Goal: Task Accomplishment & Management: Complete application form

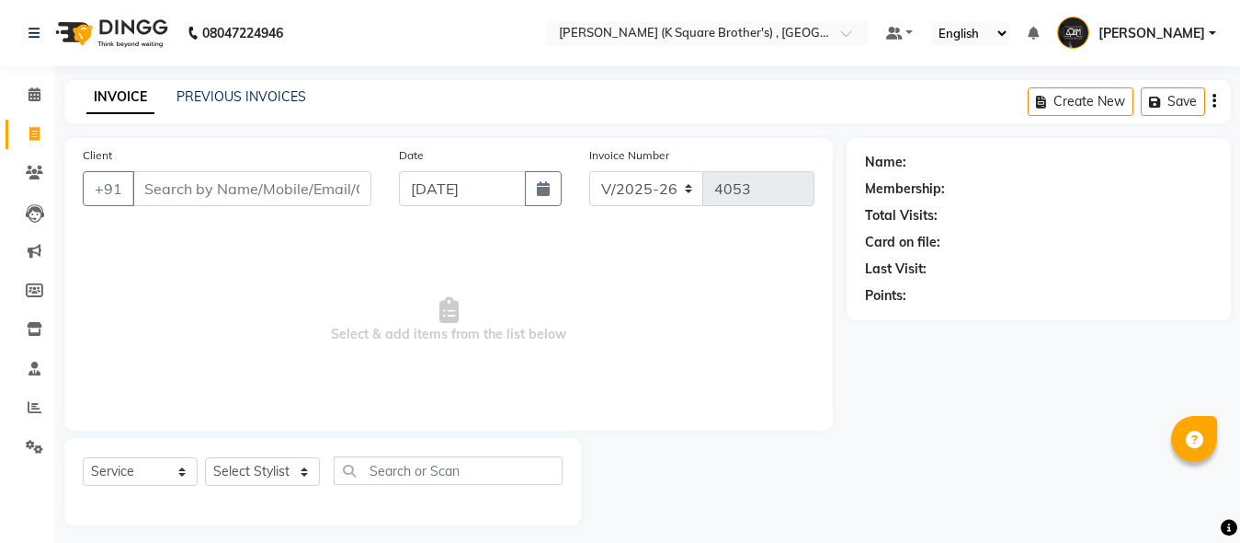
select select "8195"
select select "service"
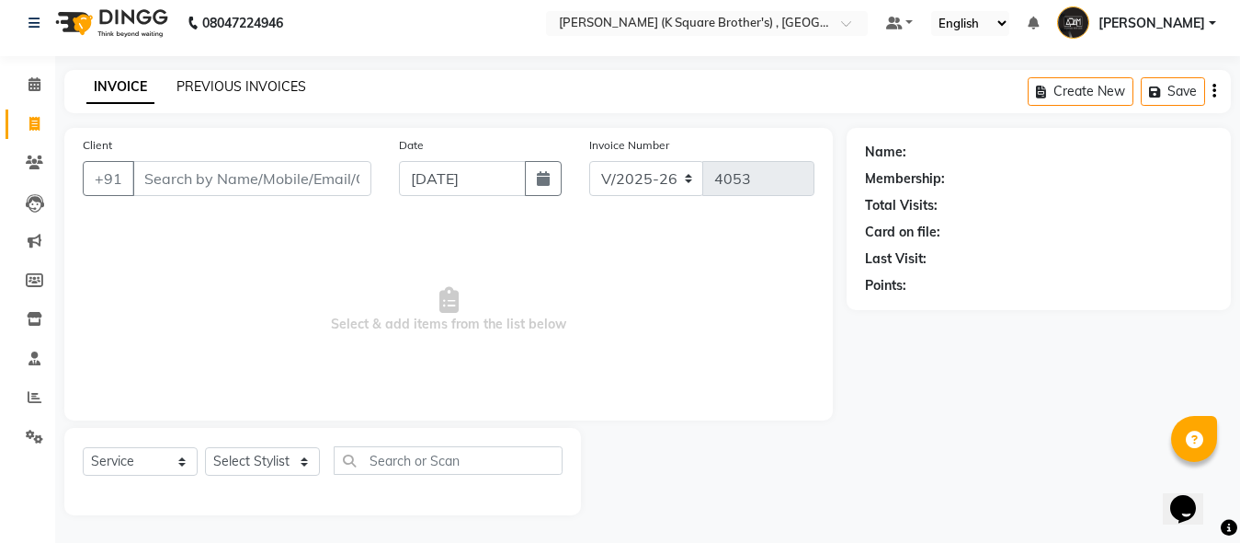
scroll to position [10, 0]
click at [229, 88] on link "PREVIOUS INVOICES" at bounding box center [242, 86] width 130 height 17
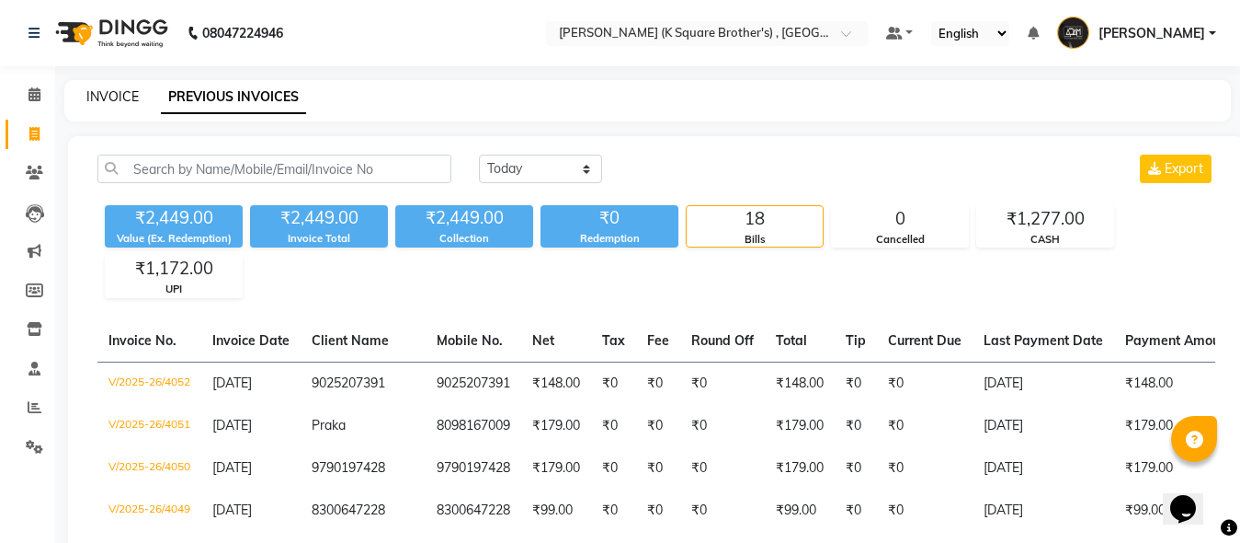
click at [105, 95] on link "INVOICE" at bounding box center [112, 96] width 52 height 17
select select "service"
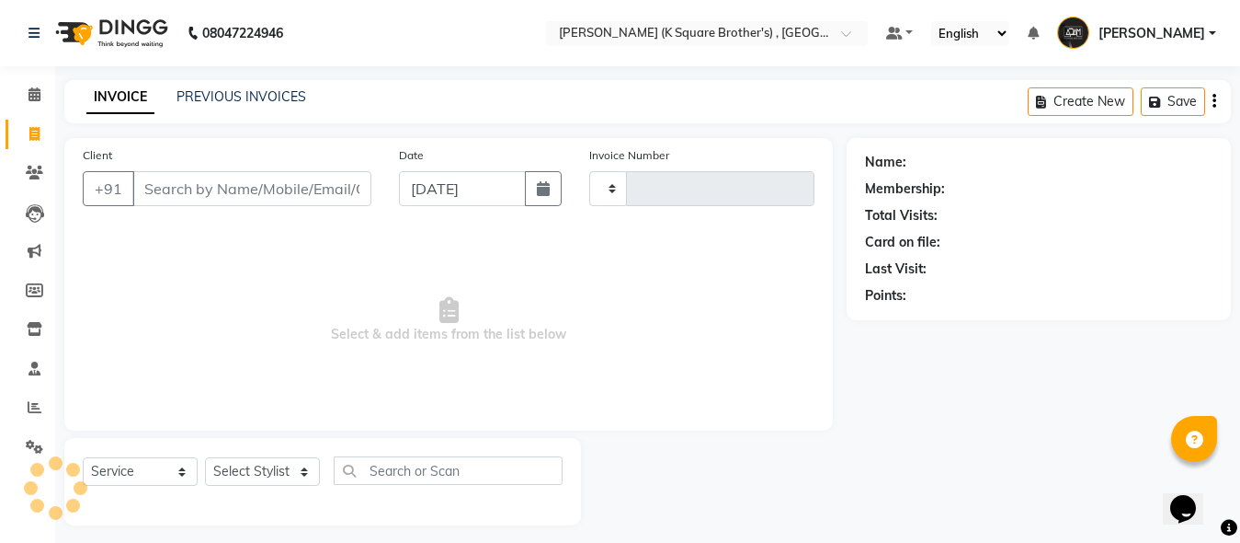
type input "4053"
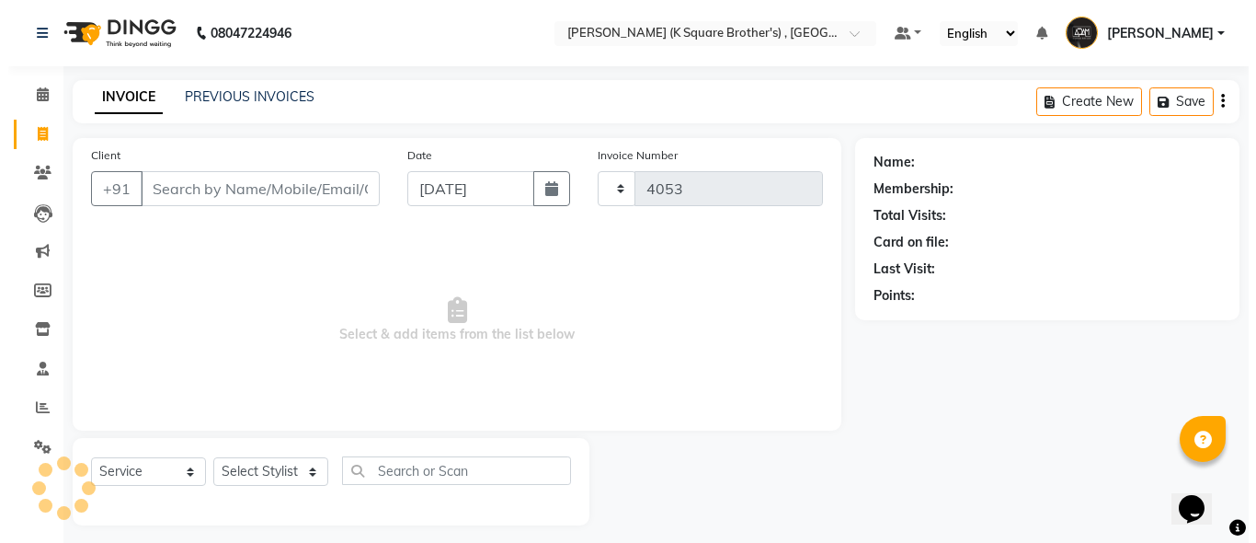
scroll to position [10, 0]
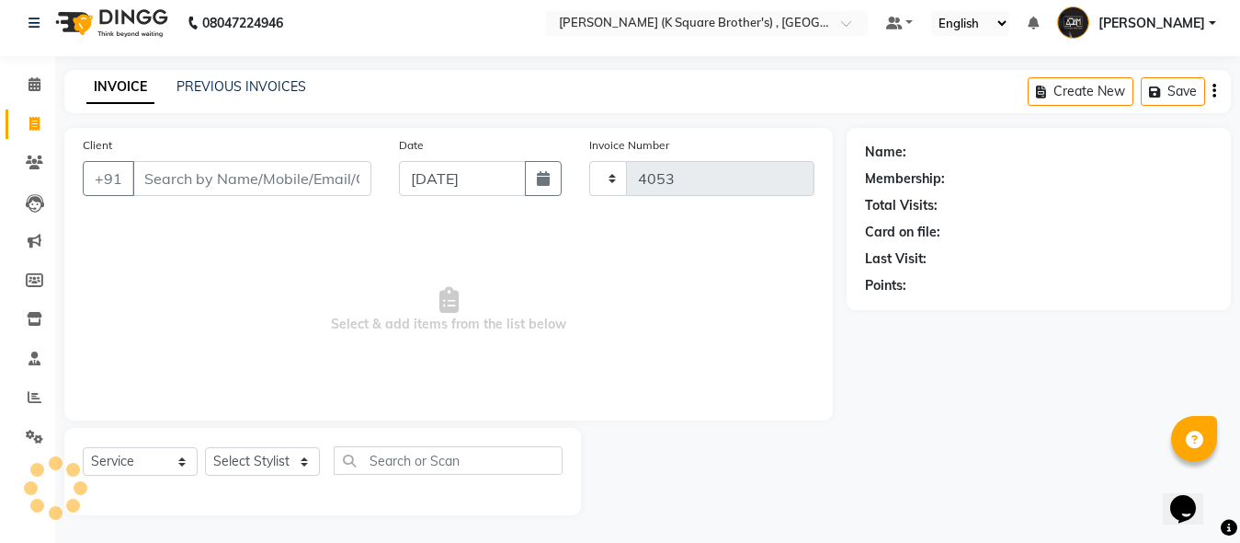
select select "8195"
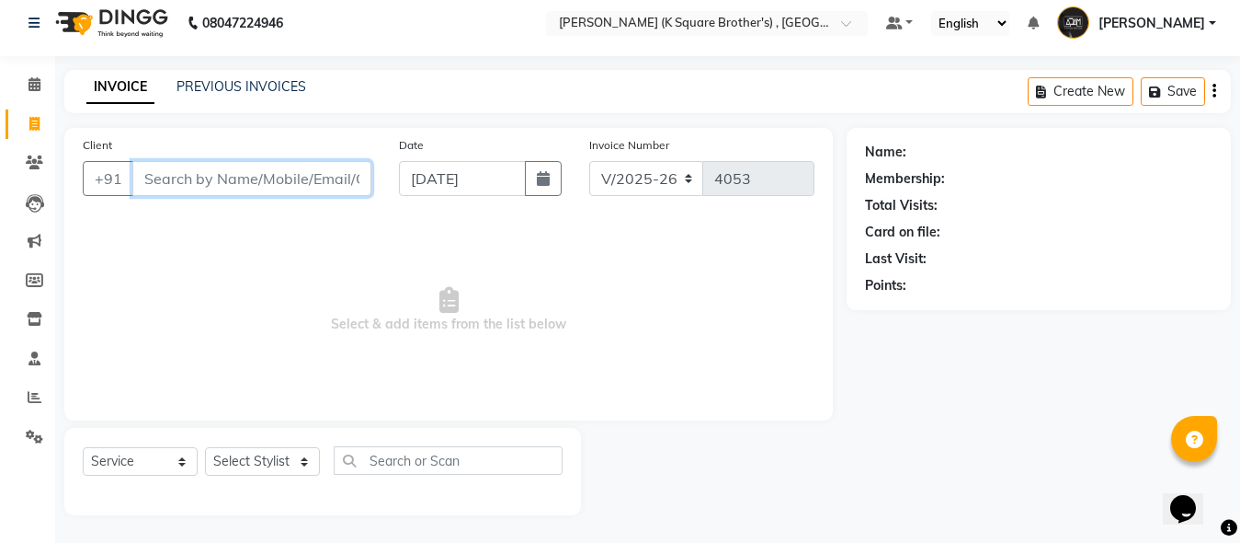
paste input "8754821946"
type input "8754821946"
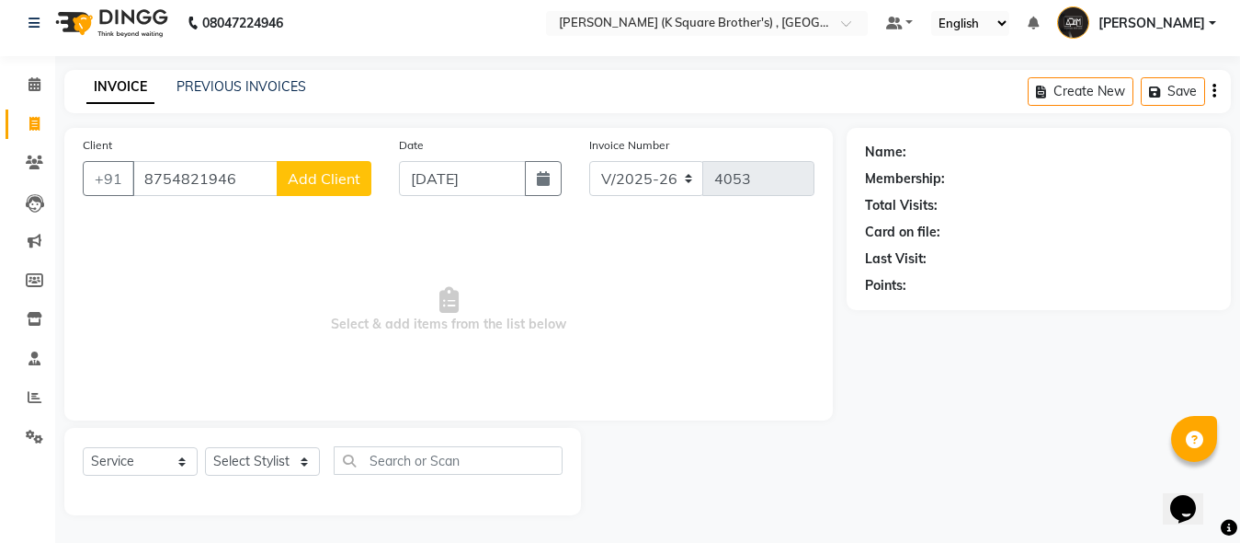
click at [345, 192] on button "Add Client" at bounding box center [324, 178] width 95 height 35
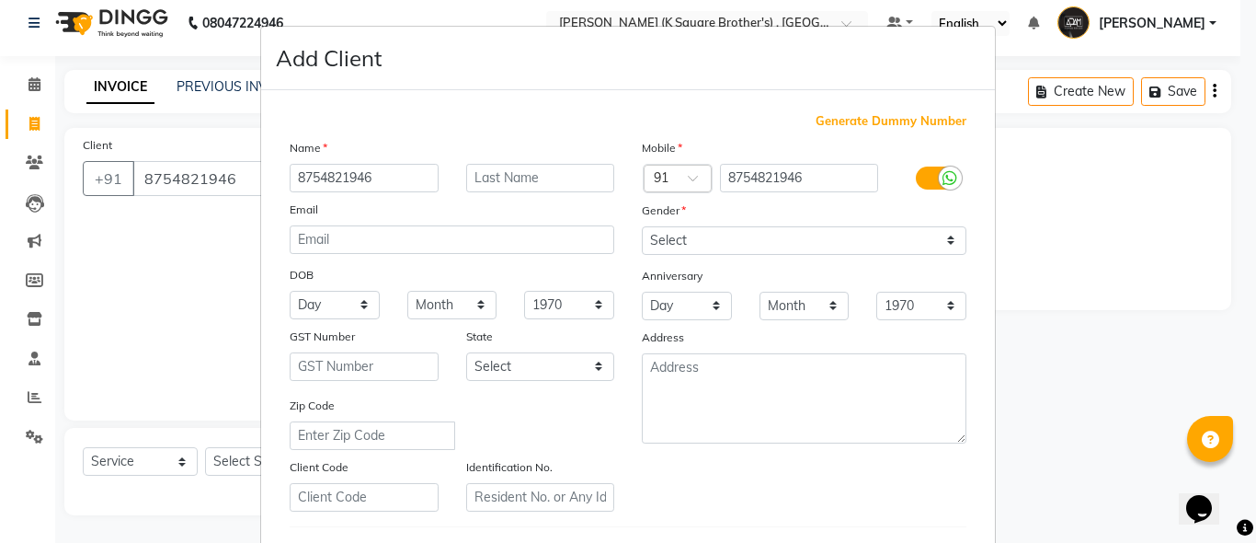
type input "8754821946"
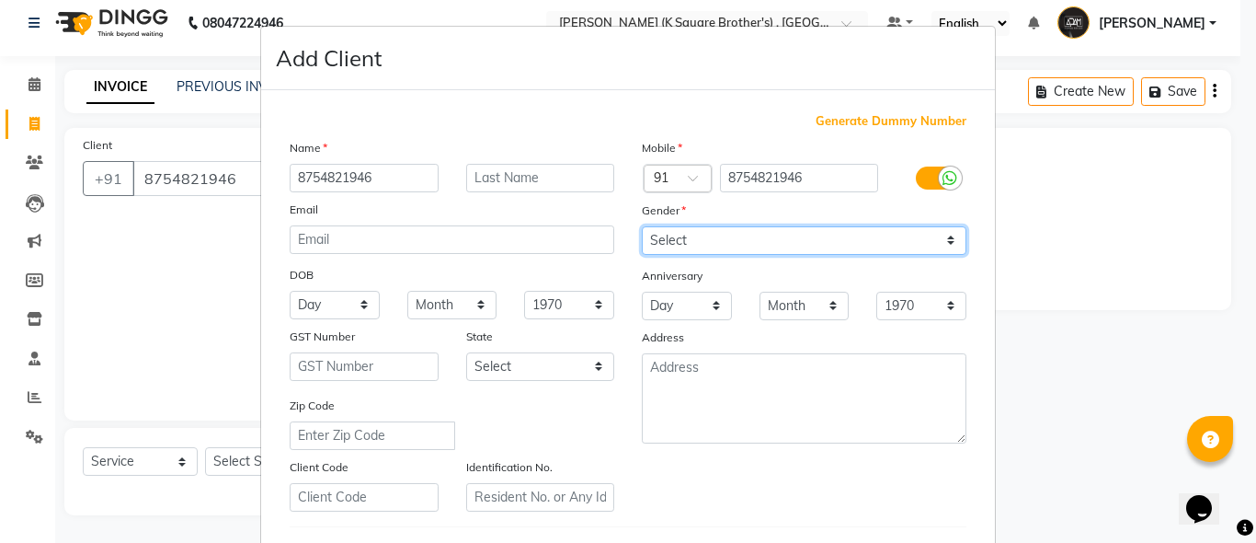
click at [840, 247] on select "Select [DEMOGRAPHIC_DATA] [DEMOGRAPHIC_DATA] Other Prefer Not To Say" at bounding box center [804, 240] width 325 height 29
select select "[DEMOGRAPHIC_DATA]"
click at [642, 226] on select "Select [DEMOGRAPHIC_DATA] [DEMOGRAPHIC_DATA] Other Prefer Not To Say" at bounding box center [804, 240] width 325 height 29
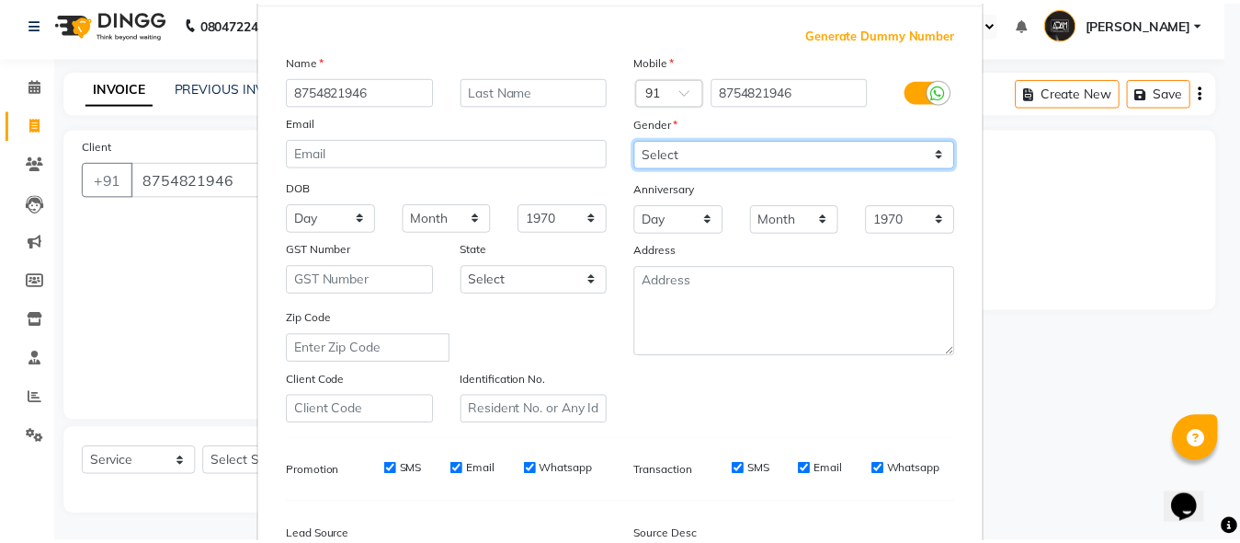
scroll to position [306, 0]
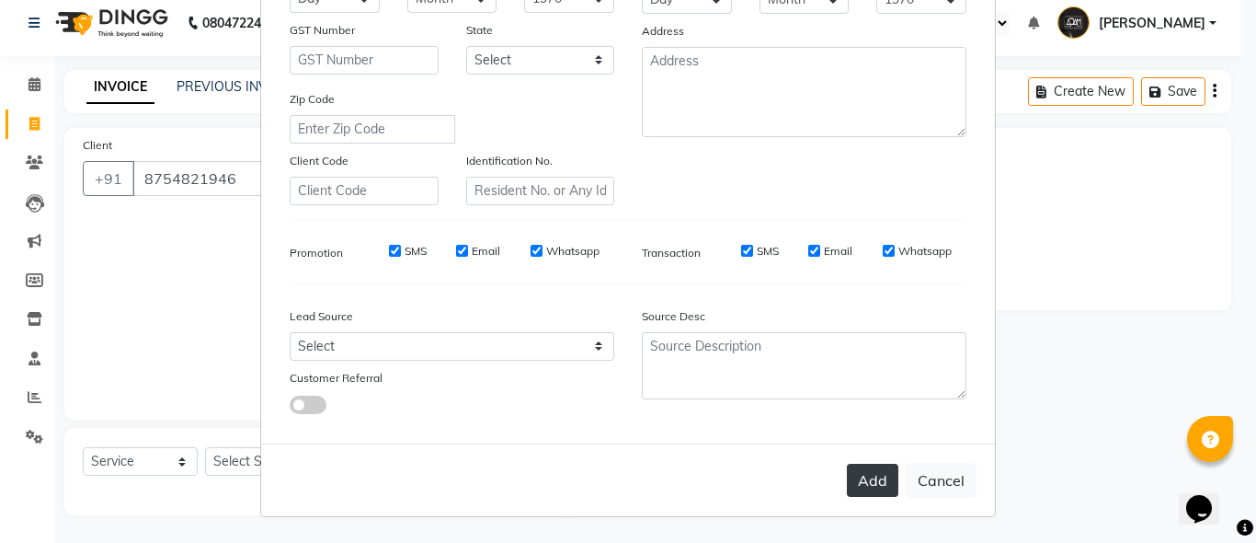
click at [863, 474] on button "Add" at bounding box center [872, 479] width 51 height 33
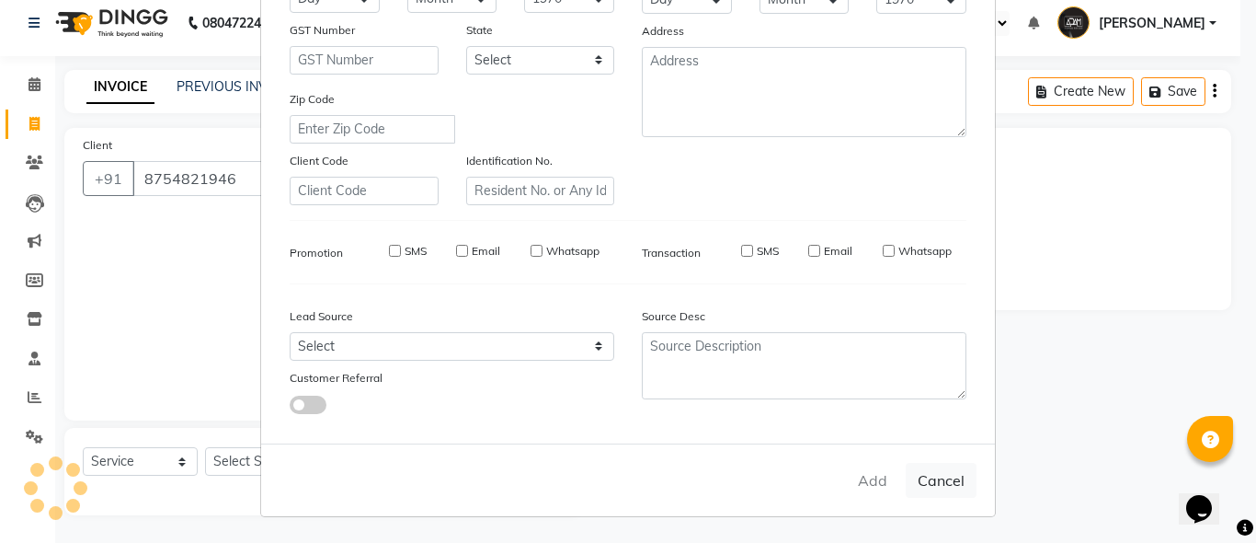
select select
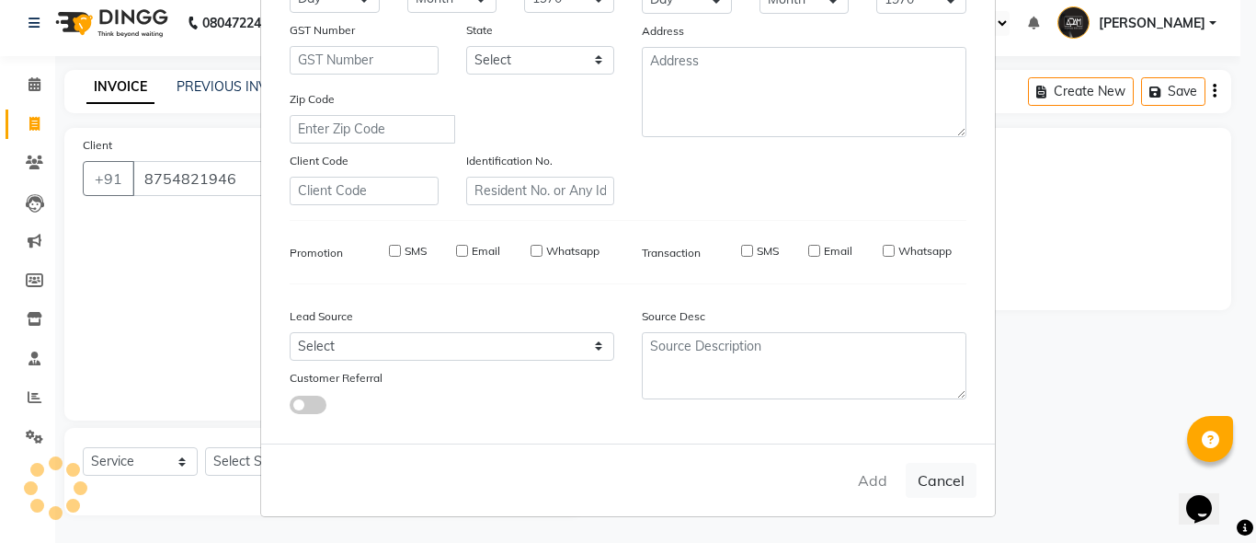
select select
checkbox input "false"
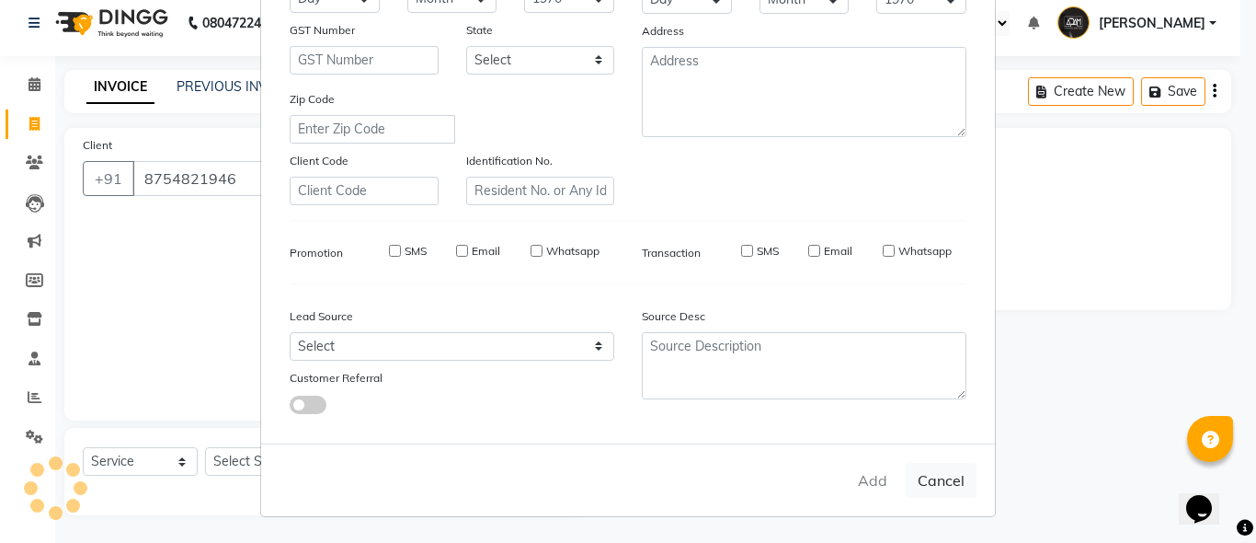
checkbox input "false"
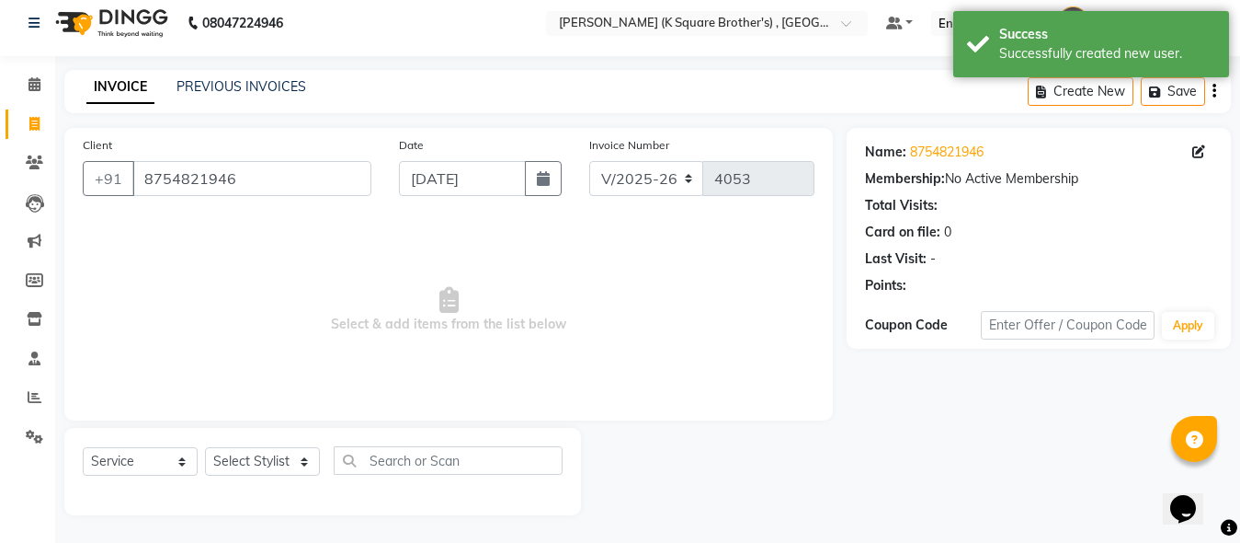
click at [285, 441] on div "Select Service Product Membership Package Voucher Prepaid Gift Card Select Styl…" at bounding box center [322, 471] width 517 height 87
click at [274, 466] on select "Select Stylist [PERSON_NAME] [PERSON_NAME] [PERSON_NAME]" at bounding box center [262, 461] width 115 height 29
select select "89454"
click at [205, 447] on select "Select Stylist [PERSON_NAME] [PERSON_NAME] [PERSON_NAME]" at bounding box center [262, 461] width 115 height 29
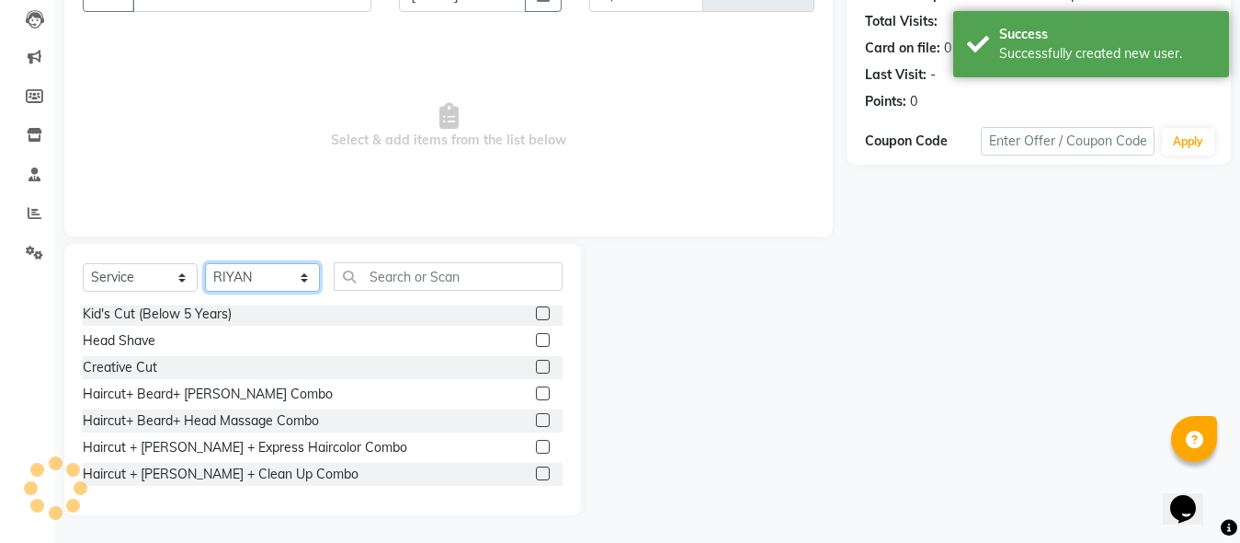
scroll to position [184, 0]
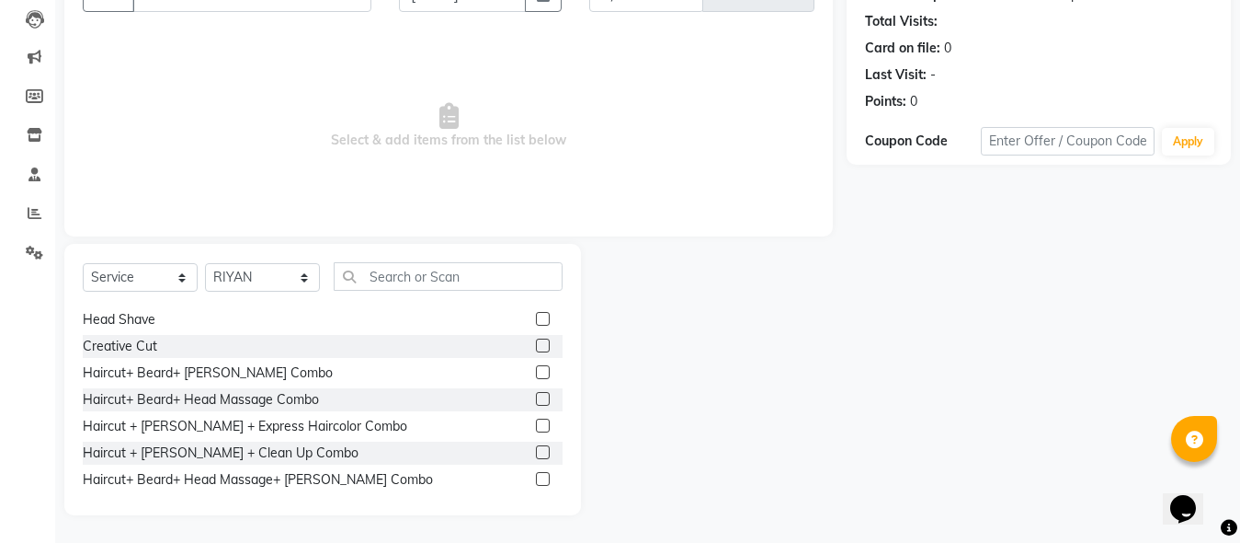
click at [536, 420] on label at bounding box center [543, 425] width 14 height 14
click at [536, 420] on input "checkbox" at bounding box center [542, 426] width 12 height 12
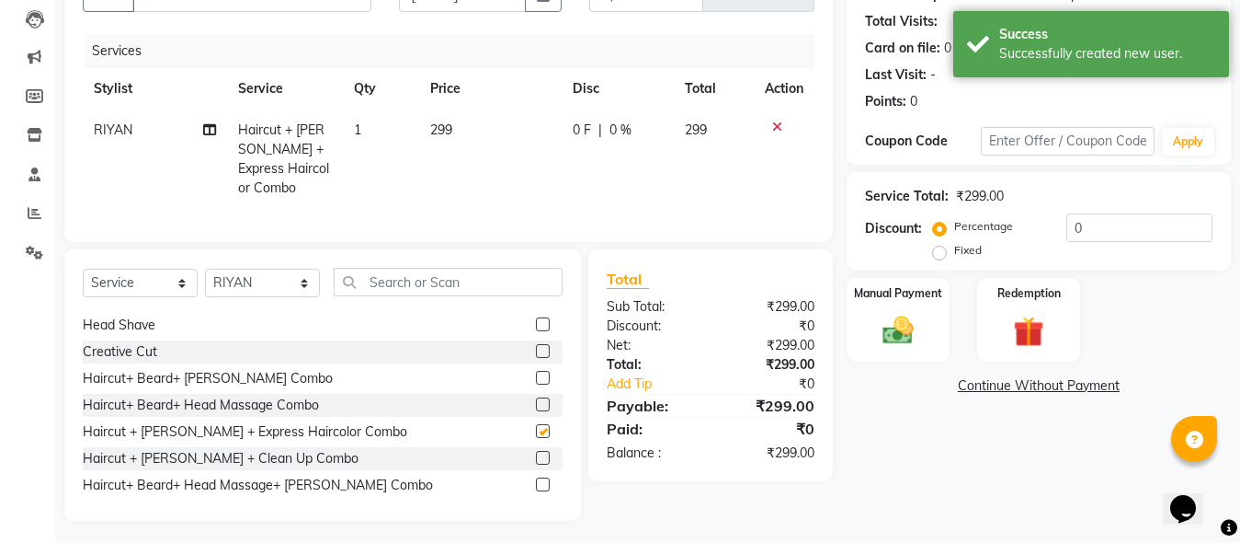
checkbox input "false"
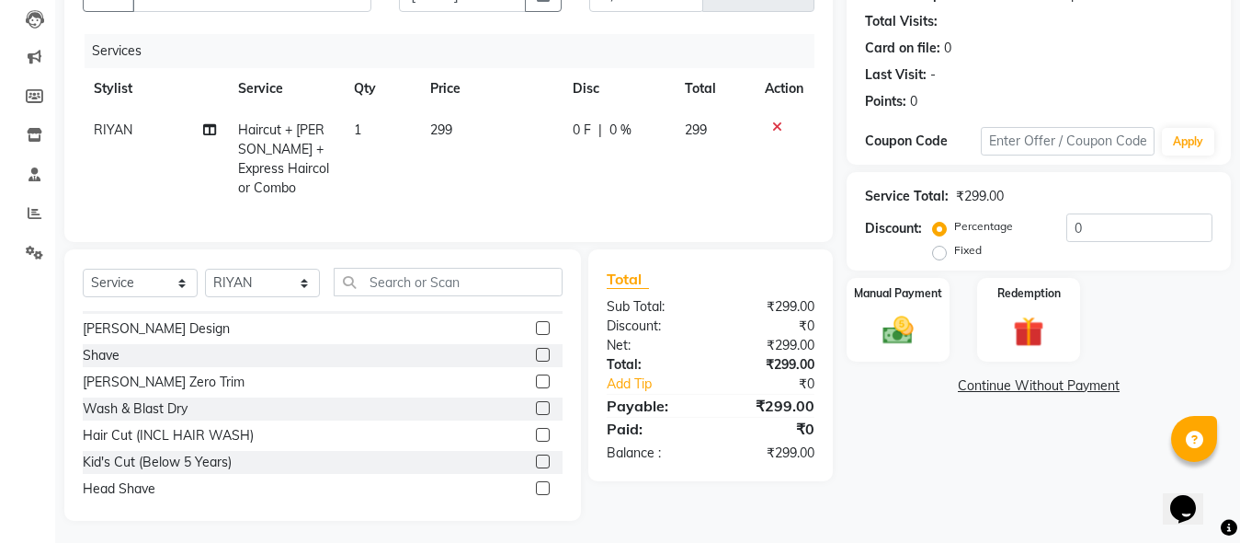
scroll to position [0, 0]
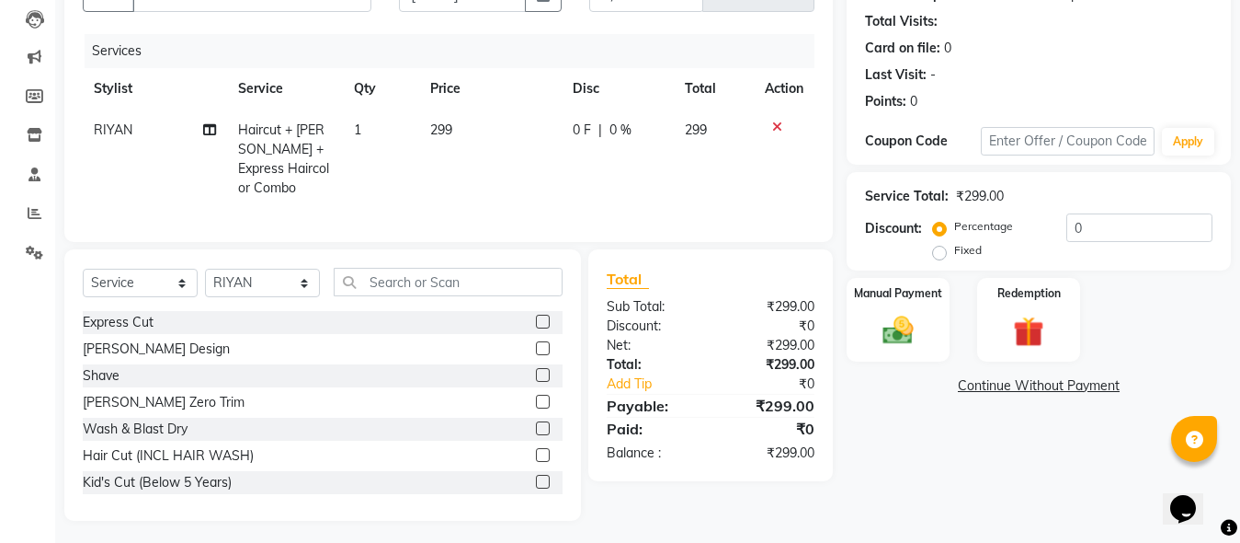
click at [536, 427] on label at bounding box center [543, 428] width 14 height 14
click at [536, 427] on input "checkbox" at bounding box center [542, 429] width 12 height 12
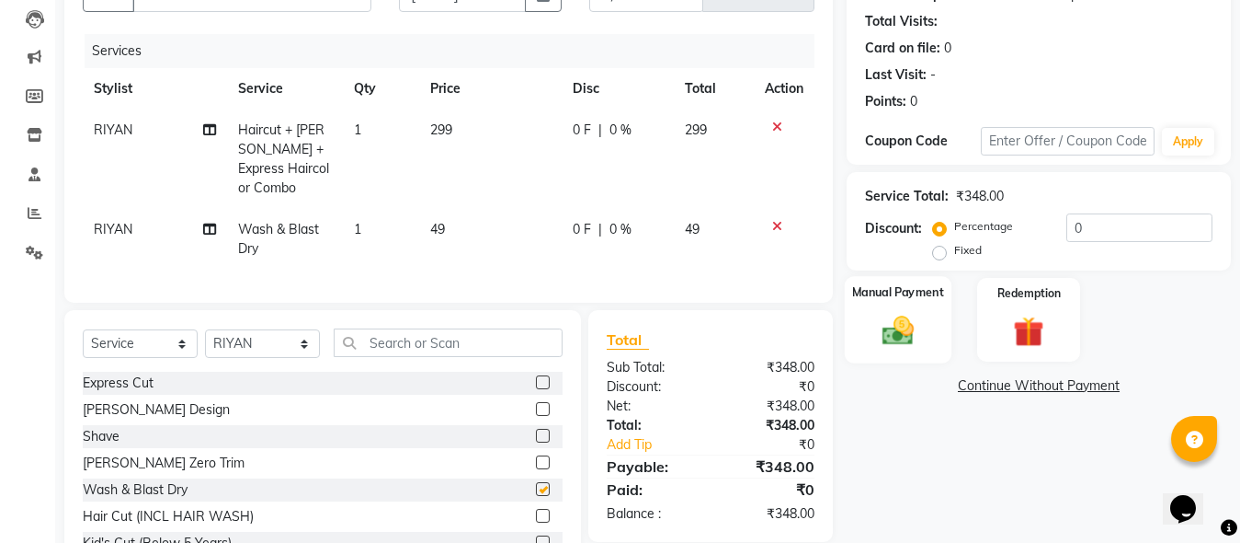
checkbox input "false"
click at [930, 346] on div "Manual Payment" at bounding box center [898, 319] width 107 height 87
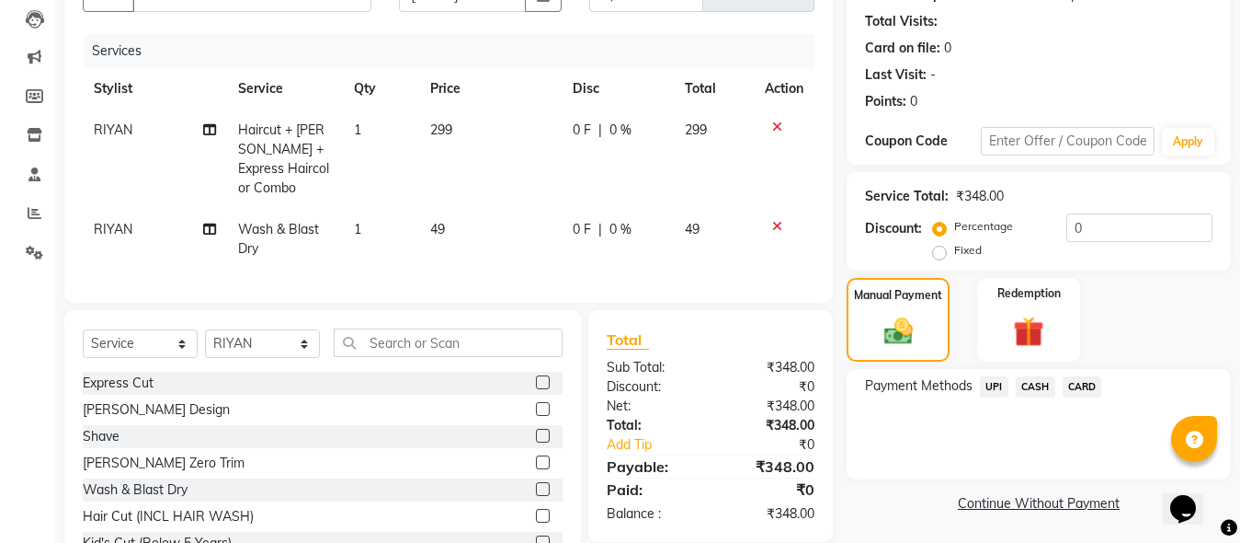
click at [989, 385] on span "UPI" at bounding box center [994, 386] width 29 height 21
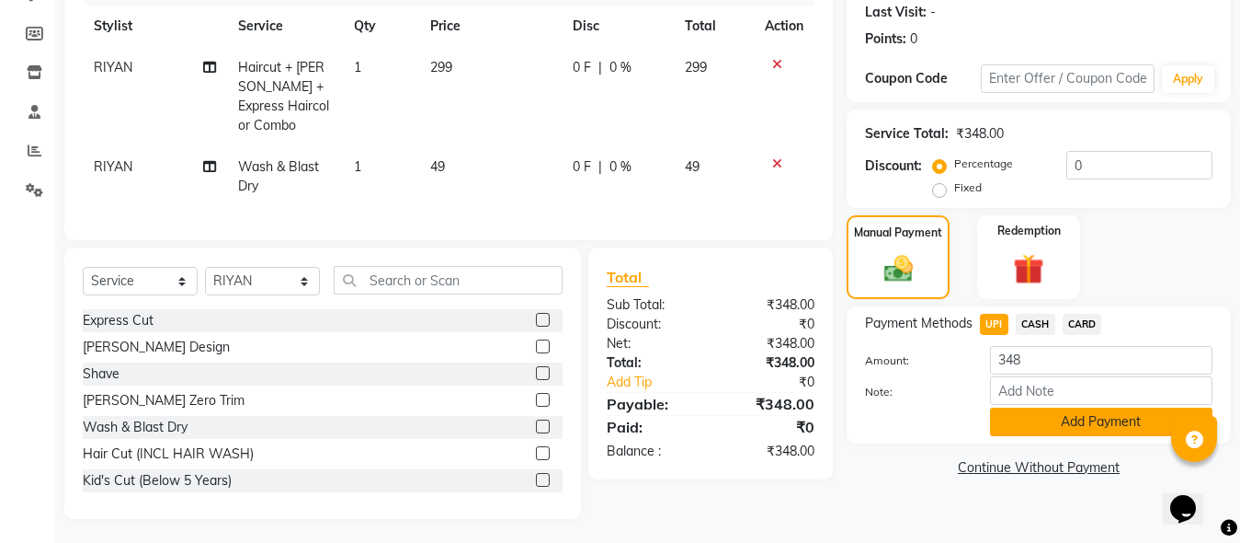
click at [1050, 417] on button "Add Payment" at bounding box center [1101, 421] width 223 height 29
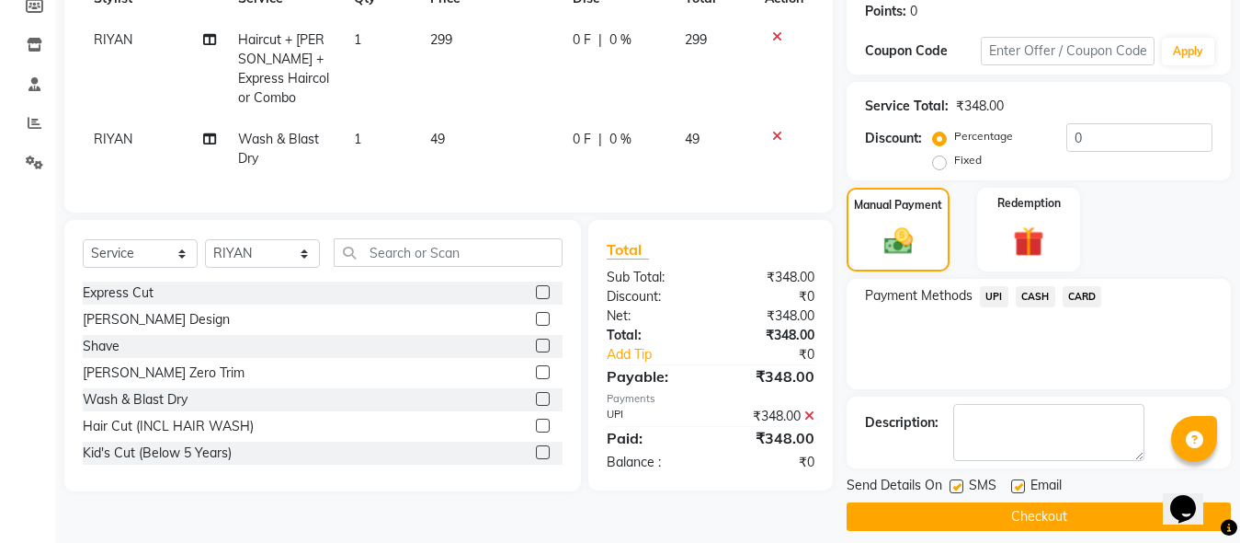
scroll to position [300, 0]
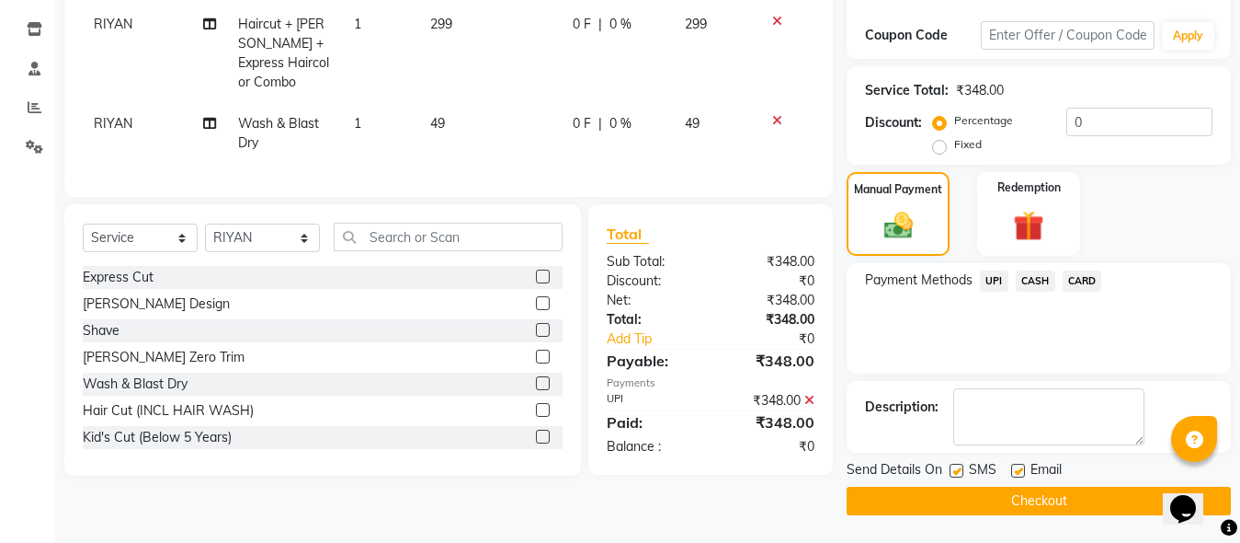
click at [1035, 480] on span "Email" at bounding box center [1046, 471] width 31 height 23
click at [1043, 498] on button "Checkout" at bounding box center [1039, 500] width 384 height 29
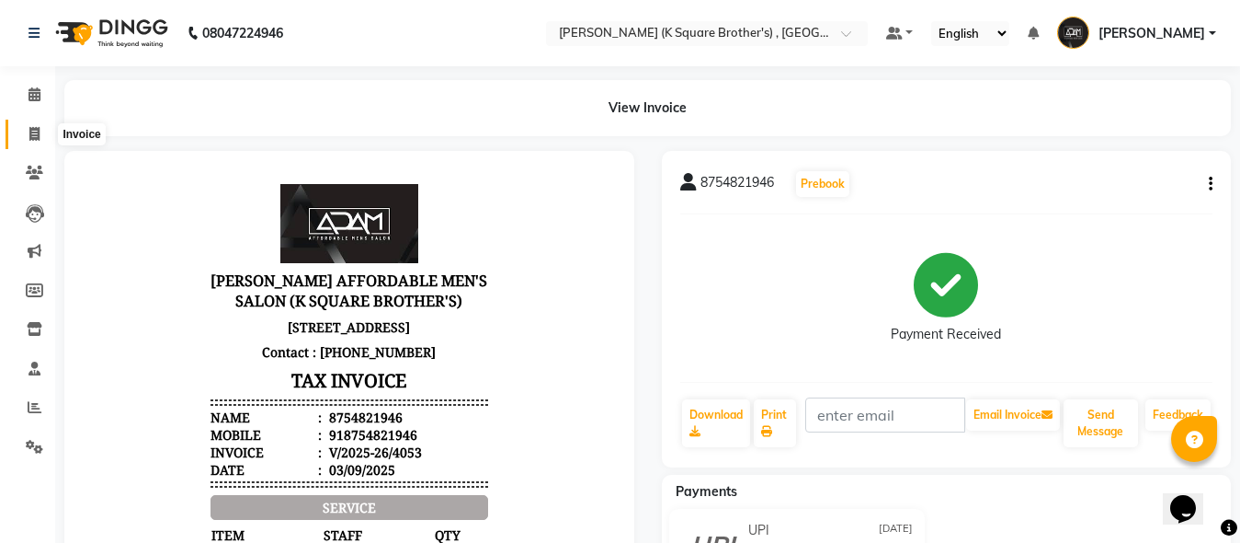
click at [38, 133] on icon at bounding box center [34, 134] width 10 height 14
select select "service"
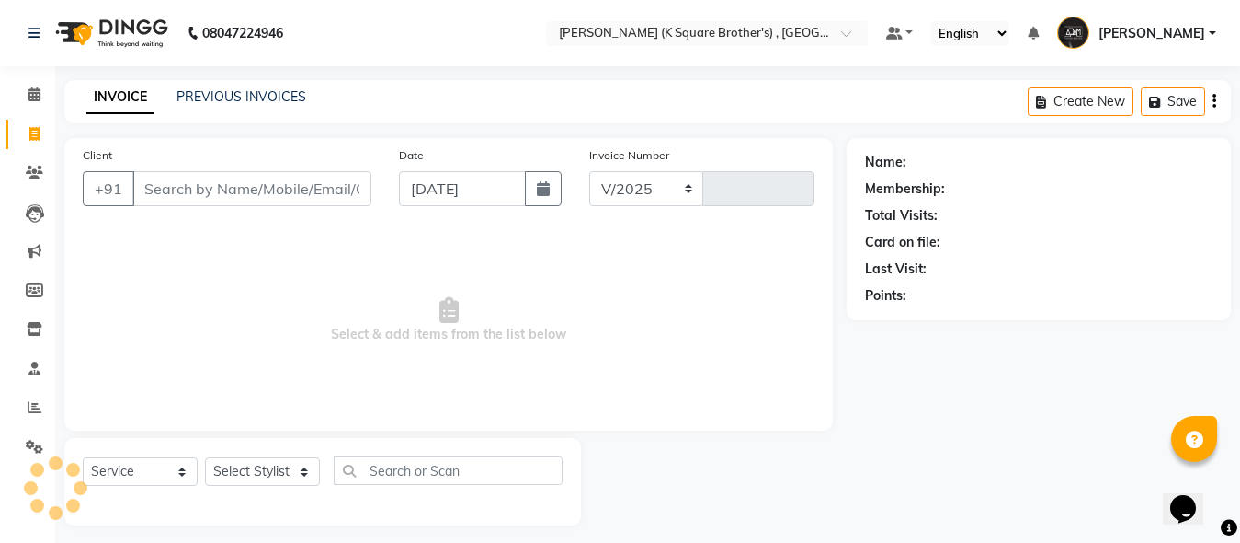
select select "8195"
type input "4054"
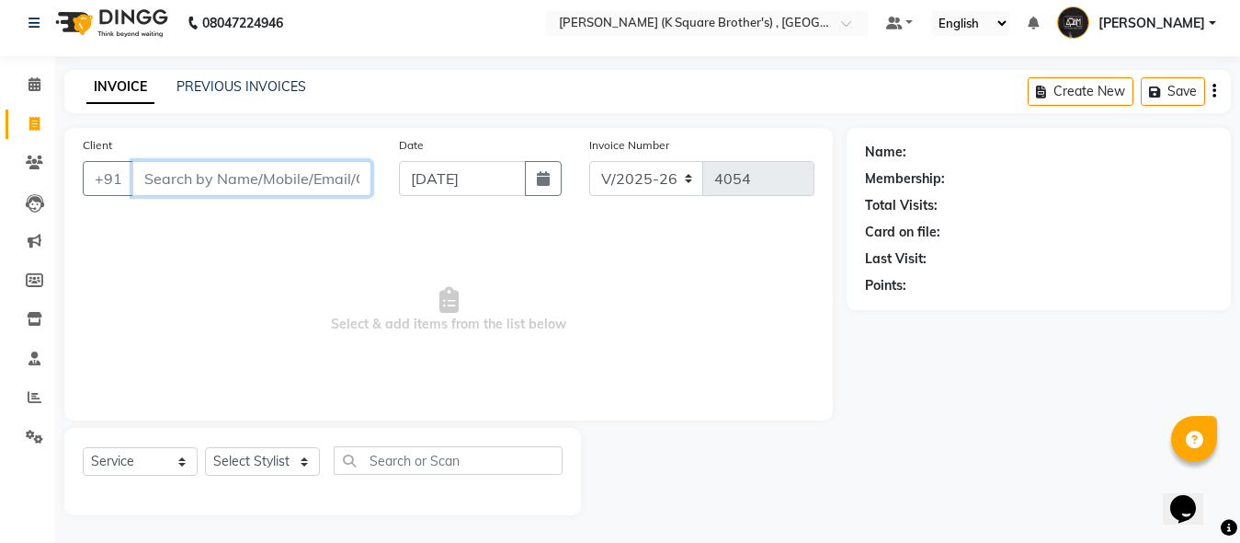
click at [195, 182] on input "Client" at bounding box center [251, 178] width 239 height 35
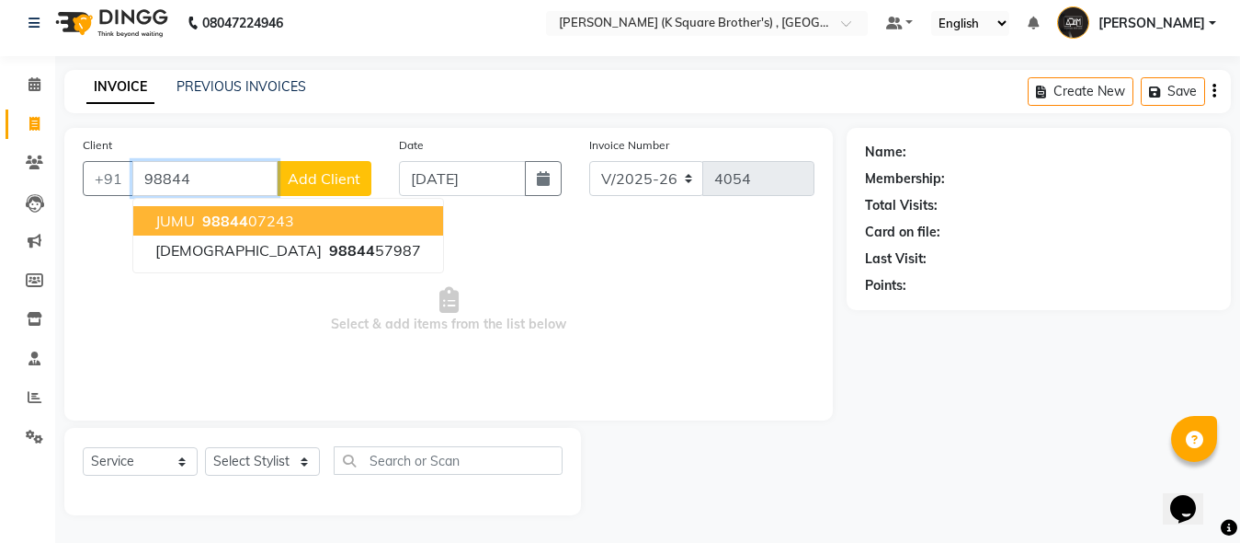
click at [219, 219] on span "98844" at bounding box center [225, 221] width 46 height 18
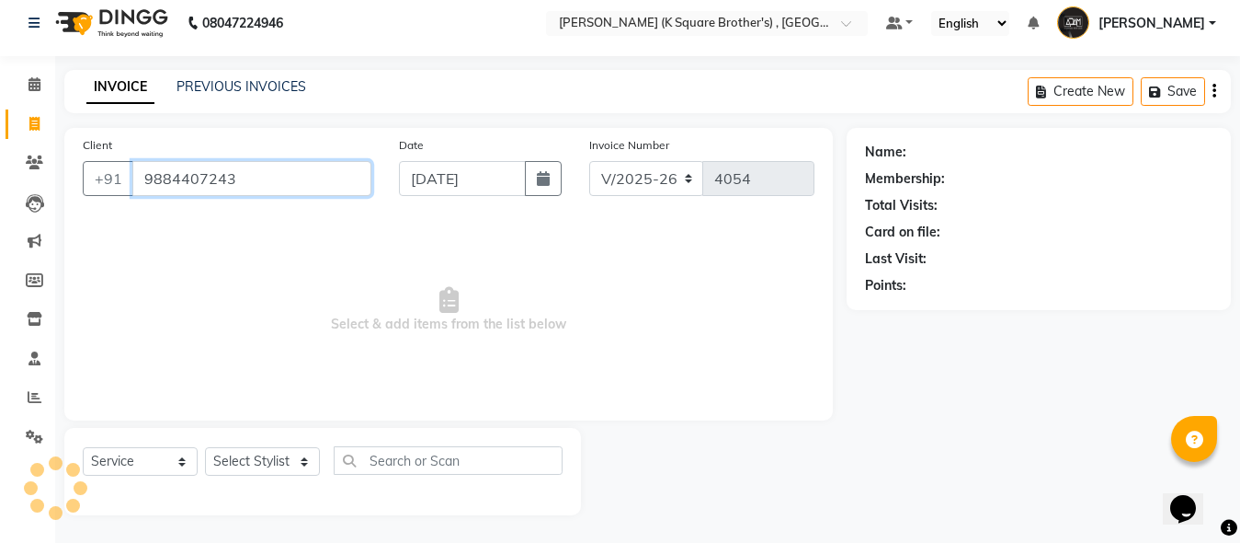
type input "9884407243"
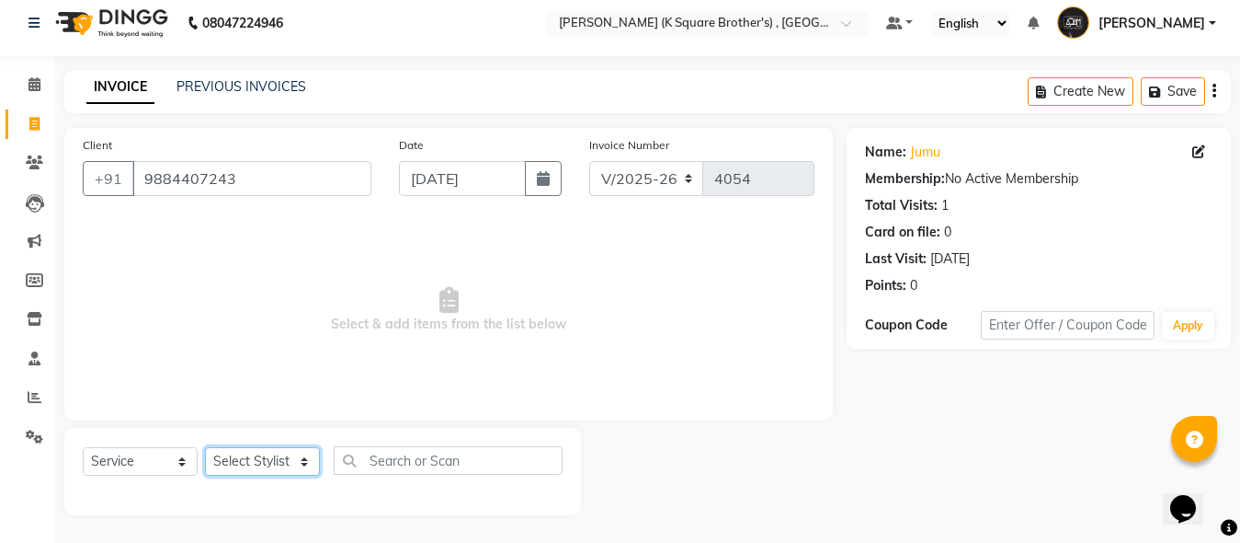
click at [265, 461] on select "Select Stylist [PERSON_NAME] [PERSON_NAME] [PERSON_NAME]" at bounding box center [262, 461] width 115 height 29
select select "89454"
click at [205, 447] on select "Select Stylist [PERSON_NAME] [PERSON_NAME] [PERSON_NAME]" at bounding box center [262, 461] width 115 height 29
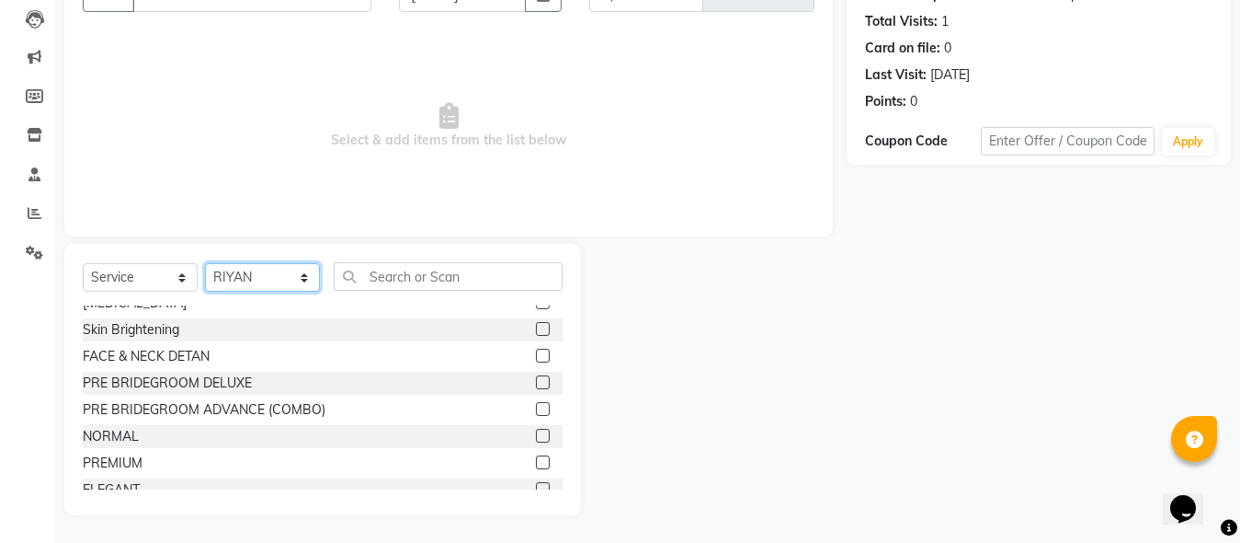
scroll to position [1084, 0]
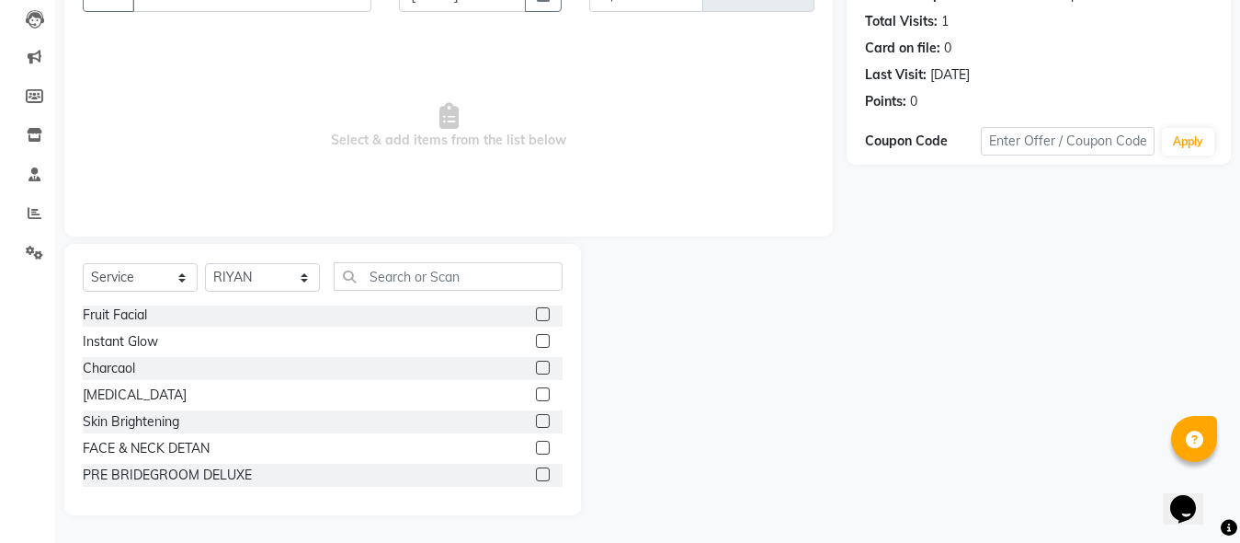
click at [536, 414] on label at bounding box center [543, 421] width 14 height 14
click at [536, 416] on input "checkbox" at bounding box center [542, 422] width 12 height 12
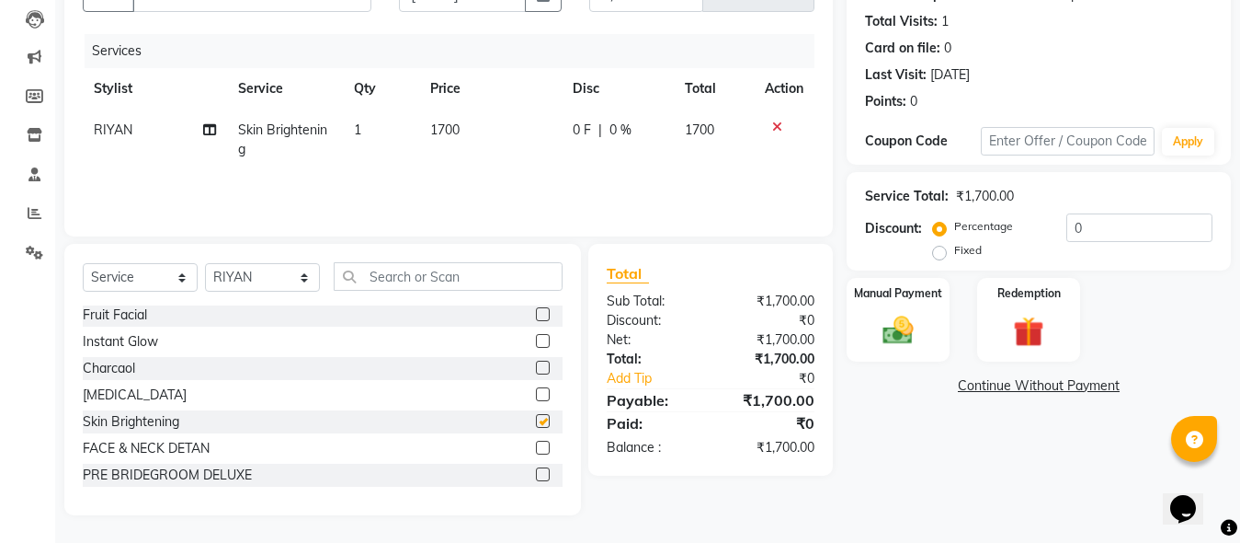
checkbox input "false"
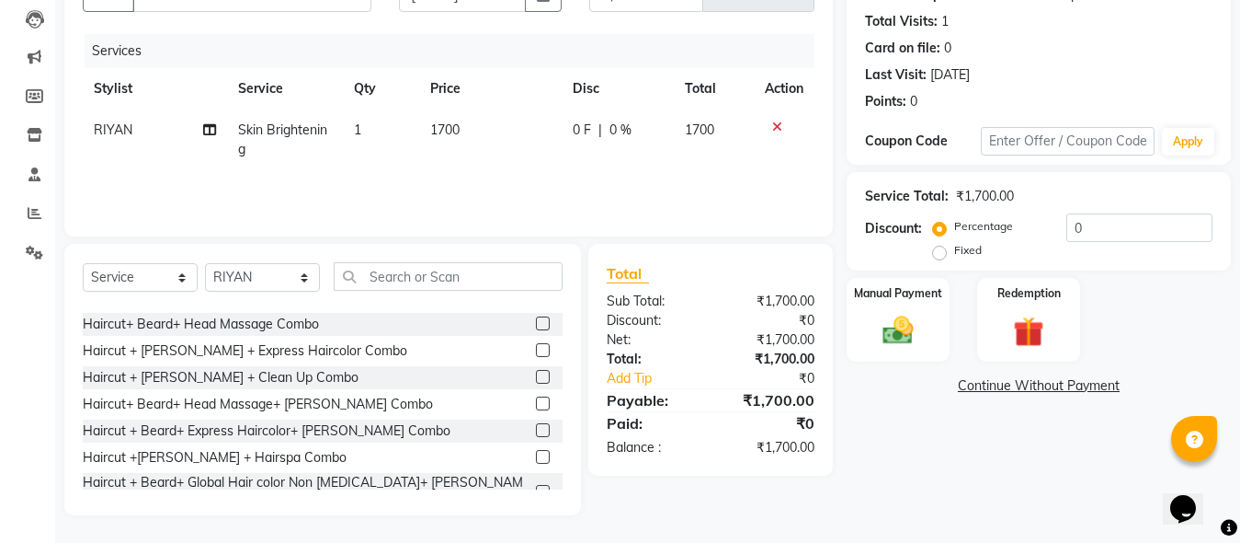
scroll to position [257, 0]
click at [536, 352] on label at bounding box center [543, 353] width 14 height 14
click at [536, 352] on input "checkbox" at bounding box center [542, 354] width 12 height 12
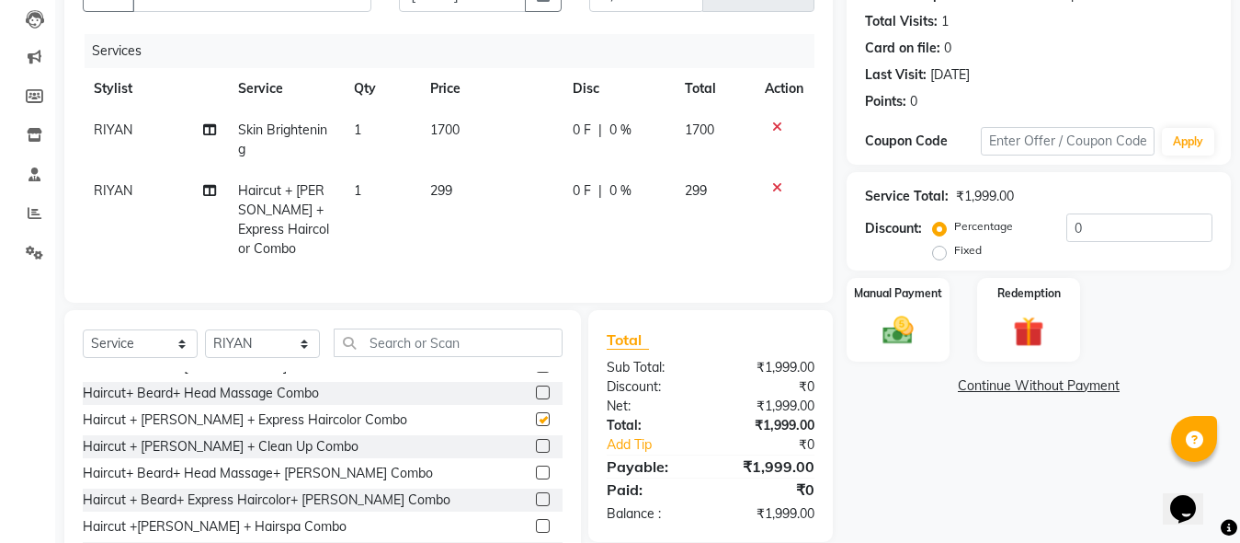
checkbox input "false"
click at [913, 331] on img at bounding box center [898, 330] width 51 height 37
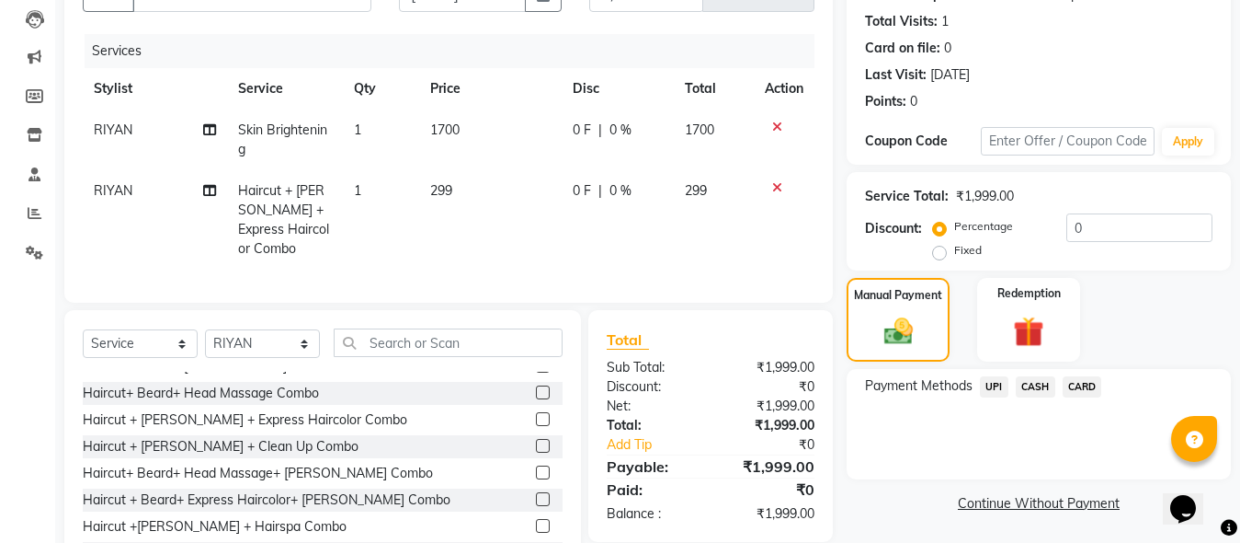
click at [996, 385] on span "UPI" at bounding box center [994, 386] width 29 height 21
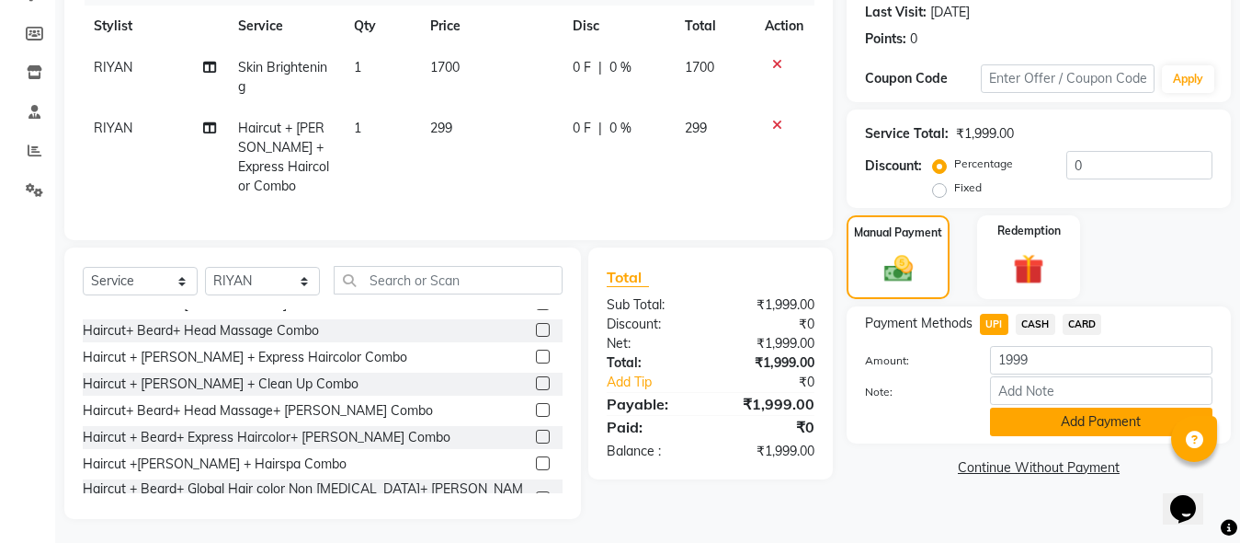
click at [1014, 423] on button "Add Payment" at bounding box center [1101, 421] width 223 height 29
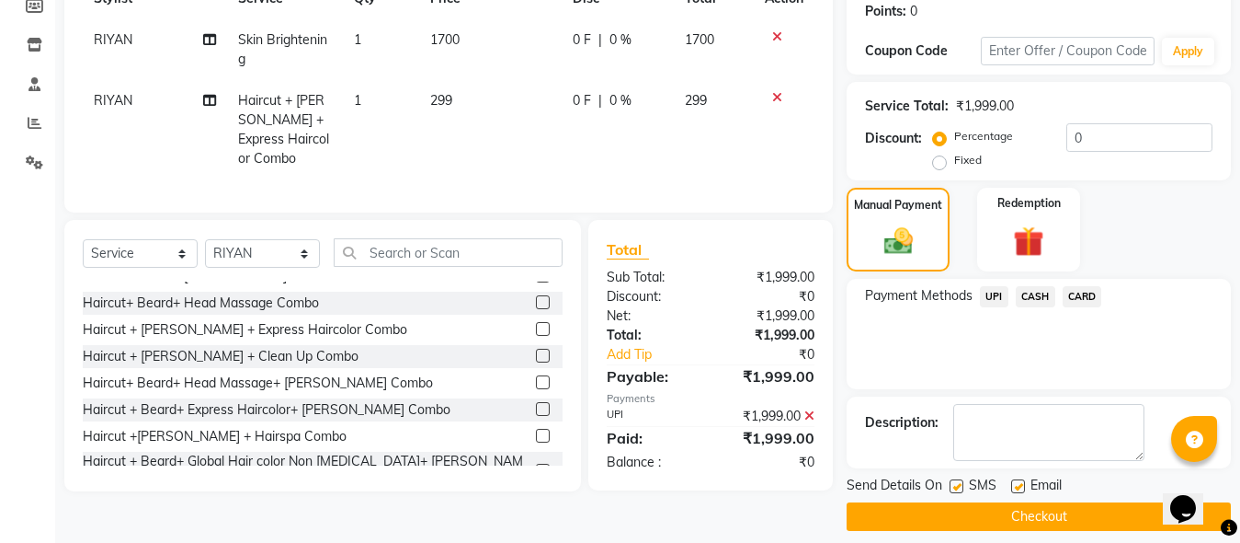
scroll to position [300, 0]
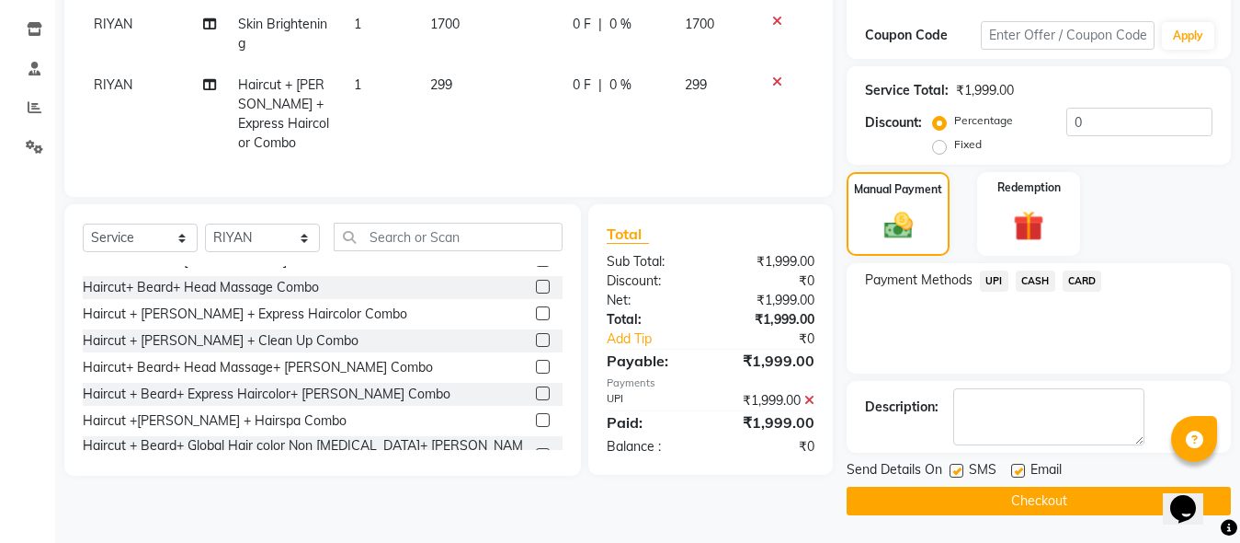
click at [1009, 497] on button "Checkout" at bounding box center [1039, 500] width 384 height 29
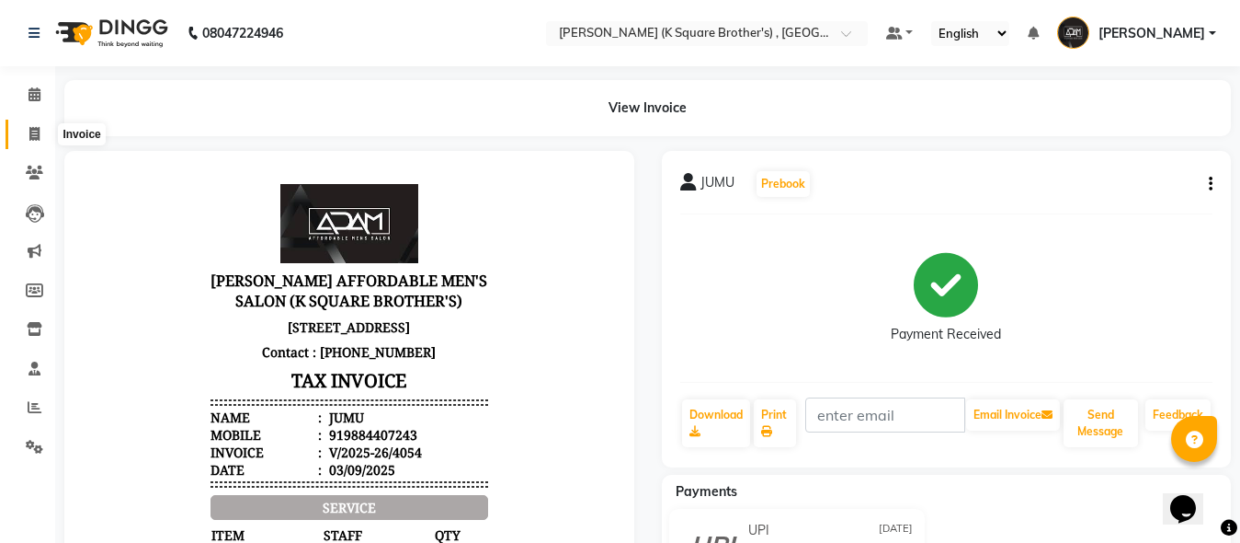
click at [36, 129] on icon at bounding box center [34, 134] width 10 height 14
select select "service"
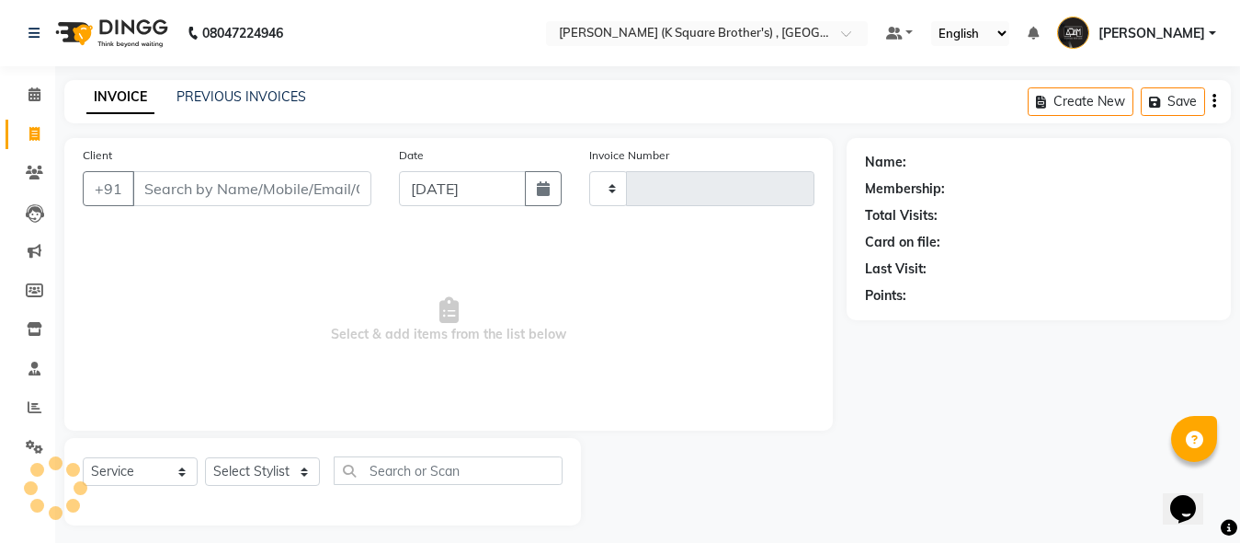
type input "4055"
select select "8195"
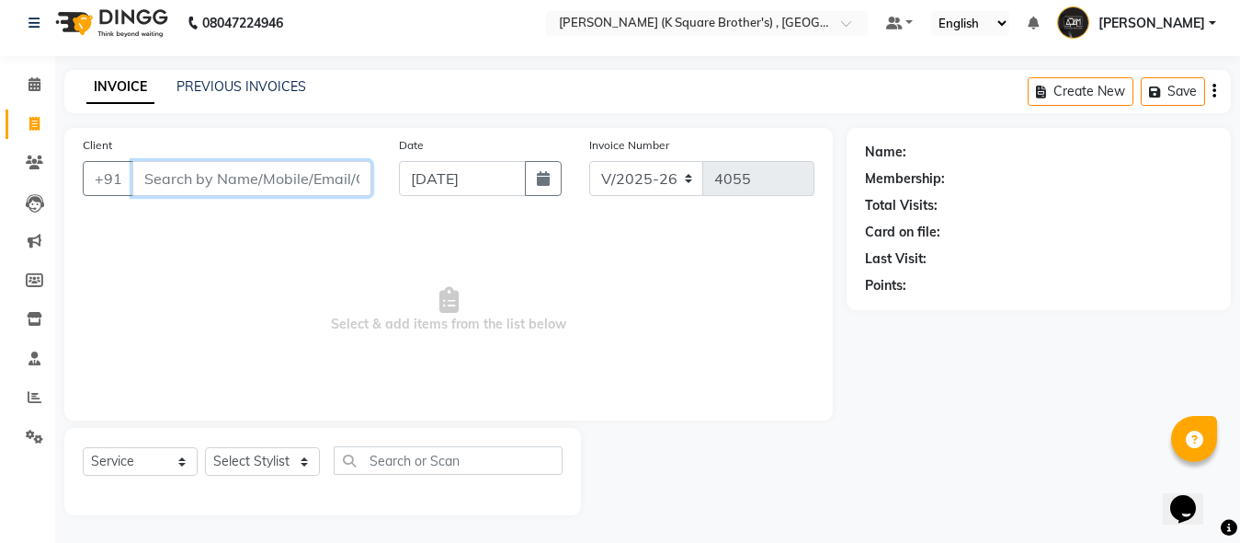
paste input "9360850675"
type input "9360850675"
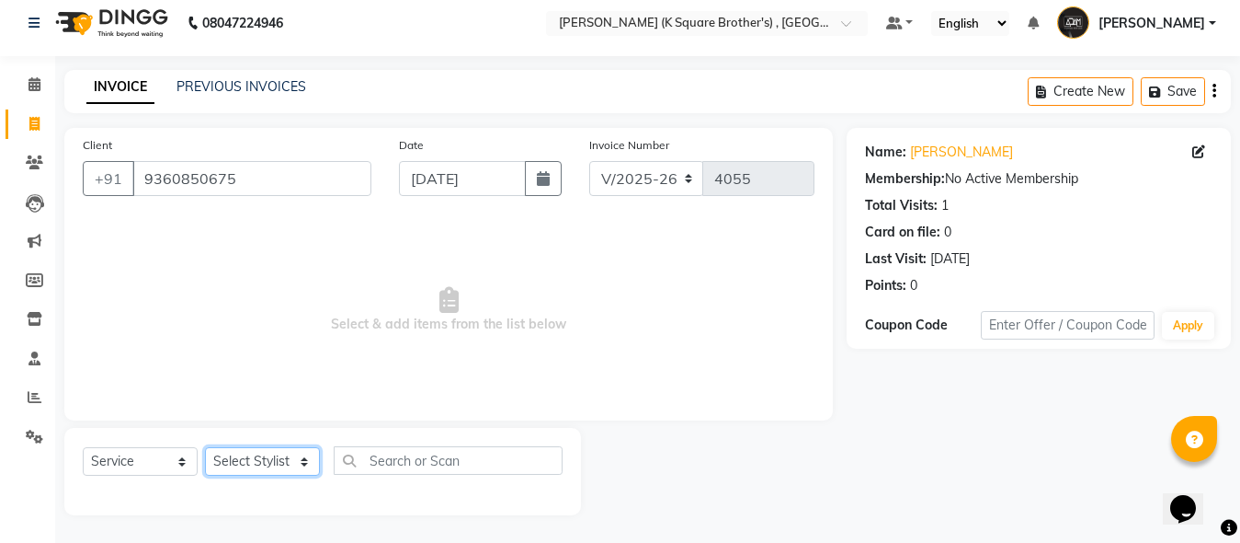
click at [286, 463] on select "Select Stylist [PERSON_NAME] [PERSON_NAME] [PERSON_NAME]" at bounding box center [262, 461] width 115 height 29
select select "78097"
click at [205, 447] on select "Select Stylist [PERSON_NAME] [PERSON_NAME] [PERSON_NAME]" at bounding box center [262, 461] width 115 height 29
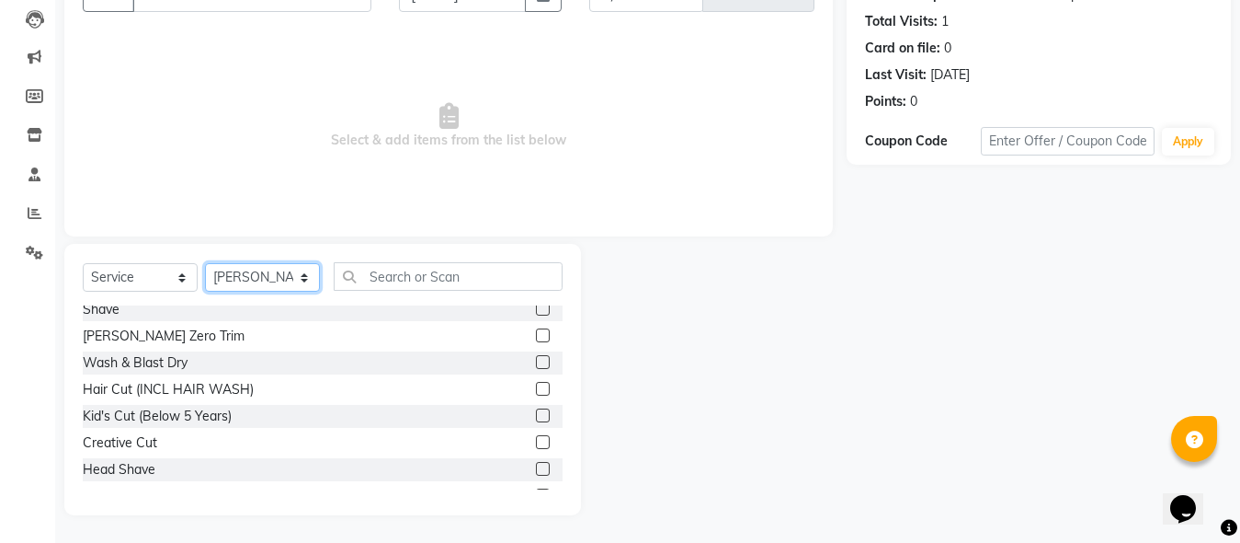
scroll to position [92, 0]
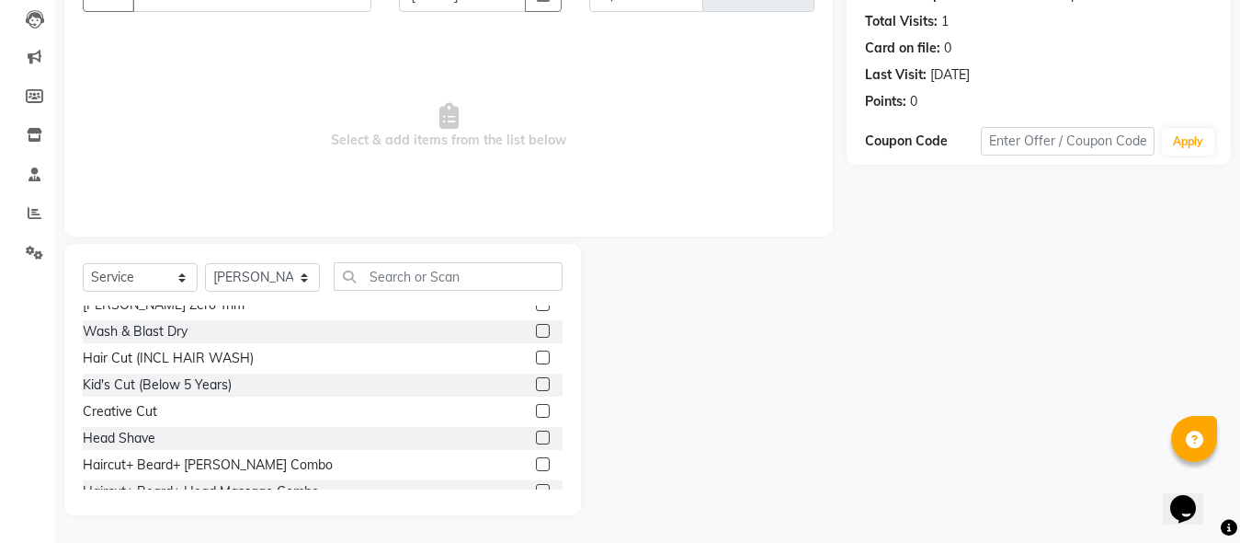
click at [536, 464] on label at bounding box center [543, 464] width 14 height 14
click at [536, 464] on input "checkbox" at bounding box center [542, 465] width 12 height 12
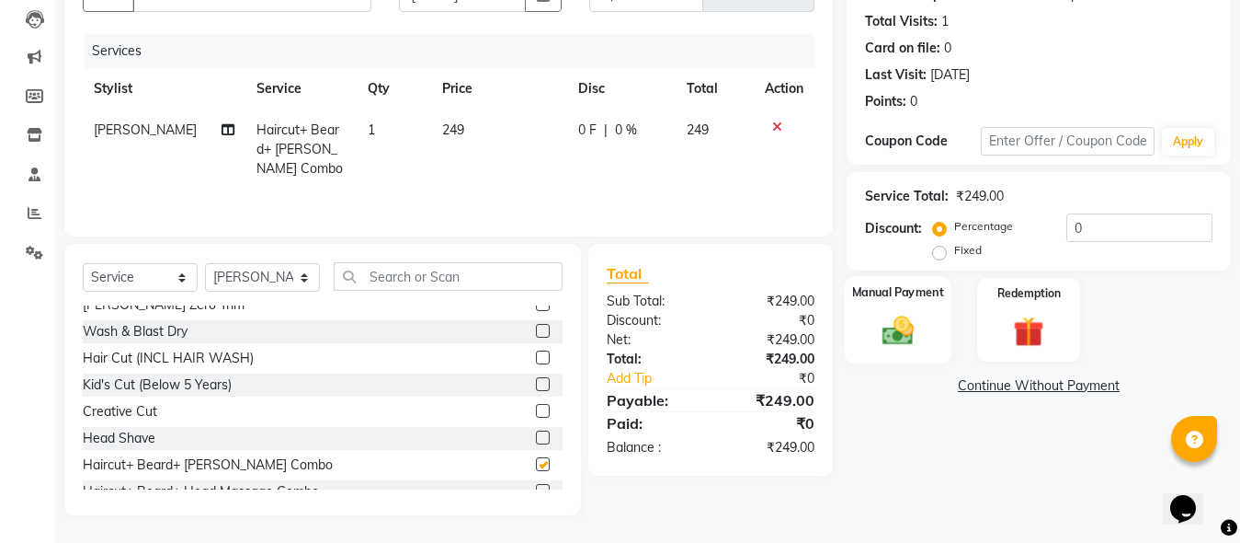
checkbox input "false"
click at [933, 326] on div "Manual Payment" at bounding box center [898, 319] width 107 height 87
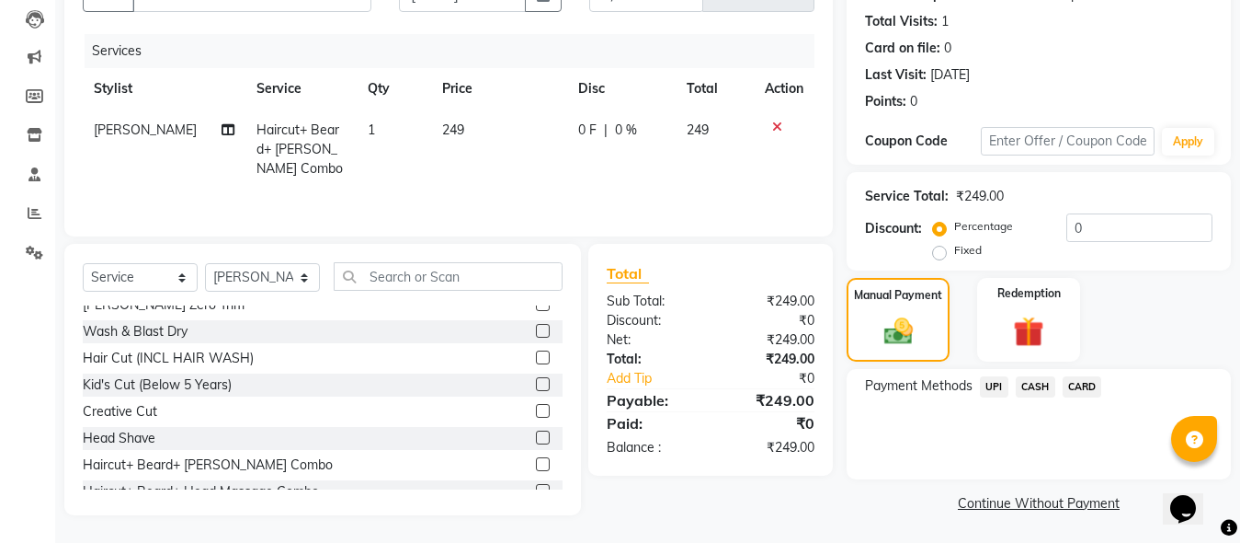
click at [986, 376] on span "UPI" at bounding box center [994, 386] width 29 height 21
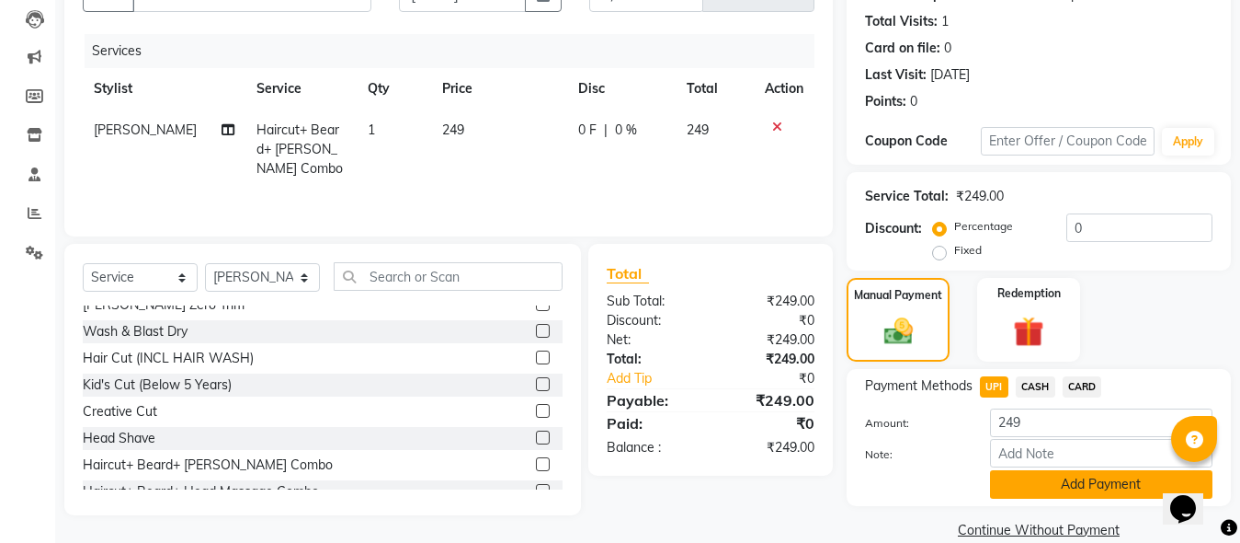
click at [1052, 493] on button "Add Payment" at bounding box center [1101, 484] width 223 height 29
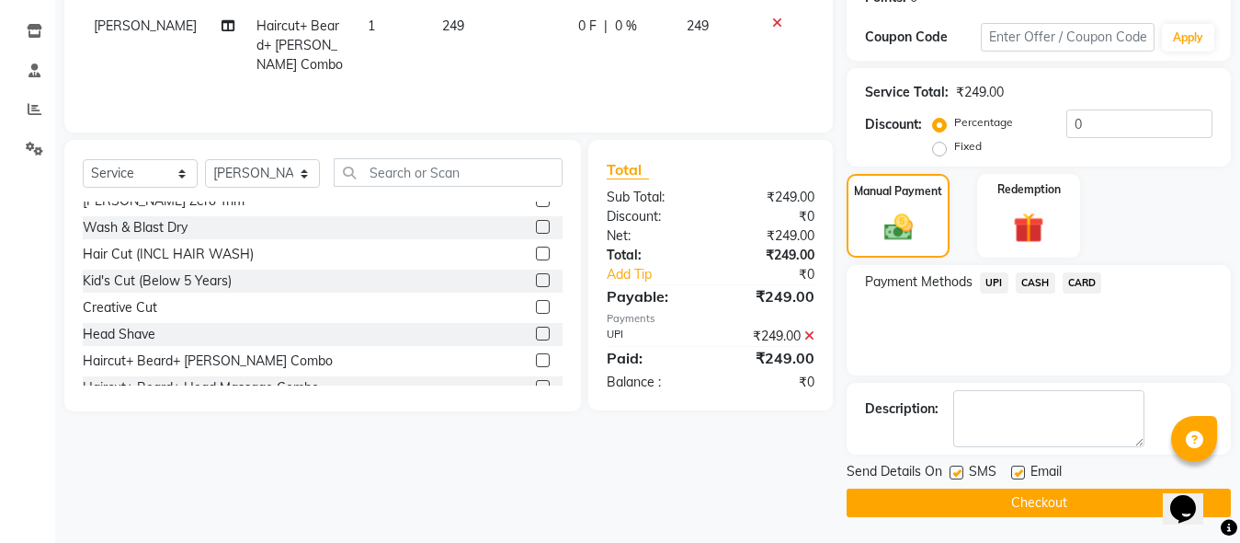
scroll to position [300, 0]
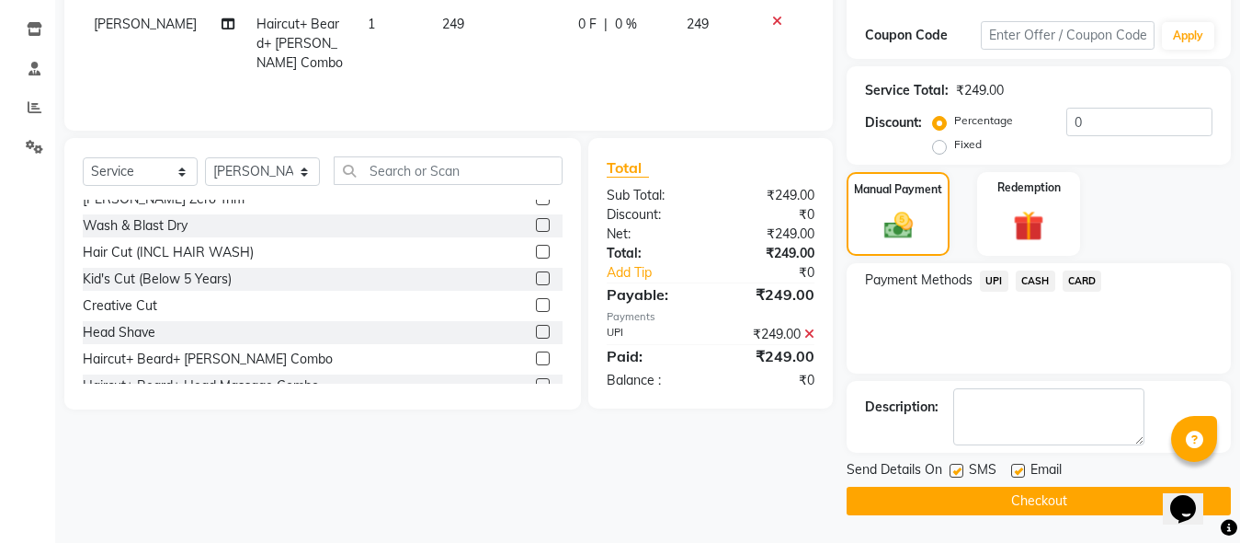
click at [1052, 508] on button "Checkout" at bounding box center [1039, 500] width 384 height 29
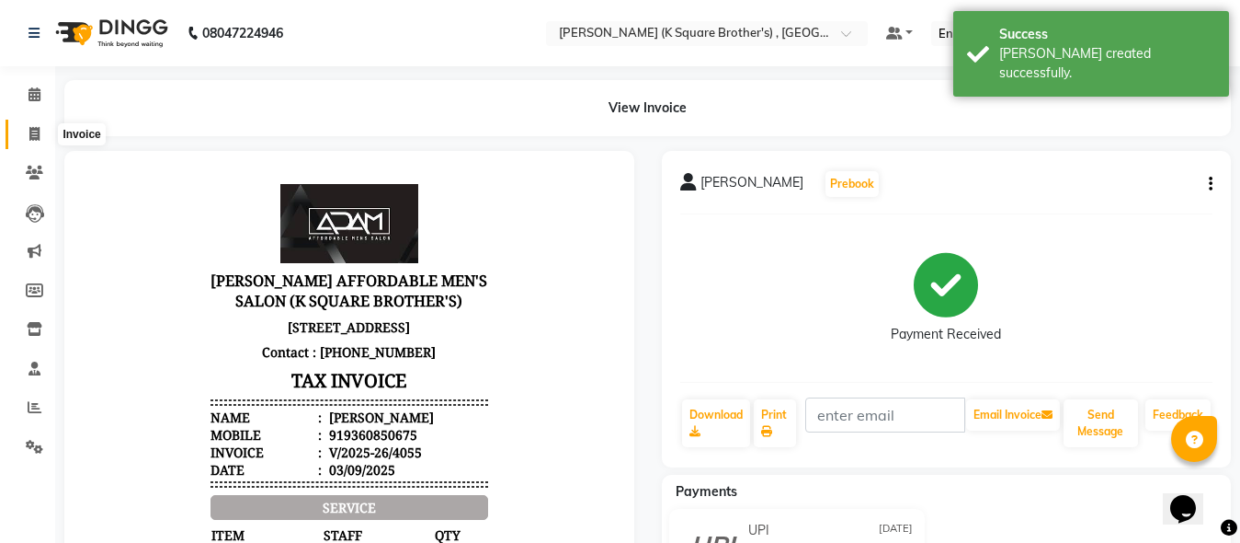
click at [38, 134] on icon at bounding box center [34, 134] width 10 height 14
select select "service"
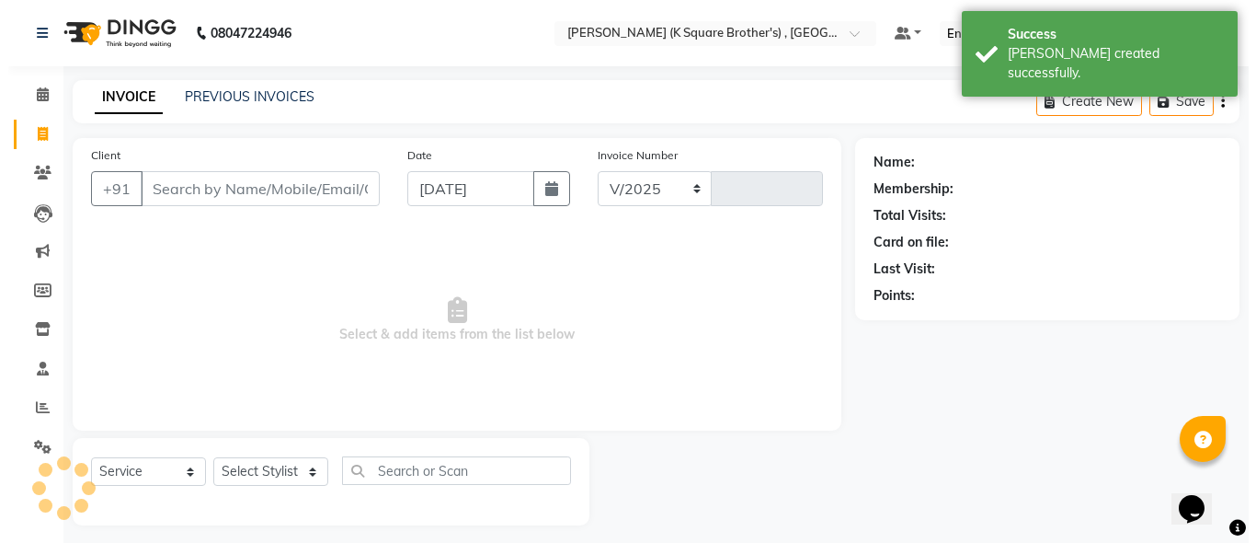
scroll to position [10, 0]
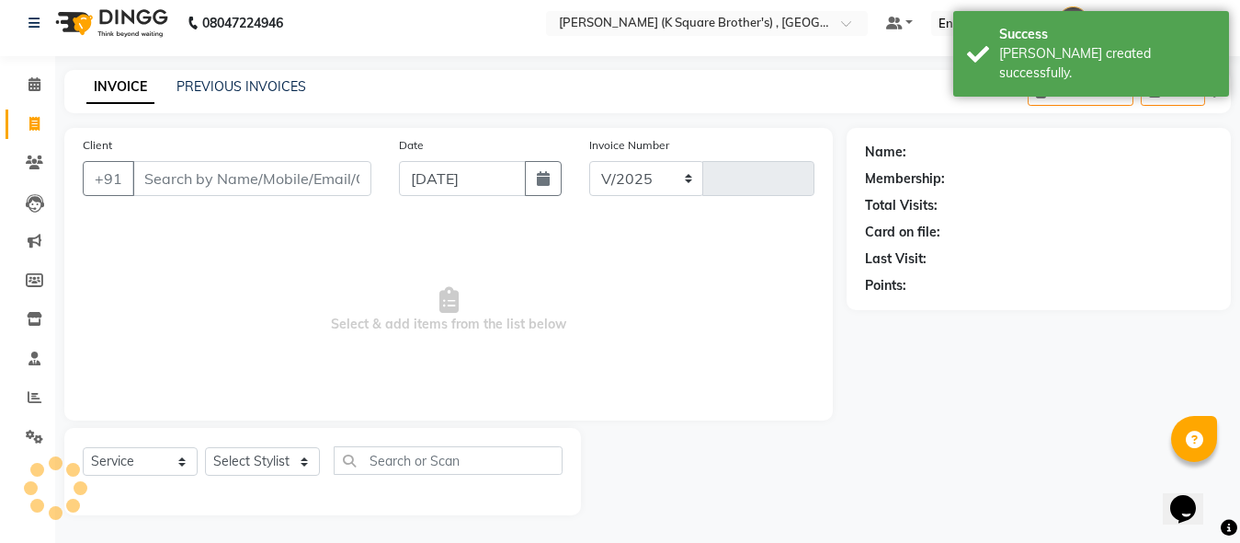
select select "8195"
type input "4056"
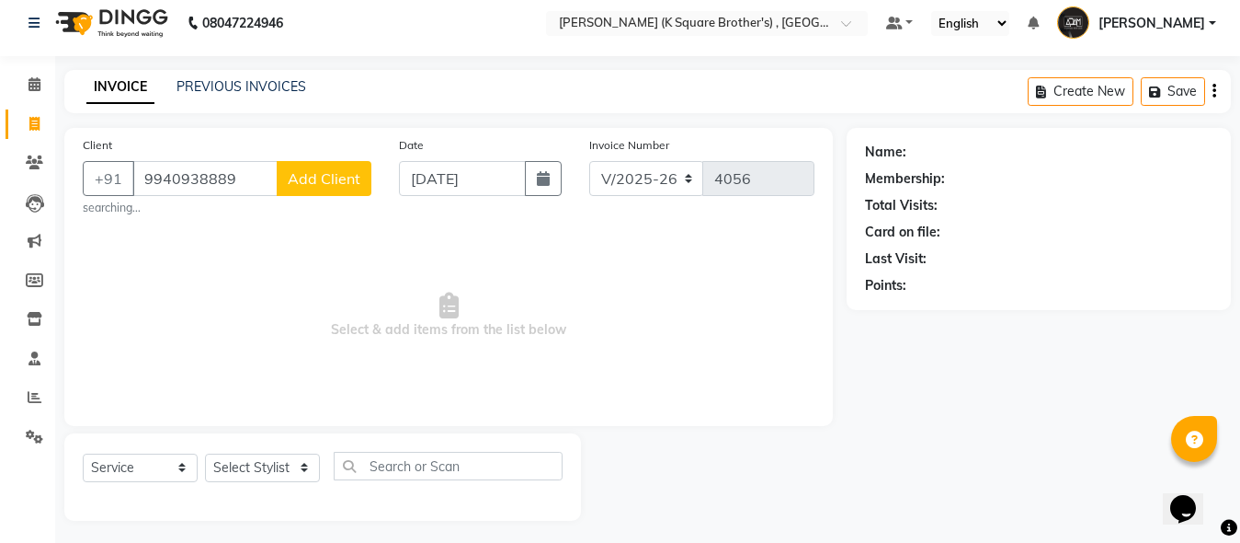
type input "9940938889"
click at [293, 185] on span "Add Client" at bounding box center [324, 178] width 73 height 18
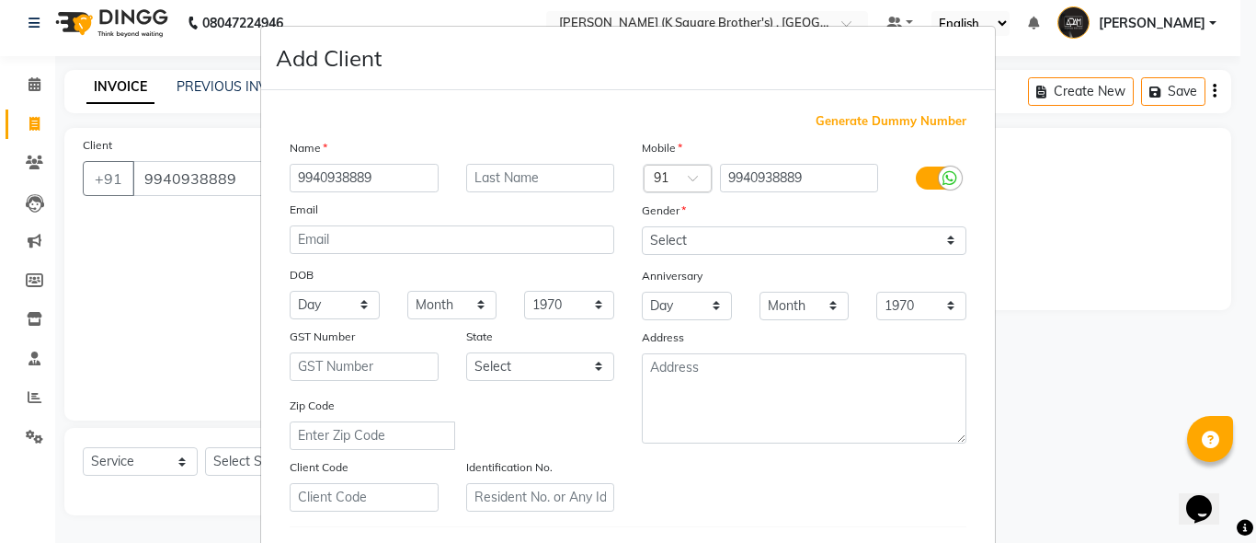
type input "9940938889"
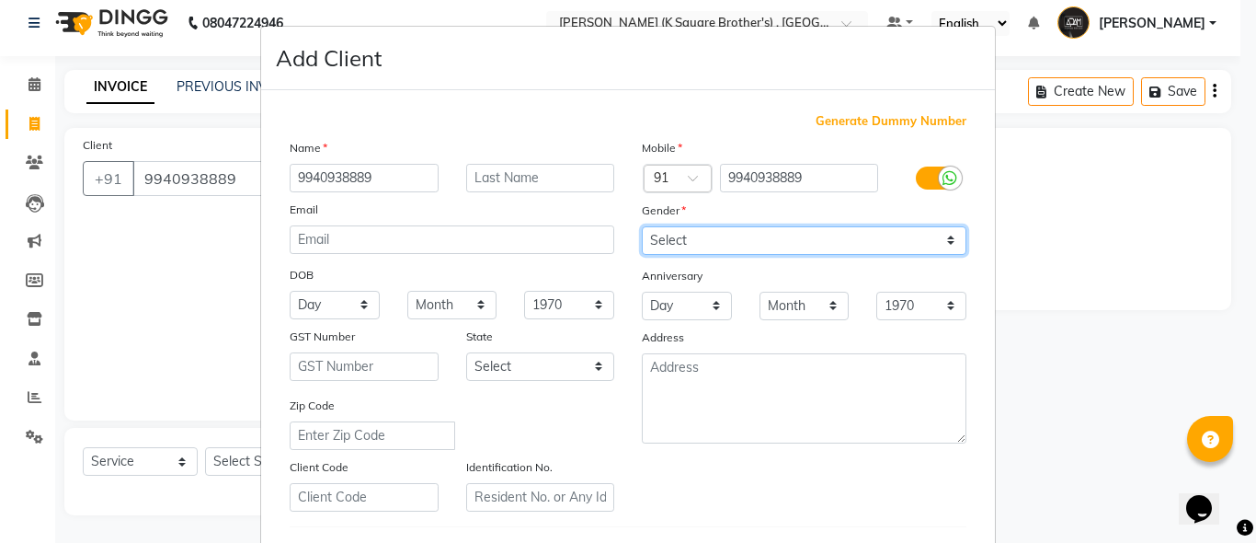
click at [777, 235] on select "Select [DEMOGRAPHIC_DATA] [DEMOGRAPHIC_DATA] Other Prefer Not To Say" at bounding box center [804, 240] width 325 height 29
select select "[DEMOGRAPHIC_DATA]"
click at [642, 226] on select "Select [DEMOGRAPHIC_DATA] [DEMOGRAPHIC_DATA] Other Prefer Not To Say" at bounding box center [804, 240] width 325 height 29
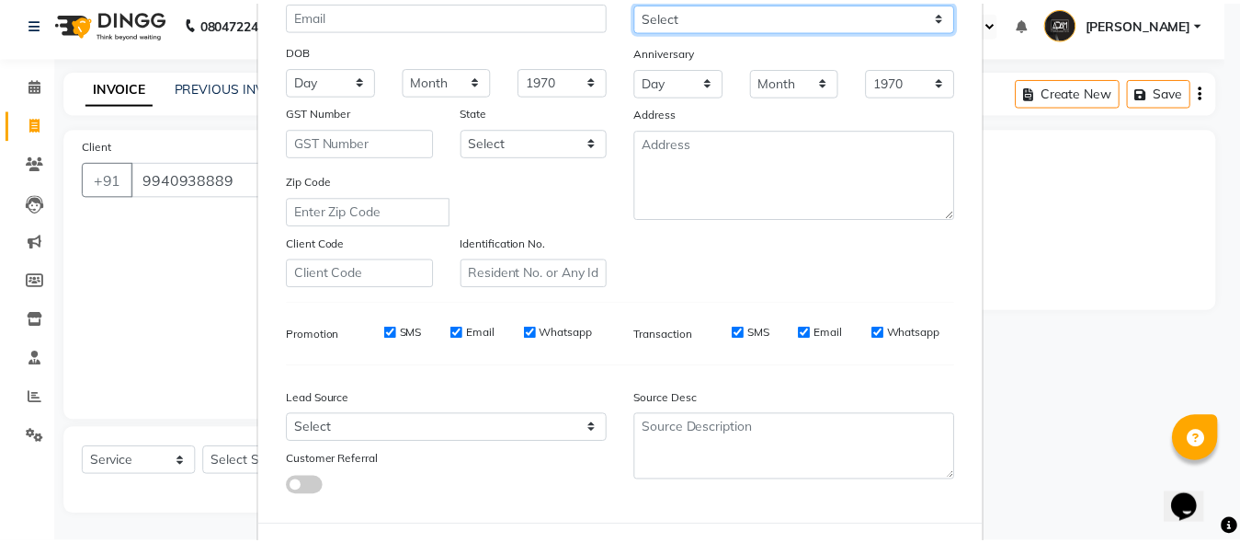
scroll to position [306, 0]
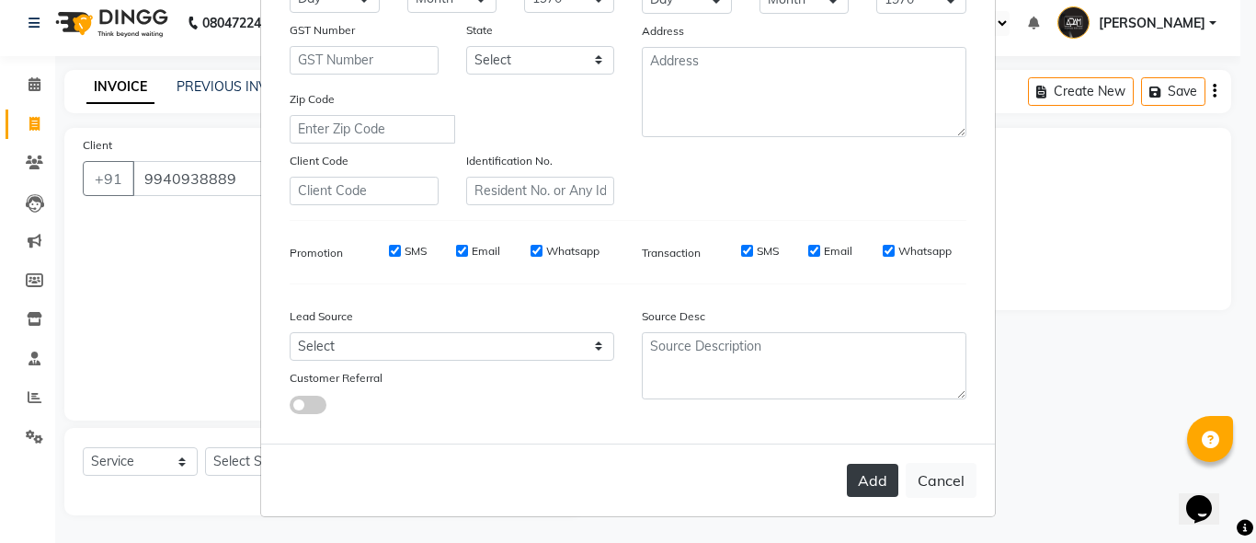
click at [849, 481] on button "Add" at bounding box center [872, 479] width 51 height 33
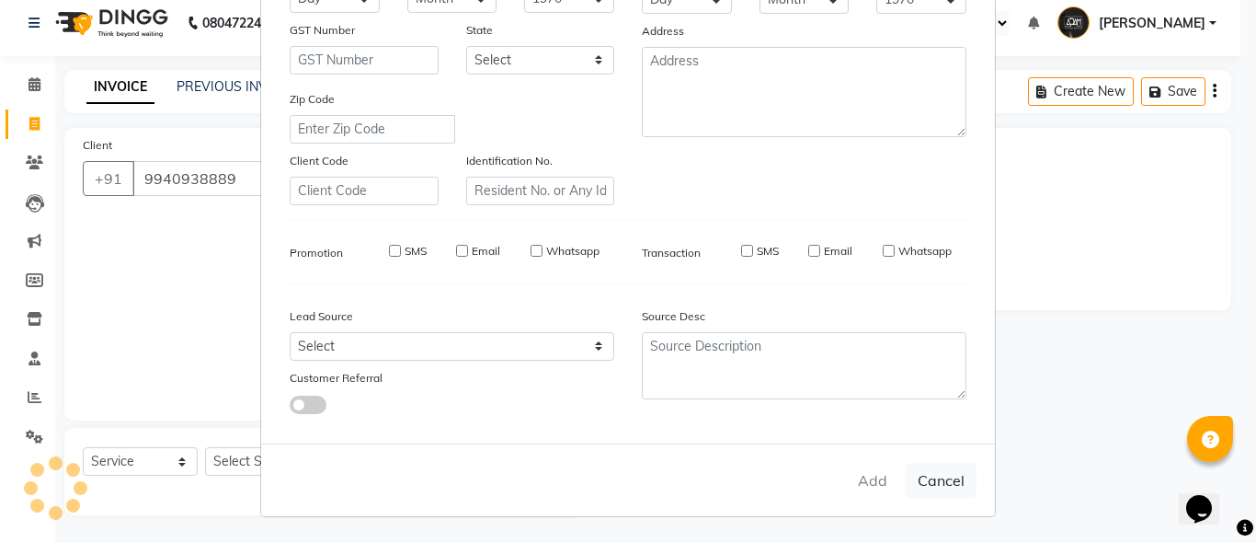
select select
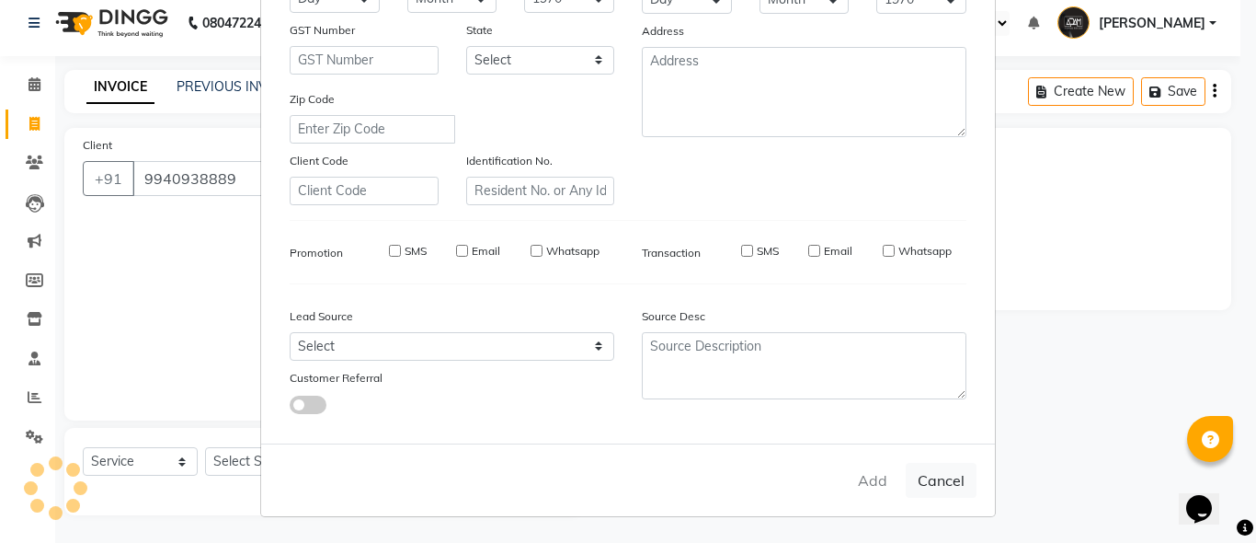
select select
checkbox input "false"
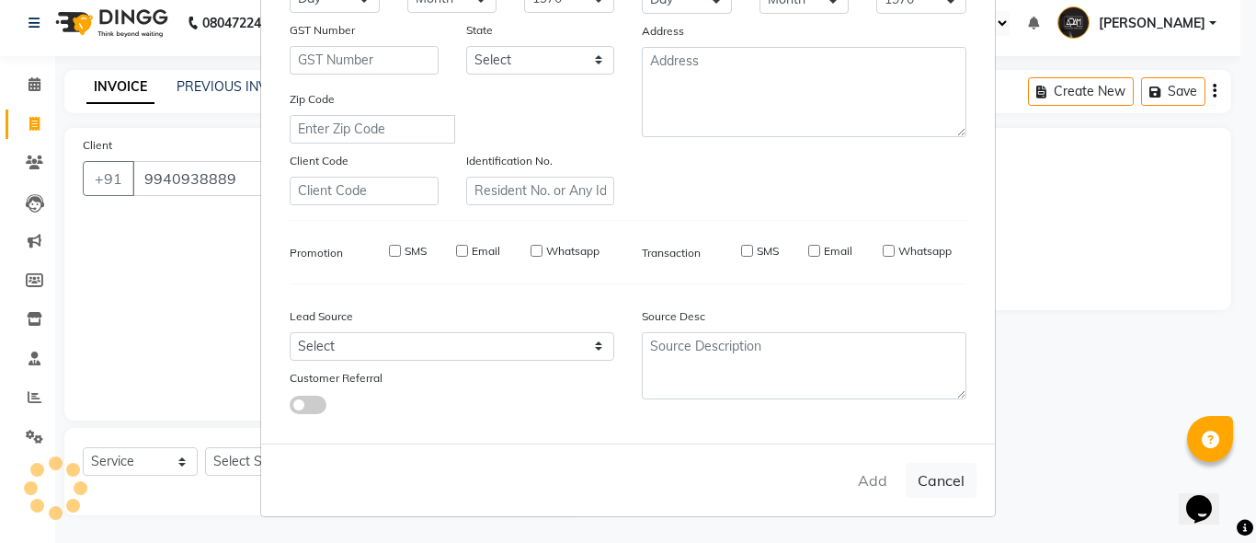
checkbox input "false"
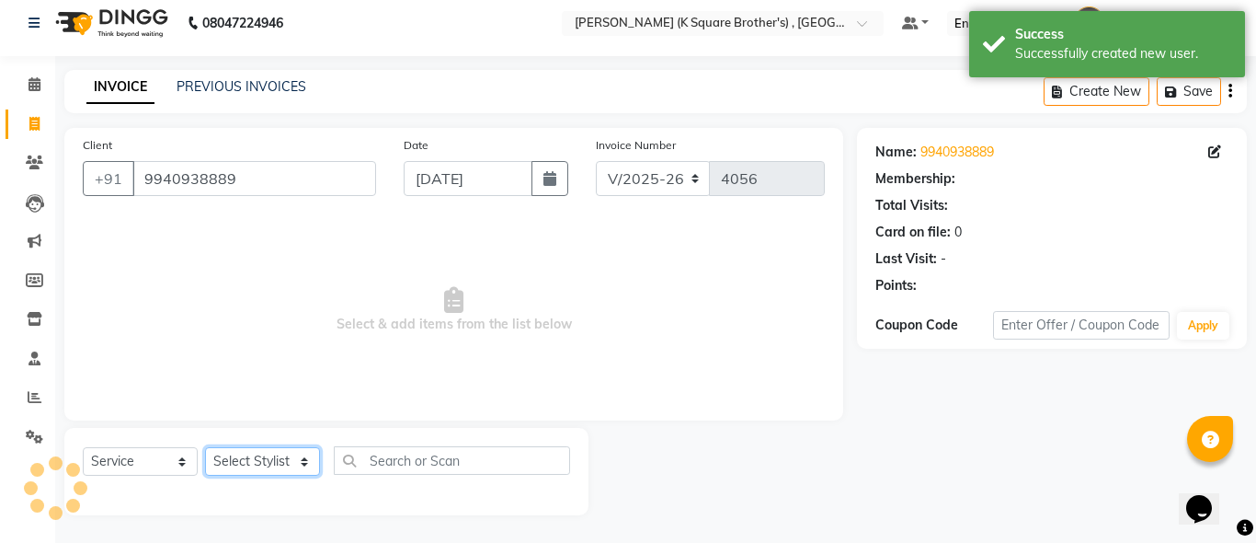
click at [264, 458] on select "Select Stylist [PERSON_NAME] [PERSON_NAME] [PERSON_NAME]" at bounding box center [262, 461] width 115 height 29
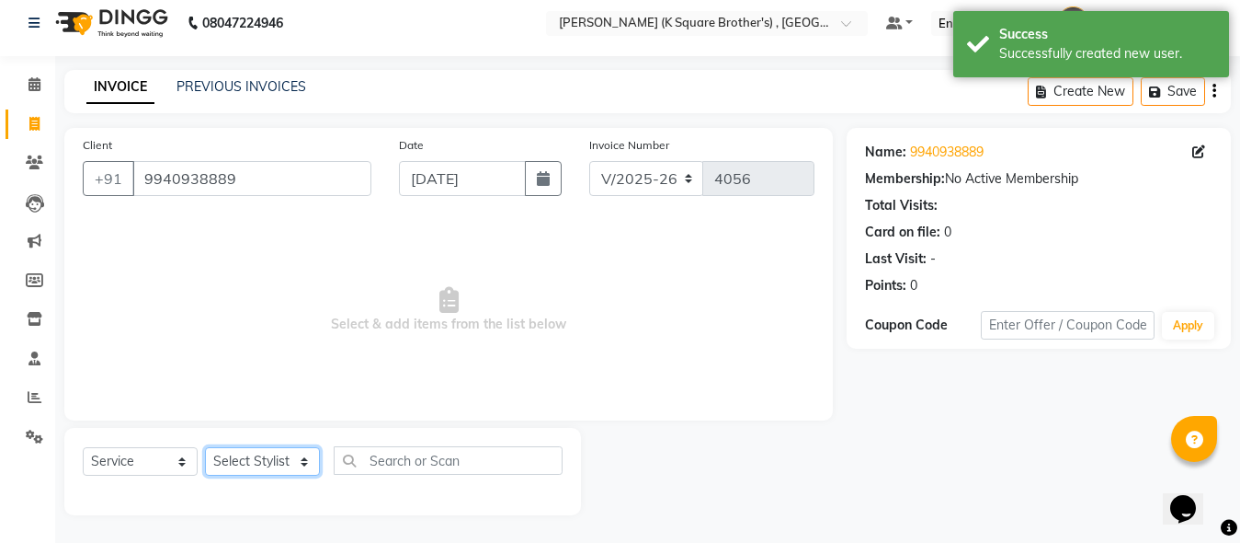
select select "78097"
click at [205, 447] on select "Select Stylist [PERSON_NAME] [PERSON_NAME] [PERSON_NAME]" at bounding box center [262, 461] width 115 height 29
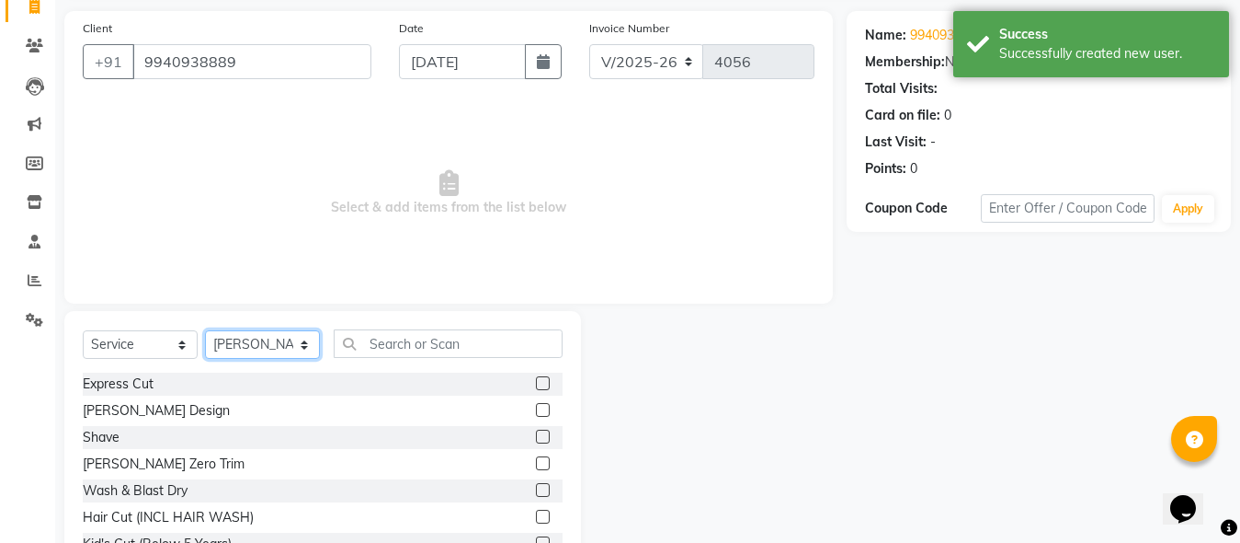
scroll to position [194, 0]
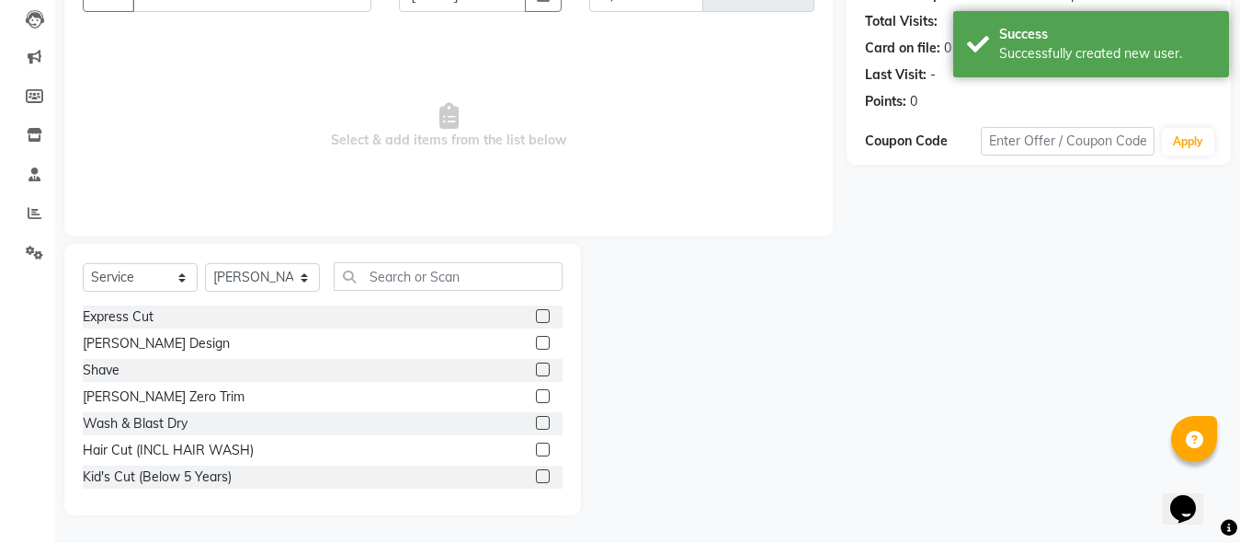
click at [536, 318] on label at bounding box center [543, 316] width 14 height 14
click at [536, 318] on input "checkbox" at bounding box center [542, 317] width 12 height 12
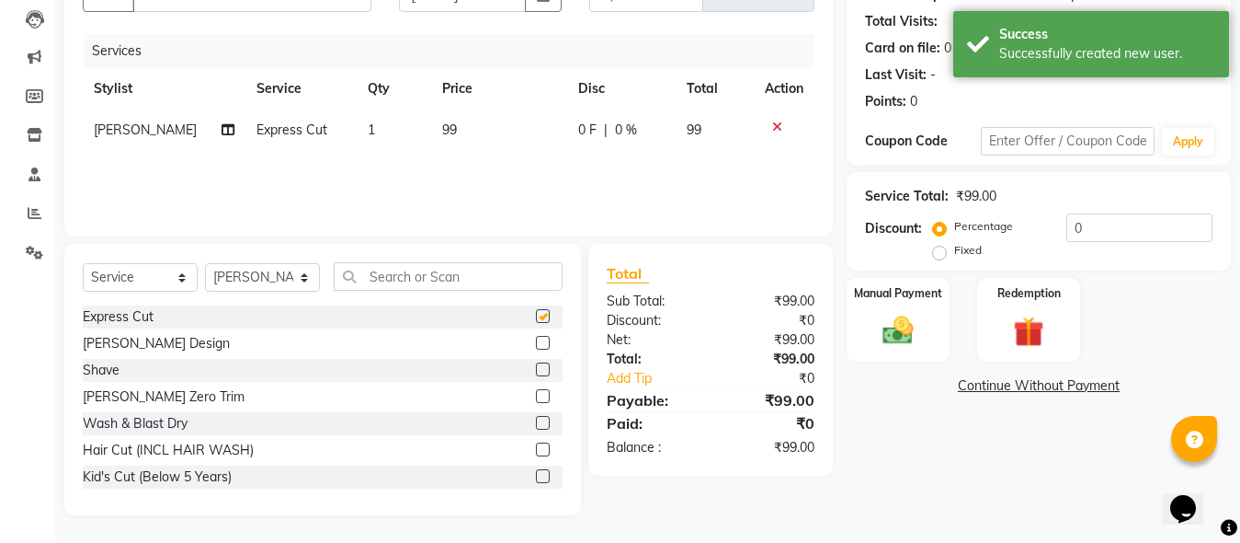
checkbox input "false"
click at [902, 344] on img at bounding box center [898, 330] width 51 height 37
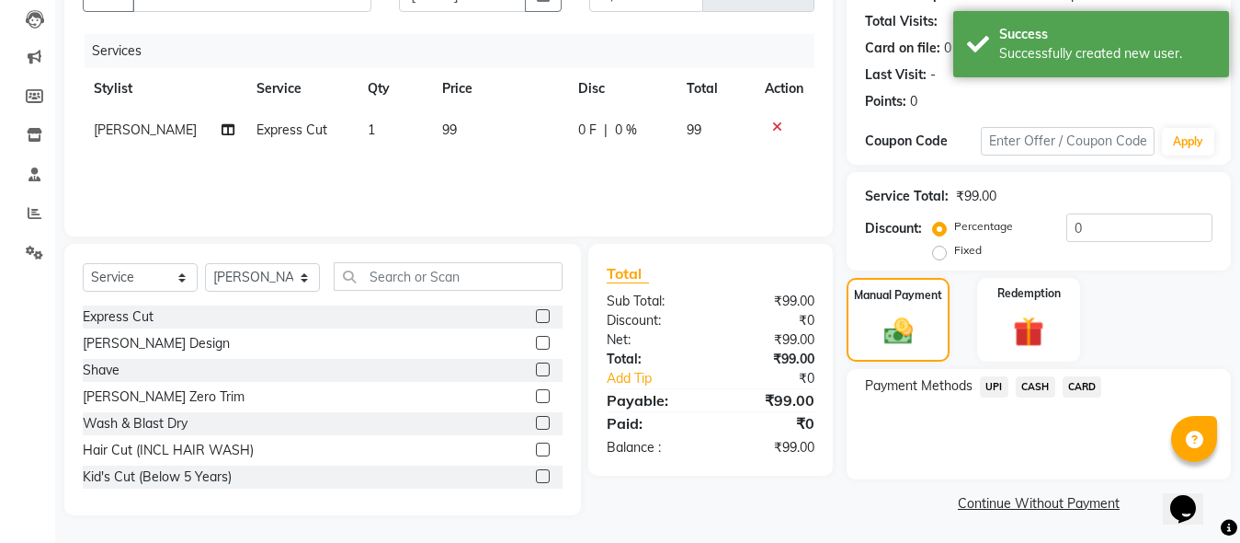
click at [1023, 383] on span "CASH" at bounding box center [1036, 386] width 40 height 21
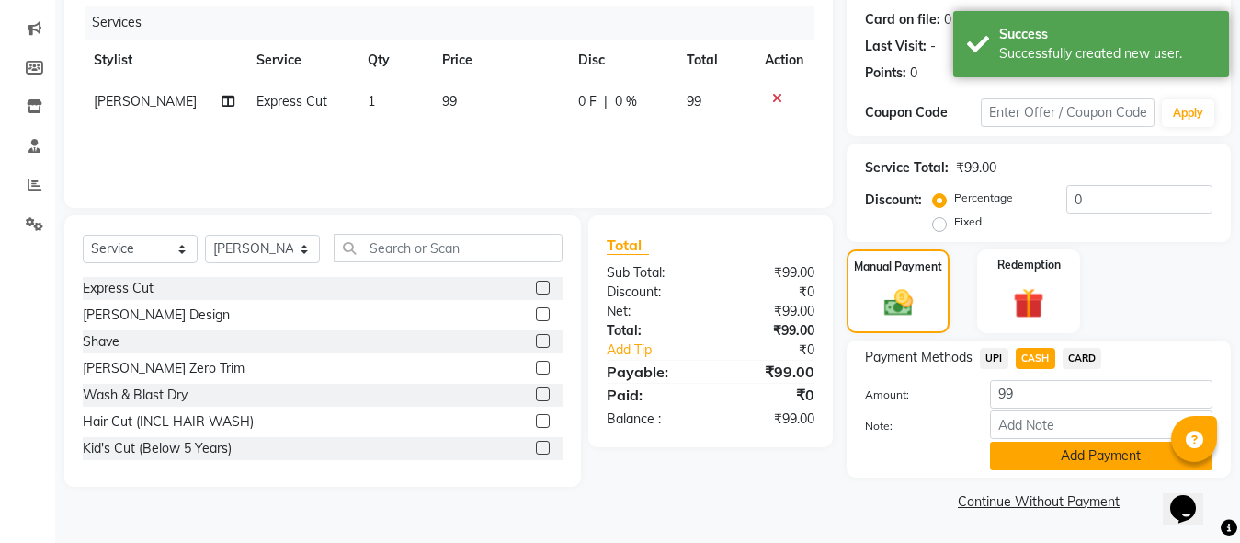
click at [1054, 458] on button "Add Payment" at bounding box center [1101, 455] width 223 height 29
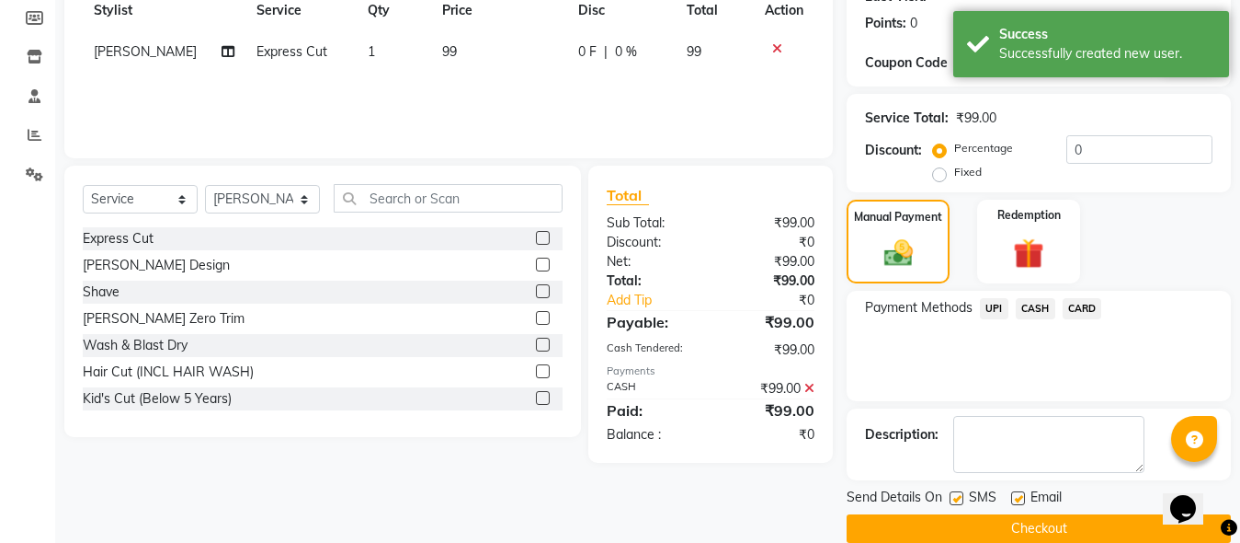
scroll to position [300, 0]
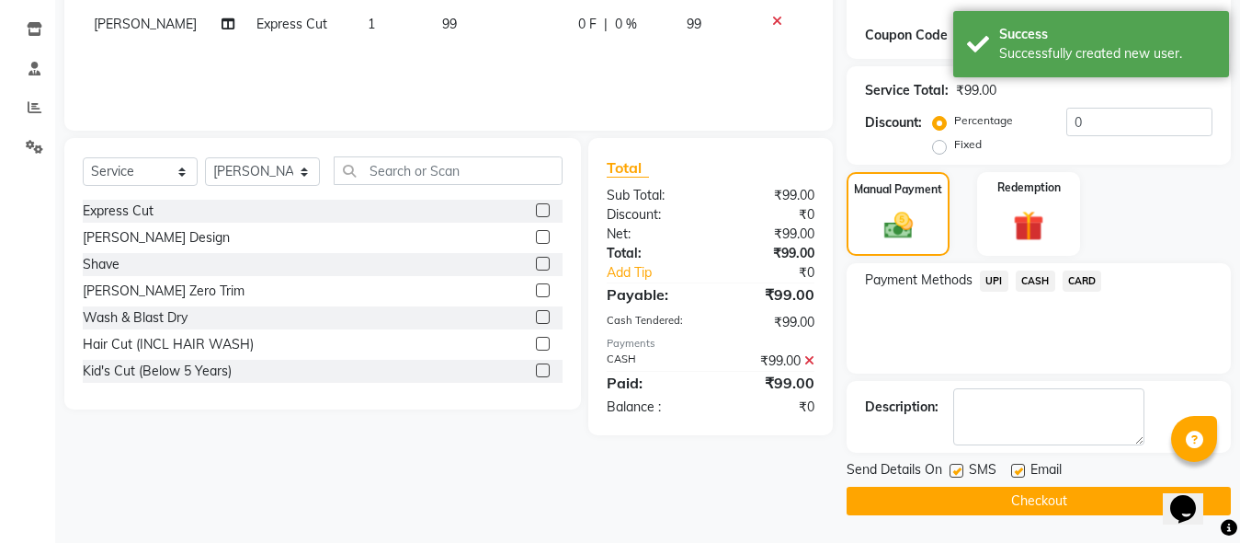
click at [1051, 523] on main "INVOICE PREVIOUS INVOICES Create New Save Client [PHONE_NUMBER] Date [DATE] Inv…" at bounding box center [647, 161] width 1185 height 762
click at [1040, 496] on button "Checkout" at bounding box center [1039, 500] width 384 height 29
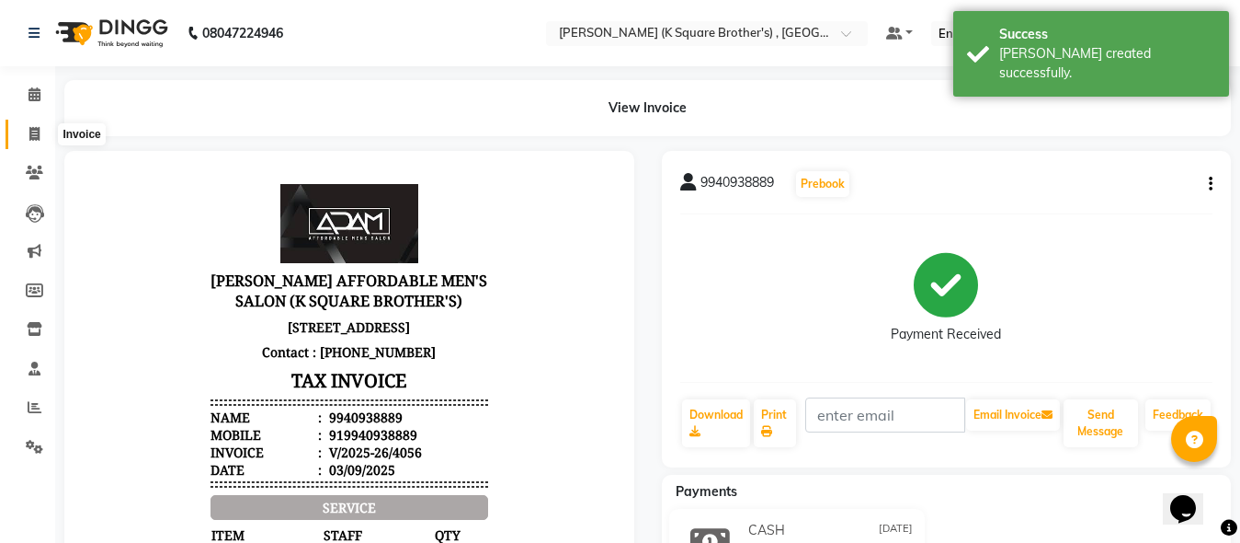
click at [33, 141] on span at bounding box center [34, 134] width 32 height 21
select select "service"
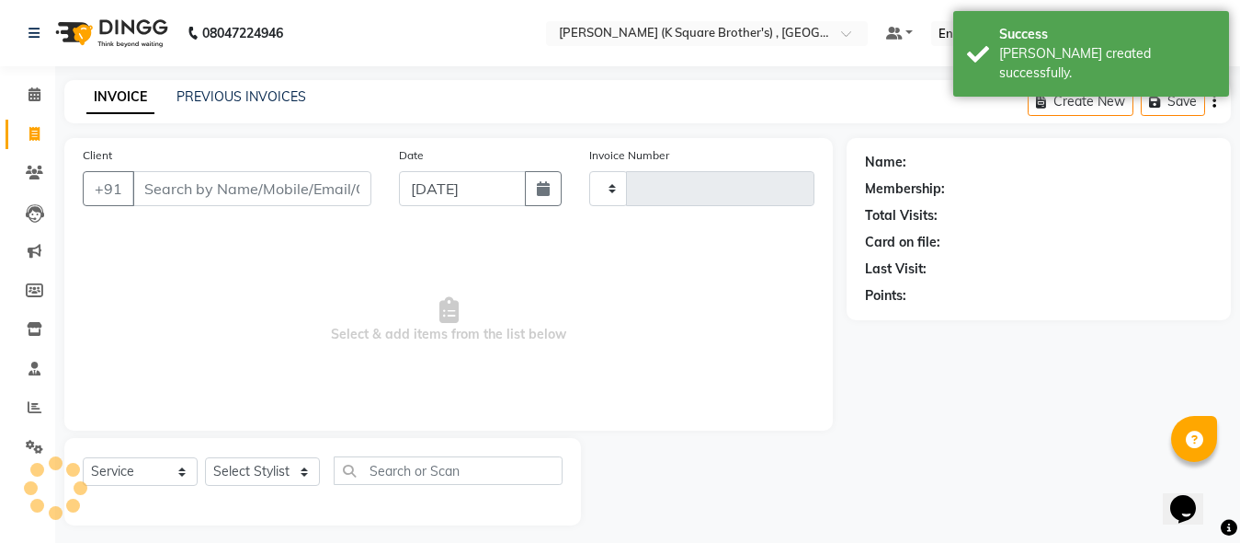
scroll to position [10, 0]
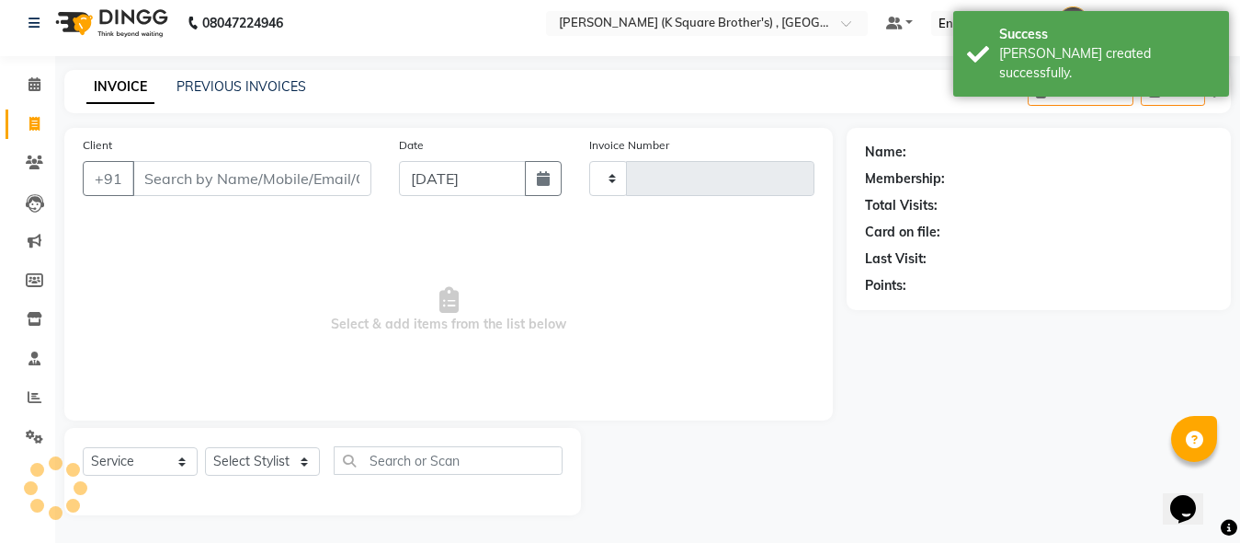
type input "4057"
select select "8195"
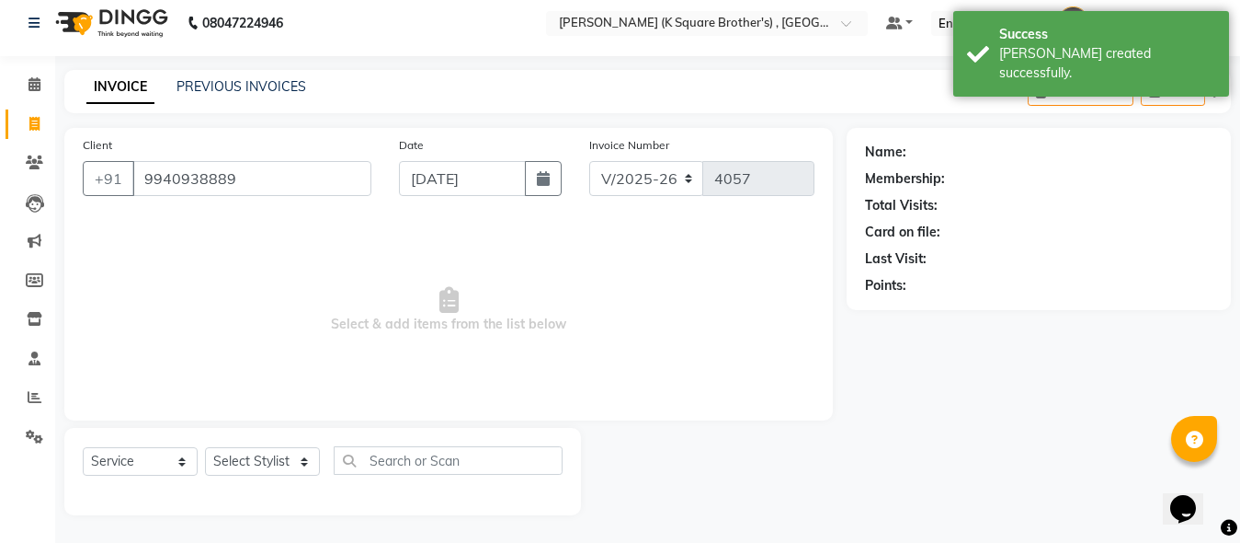
type input "9940938889"
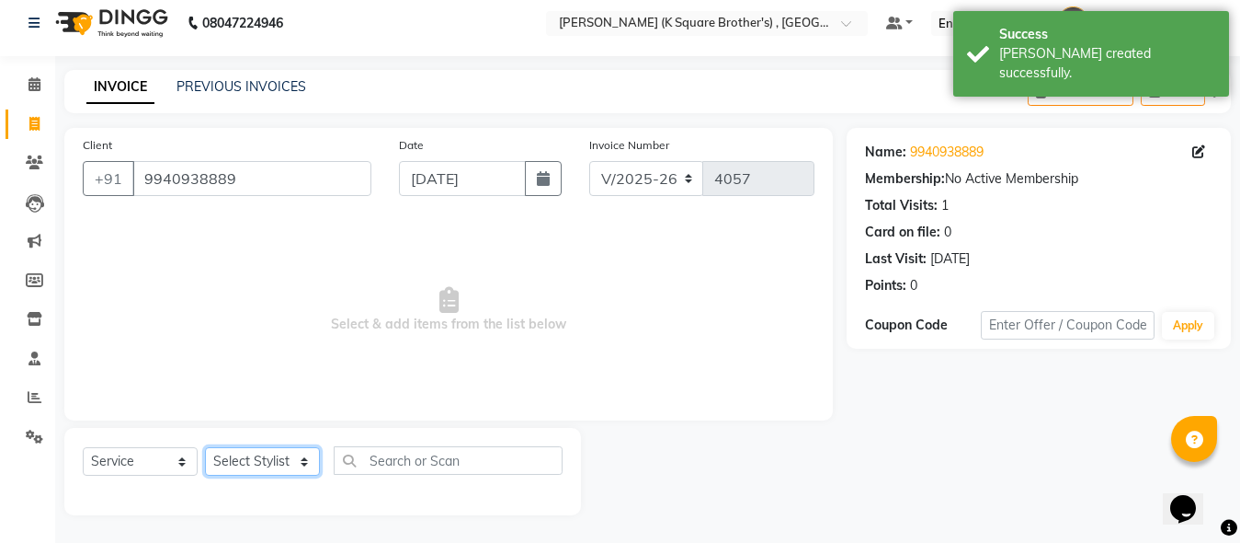
click at [280, 464] on select "Select Stylist [PERSON_NAME] [PERSON_NAME] [PERSON_NAME]" at bounding box center [262, 461] width 115 height 29
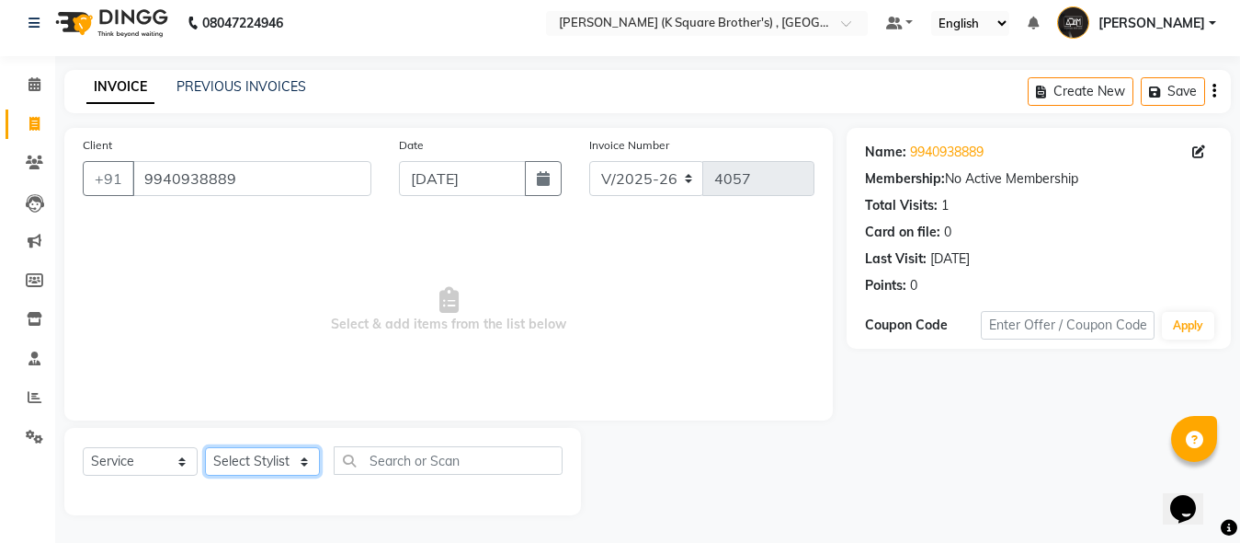
select select "78097"
click at [205, 447] on select "Select Stylist [PERSON_NAME] [PERSON_NAME] [PERSON_NAME]" at bounding box center [262, 461] width 115 height 29
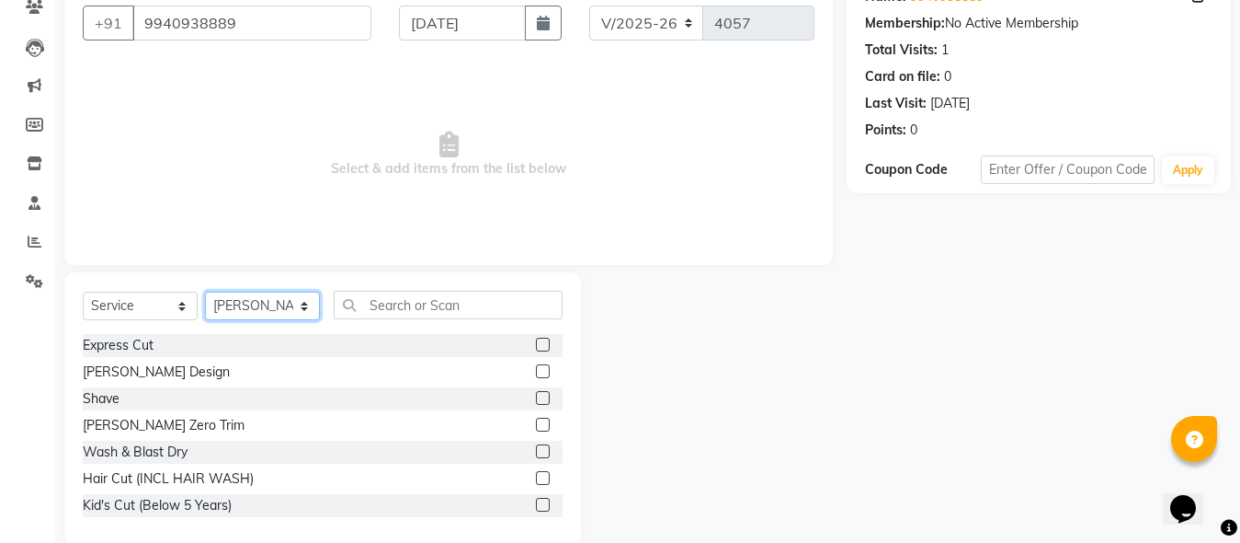
scroll to position [194, 0]
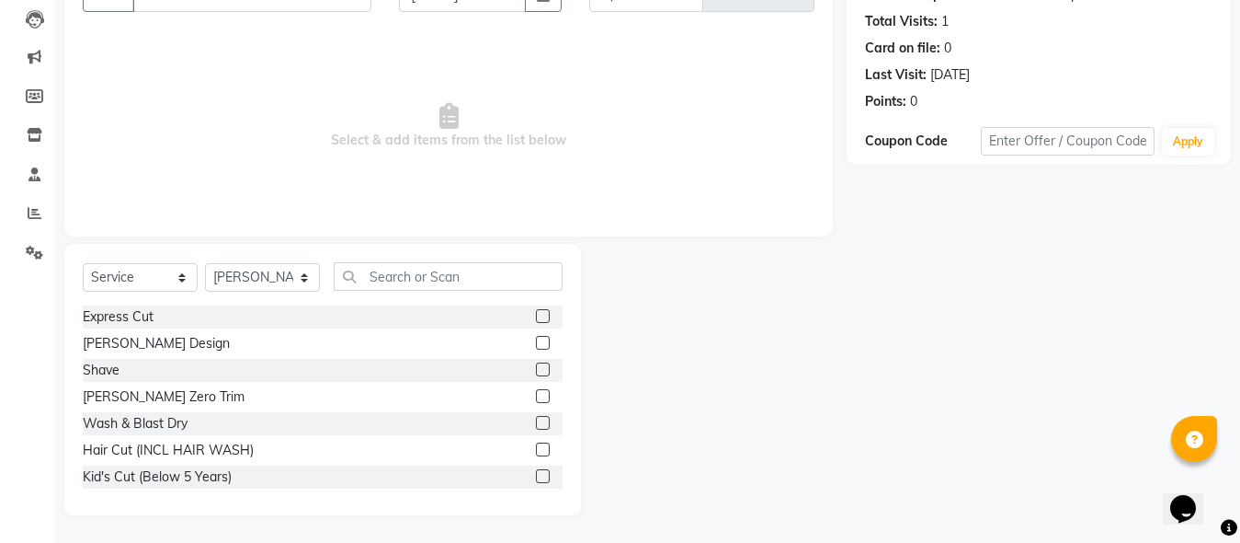
click at [536, 480] on label at bounding box center [543, 476] width 14 height 14
click at [536, 480] on input "checkbox" at bounding box center [542, 477] width 12 height 12
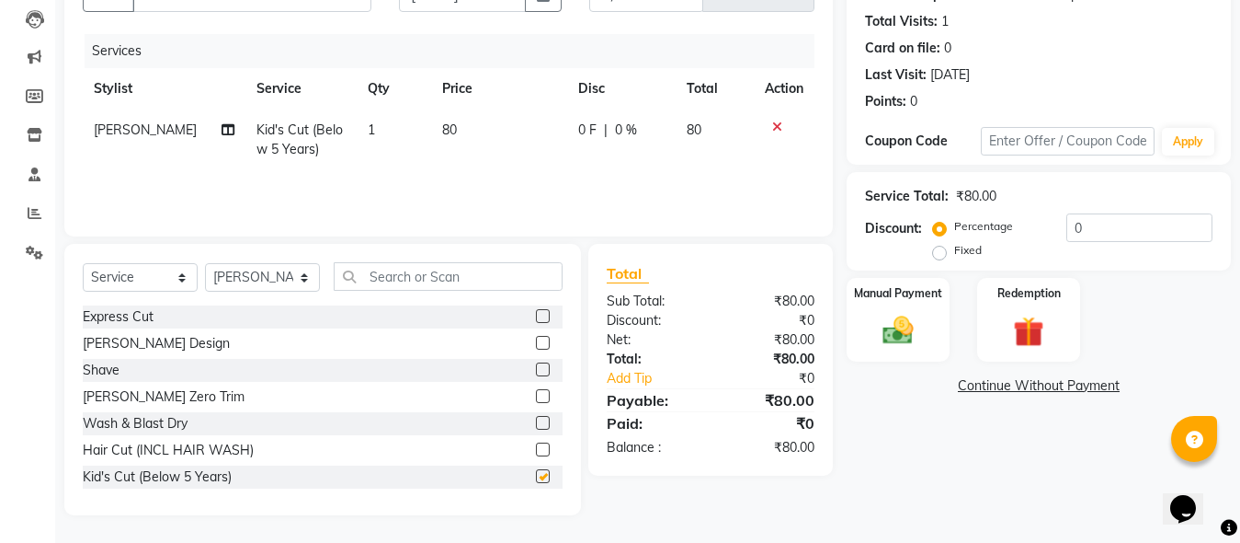
checkbox input "false"
click at [929, 346] on div "Manual Payment" at bounding box center [898, 319] width 107 height 87
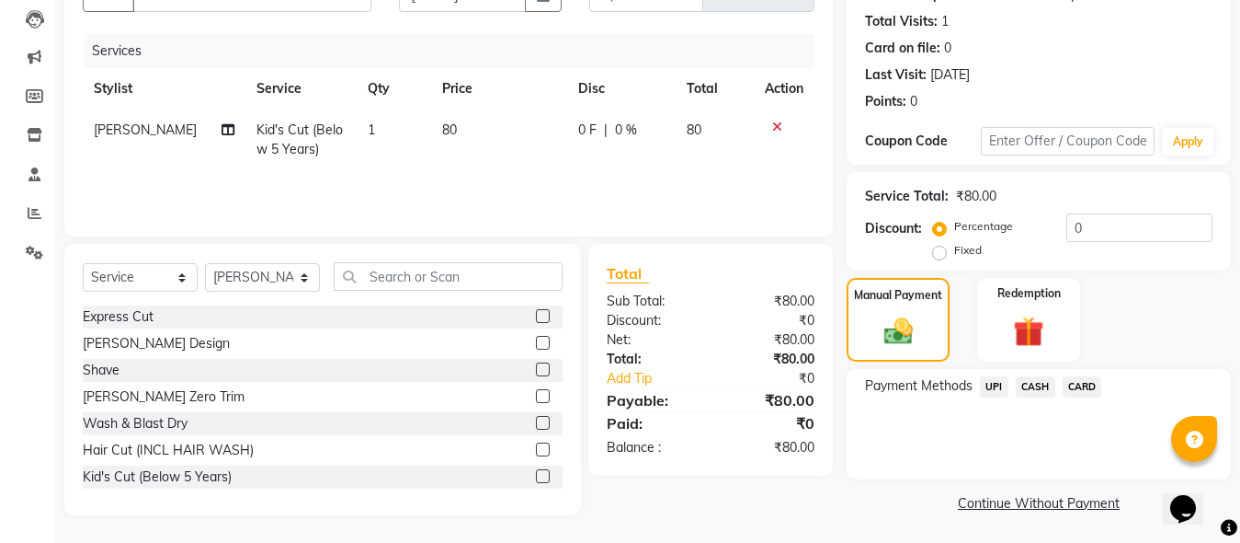
click at [1018, 384] on span "CASH" at bounding box center [1036, 386] width 40 height 21
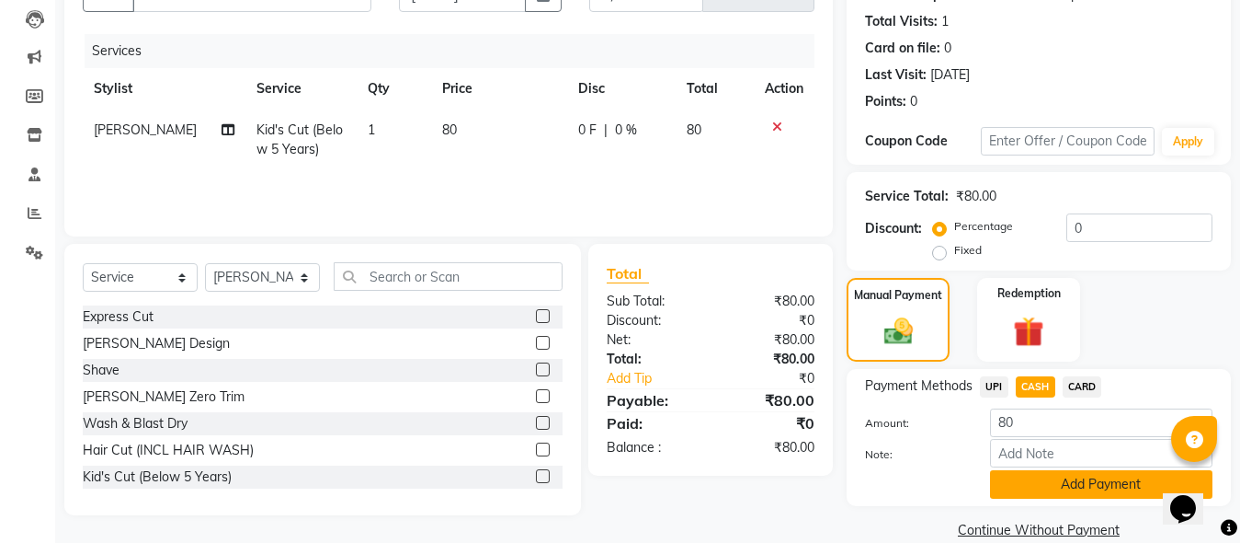
click at [1072, 488] on button "Add Payment" at bounding box center [1101, 484] width 223 height 29
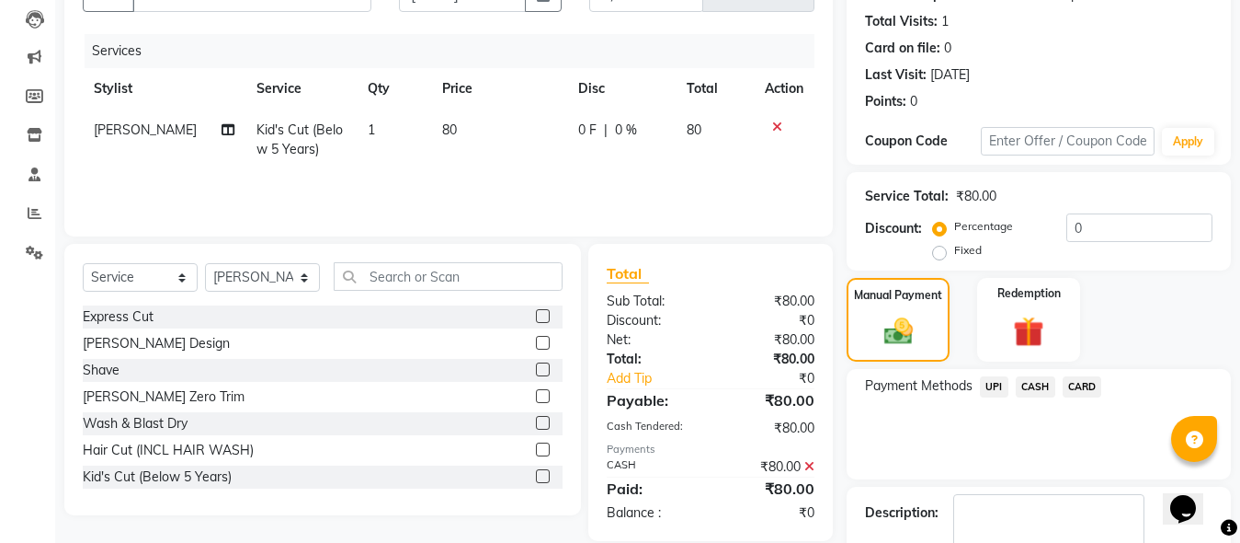
scroll to position [300, 0]
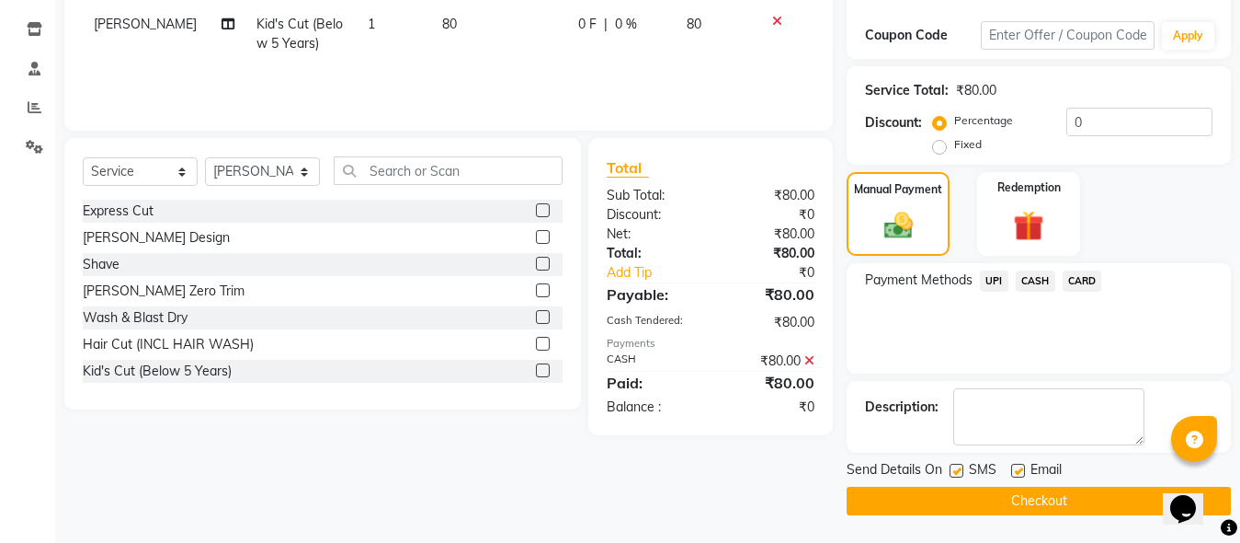
click at [1039, 501] on button "Checkout" at bounding box center [1039, 500] width 384 height 29
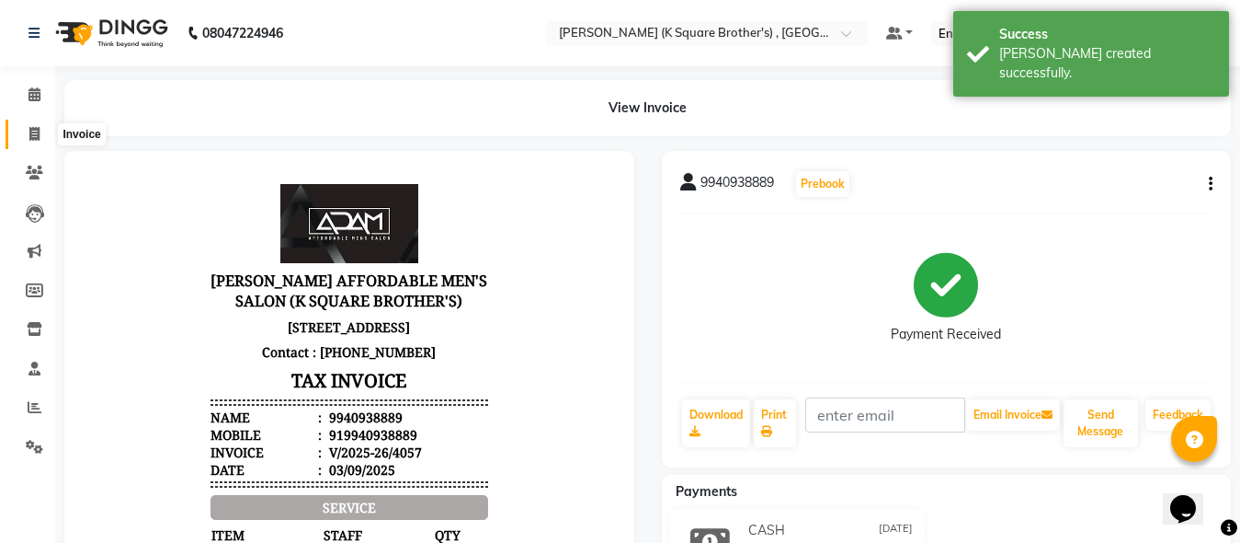
click at [38, 133] on icon at bounding box center [34, 134] width 10 height 14
select select "service"
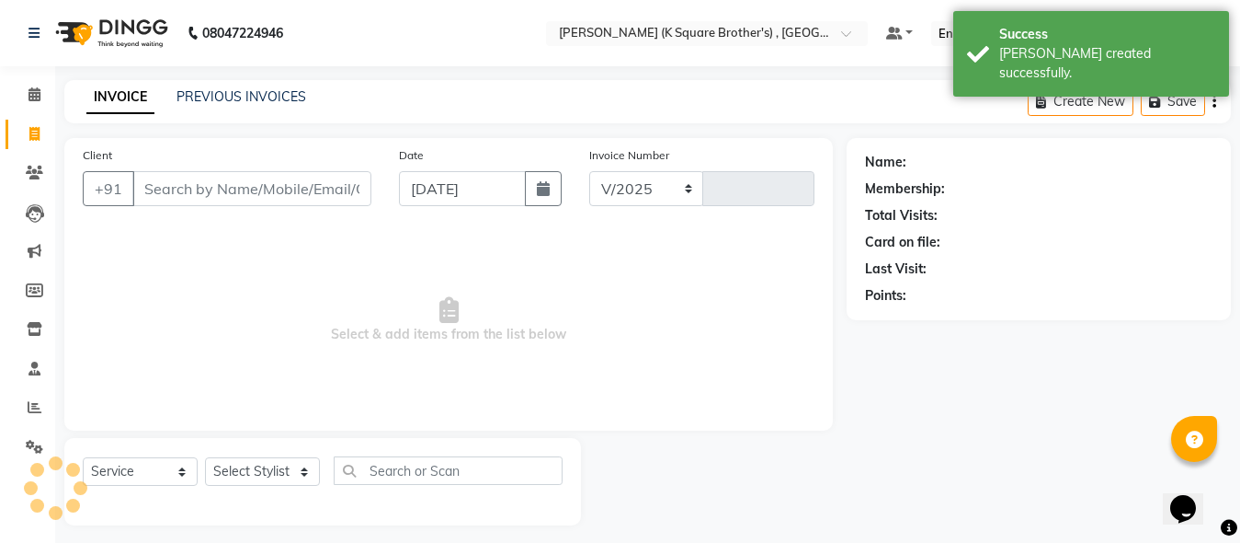
select select "8195"
type input "4058"
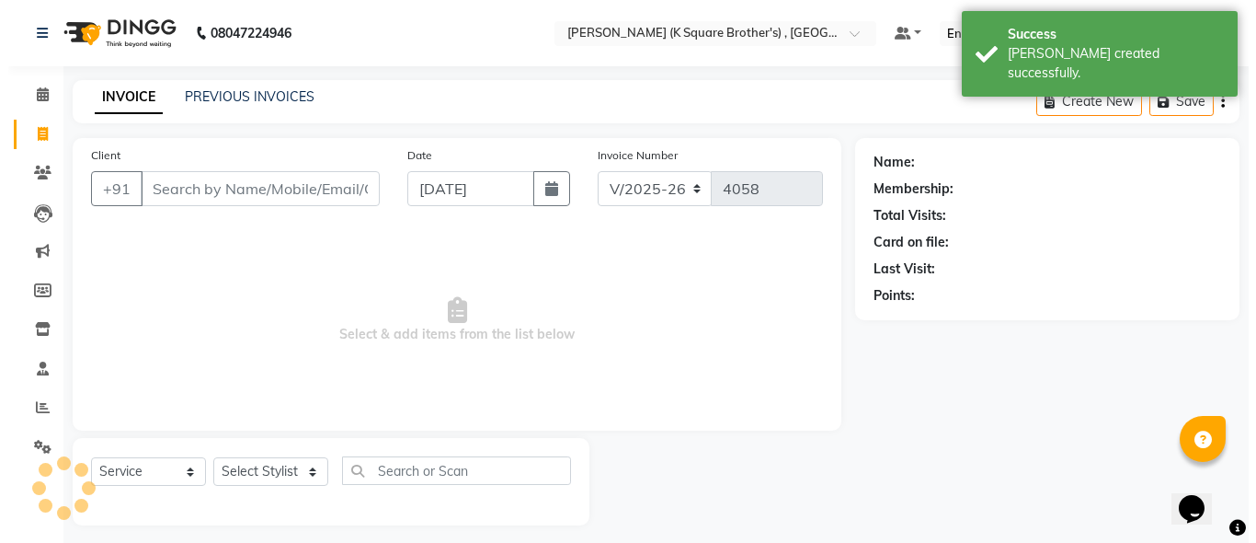
scroll to position [10, 0]
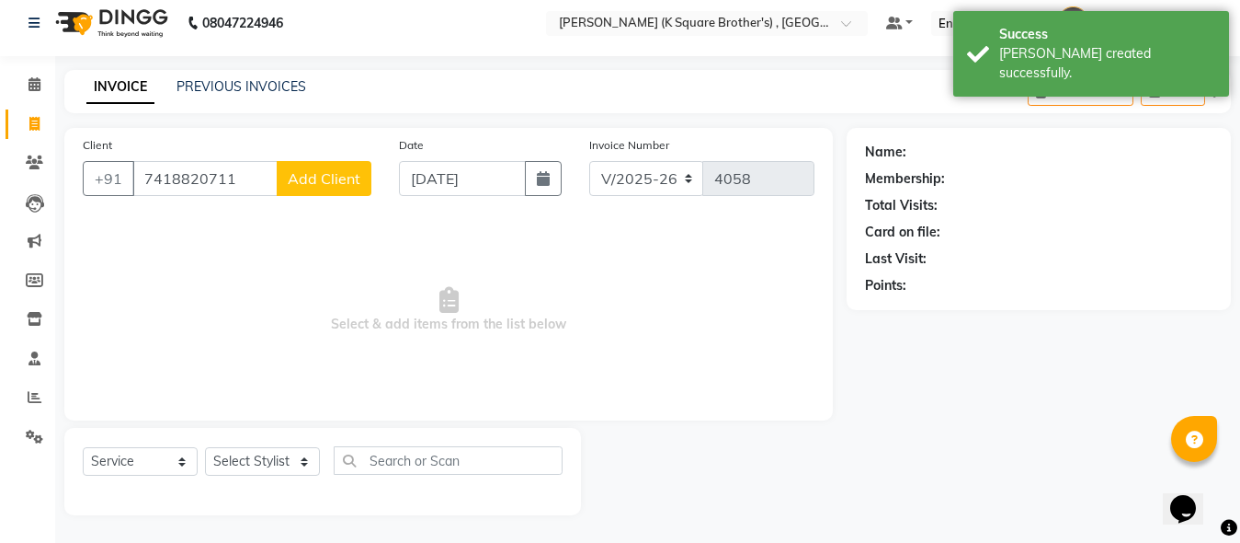
type input "7418820711"
click at [324, 176] on span "Add Client" at bounding box center [324, 178] width 73 height 18
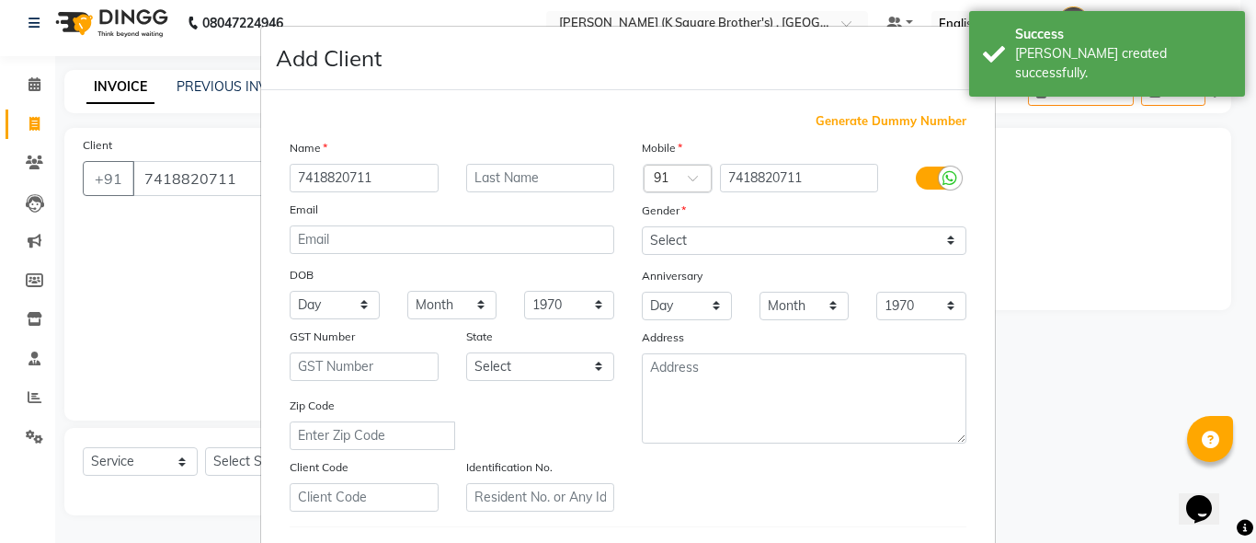
type input "7418820711"
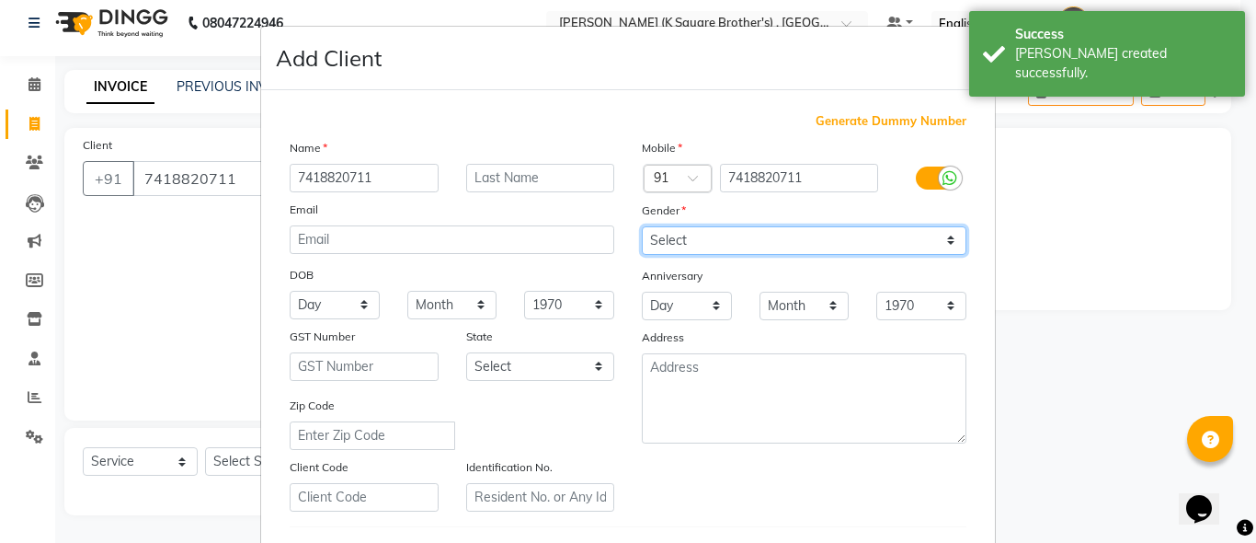
click at [670, 245] on select "Select [DEMOGRAPHIC_DATA] [DEMOGRAPHIC_DATA] Other Prefer Not To Say" at bounding box center [804, 240] width 325 height 29
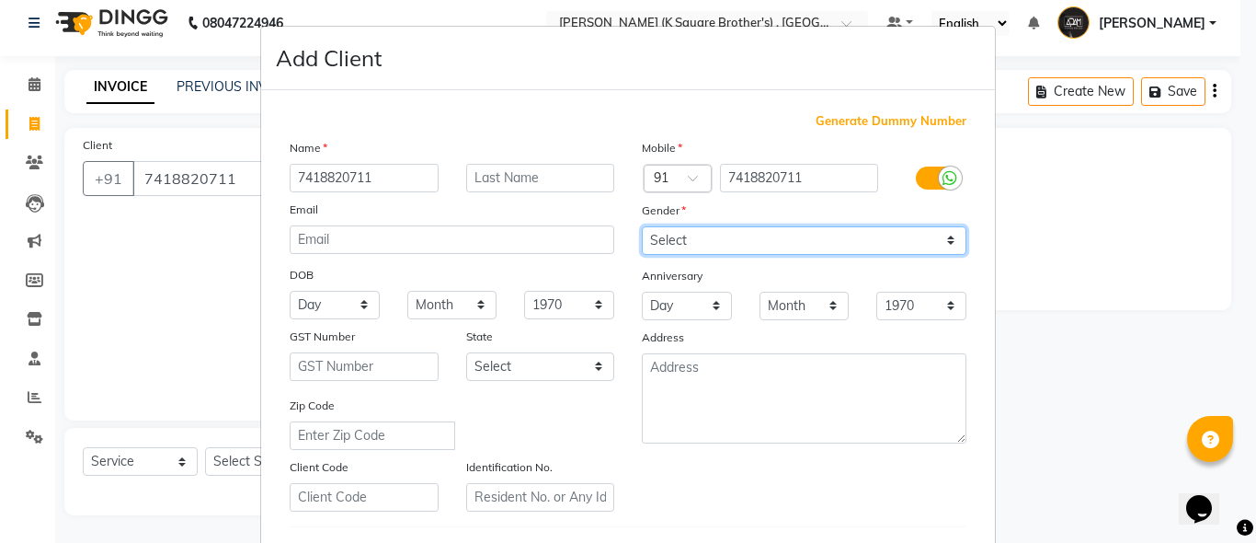
select select "[DEMOGRAPHIC_DATA]"
click at [642, 226] on select "Select [DEMOGRAPHIC_DATA] [DEMOGRAPHIC_DATA] Other Prefer Not To Say" at bounding box center [804, 240] width 325 height 29
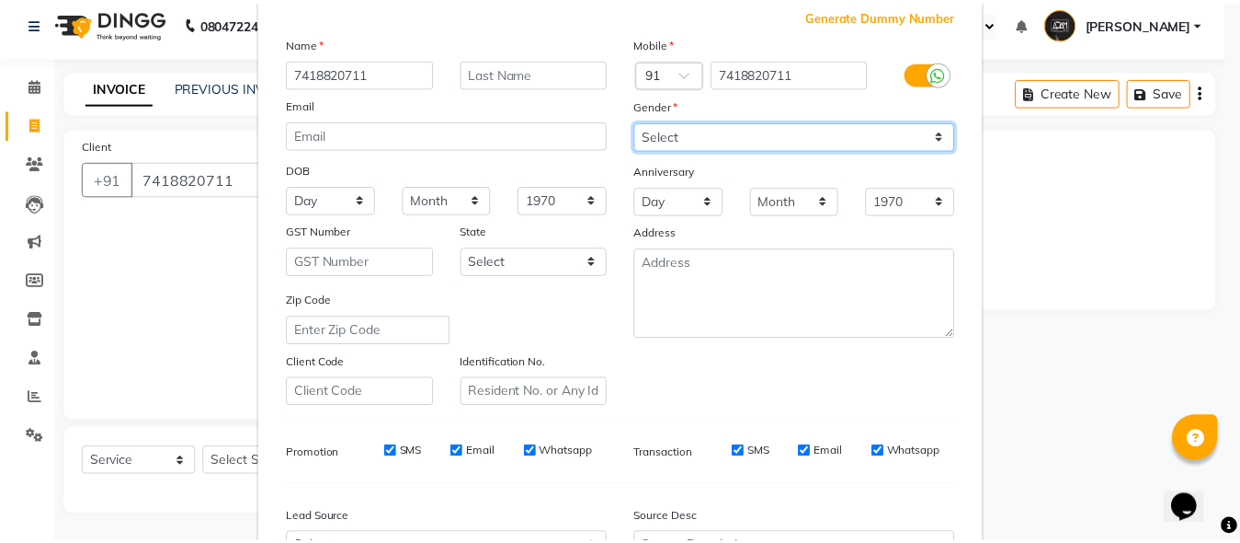
scroll to position [306, 0]
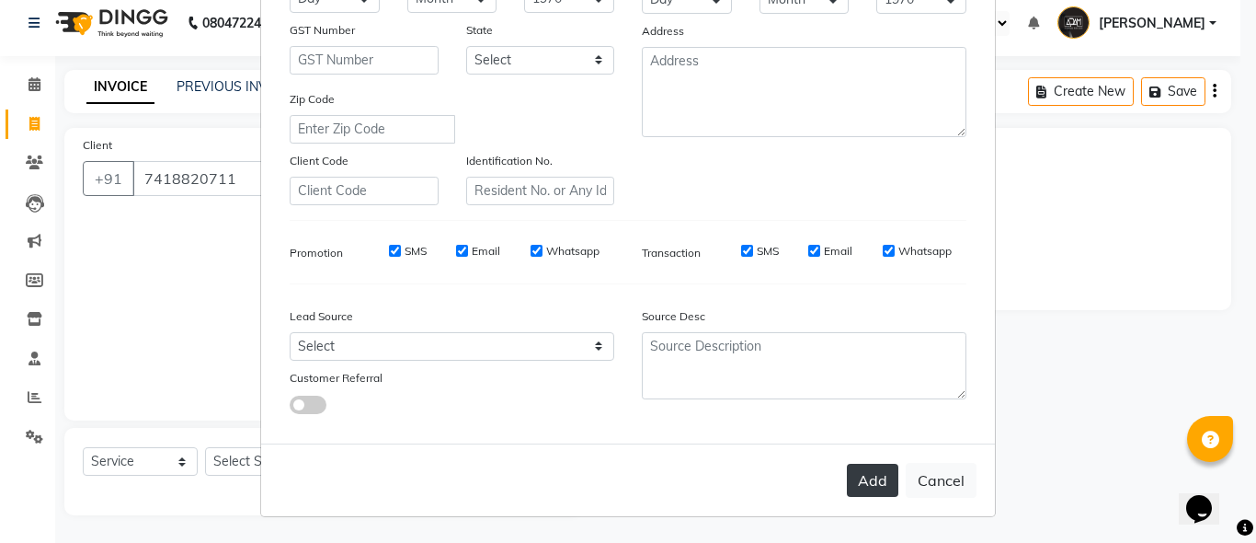
click at [873, 480] on button "Add" at bounding box center [872, 479] width 51 height 33
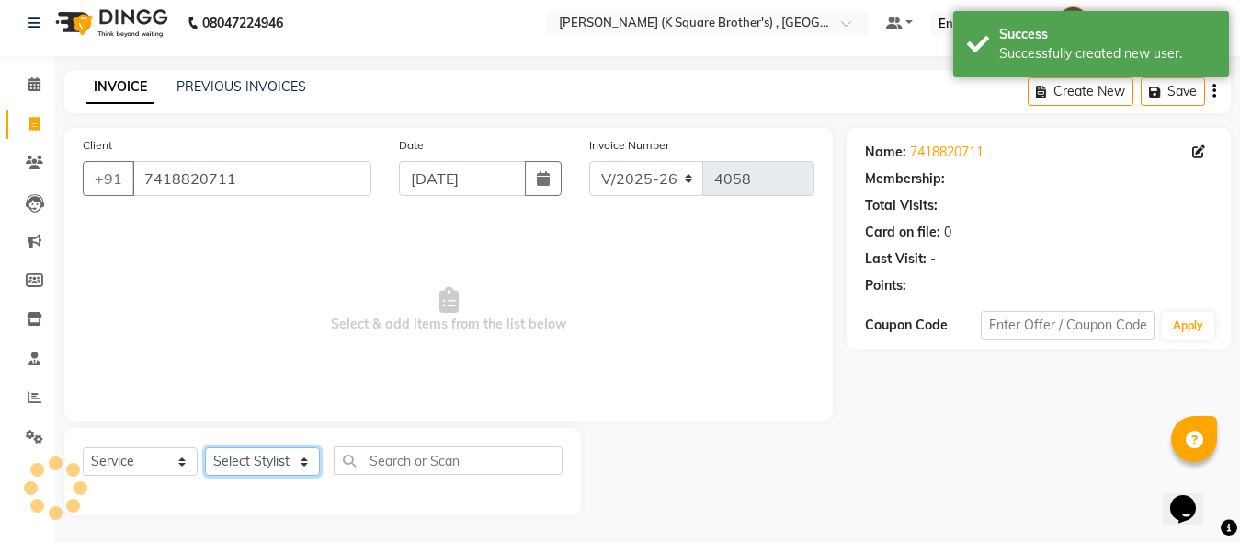
click at [244, 459] on select "Select Stylist [PERSON_NAME] [PERSON_NAME] [PERSON_NAME]" at bounding box center [262, 461] width 115 height 29
select select "89454"
click at [205, 447] on select "Select Stylist [PERSON_NAME] [PERSON_NAME] [PERSON_NAME]" at bounding box center [262, 461] width 115 height 29
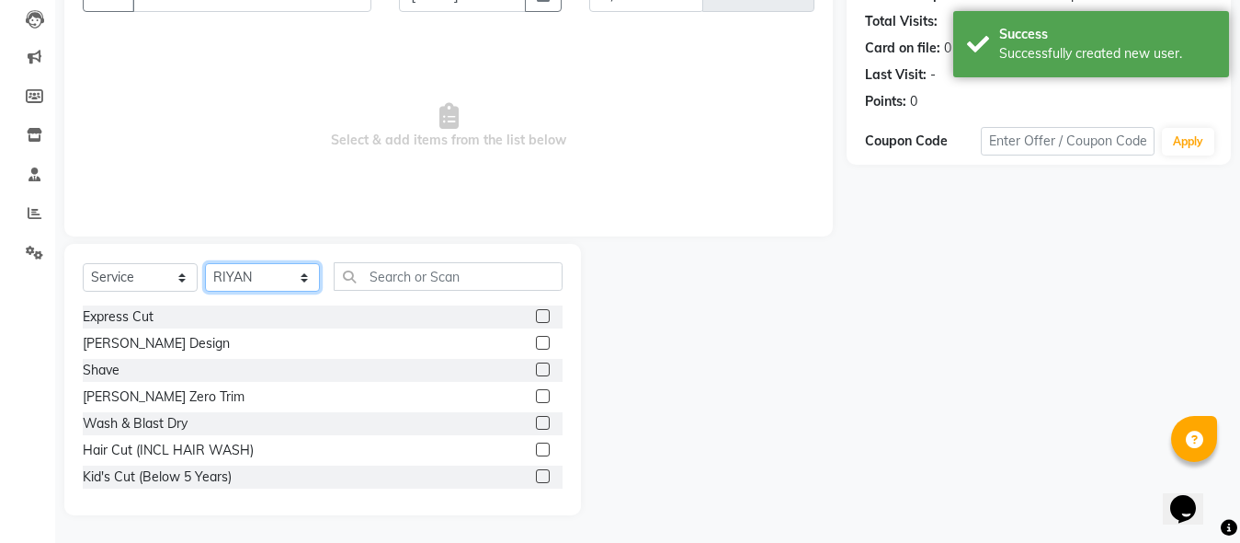
scroll to position [184, 0]
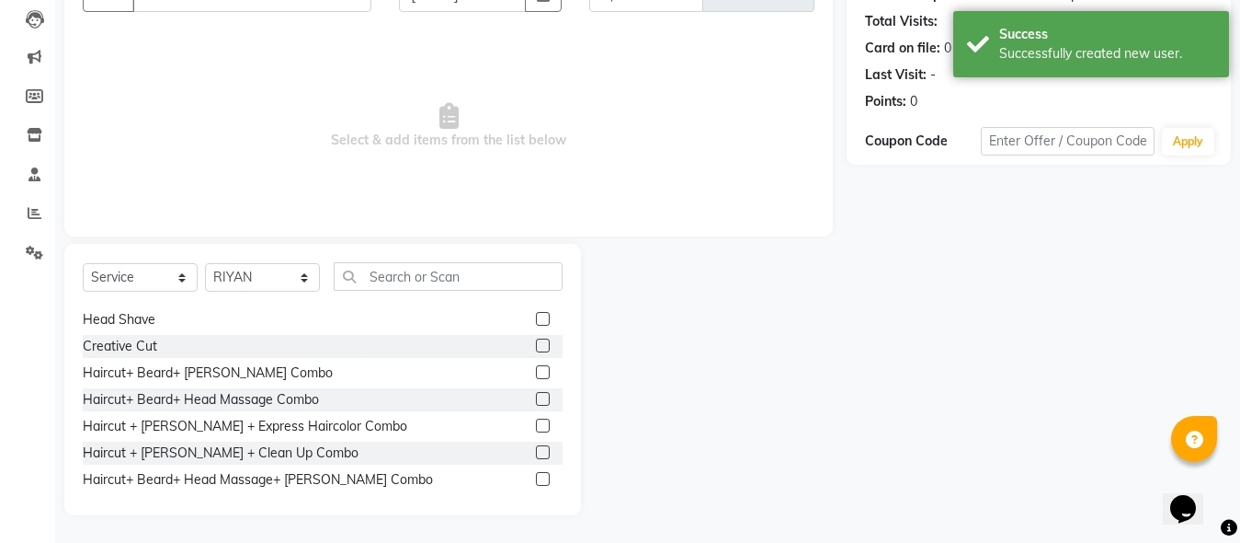
click at [536, 453] on label at bounding box center [543, 452] width 14 height 14
click at [536, 453] on input "checkbox" at bounding box center [542, 453] width 12 height 12
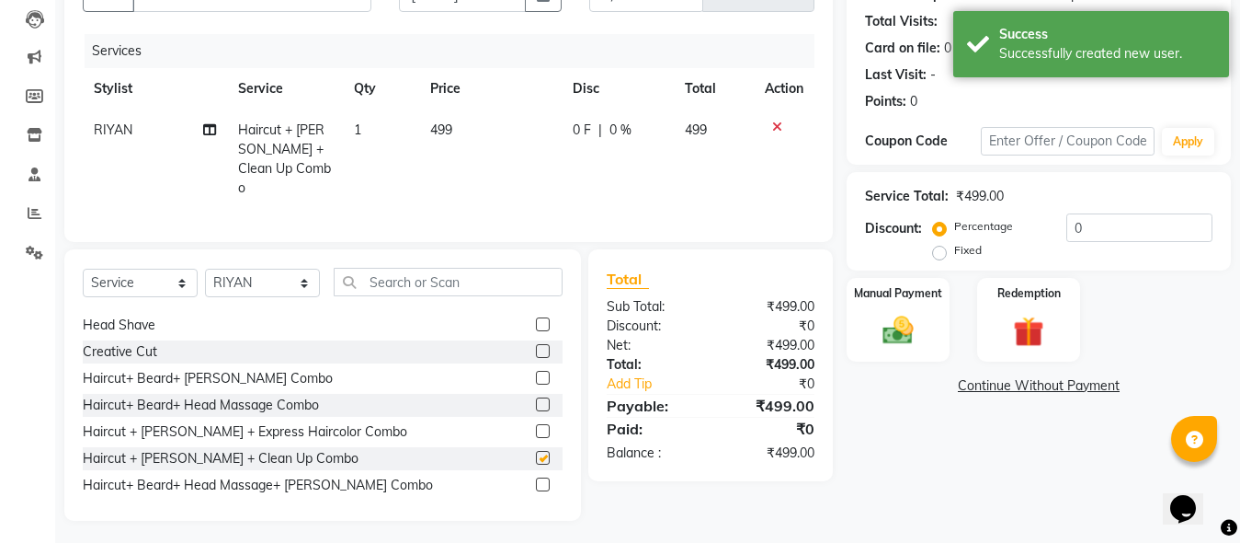
checkbox input "false"
click at [867, 310] on div "Manual Payment" at bounding box center [898, 319] width 107 height 87
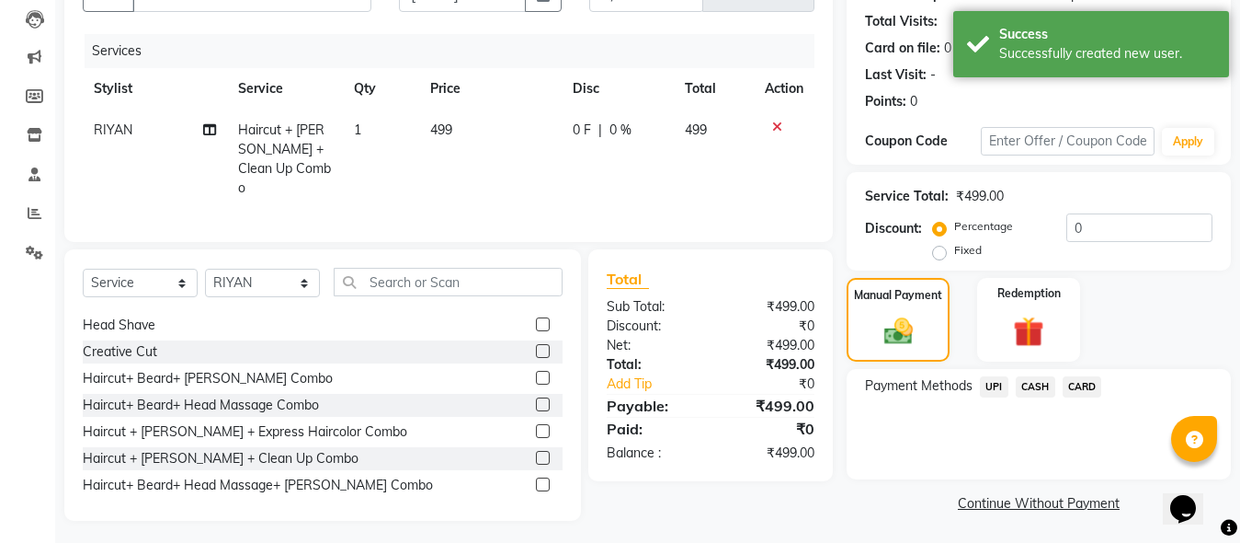
click at [997, 387] on span "UPI" at bounding box center [994, 386] width 29 height 21
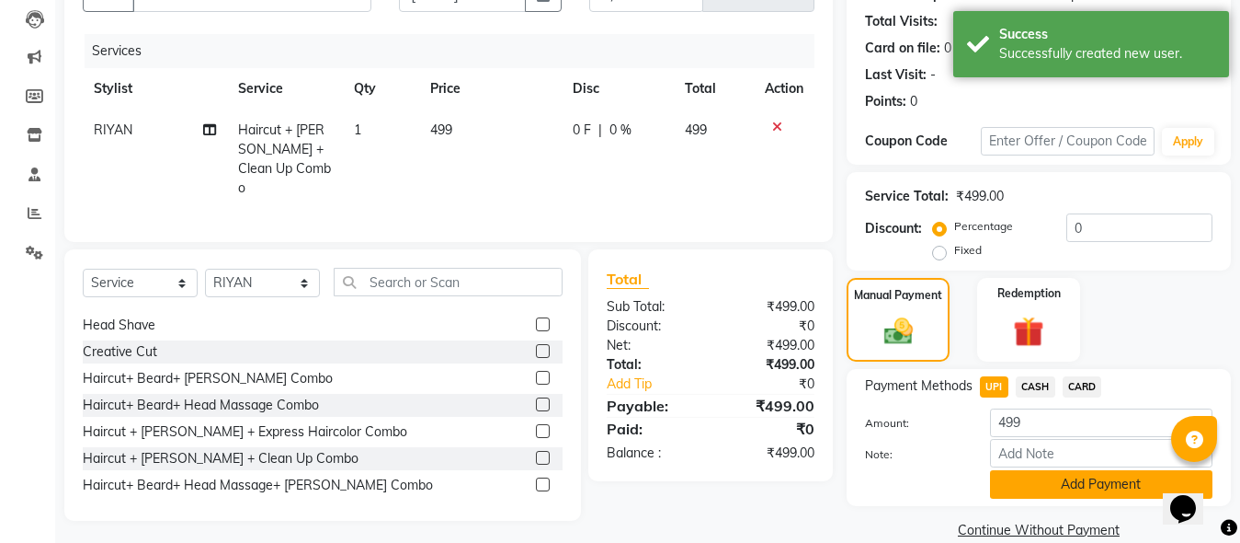
click at [1026, 472] on button "Add Payment" at bounding box center [1101, 484] width 223 height 29
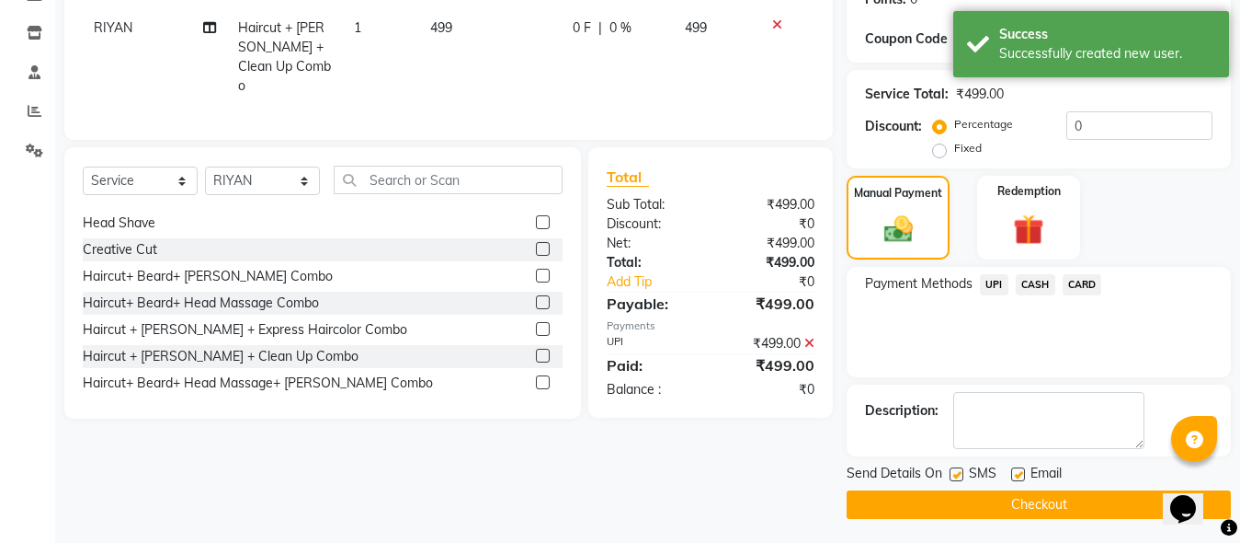
scroll to position [300, 0]
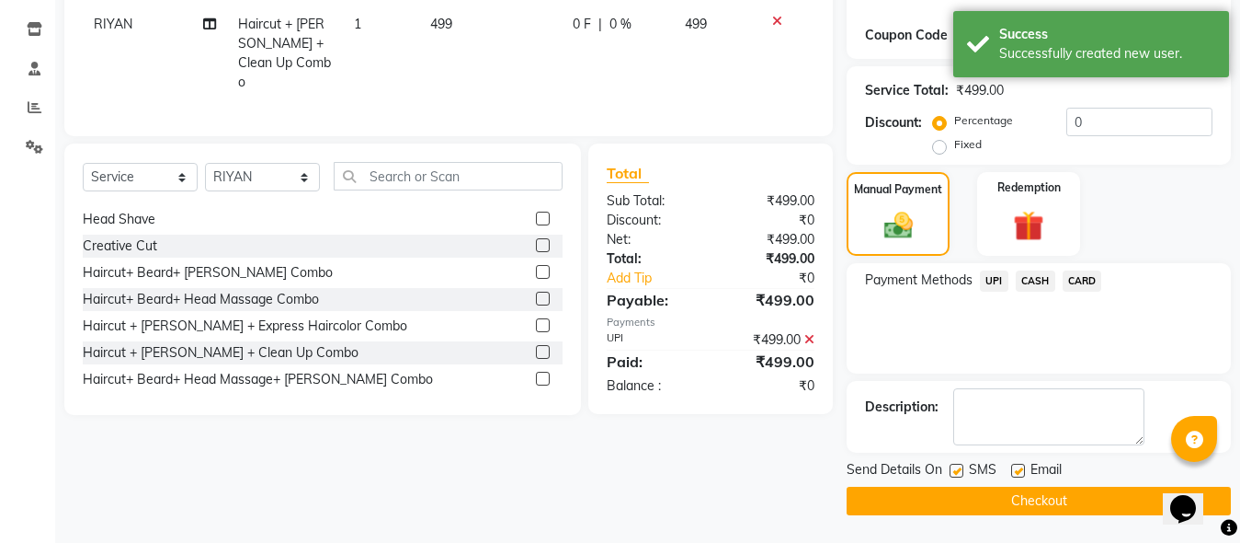
click at [1023, 508] on button "Checkout" at bounding box center [1039, 500] width 384 height 29
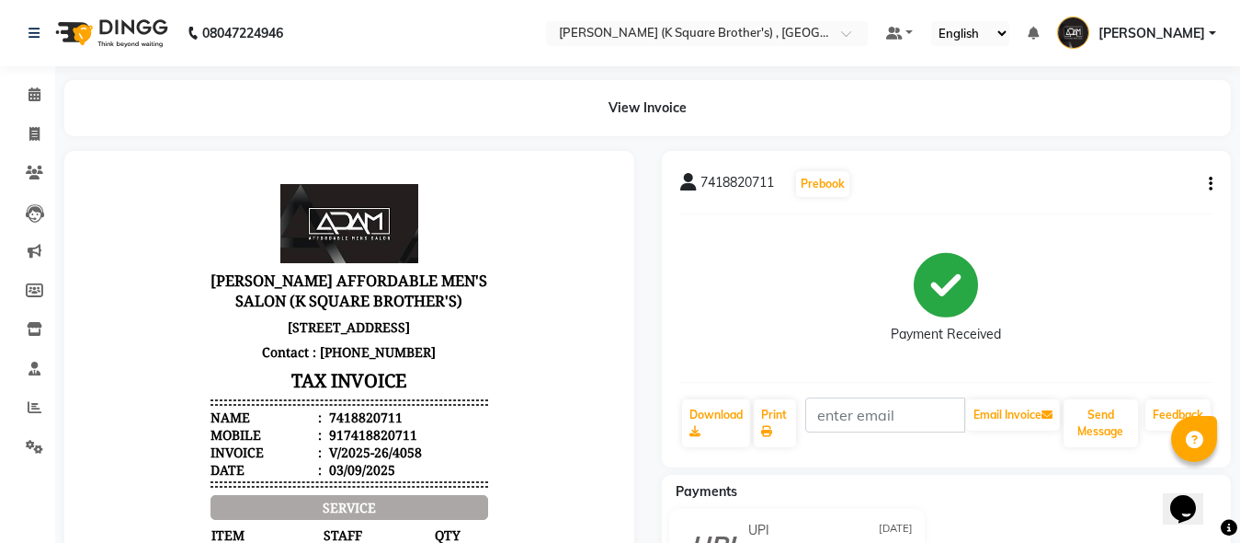
click at [51, 128] on div "View Invoice" at bounding box center [648, 108] width 1195 height 56
click at [46, 136] on span at bounding box center [34, 134] width 32 height 21
select select "service"
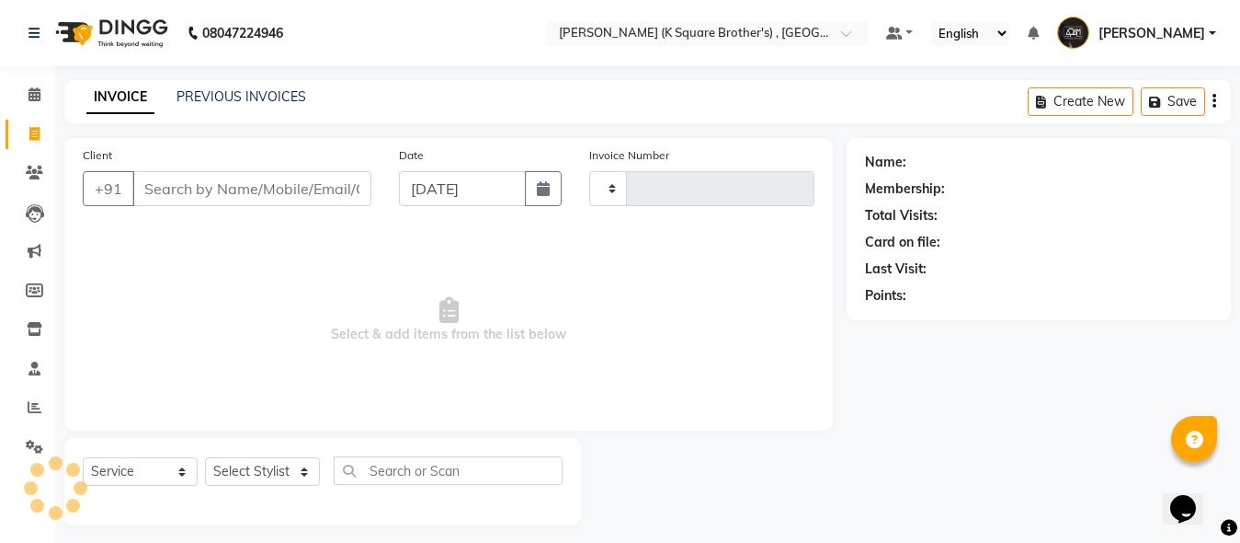
type input "4059"
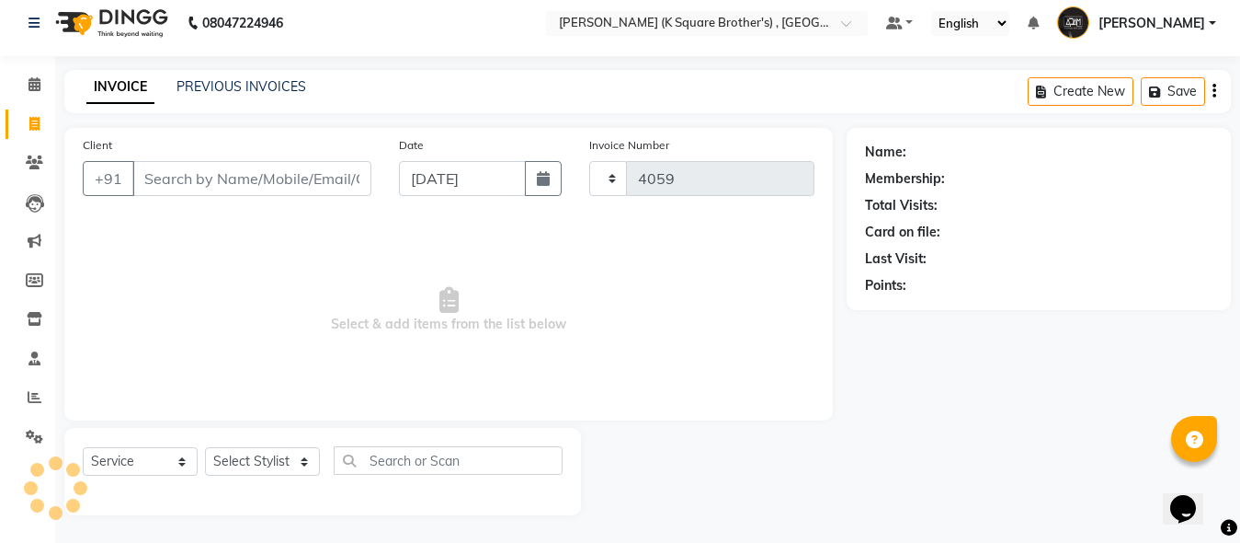
select select "8195"
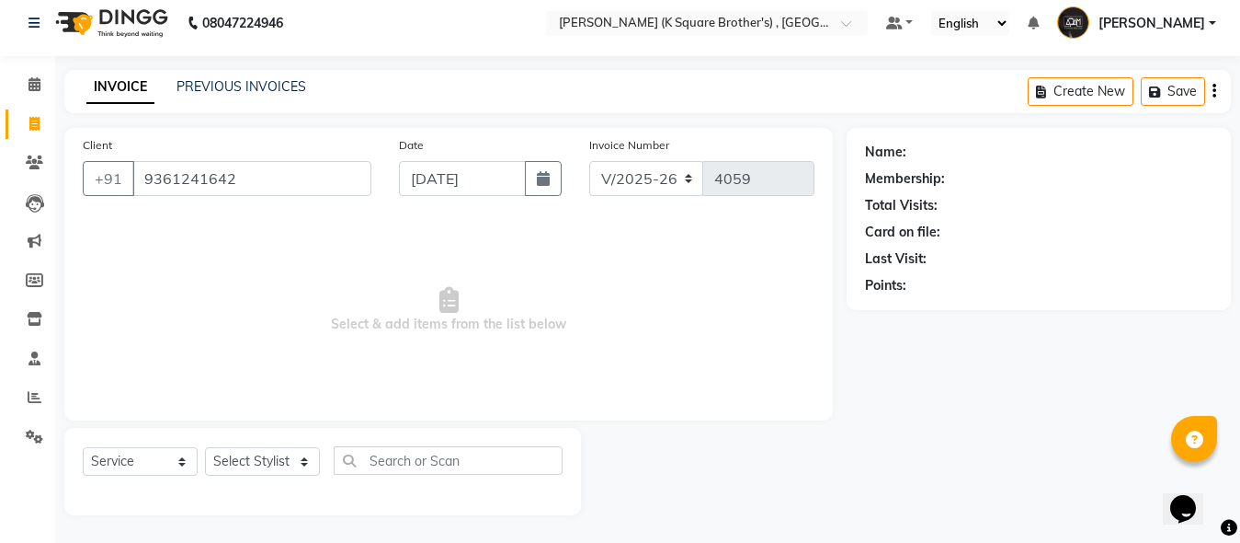
type input "9361241642"
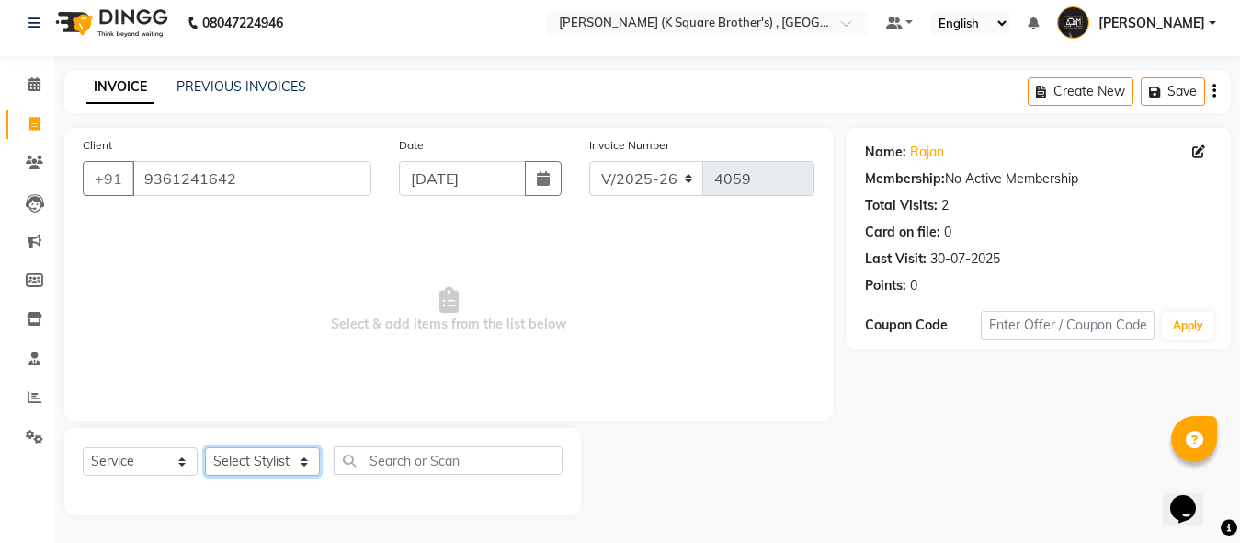
click at [261, 460] on select "Select Stylist [PERSON_NAME] [PERSON_NAME] [PERSON_NAME]" at bounding box center [262, 461] width 115 height 29
select select "78097"
click at [205, 447] on select "Select Stylist [PERSON_NAME] [PERSON_NAME] [PERSON_NAME]" at bounding box center [262, 461] width 115 height 29
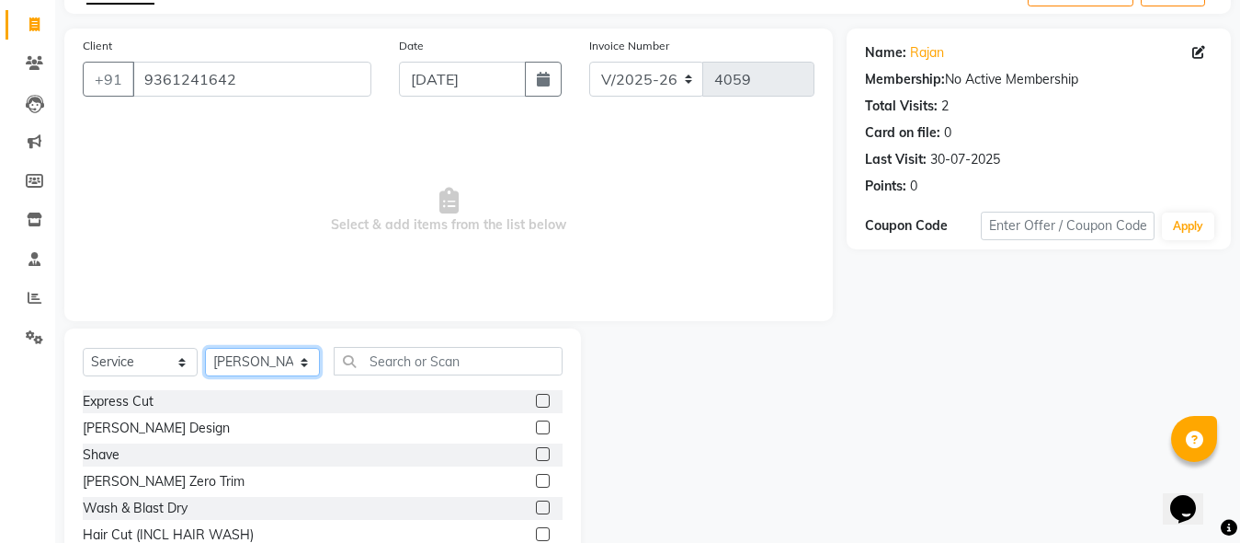
scroll to position [194, 0]
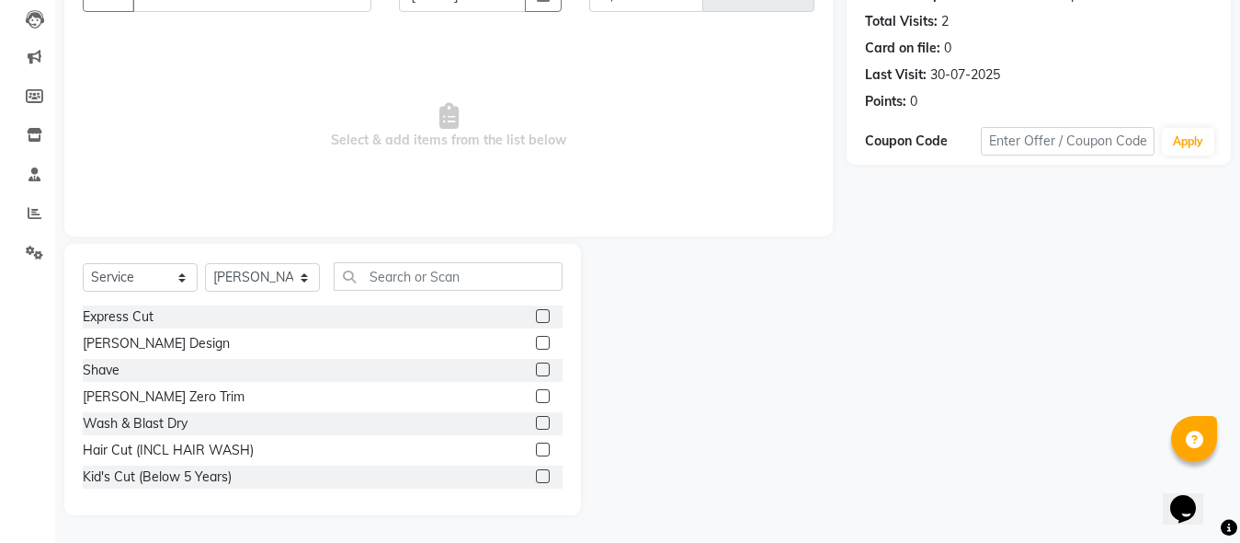
click at [536, 314] on label at bounding box center [543, 316] width 14 height 14
click at [536, 314] on input "checkbox" at bounding box center [542, 317] width 12 height 12
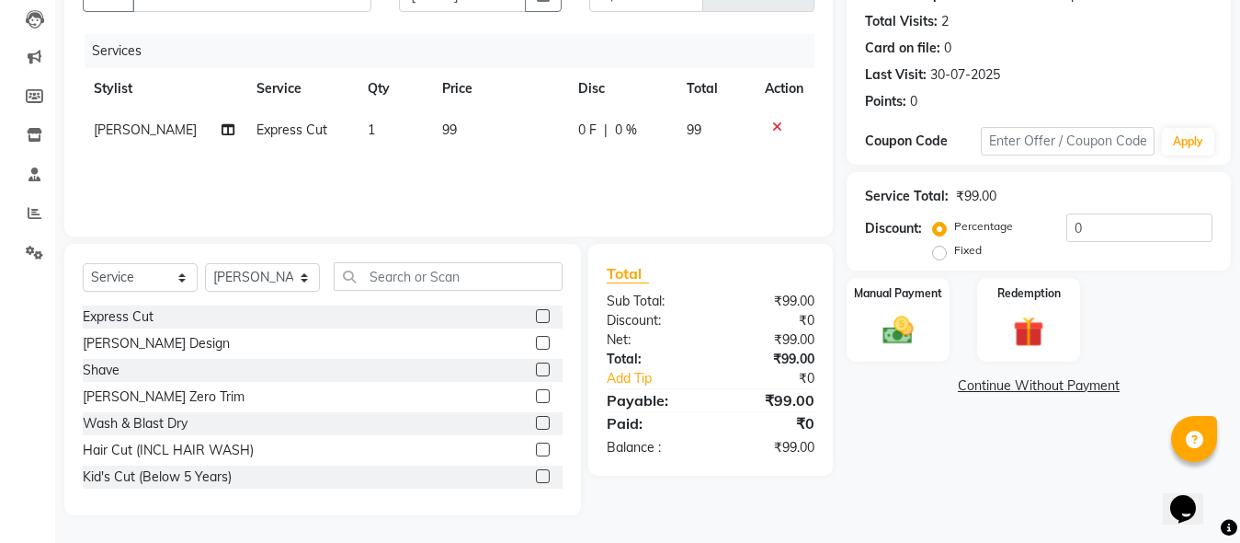
click at [536, 317] on label at bounding box center [543, 316] width 14 height 14
click at [536, 317] on input "checkbox" at bounding box center [542, 317] width 12 height 12
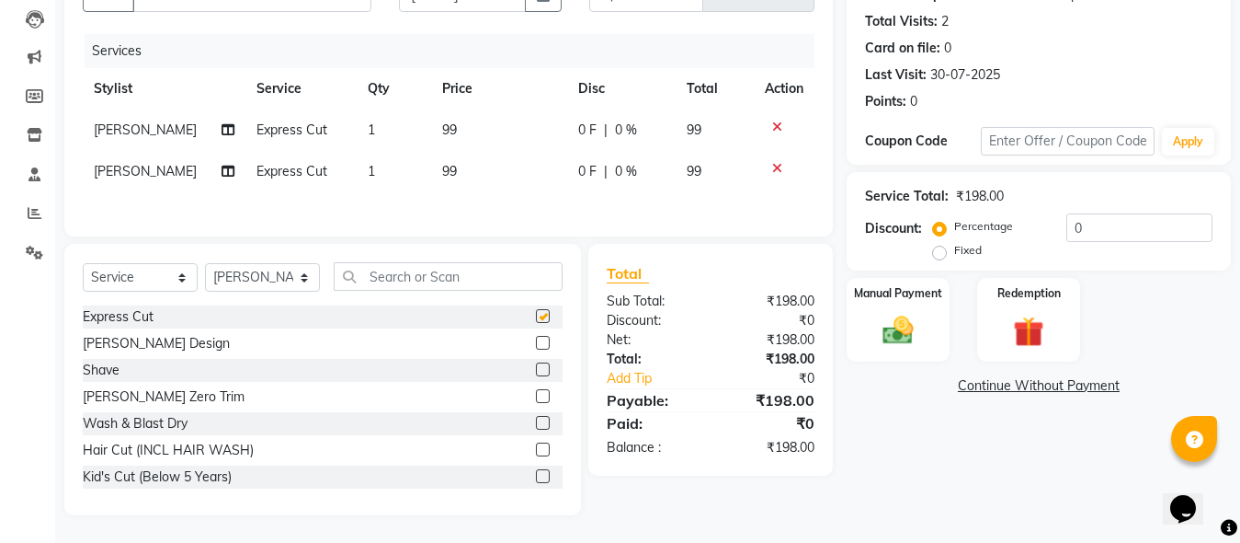
checkbox input "false"
click at [536, 376] on label at bounding box center [543, 369] width 14 height 14
click at [536, 376] on input "checkbox" at bounding box center [542, 370] width 12 height 12
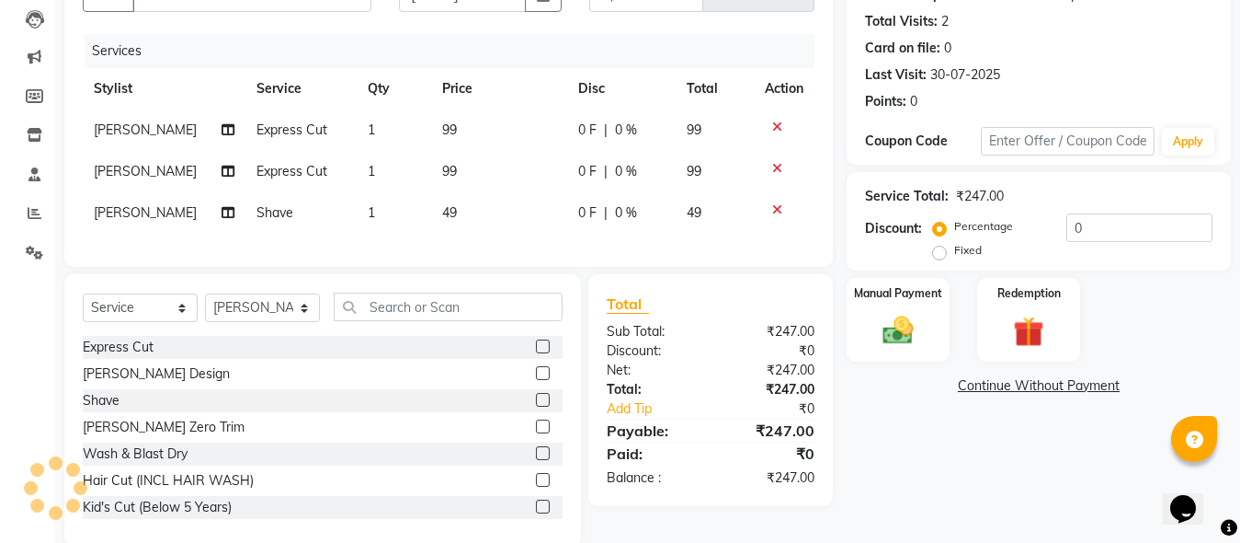
click at [536, 406] on label at bounding box center [543, 400] width 14 height 14
click at [536, 406] on input "checkbox" at bounding box center [542, 400] width 12 height 12
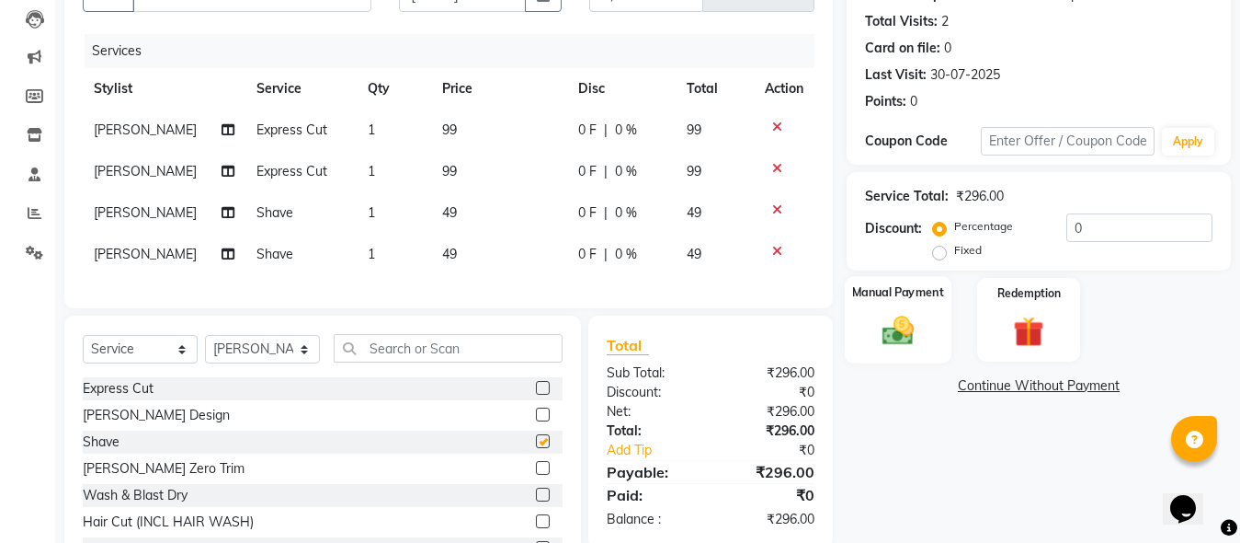
checkbox input "false"
click at [867, 325] on div "Manual Payment" at bounding box center [898, 319] width 107 height 87
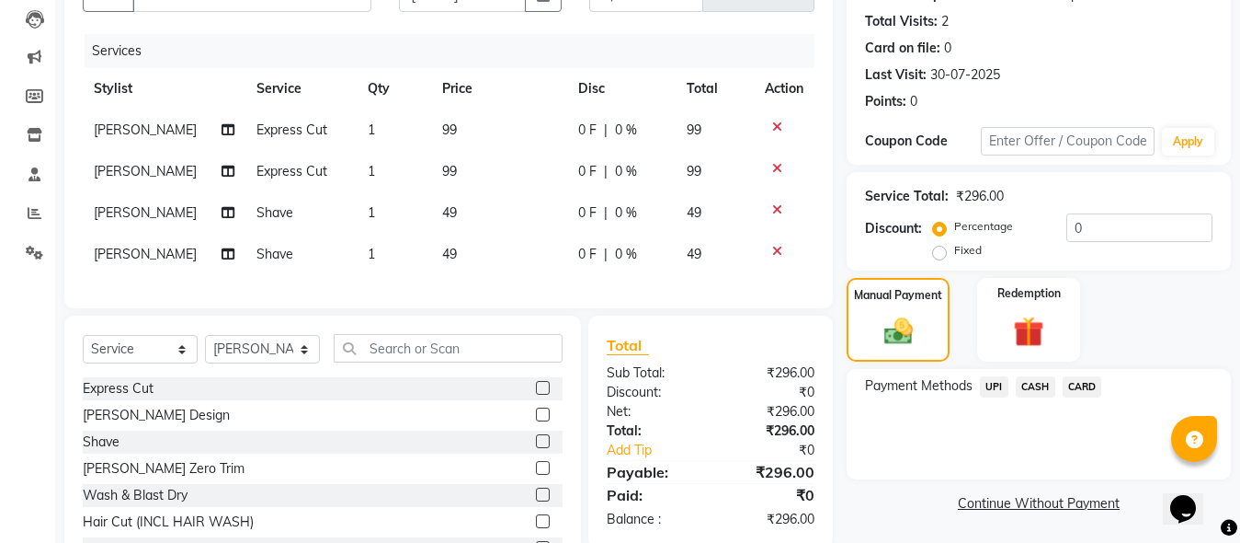
click at [989, 386] on span "UPI" at bounding box center [994, 386] width 29 height 21
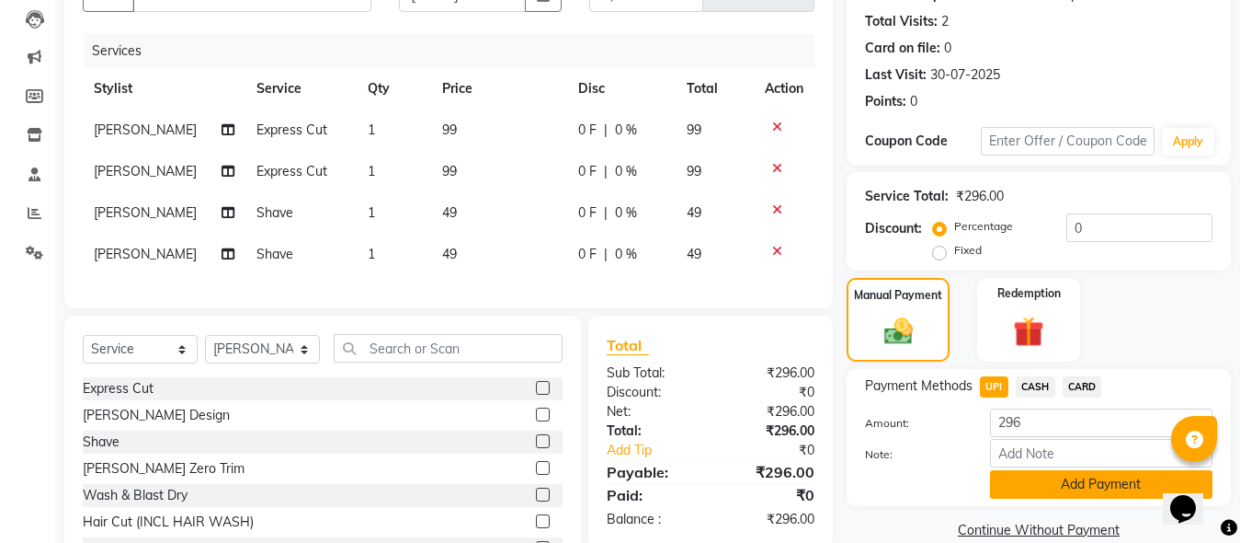
click at [1008, 480] on button "Add Payment" at bounding box center [1101, 484] width 223 height 29
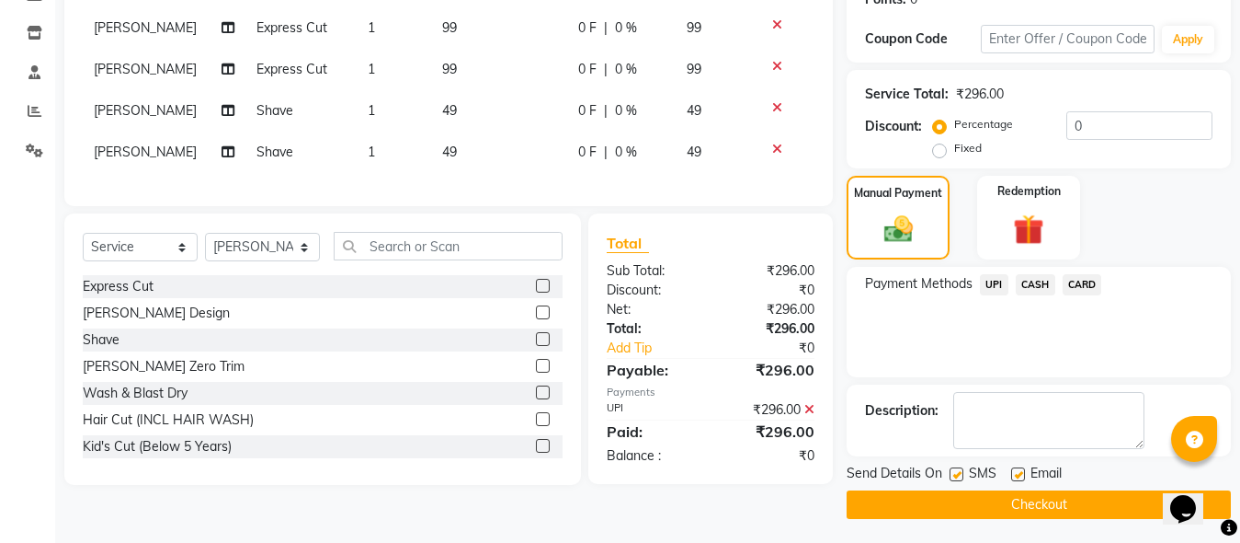
scroll to position [300, 0]
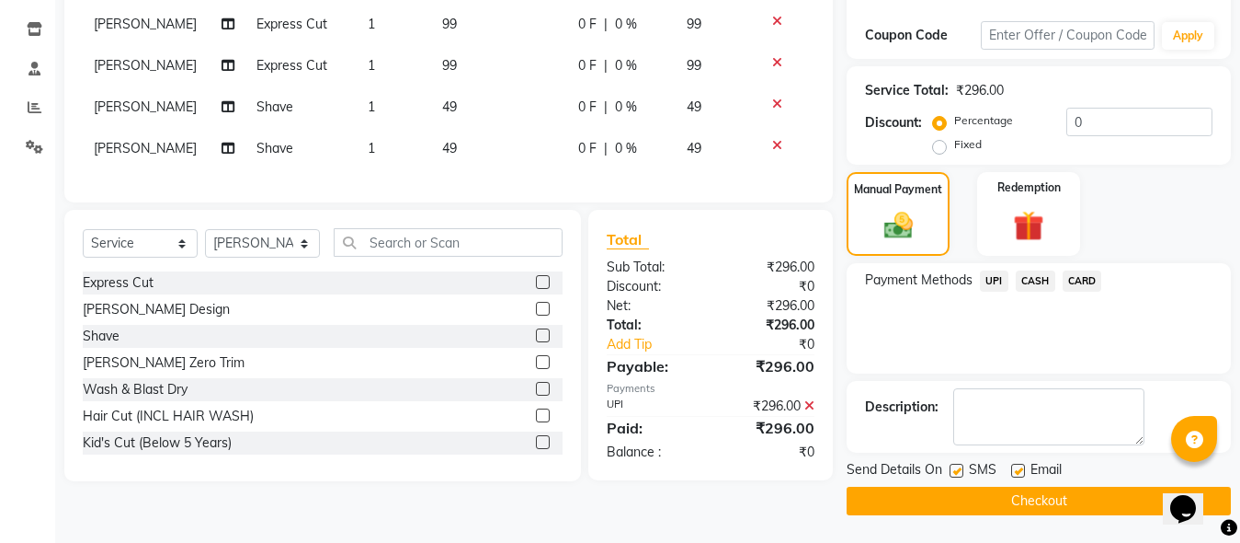
click at [988, 497] on button "Checkout" at bounding box center [1039, 500] width 384 height 29
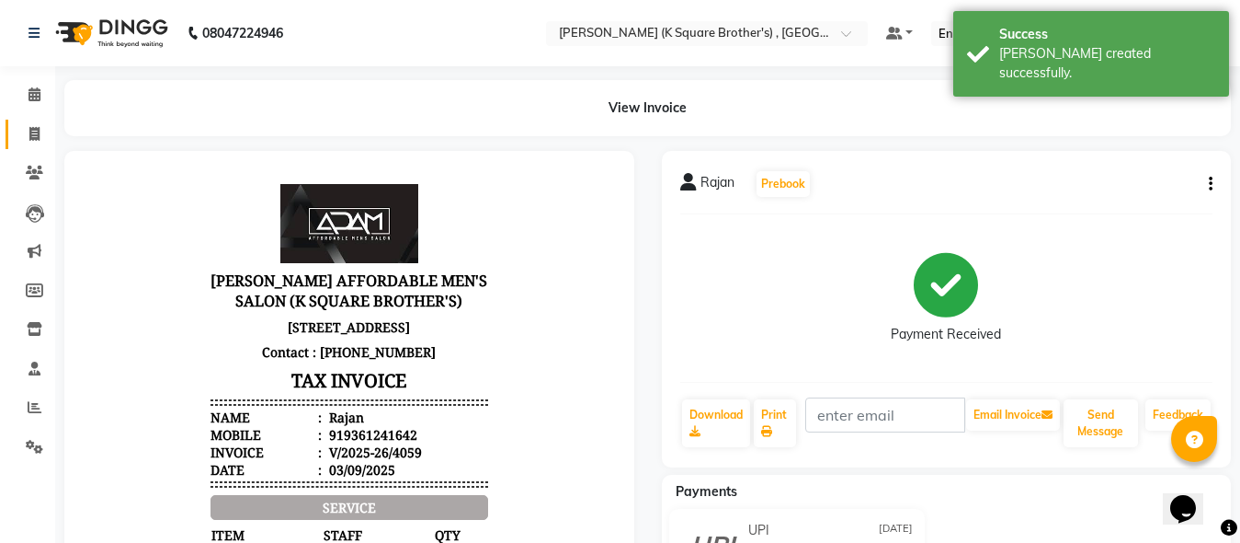
click at [38, 138] on icon at bounding box center [34, 134] width 10 height 14
select select "service"
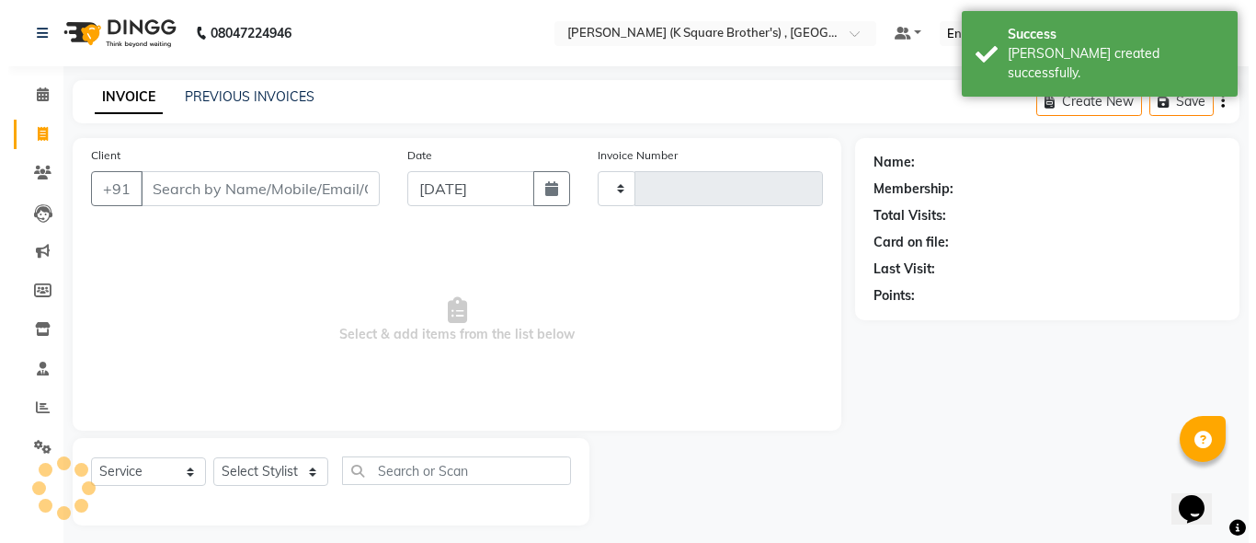
scroll to position [10, 0]
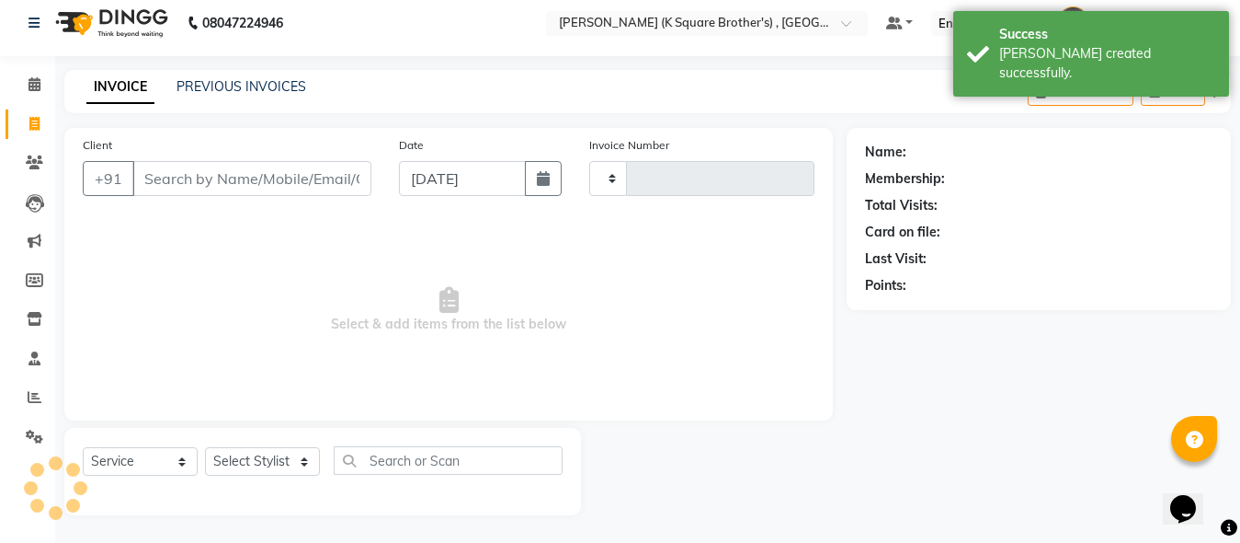
type input "4060"
select select "8195"
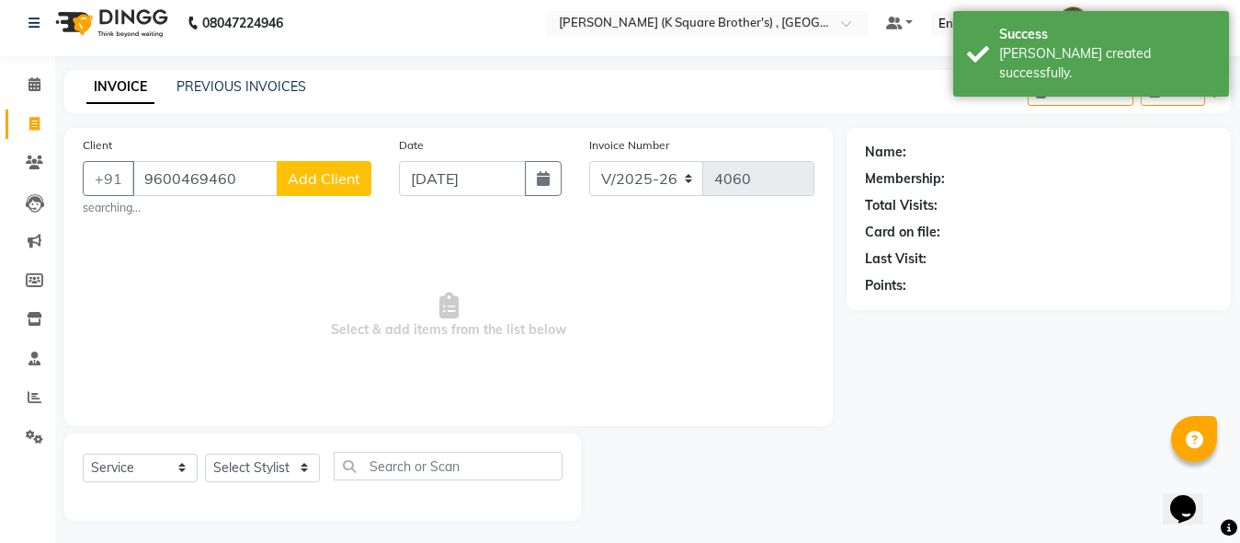
type input "9600469460"
click at [326, 174] on span "Add Client" at bounding box center [324, 178] width 73 height 18
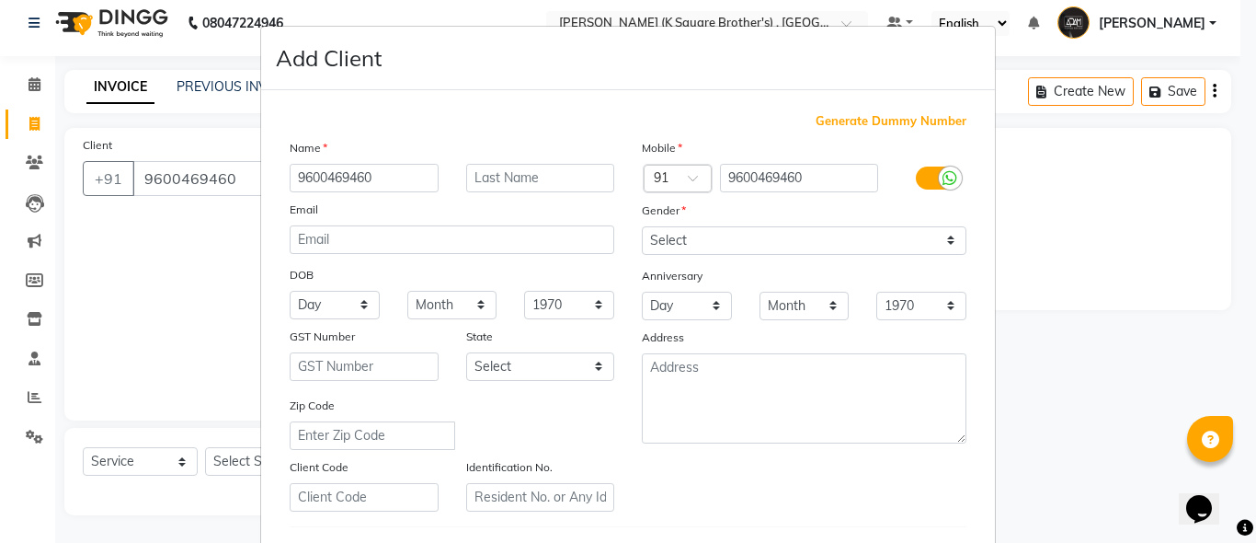
type input "9600469460"
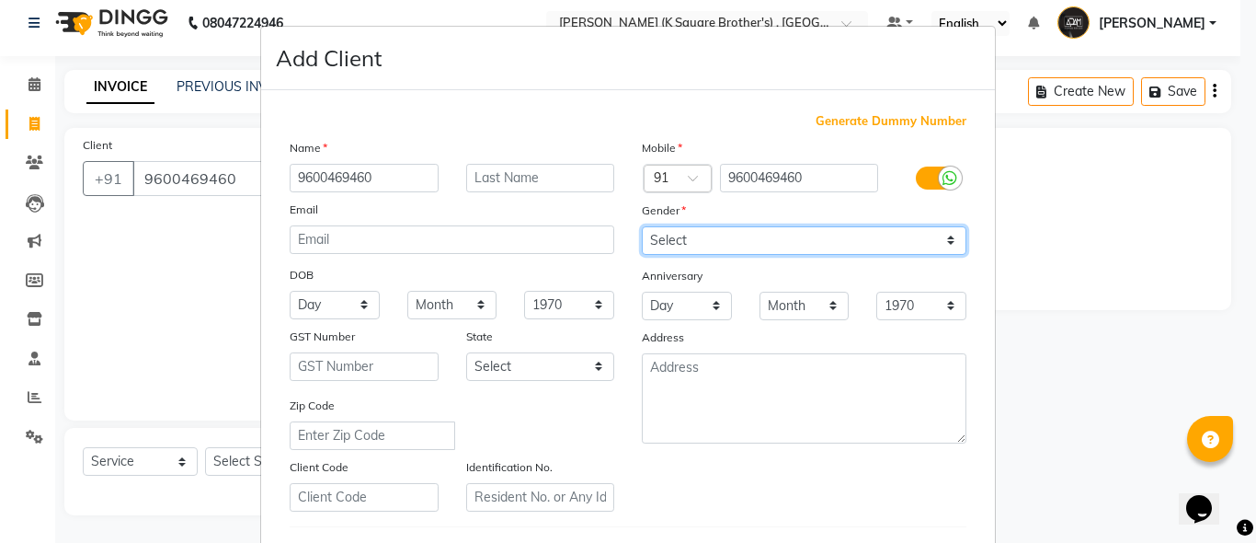
drag, startPoint x: 732, startPoint y: 233, endPoint x: 733, endPoint y: 250, distance: 17.5
click at [732, 234] on select "Select [DEMOGRAPHIC_DATA] [DEMOGRAPHIC_DATA] Other Prefer Not To Say" at bounding box center [804, 240] width 325 height 29
select select "[DEMOGRAPHIC_DATA]"
click at [642, 226] on select "Select [DEMOGRAPHIC_DATA] [DEMOGRAPHIC_DATA] Other Prefer Not To Say" at bounding box center [804, 240] width 325 height 29
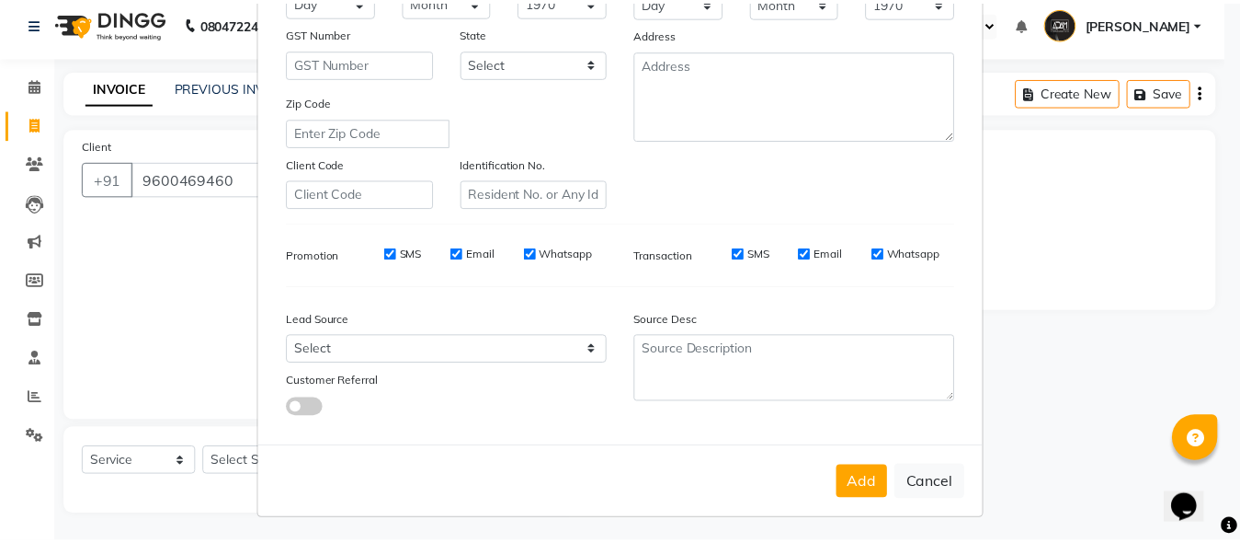
scroll to position [306, 0]
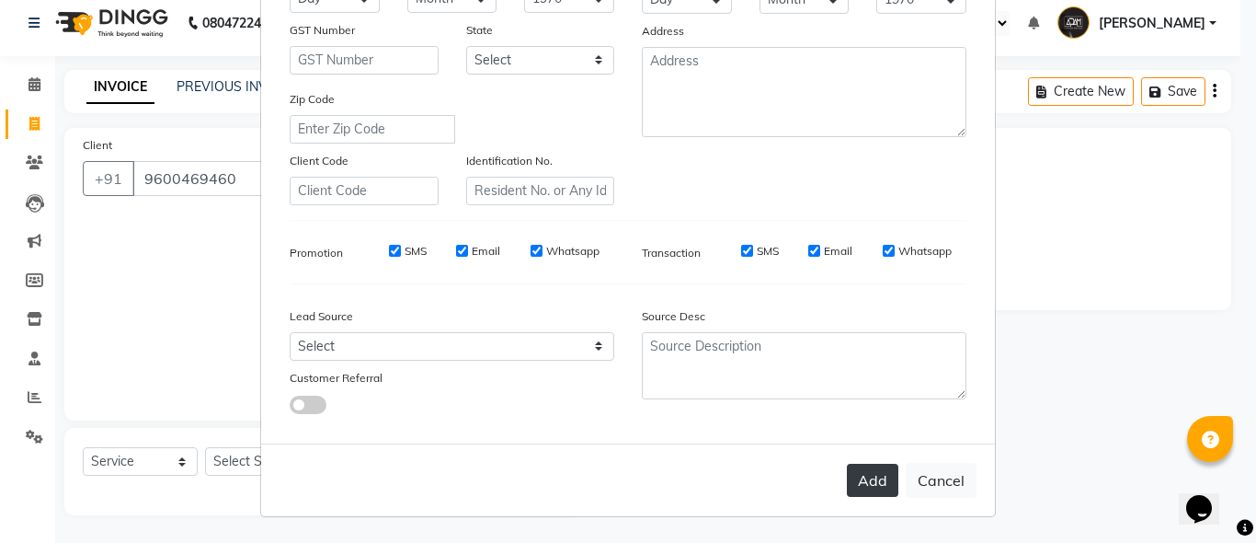
click at [854, 468] on button "Add" at bounding box center [872, 479] width 51 height 33
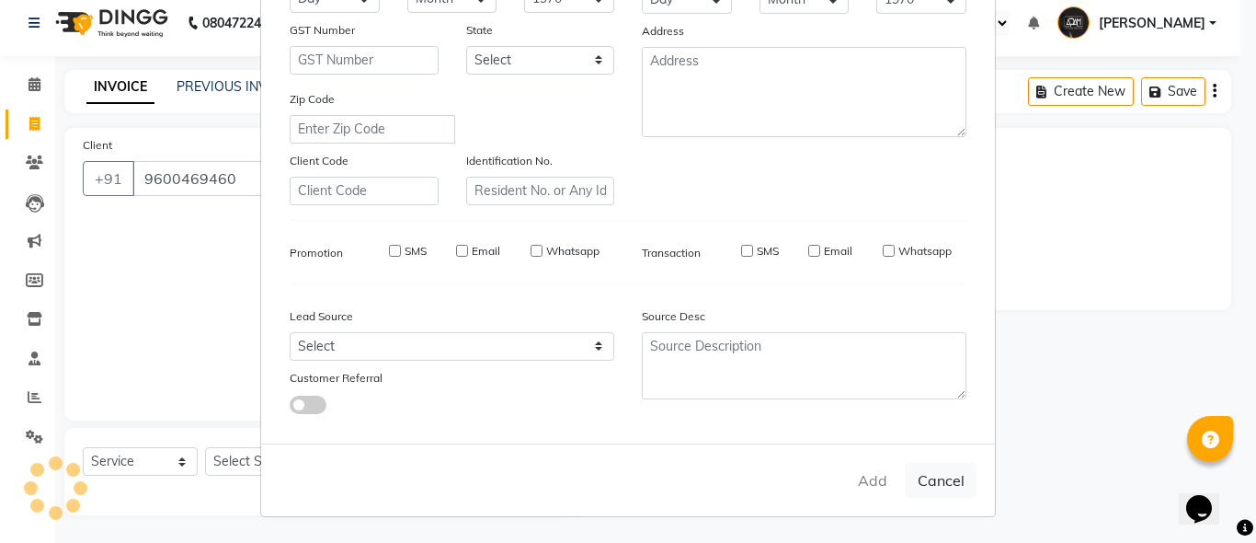
select select
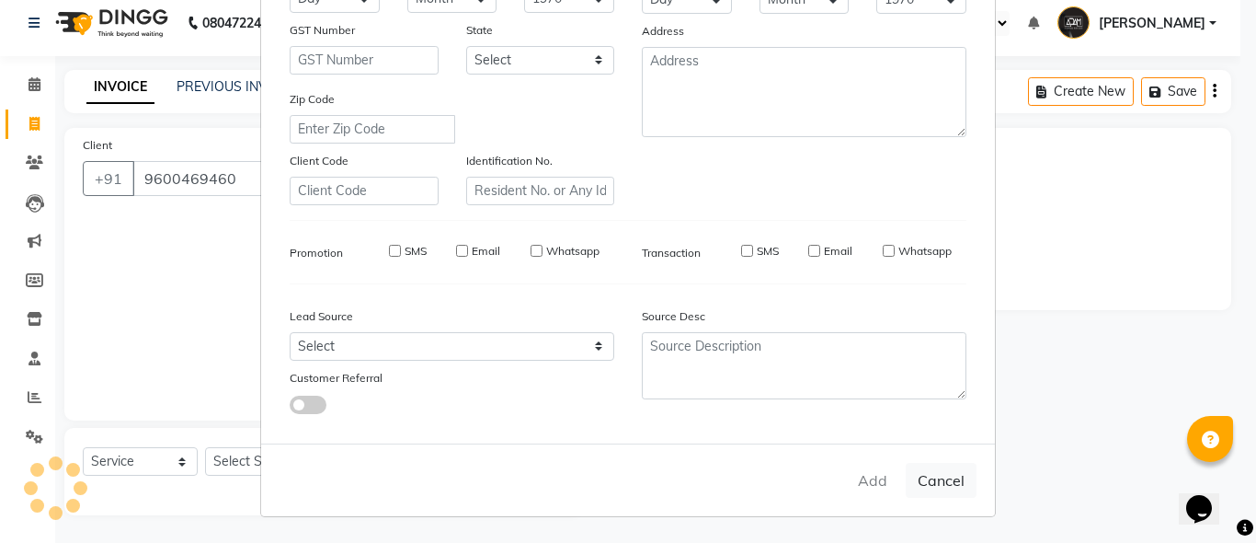
select select
checkbox input "false"
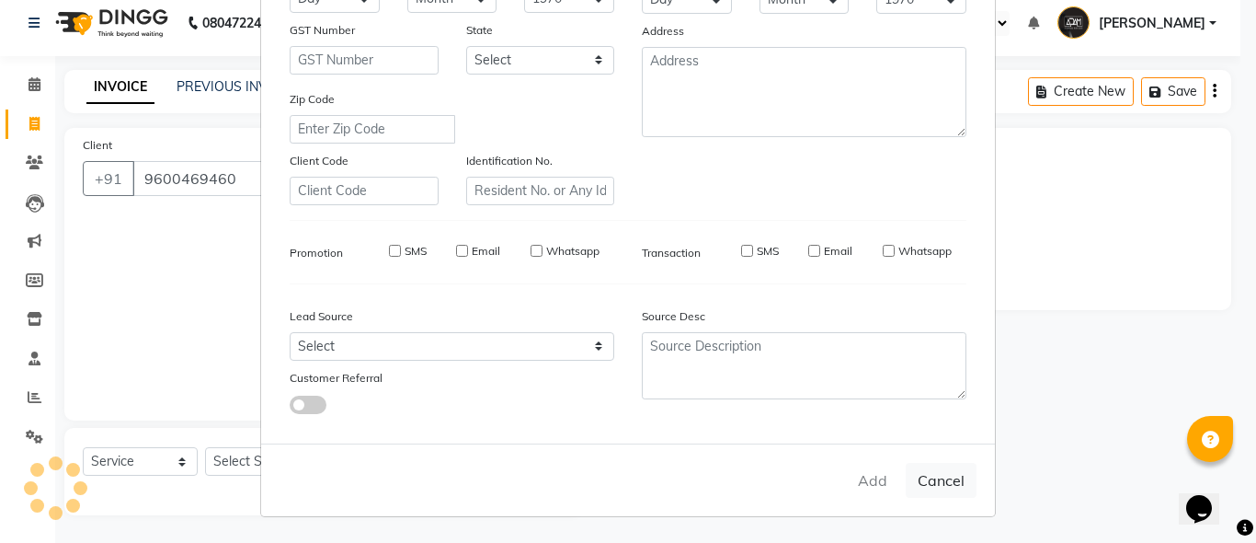
checkbox input "false"
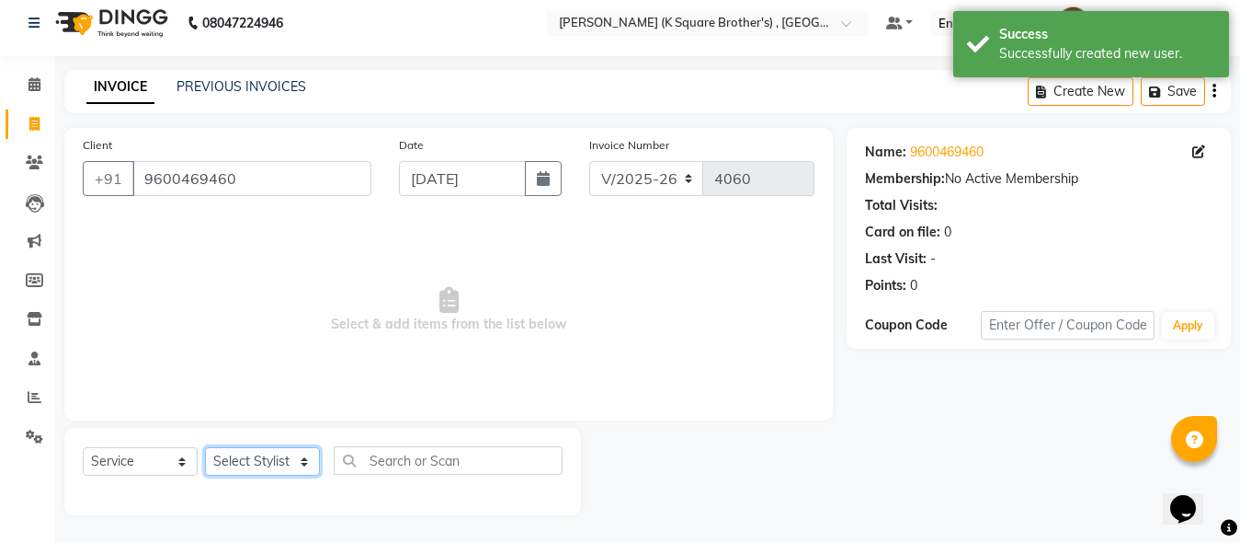
click at [276, 458] on select "Select Stylist [PERSON_NAME] [PERSON_NAME] [PERSON_NAME]" at bounding box center [262, 461] width 115 height 29
select select "89454"
click at [205, 447] on select "Select Stylist [PERSON_NAME] [PERSON_NAME] [PERSON_NAME]" at bounding box center [262, 461] width 115 height 29
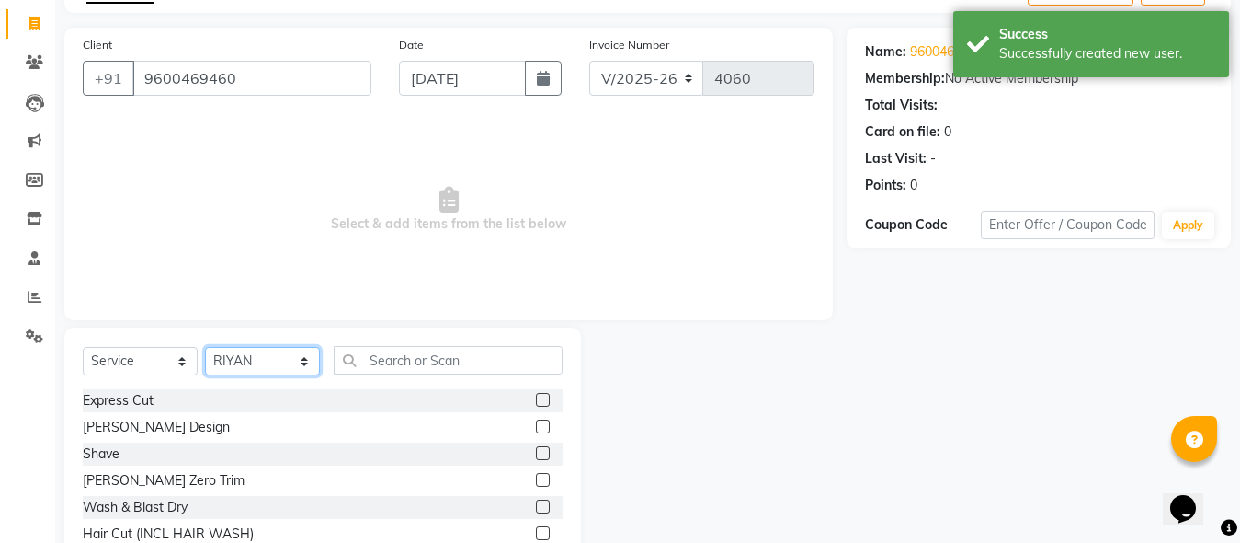
scroll to position [194, 0]
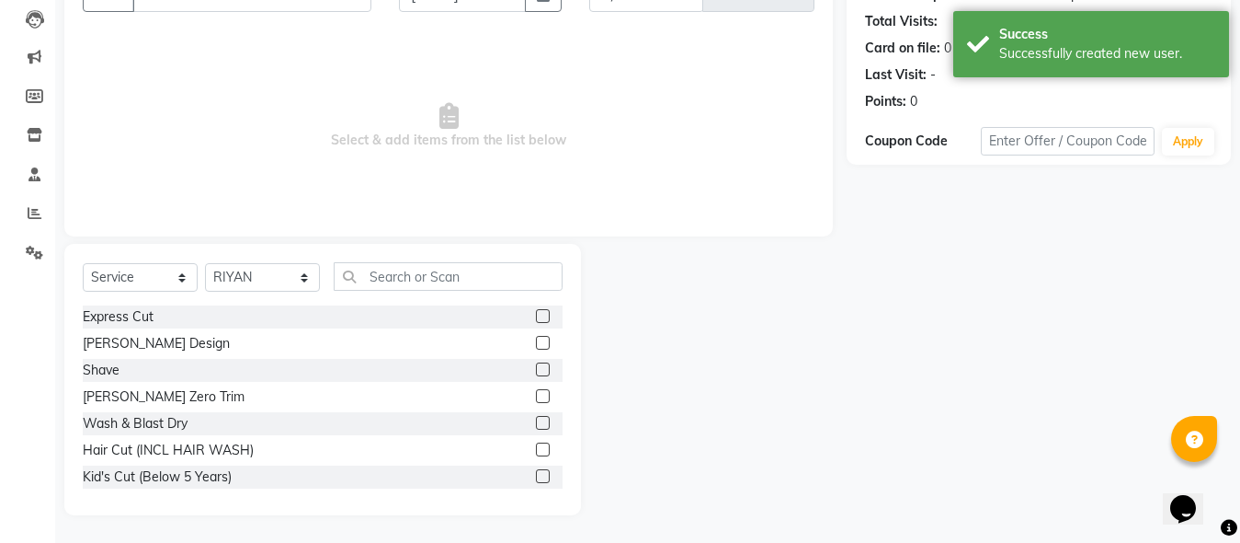
click at [536, 311] on label at bounding box center [543, 316] width 14 height 14
click at [536, 311] on input "checkbox" at bounding box center [542, 317] width 12 height 12
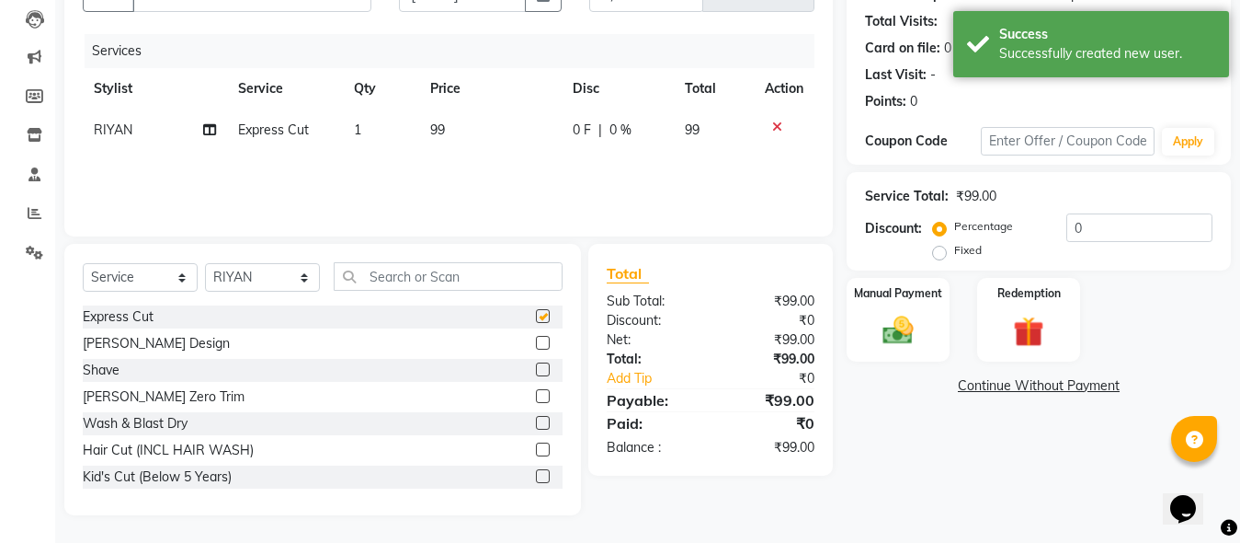
checkbox input "false"
click at [536, 366] on label at bounding box center [543, 369] width 14 height 14
click at [536, 366] on input "checkbox" at bounding box center [542, 370] width 12 height 12
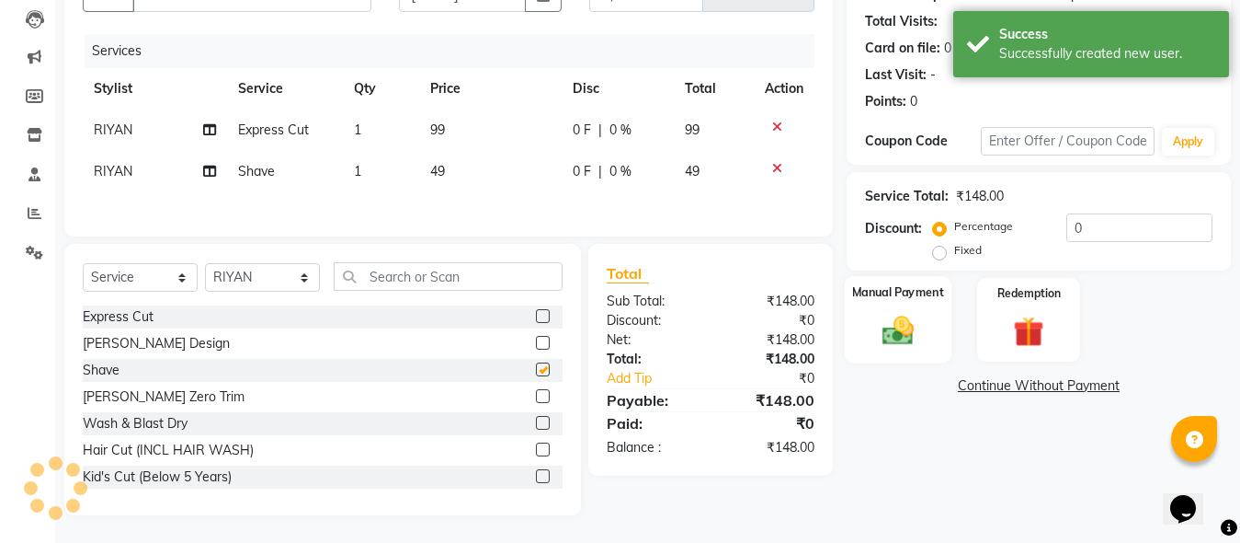
checkbox input "false"
click at [917, 315] on img at bounding box center [898, 330] width 51 height 37
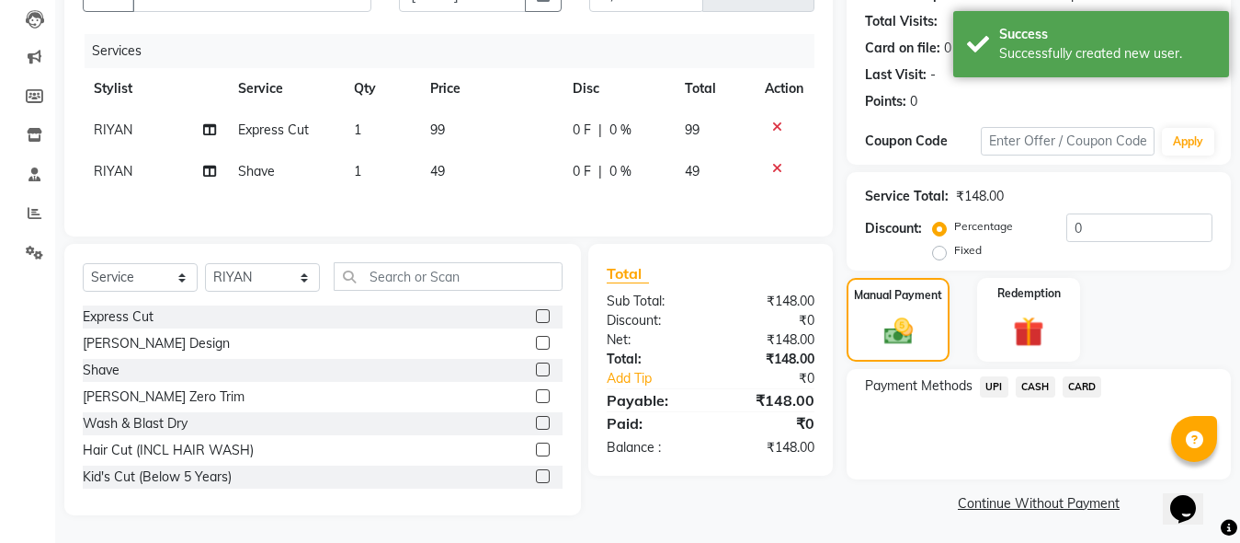
click at [1034, 382] on span "CASH" at bounding box center [1036, 386] width 40 height 21
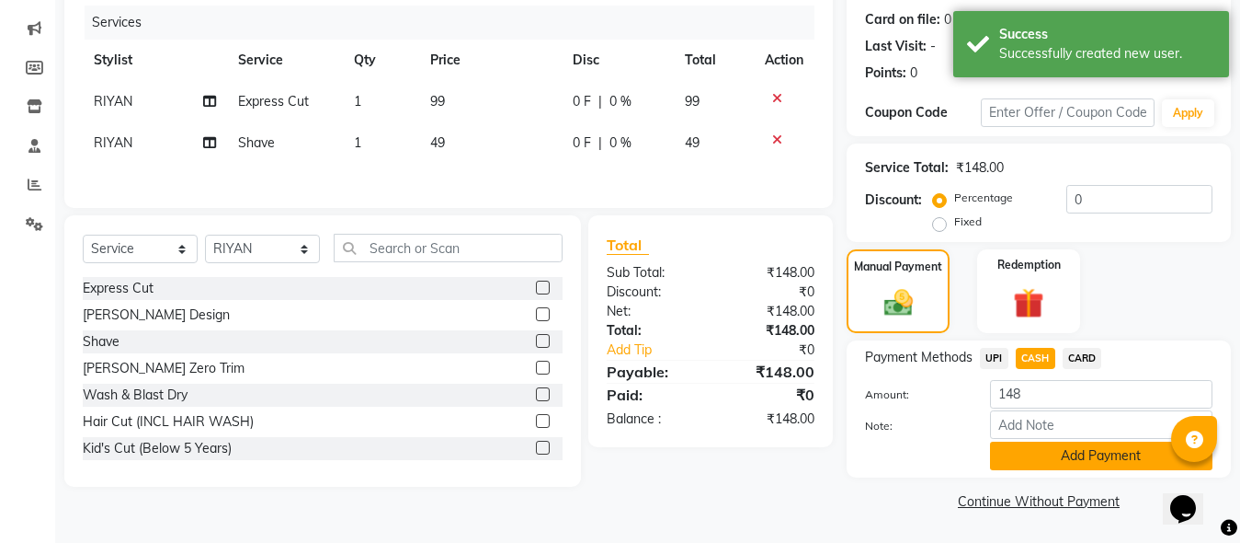
click at [1030, 462] on button "Add Payment" at bounding box center [1101, 455] width 223 height 29
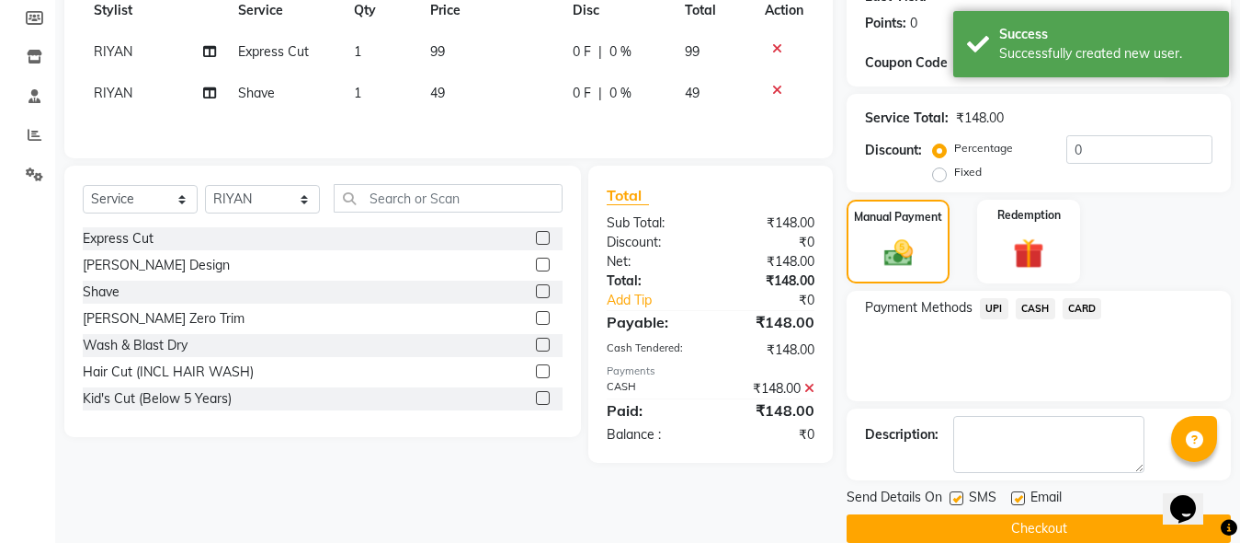
scroll to position [300, 0]
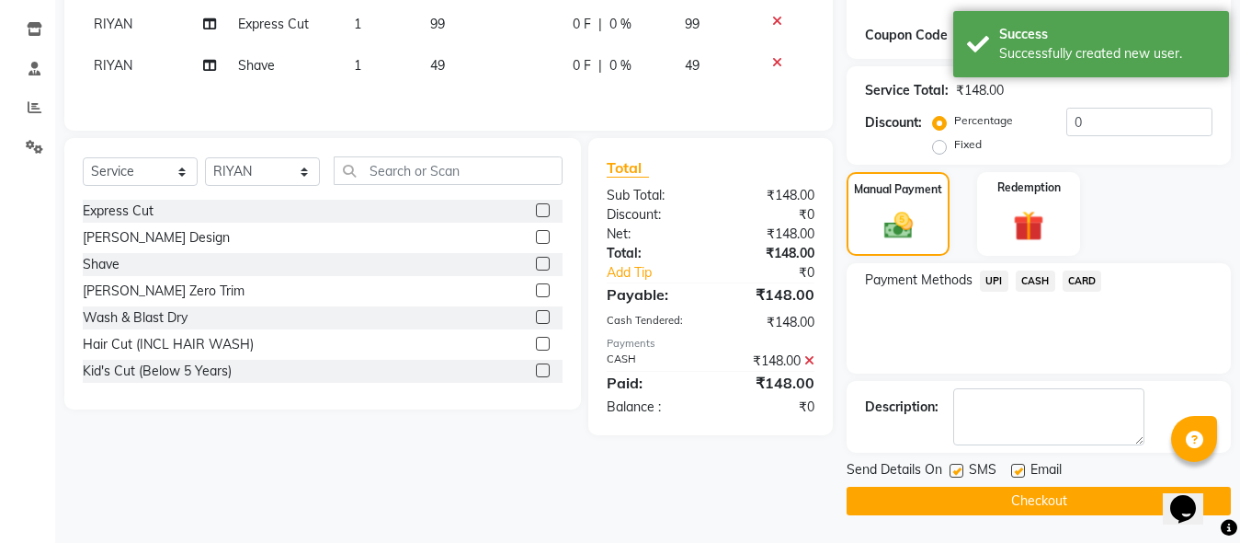
click at [1027, 481] on div "Email" at bounding box center [1044, 471] width 65 height 23
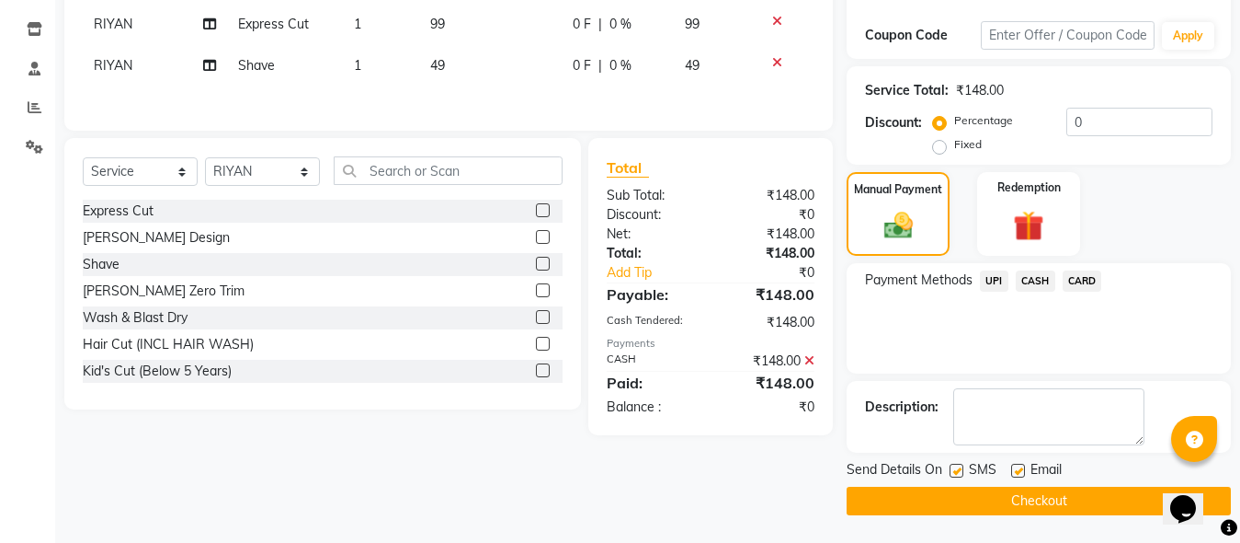
click at [1031, 495] on button "Checkout" at bounding box center [1039, 500] width 384 height 29
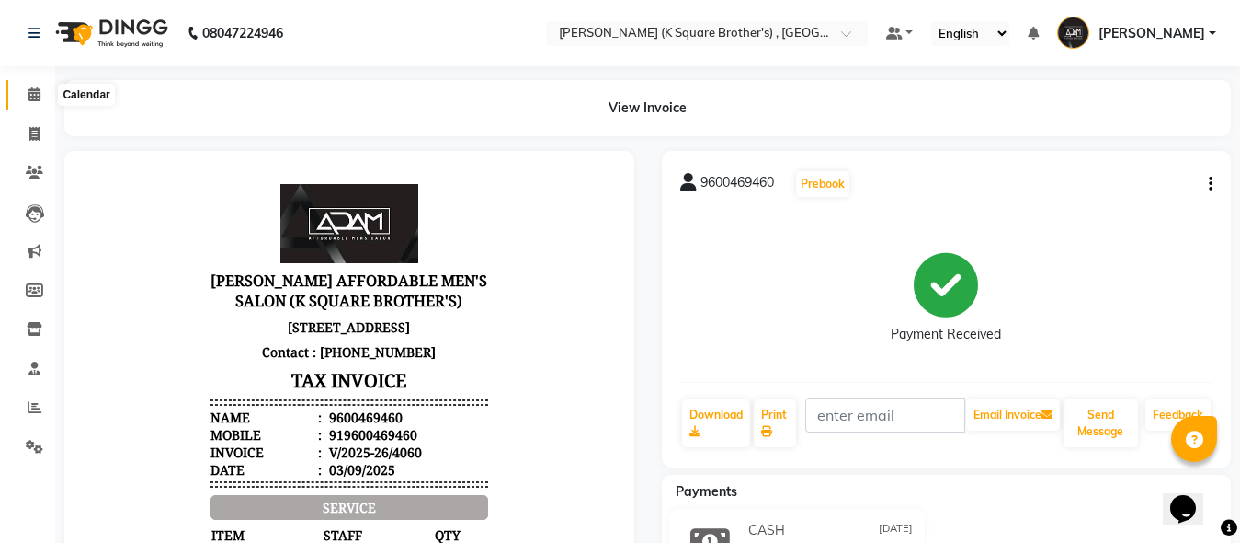
click at [27, 86] on span at bounding box center [34, 95] width 32 height 21
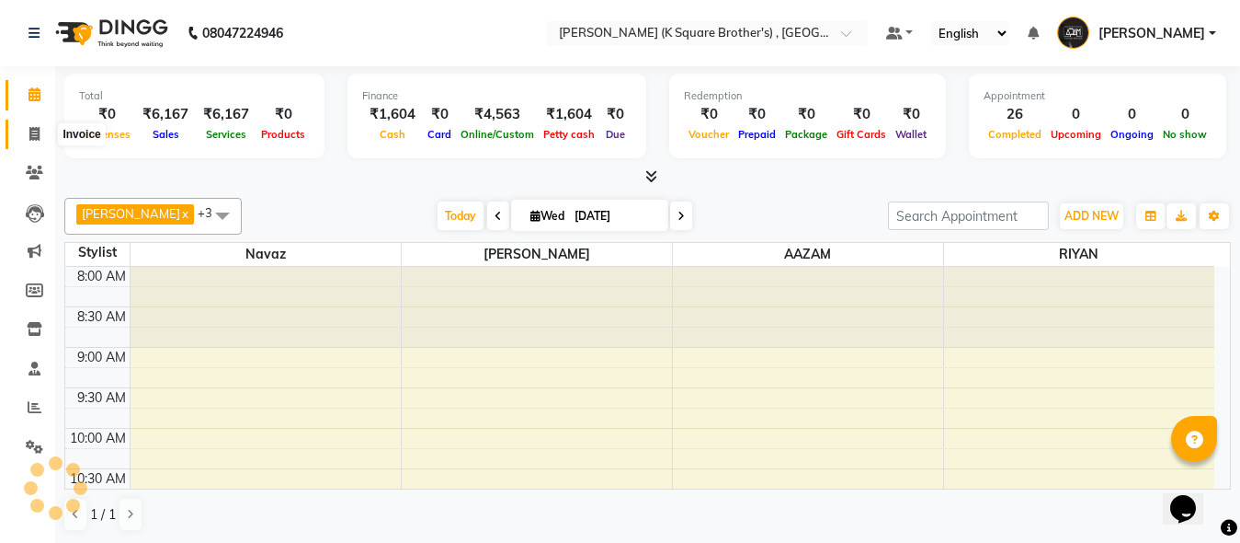
click at [37, 130] on icon at bounding box center [34, 134] width 10 height 14
select select "service"
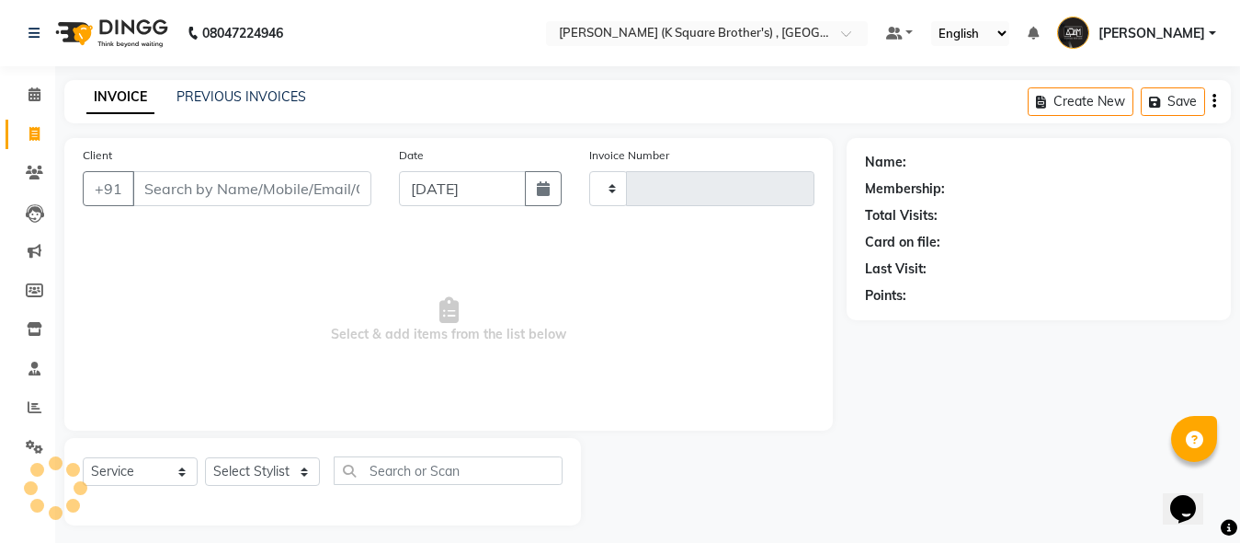
type input "4061"
select select "8195"
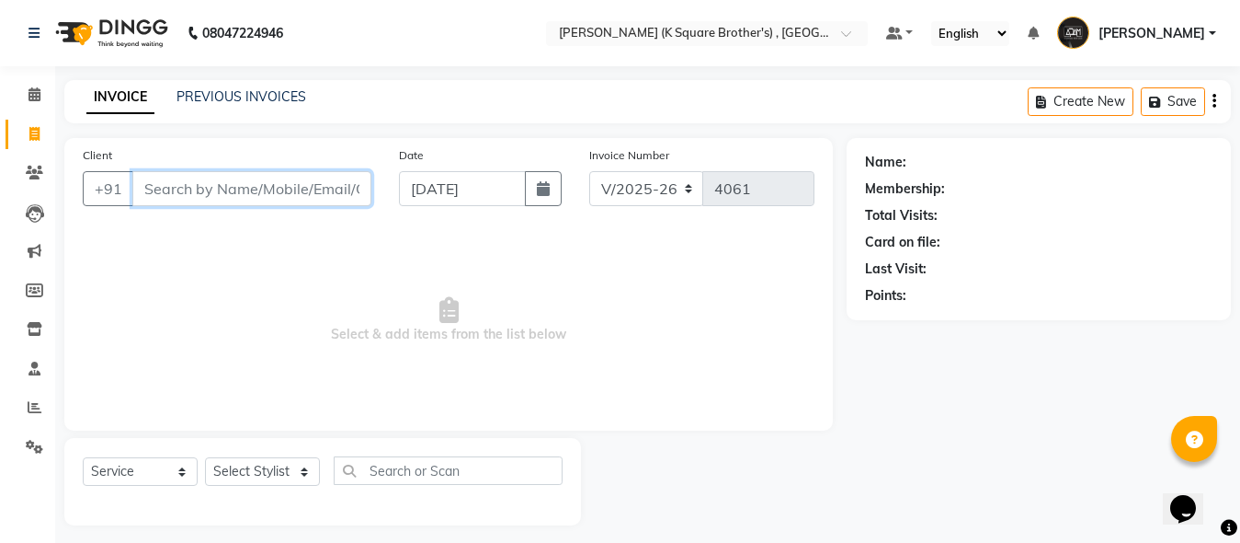
paste input "9976378666"
type input "9976378666"
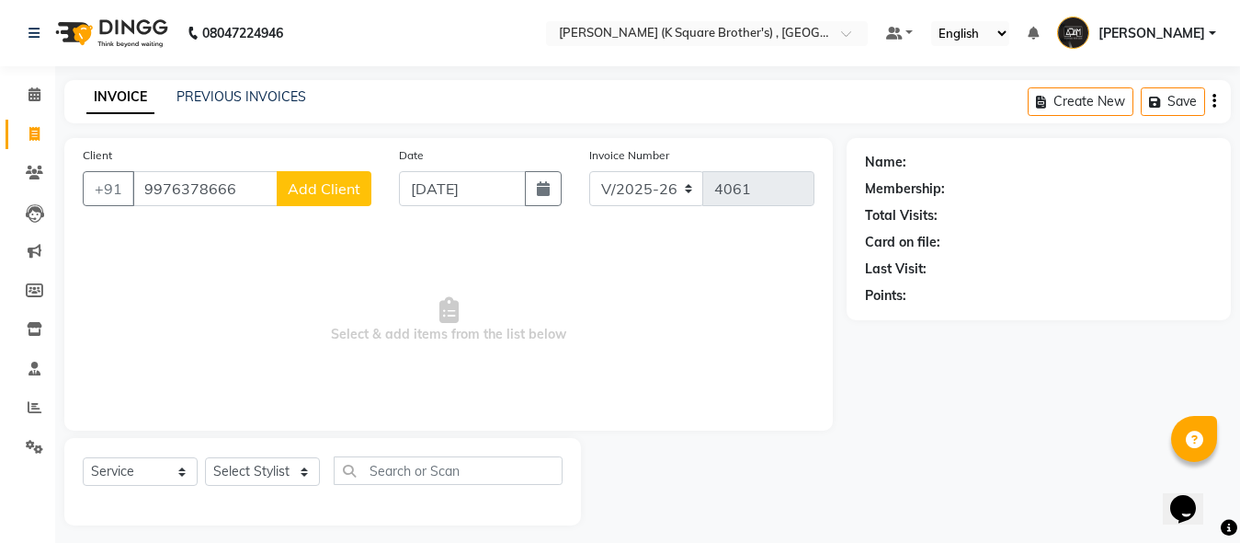
click at [302, 178] on button "Add Client" at bounding box center [324, 188] width 95 height 35
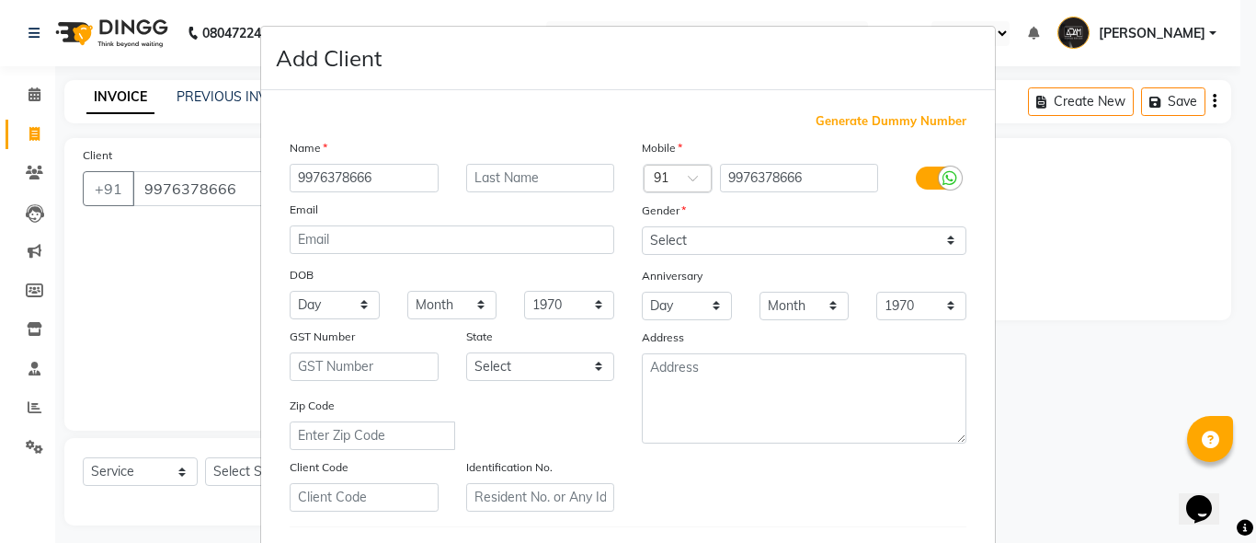
type input "9976378666"
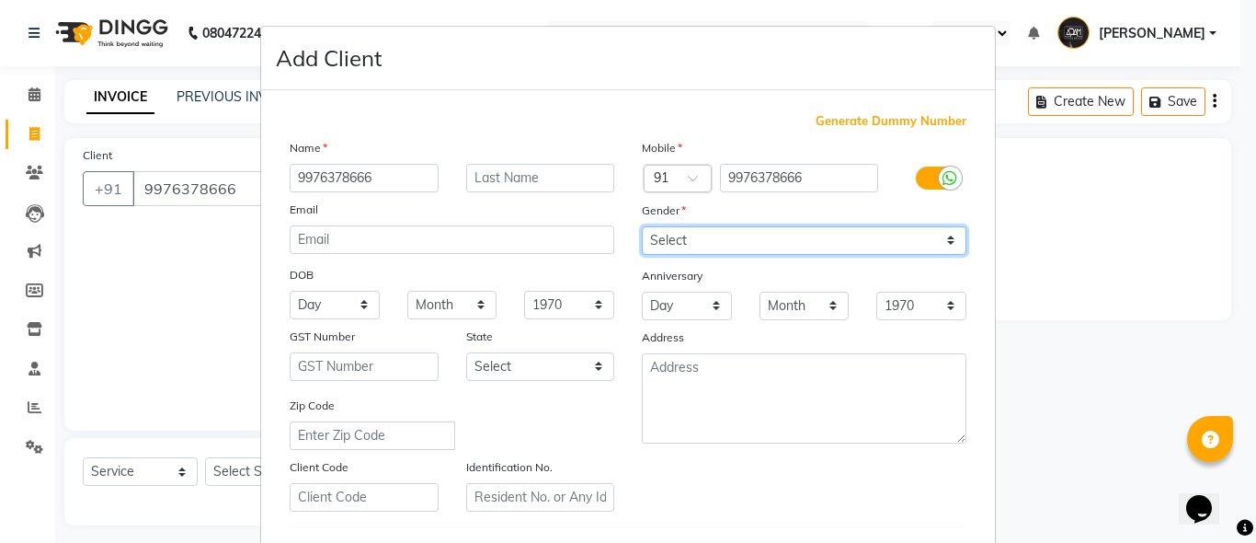
drag, startPoint x: 773, startPoint y: 232, endPoint x: 772, endPoint y: 244, distance: 12.1
click at [773, 232] on select "Select [DEMOGRAPHIC_DATA] [DEMOGRAPHIC_DATA] Other Prefer Not To Say" at bounding box center [804, 240] width 325 height 29
select select "[DEMOGRAPHIC_DATA]"
click at [642, 226] on select "Select [DEMOGRAPHIC_DATA] [DEMOGRAPHIC_DATA] Other Prefer Not To Say" at bounding box center [804, 240] width 325 height 29
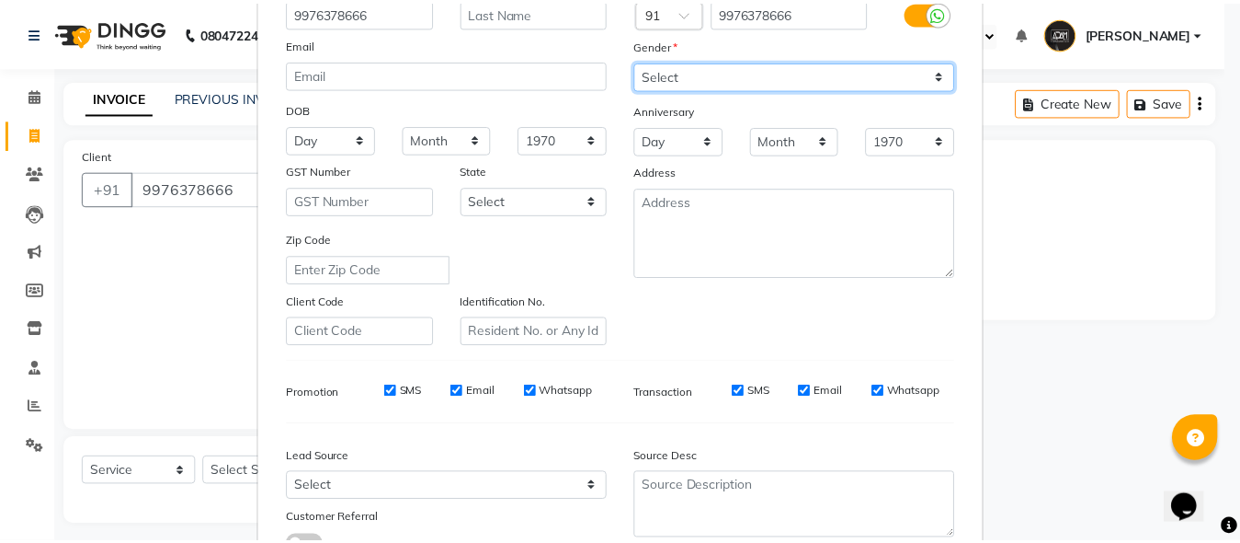
scroll to position [306, 0]
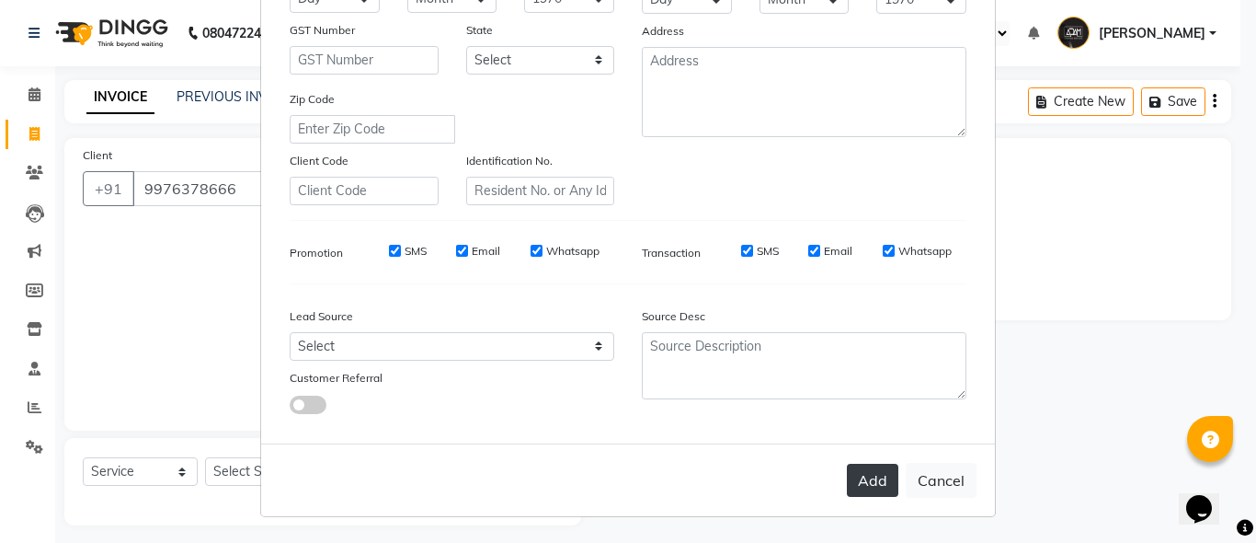
click at [858, 487] on button "Add" at bounding box center [872, 479] width 51 height 33
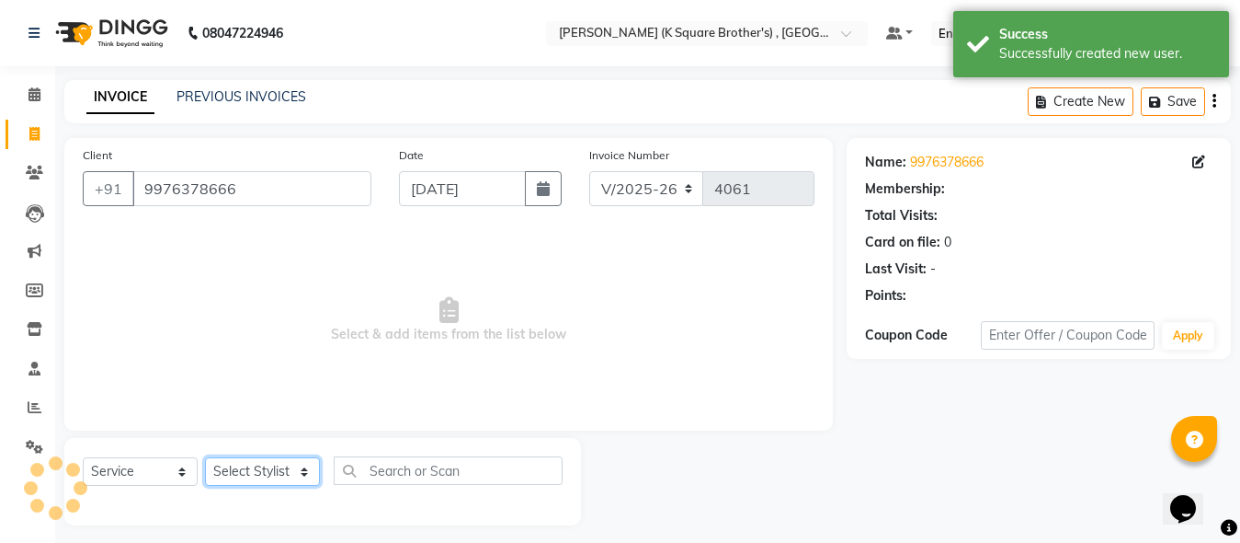
click at [246, 477] on select "Select Stylist [PERSON_NAME] [PERSON_NAME] [PERSON_NAME]" at bounding box center [262, 471] width 115 height 29
select select "89454"
click at [205, 457] on select "Select Stylist [PERSON_NAME] [PERSON_NAME] [PERSON_NAME]" at bounding box center [262, 471] width 115 height 29
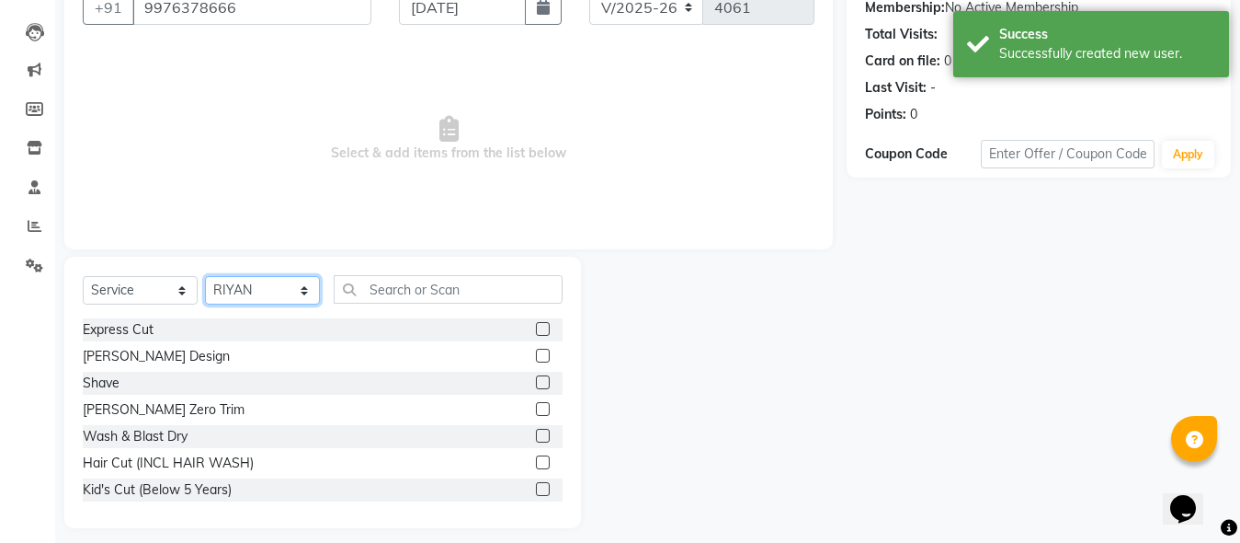
scroll to position [194, 0]
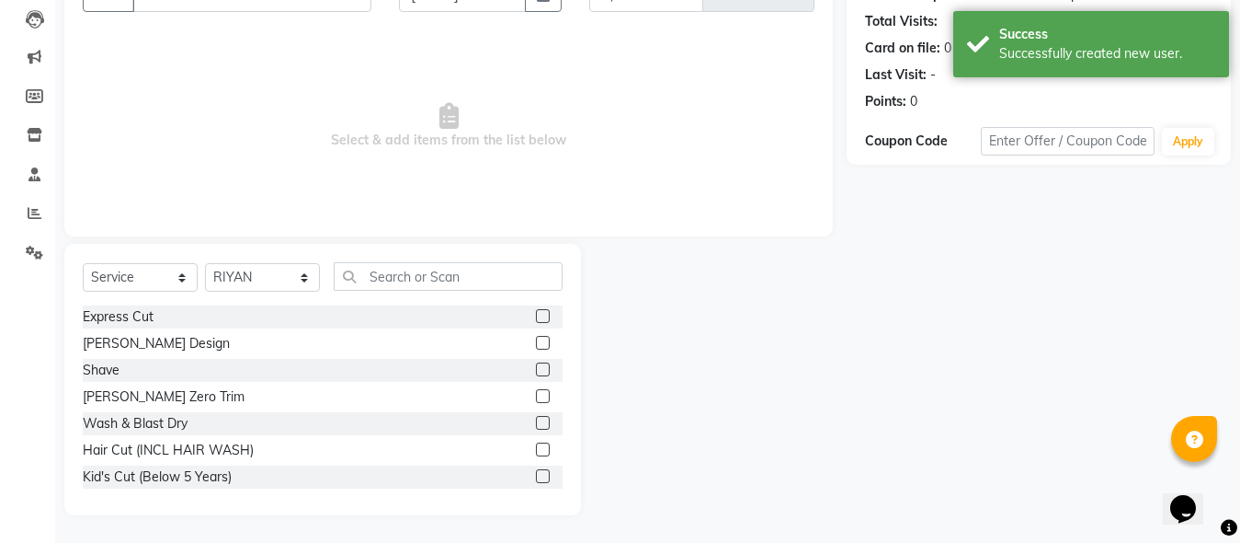
click at [536, 321] on label at bounding box center [543, 316] width 14 height 14
click at [536, 321] on input "checkbox" at bounding box center [542, 317] width 12 height 12
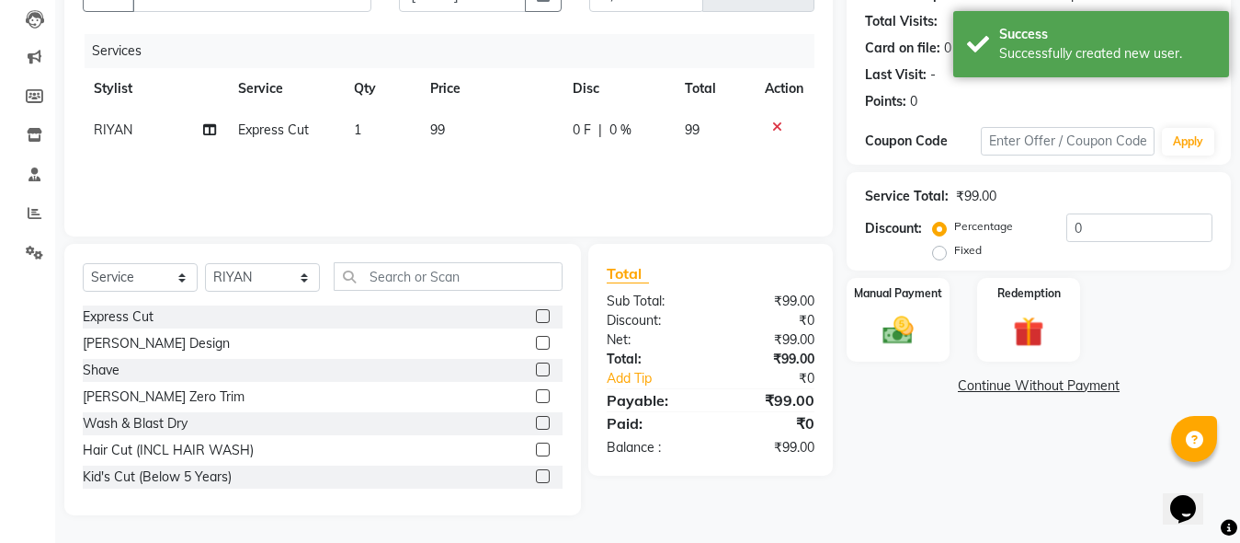
click at [536, 321] on label at bounding box center [543, 316] width 14 height 14
click at [536, 321] on input "checkbox" at bounding box center [542, 317] width 12 height 12
checkbox input "false"
click at [872, 308] on div "Manual Payment" at bounding box center [898, 319] width 107 height 87
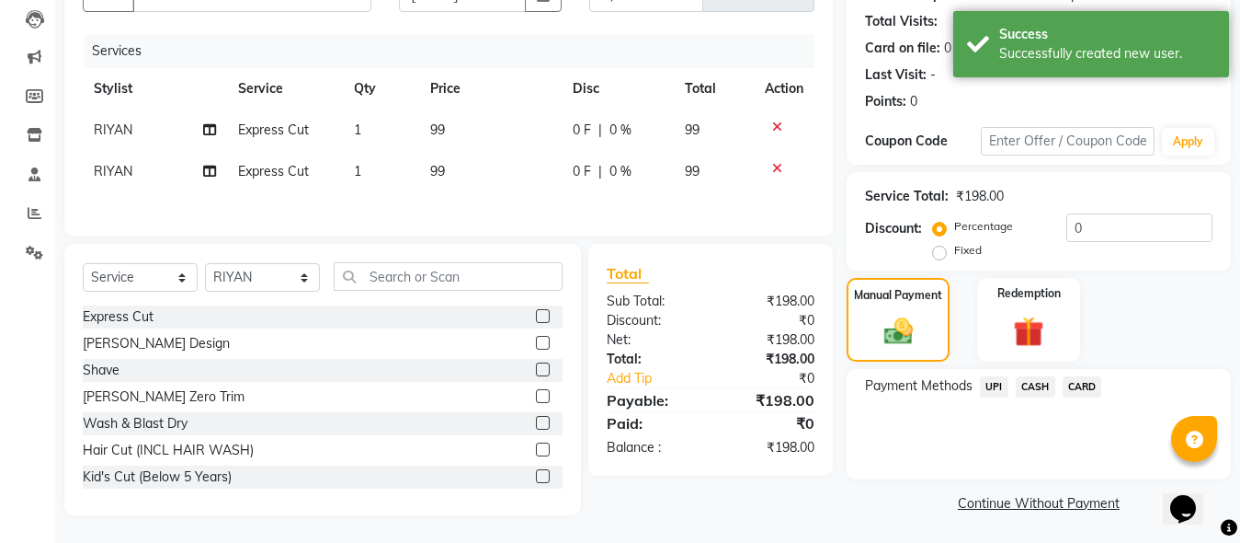
click at [1026, 377] on span "CASH" at bounding box center [1036, 386] width 40 height 21
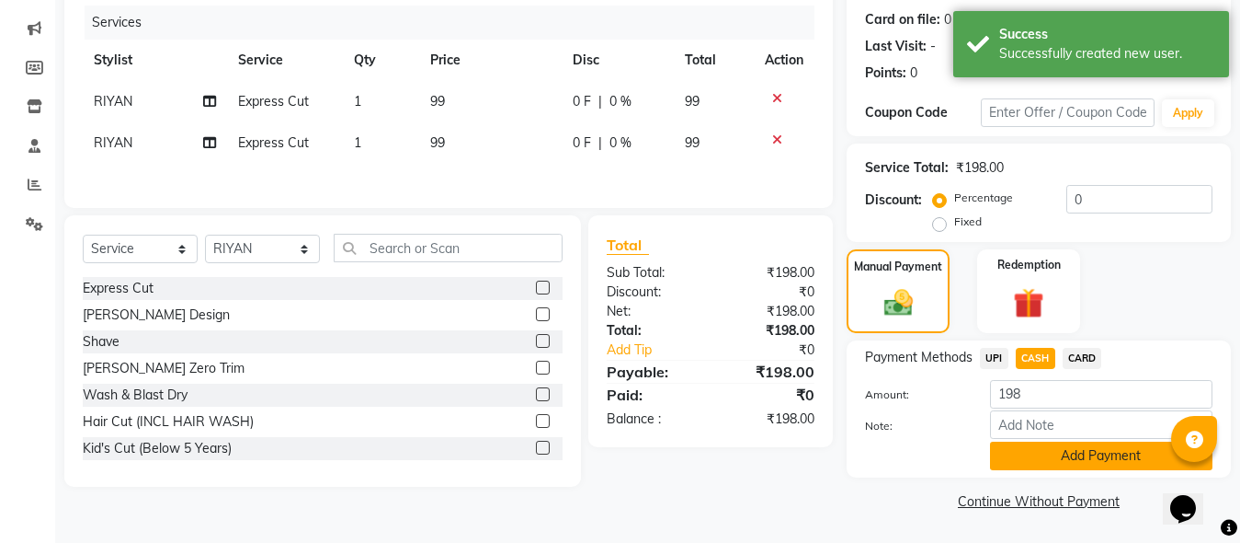
click at [1047, 465] on button "Add Payment" at bounding box center [1101, 455] width 223 height 29
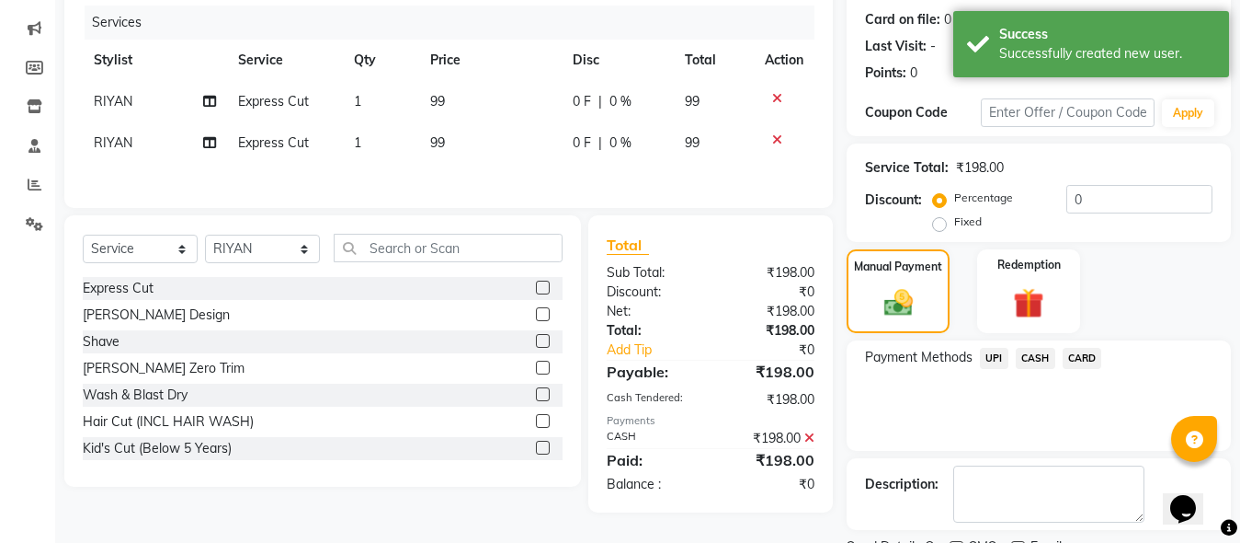
scroll to position [300, 0]
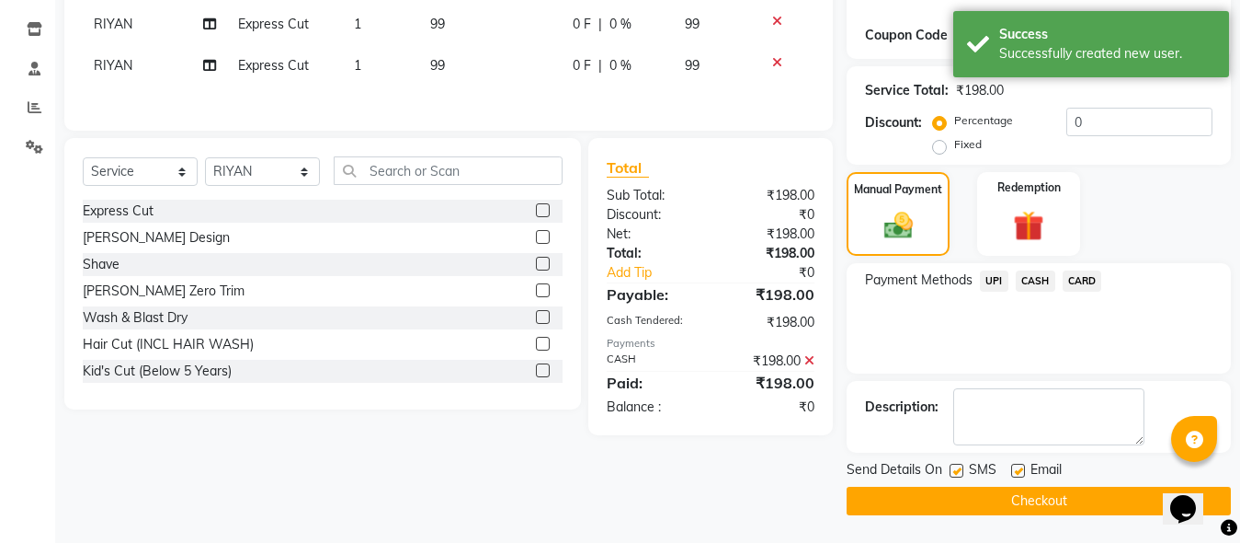
click at [1045, 491] on button "Checkout" at bounding box center [1039, 500] width 384 height 29
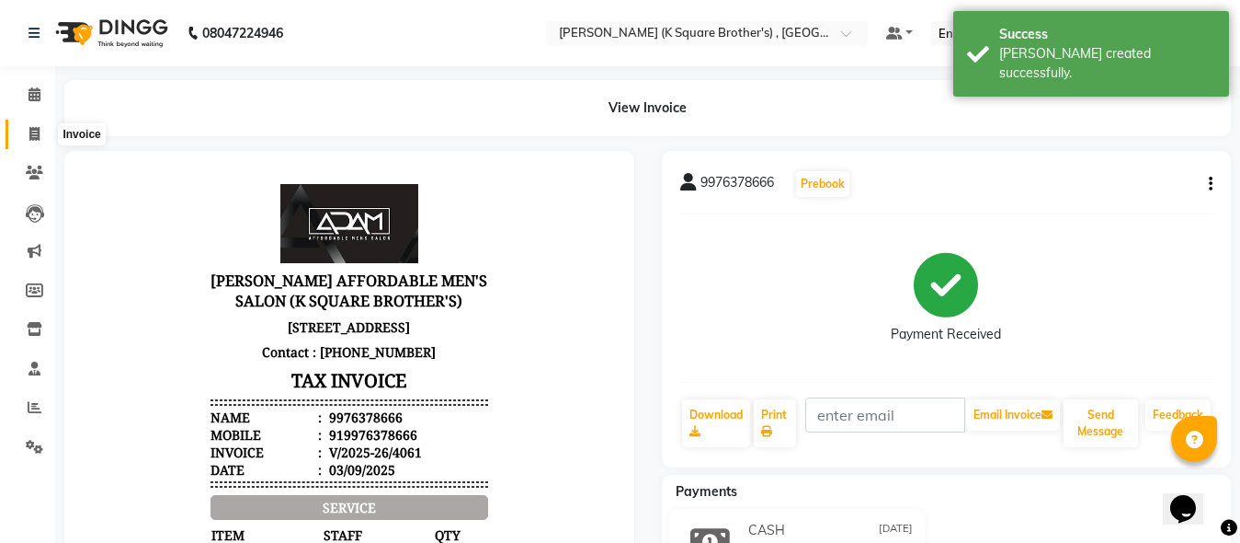
click at [40, 138] on icon at bounding box center [34, 134] width 10 height 14
select select "service"
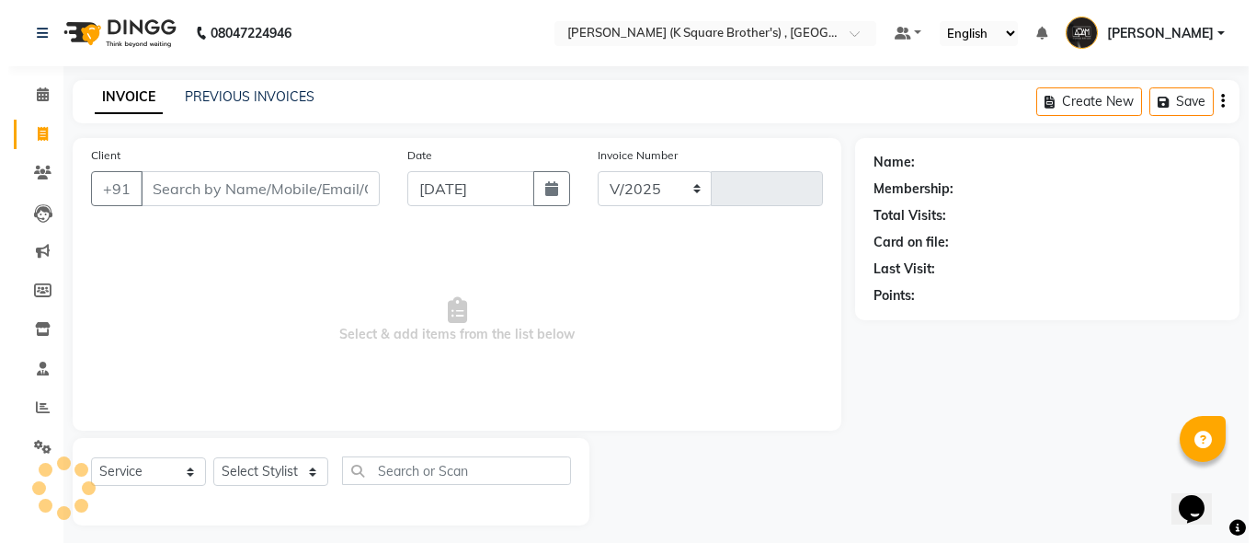
scroll to position [10, 0]
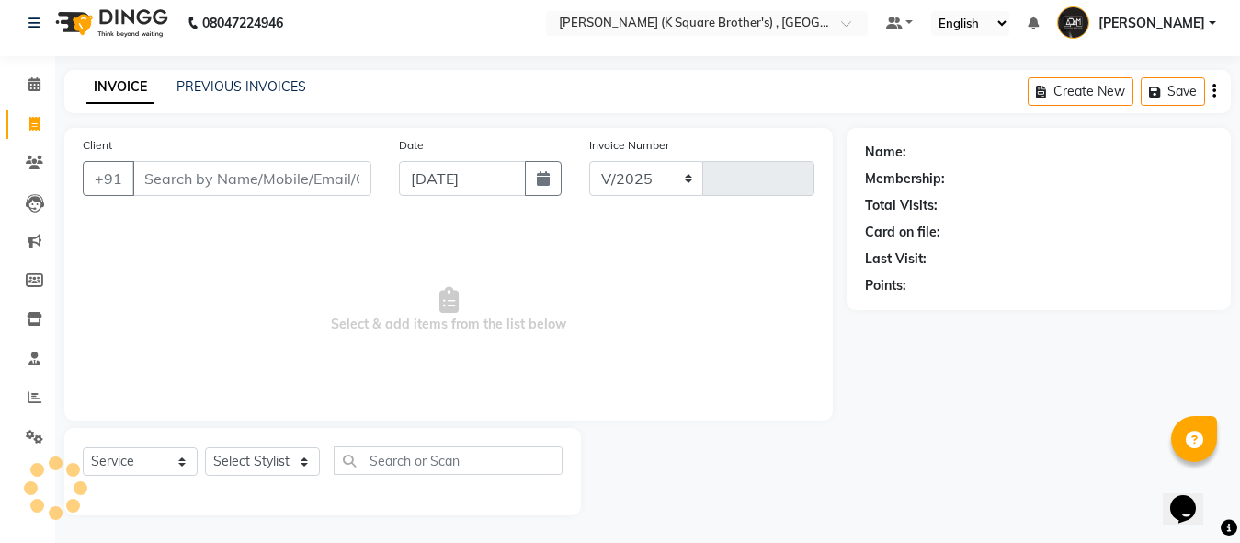
select select "8195"
type input "4062"
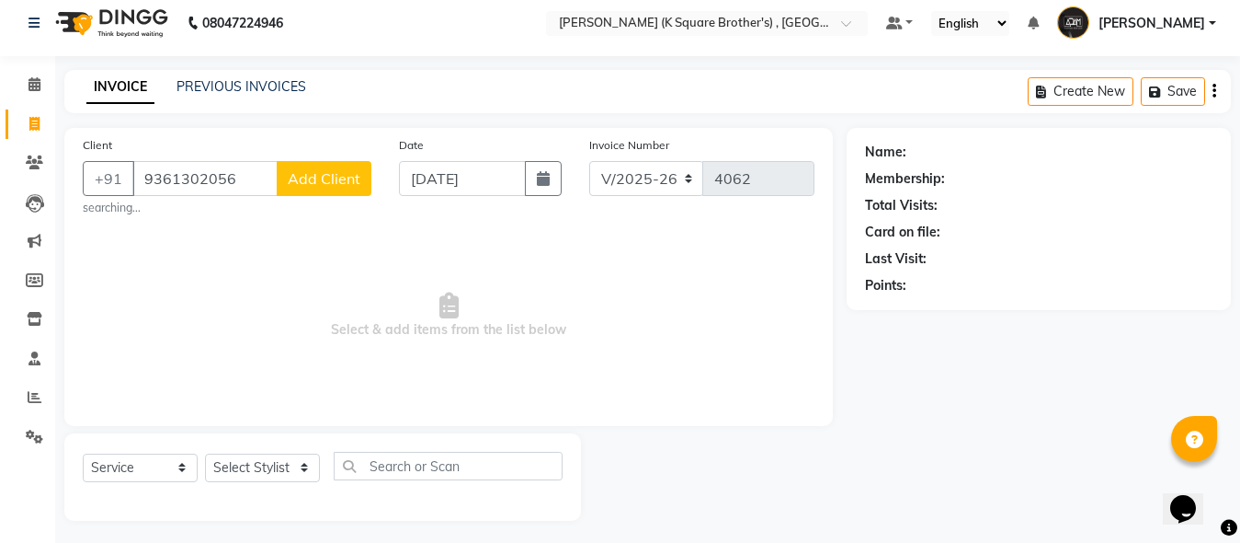
type input "9361302056"
click at [331, 189] on button "Add Client" at bounding box center [324, 178] width 95 height 35
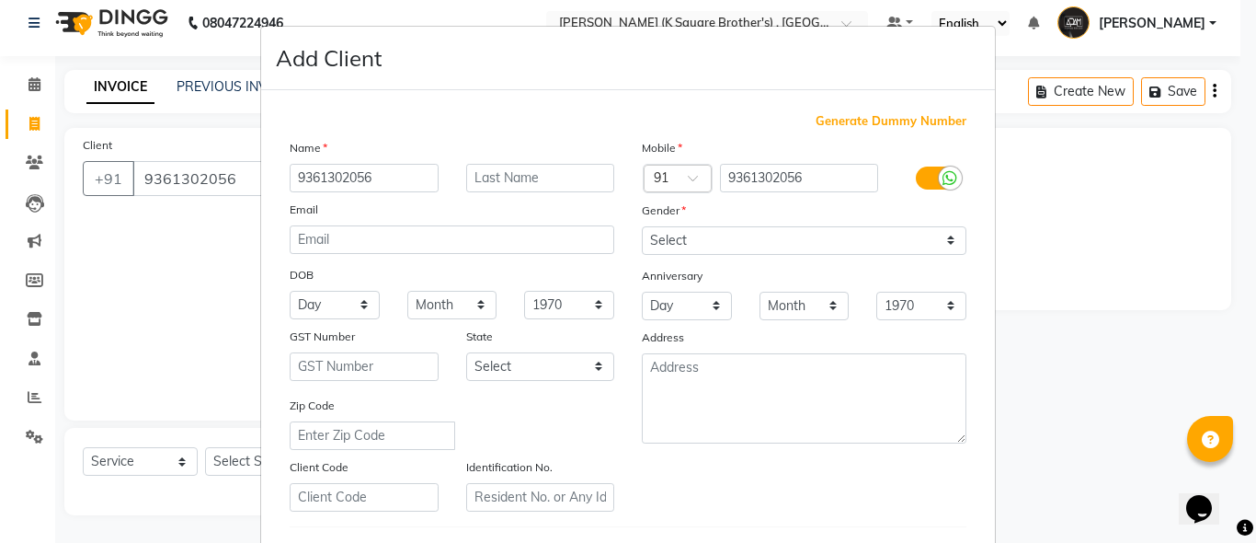
type input "9361302056"
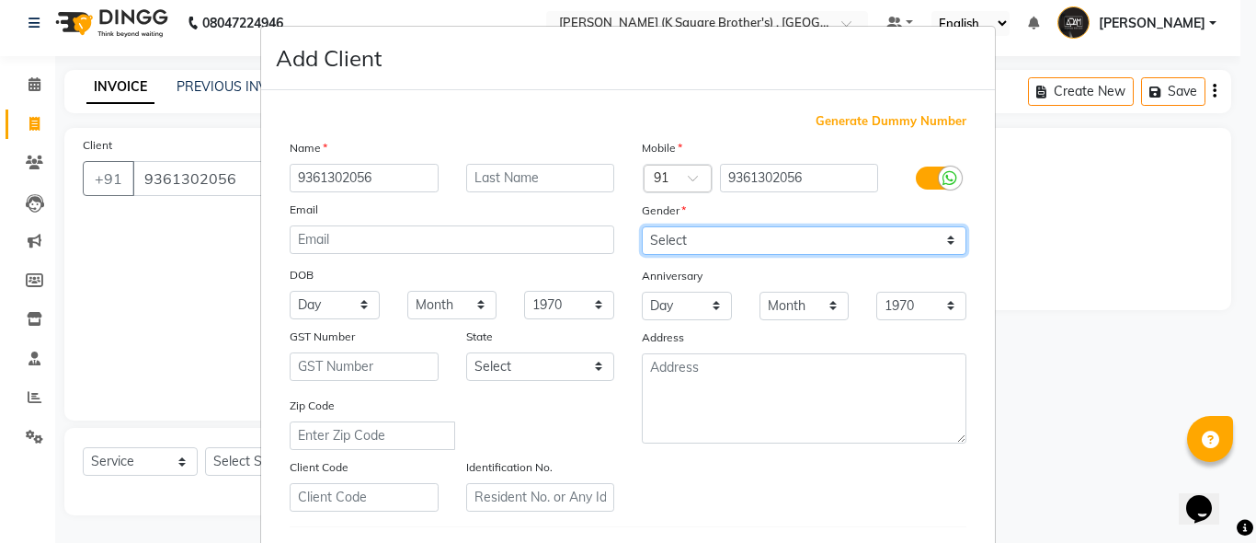
click at [783, 238] on select "Select [DEMOGRAPHIC_DATA] [DEMOGRAPHIC_DATA] Other Prefer Not To Say" at bounding box center [804, 240] width 325 height 29
select select "[DEMOGRAPHIC_DATA]"
click at [642, 226] on select "Select [DEMOGRAPHIC_DATA] [DEMOGRAPHIC_DATA] Other Prefer Not To Say" at bounding box center [804, 240] width 325 height 29
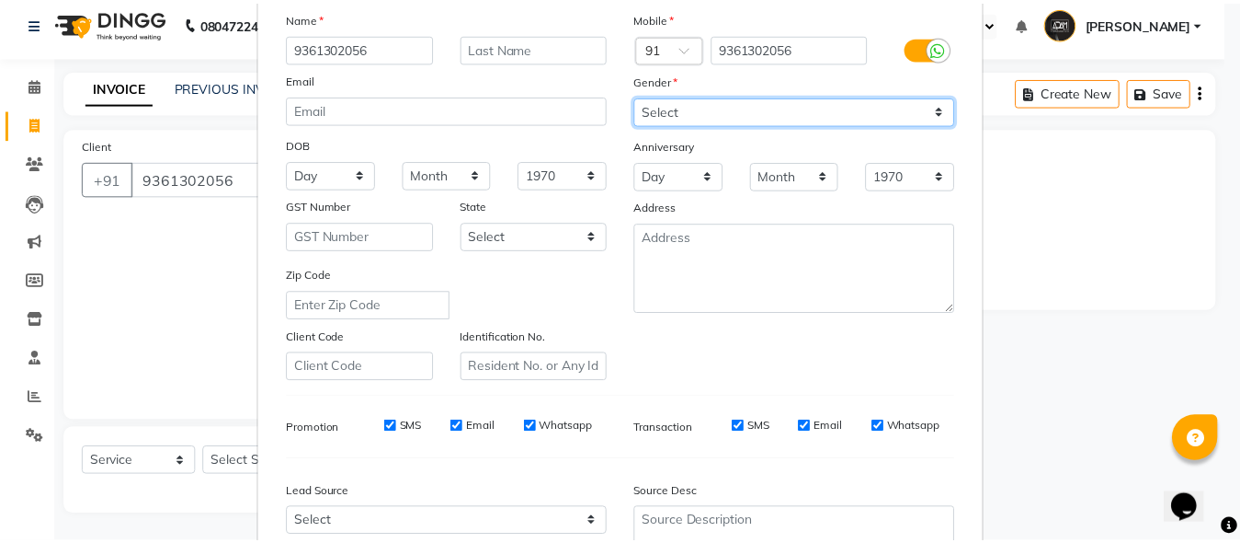
scroll to position [306, 0]
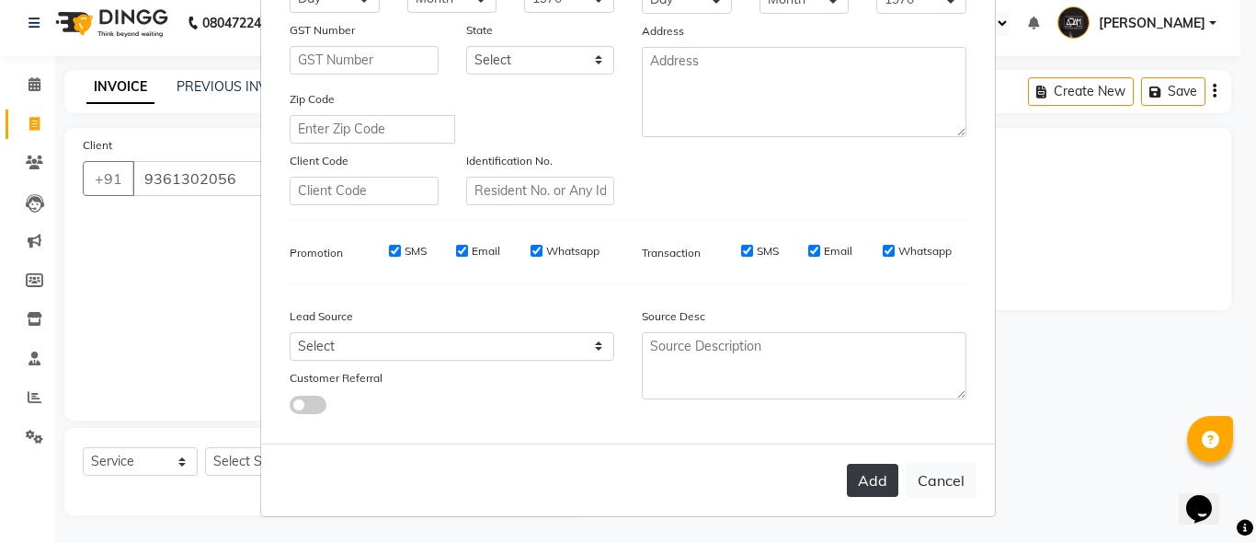
click at [871, 485] on button "Add" at bounding box center [872, 479] width 51 height 33
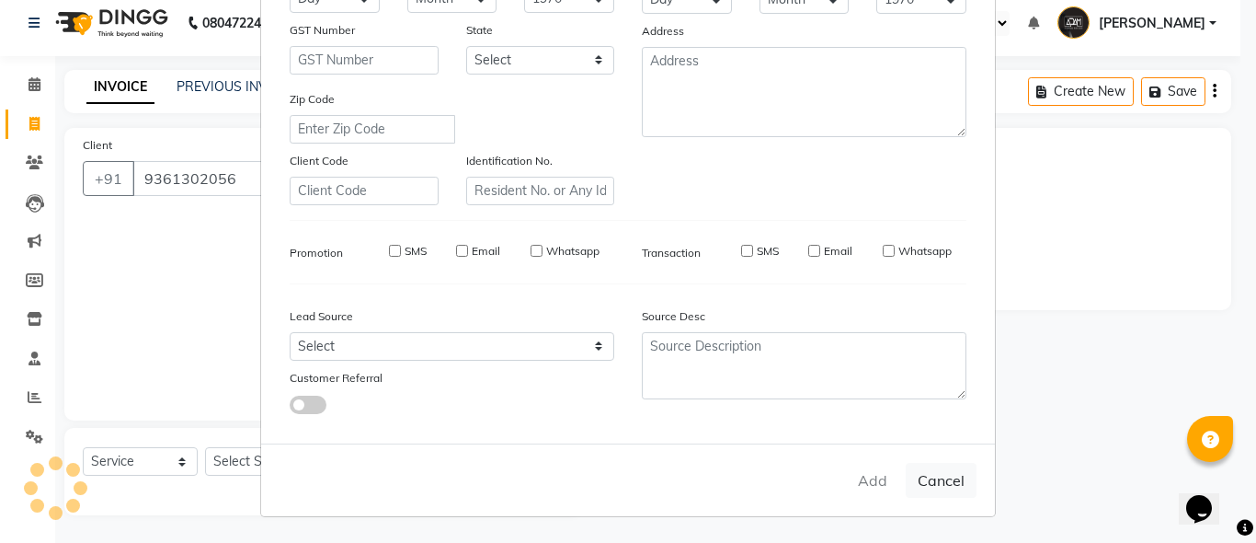
select select
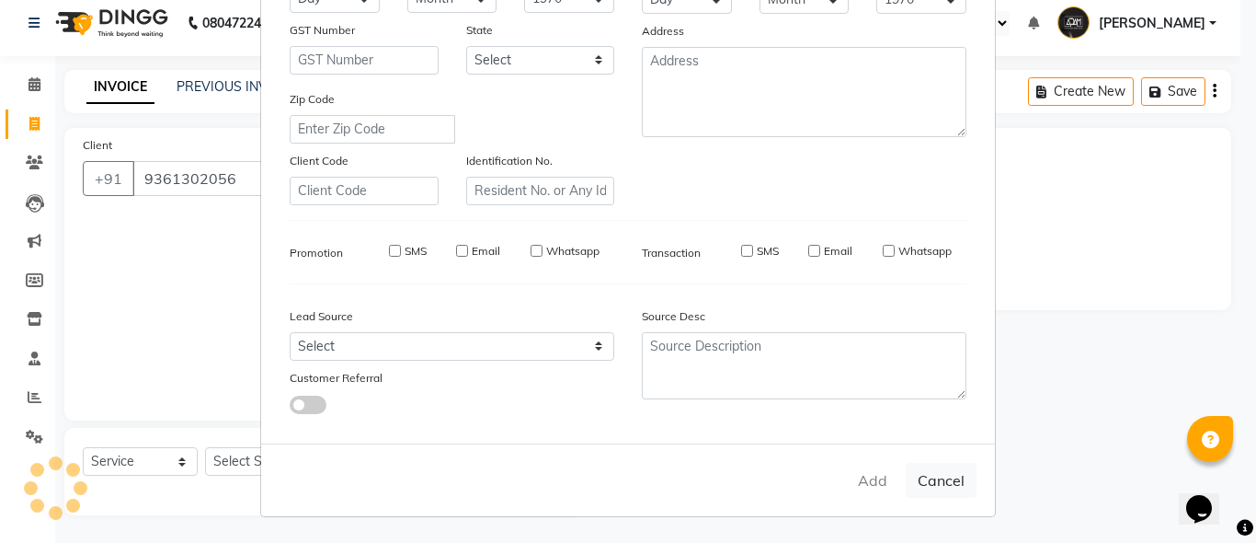
select select
checkbox input "false"
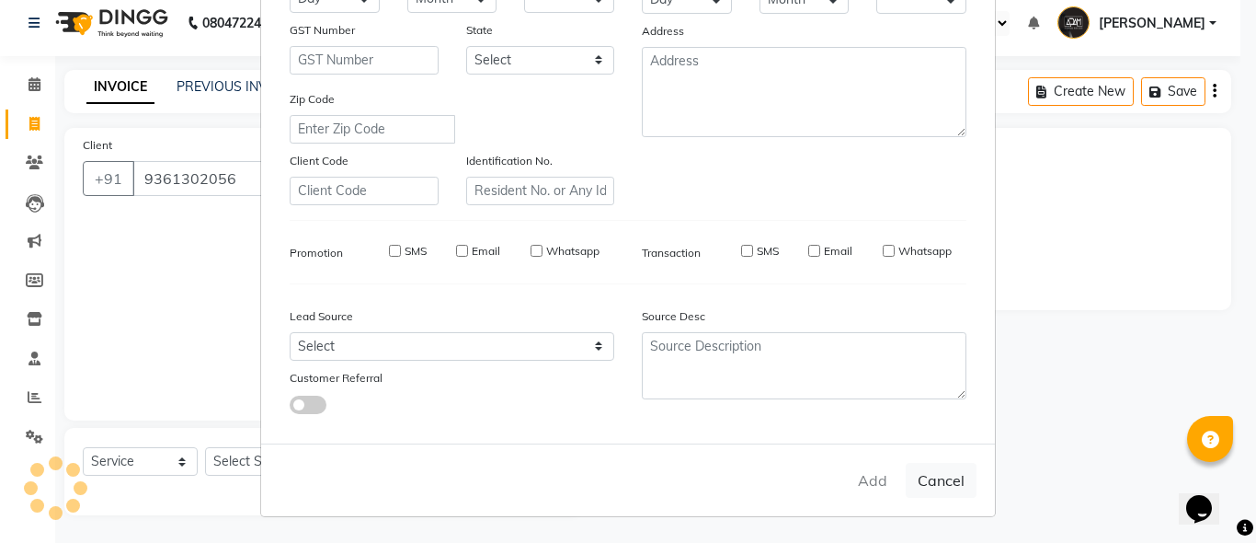
checkbox input "false"
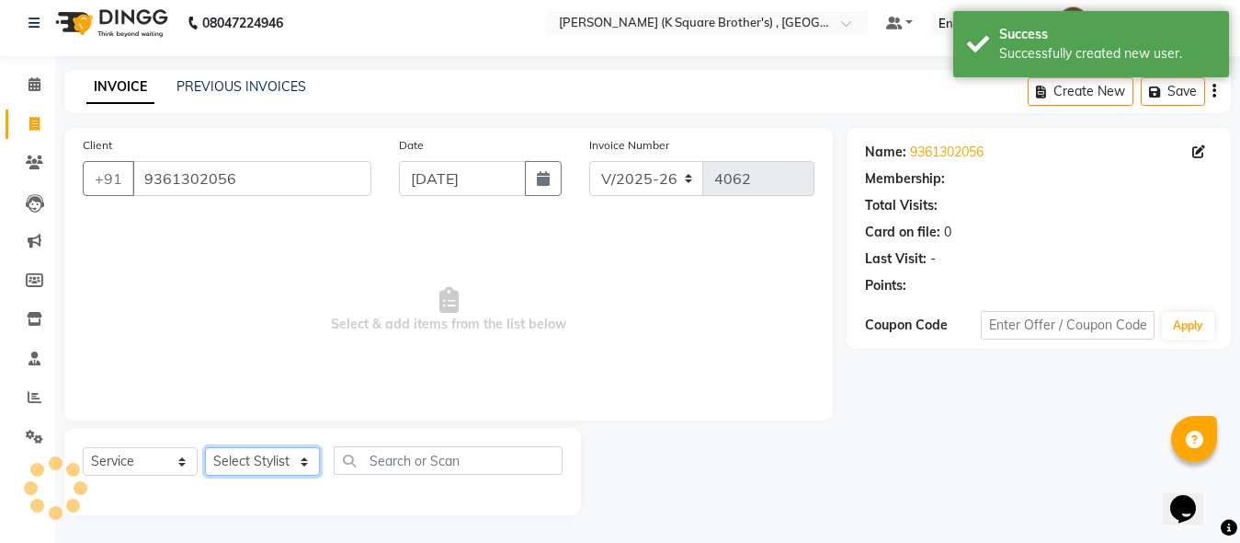
click at [257, 455] on select "Select Stylist [PERSON_NAME] [PERSON_NAME] [PERSON_NAME]" at bounding box center [262, 461] width 115 height 29
select select "89454"
click at [205, 447] on select "Select Stylist [PERSON_NAME] [PERSON_NAME] [PERSON_NAME]" at bounding box center [262, 461] width 115 height 29
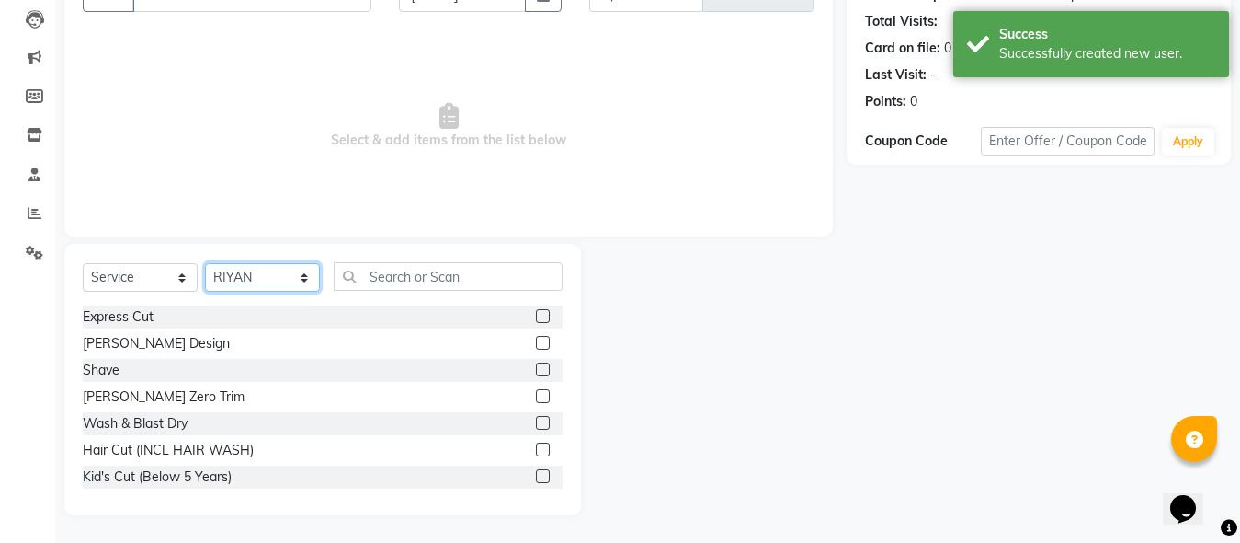
scroll to position [92, 0]
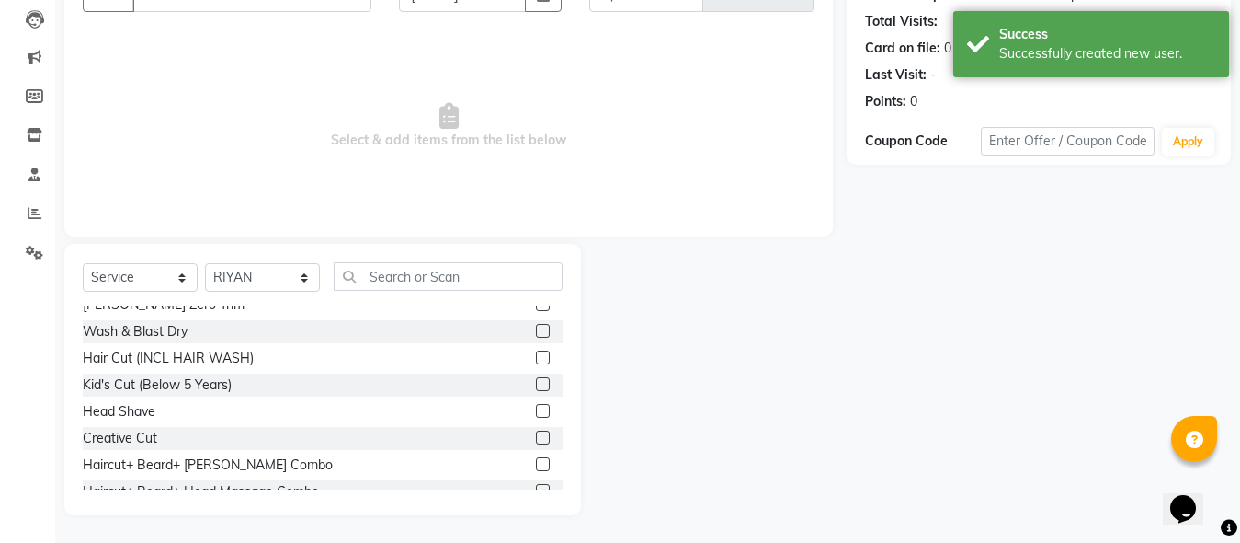
click at [536, 466] on label at bounding box center [543, 464] width 14 height 14
click at [536, 466] on input "checkbox" at bounding box center [542, 465] width 12 height 12
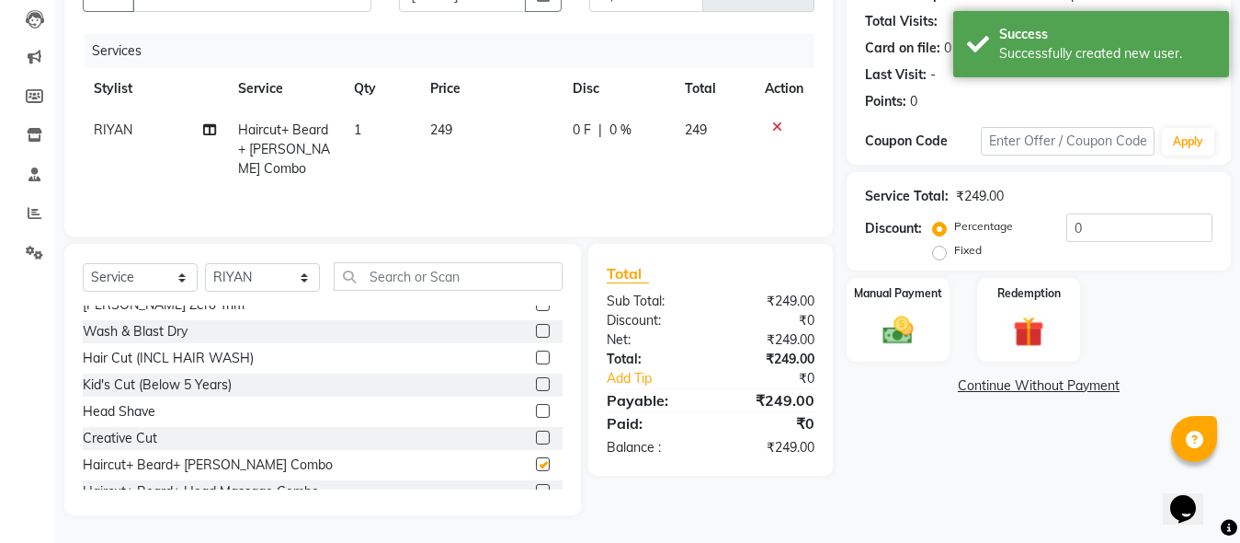
checkbox input "false"
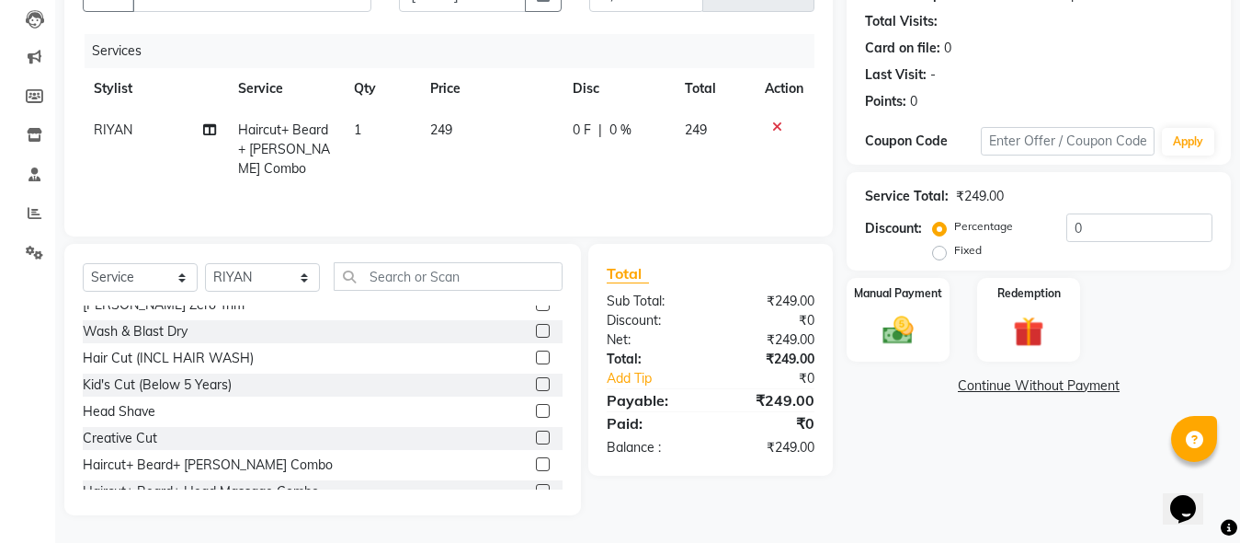
click at [777, 128] on icon at bounding box center [777, 126] width 10 height 13
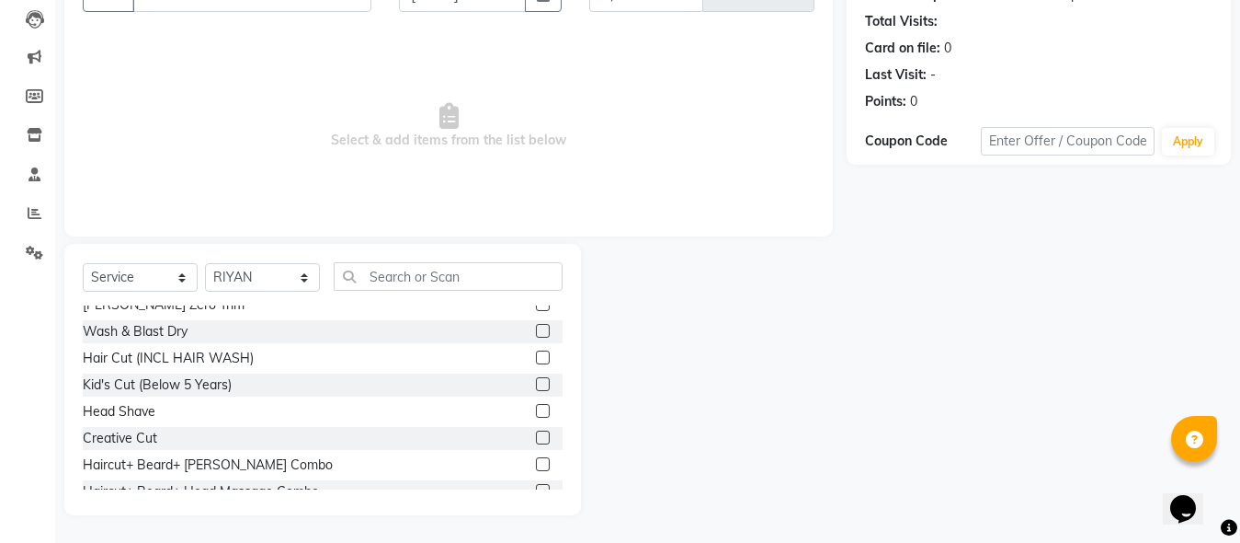
scroll to position [184, 0]
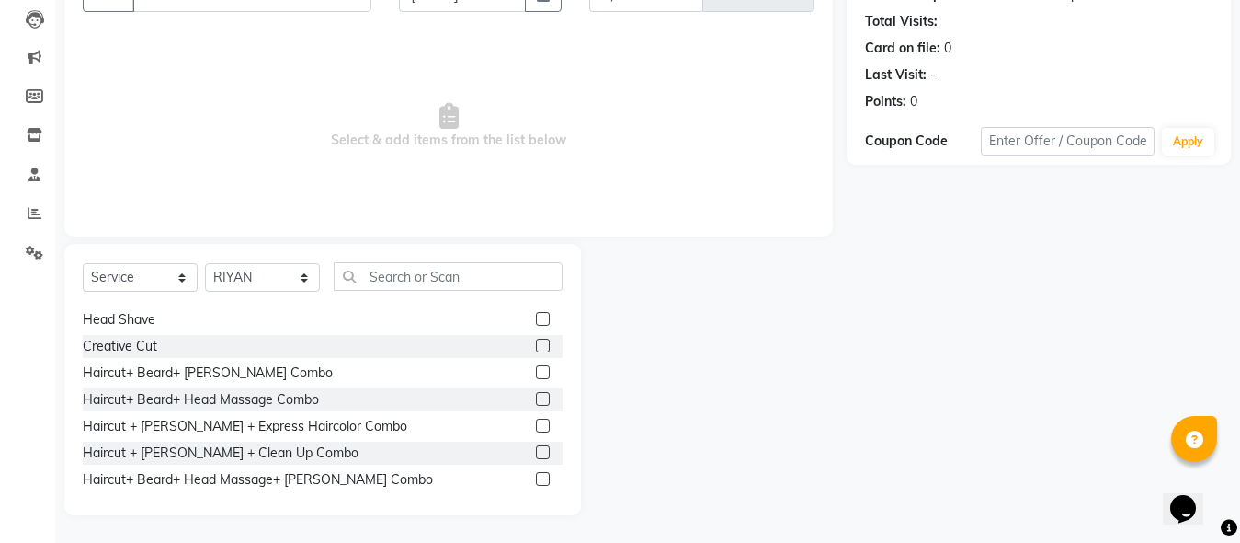
click at [536, 399] on label at bounding box center [543, 399] width 14 height 14
click at [536, 399] on input "checkbox" at bounding box center [542, 400] width 12 height 12
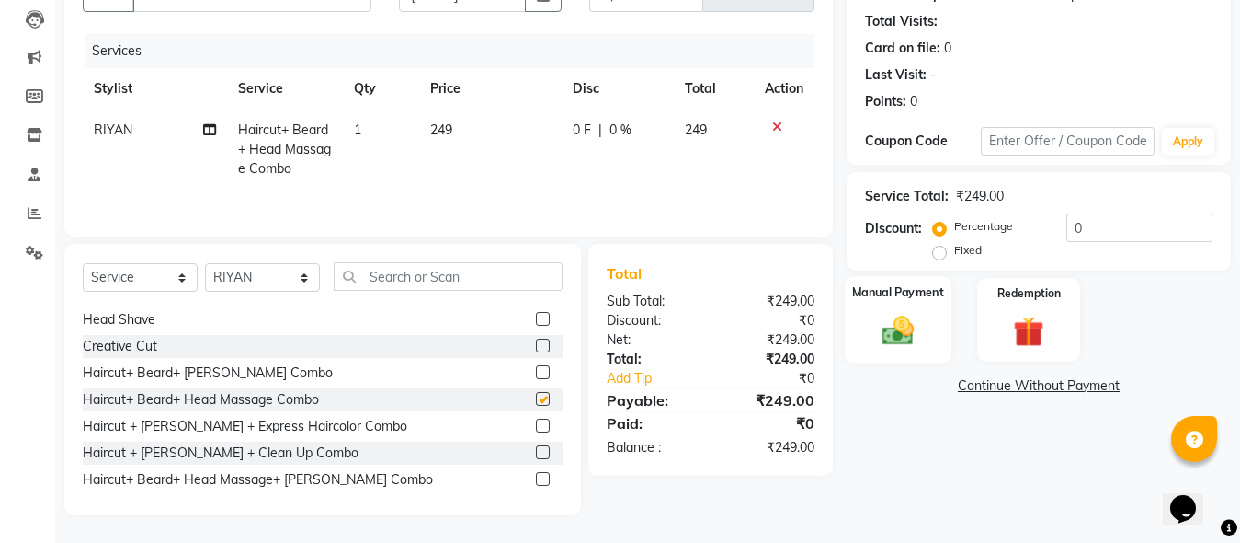
checkbox input "false"
click at [920, 318] on img at bounding box center [898, 330] width 51 height 37
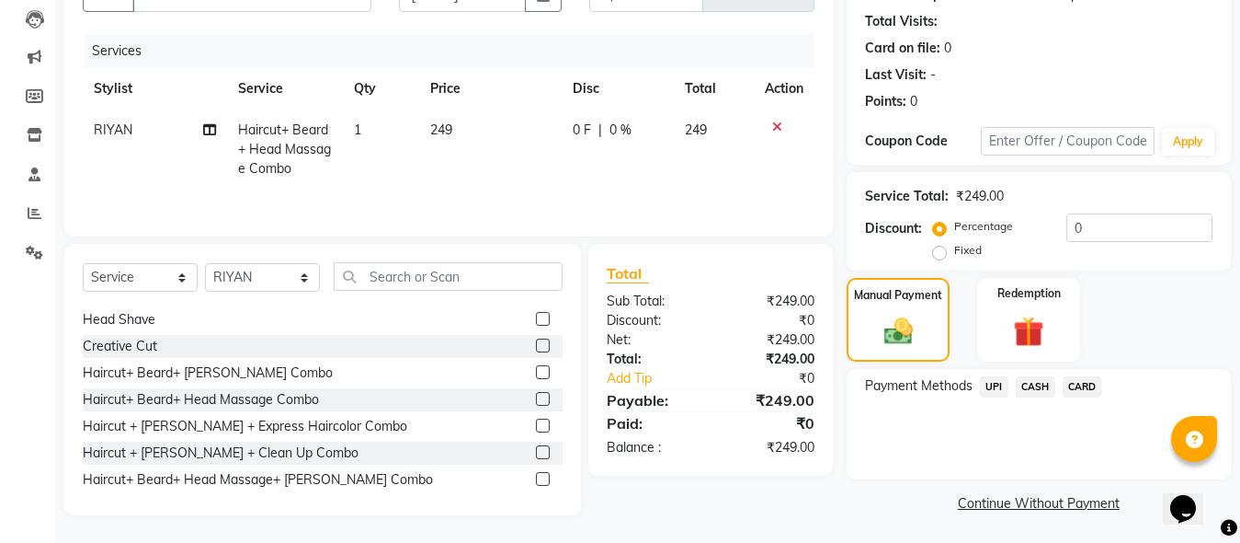
click at [989, 386] on span "UPI" at bounding box center [994, 386] width 29 height 21
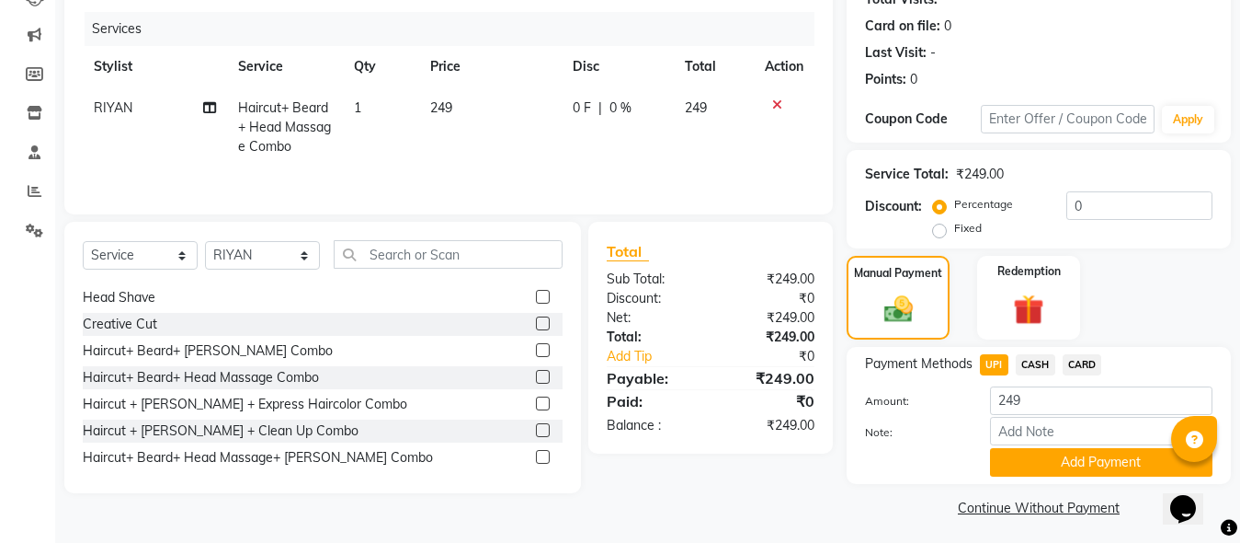
scroll to position [223, 0]
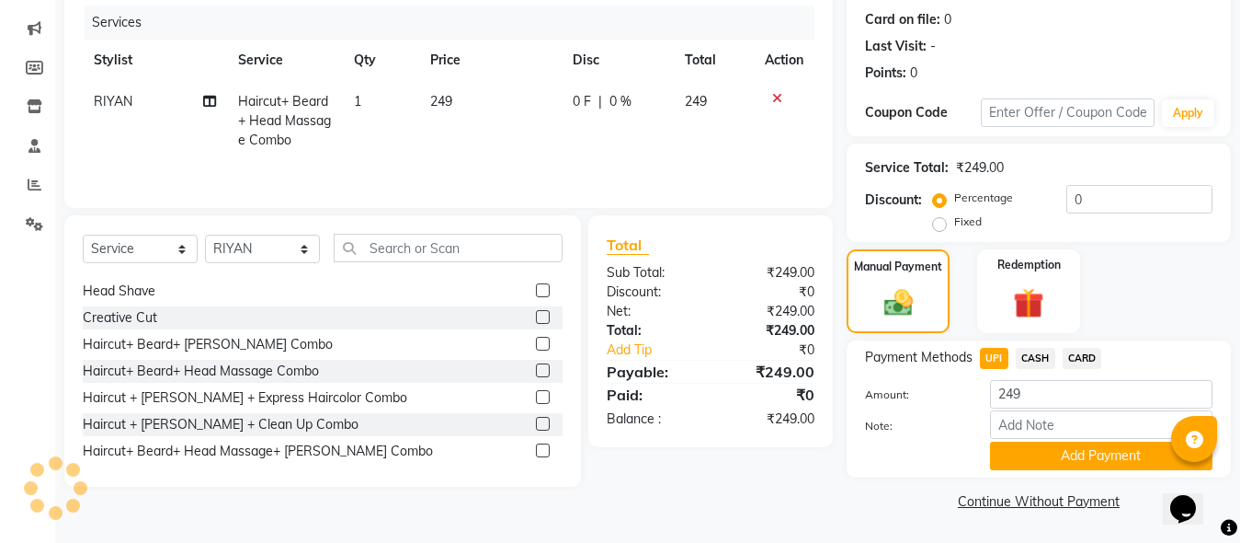
click at [1028, 358] on span "CASH" at bounding box center [1036, 358] width 40 height 21
click at [1021, 451] on button "Add Payment" at bounding box center [1101, 455] width 223 height 29
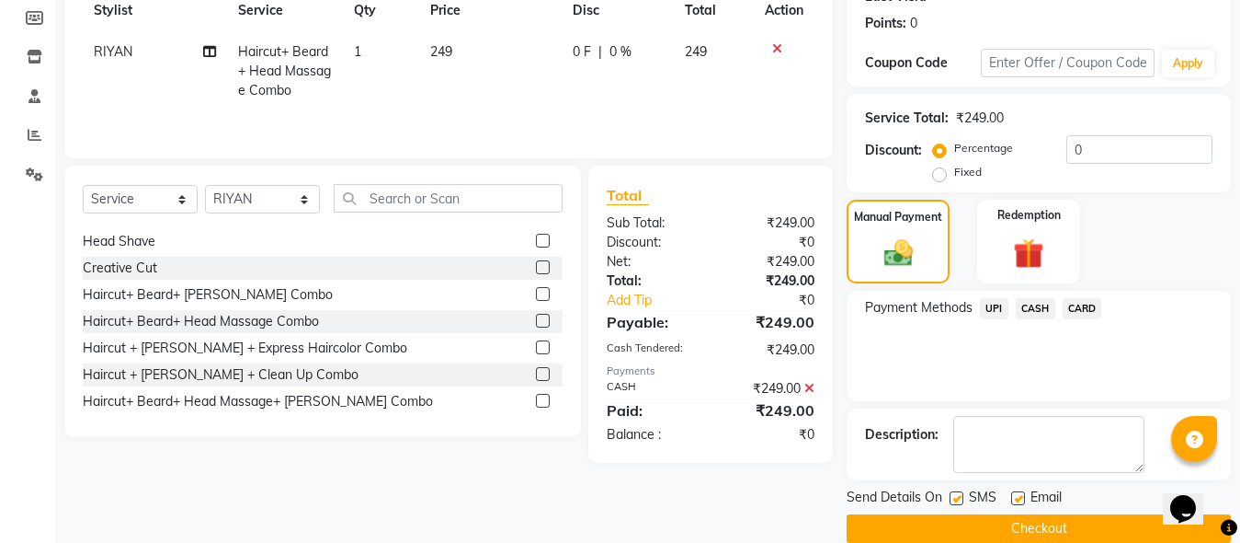
scroll to position [300, 0]
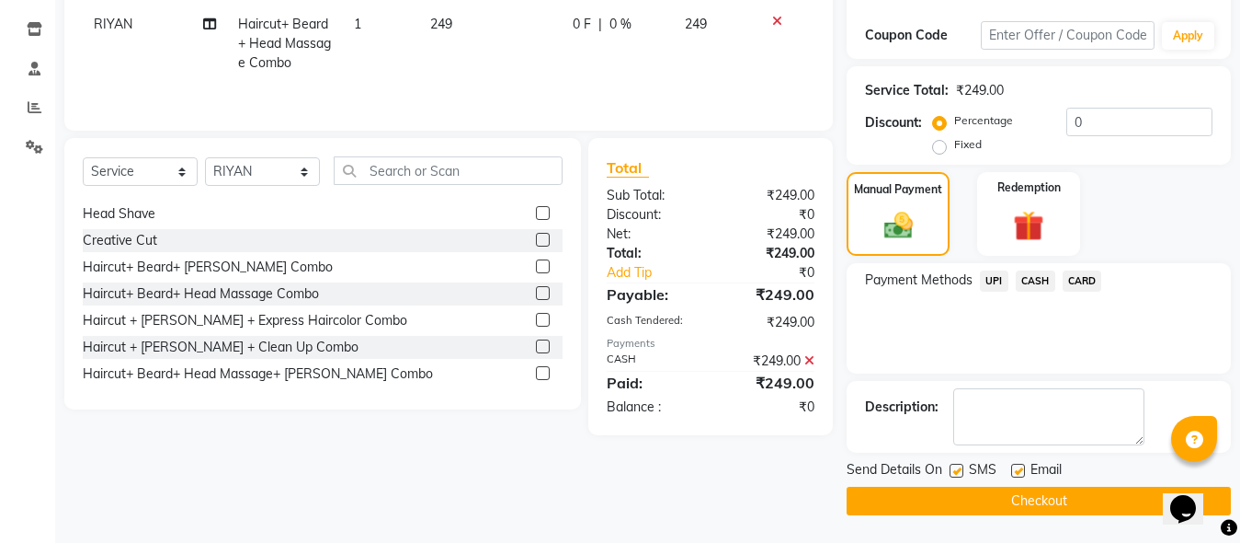
click at [1020, 494] on button "Checkout" at bounding box center [1039, 500] width 384 height 29
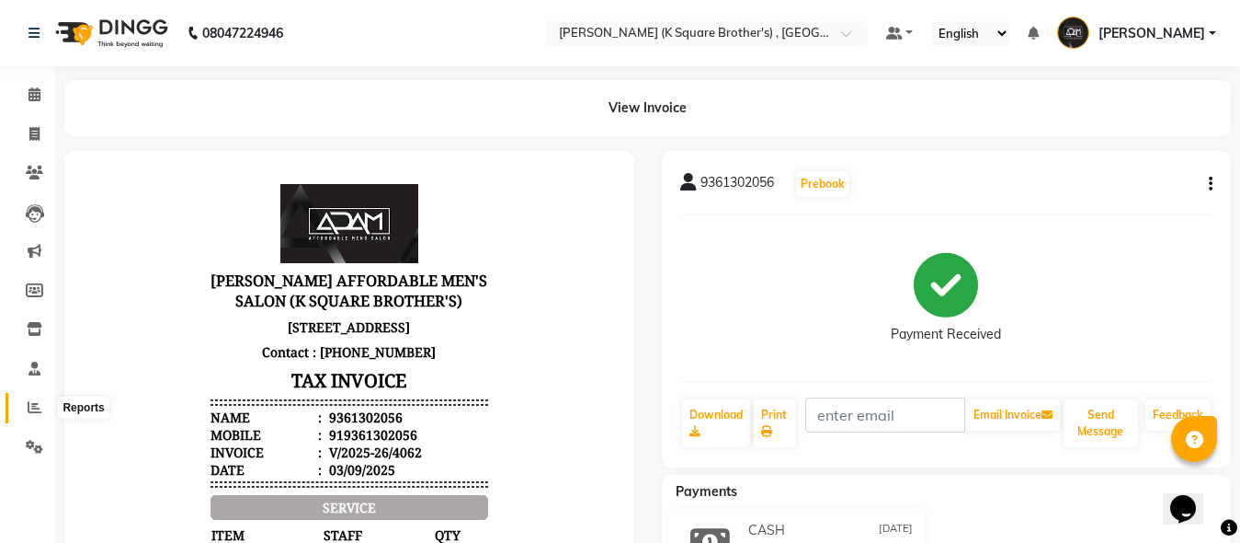
click at [29, 398] on span at bounding box center [34, 407] width 32 height 21
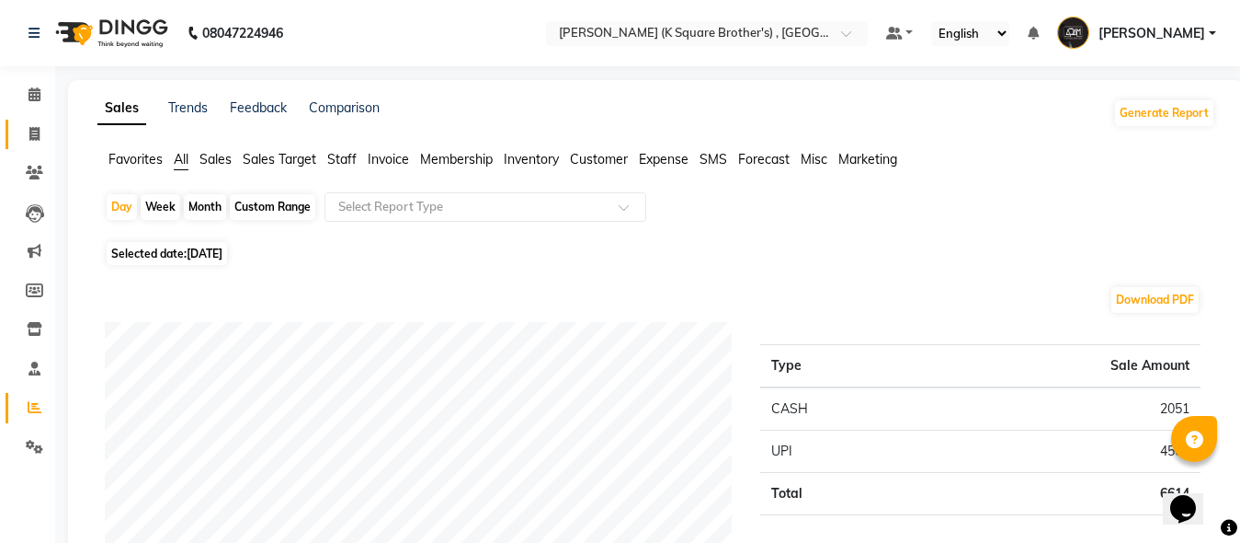
click at [35, 120] on link "Invoice" at bounding box center [28, 135] width 44 height 30
select select "service"
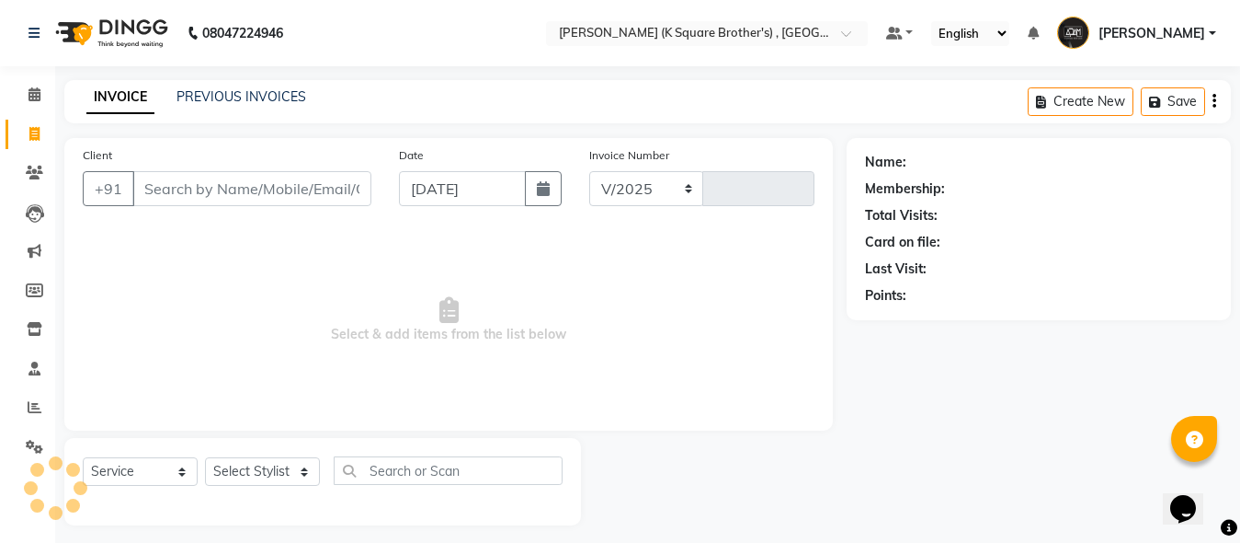
select select "8195"
type input "4063"
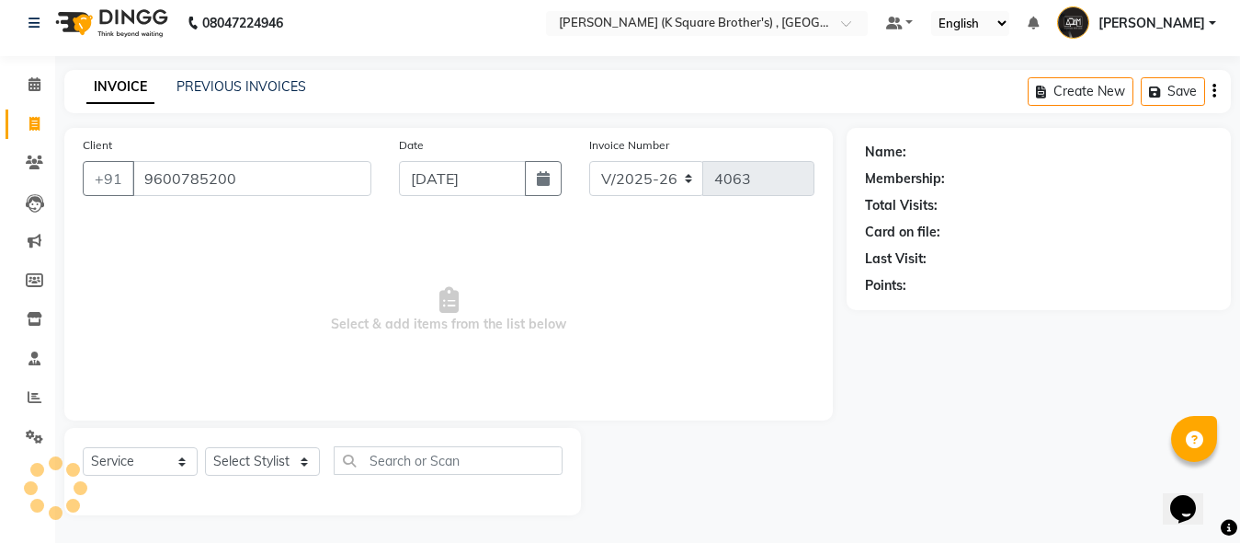
type input "9600785200"
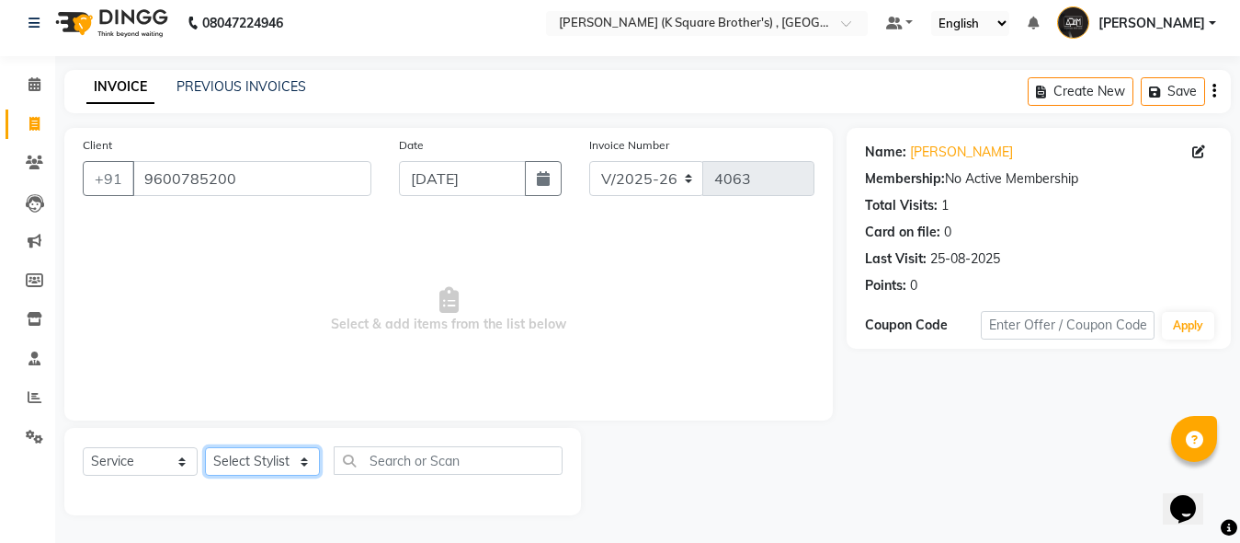
drag, startPoint x: 262, startPoint y: 463, endPoint x: 264, endPoint y: 451, distance: 12.1
click at [262, 463] on select "Select Stylist [PERSON_NAME] [PERSON_NAME] [PERSON_NAME]" at bounding box center [262, 461] width 115 height 29
select select "78097"
click at [205, 447] on select "Select Stylist [PERSON_NAME] [PERSON_NAME] [PERSON_NAME]" at bounding box center [262, 461] width 115 height 29
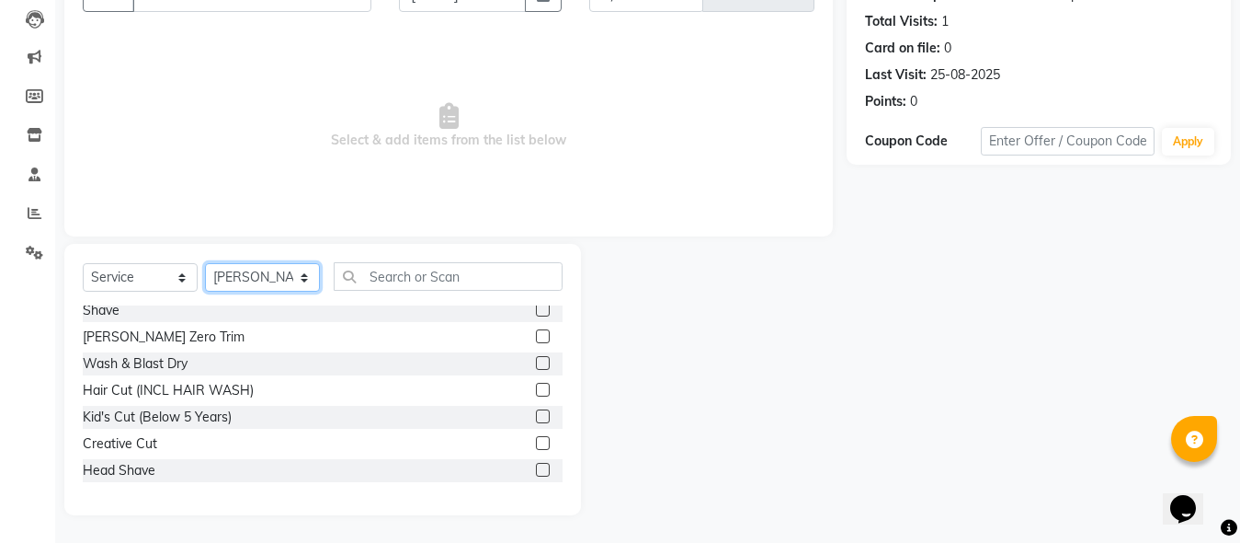
scroll to position [92, 0]
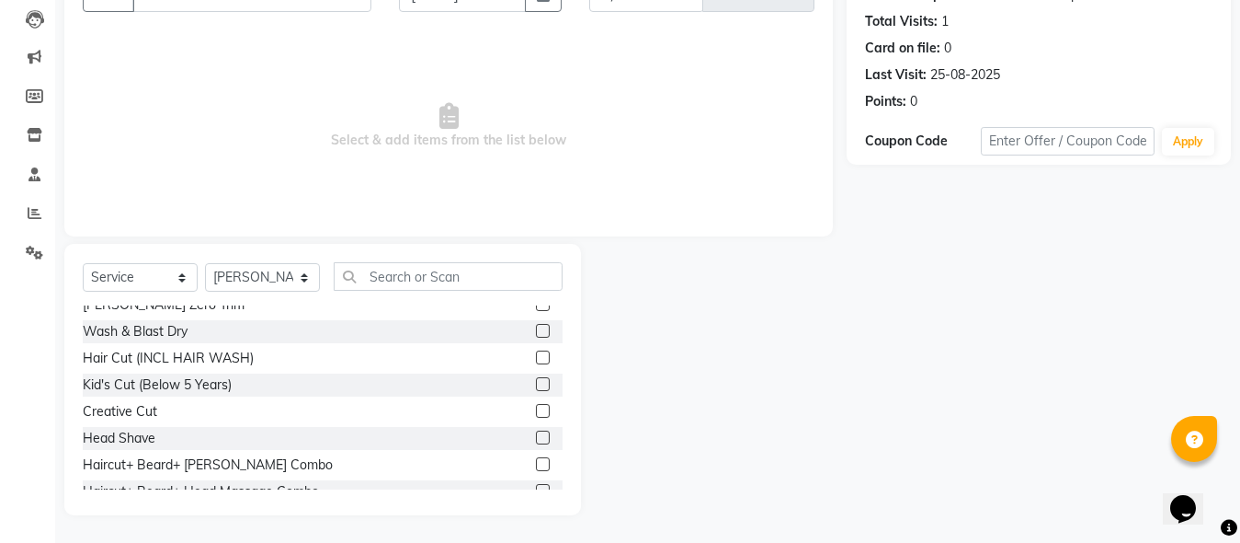
click at [536, 463] on label at bounding box center [543, 464] width 14 height 14
click at [536, 463] on input "checkbox" at bounding box center [542, 465] width 12 height 12
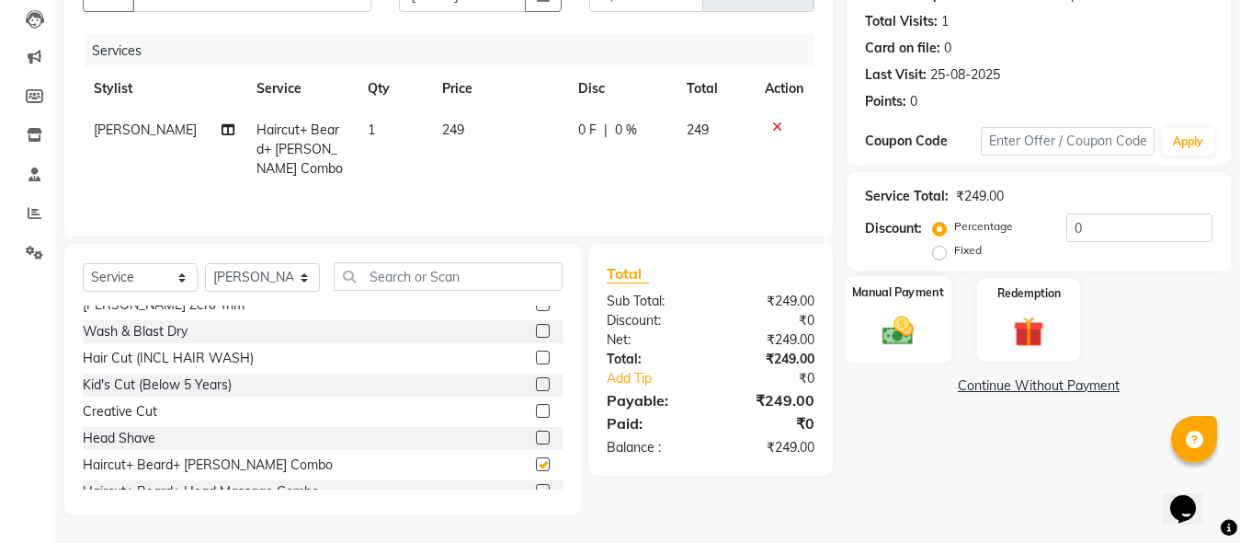
checkbox input "false"
click at [870, 337] on div "Manual Payment" at bounding box center [898, 319] width 107 height 87
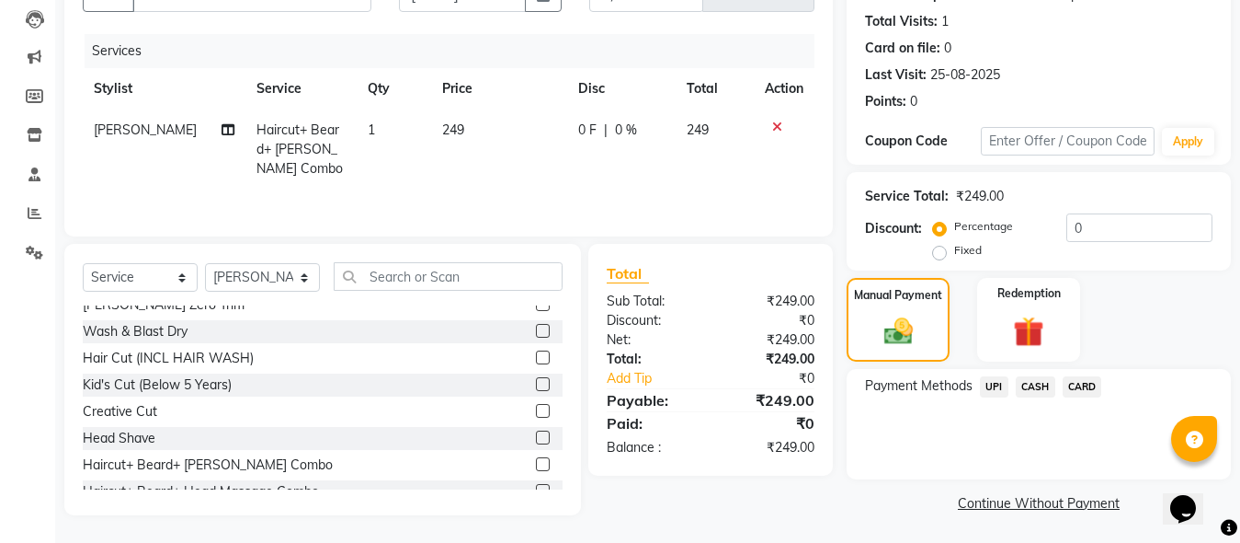
click at [1003, 385] on span "UPI" at bounding box center [994, 386] width 29 height 21
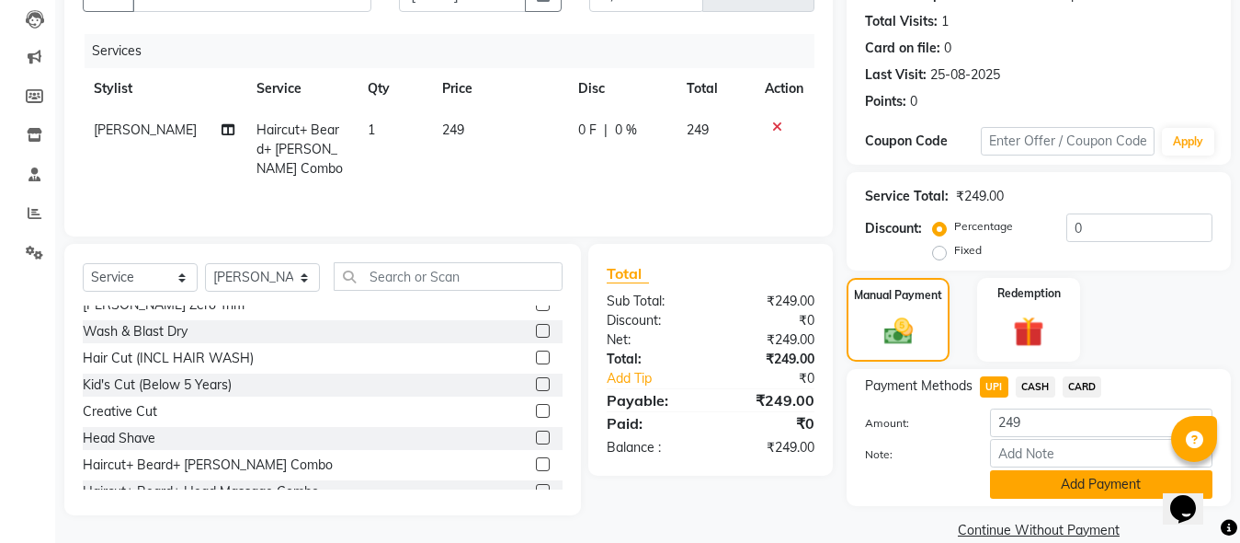
click at [1027, 485] on button "Add Payment" at bounding box center [1101, 484] width 223 height 29
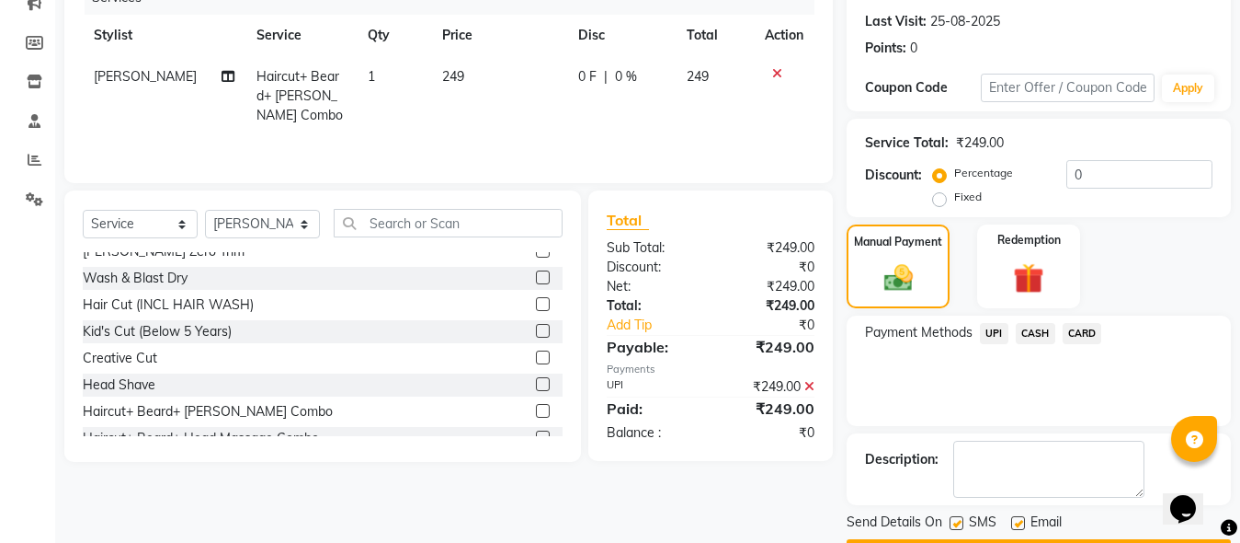
scroll to position [300, 0]
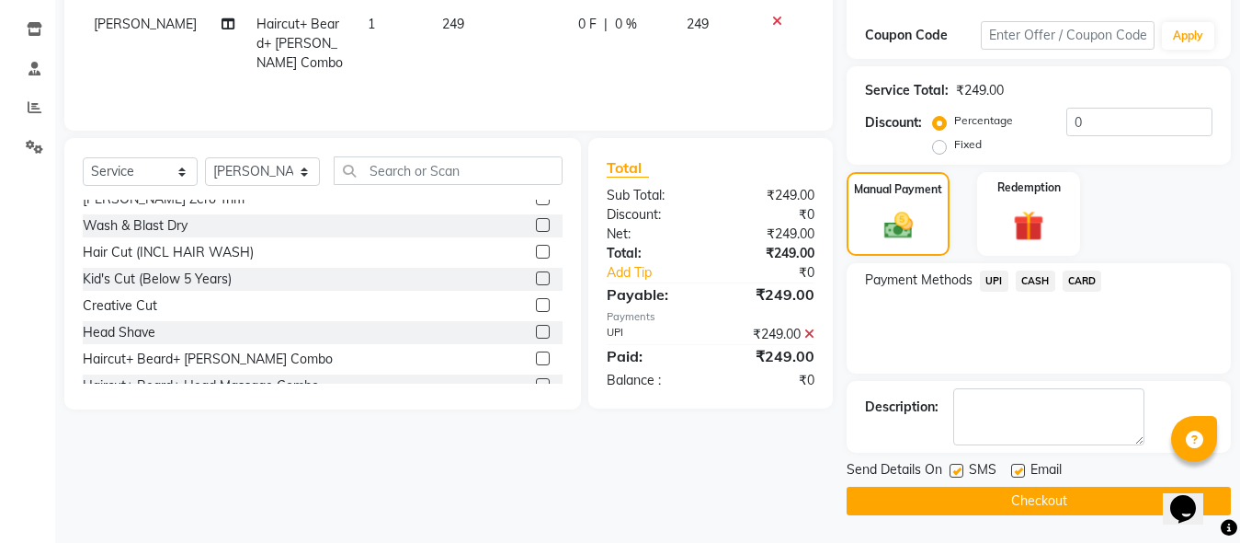
click at [1019, 500] on button "Checkout" at bounding box center [1039, 500] width 384 height 29
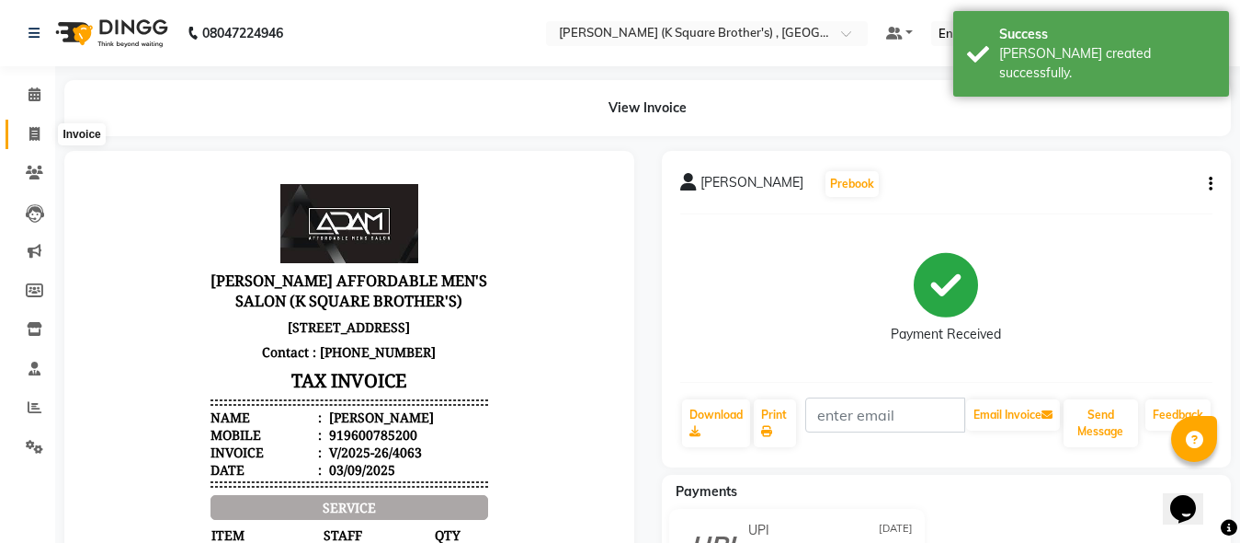
click at [28, 142] on span at bounding box center [34, 134] width 32 height 21
select select "service"
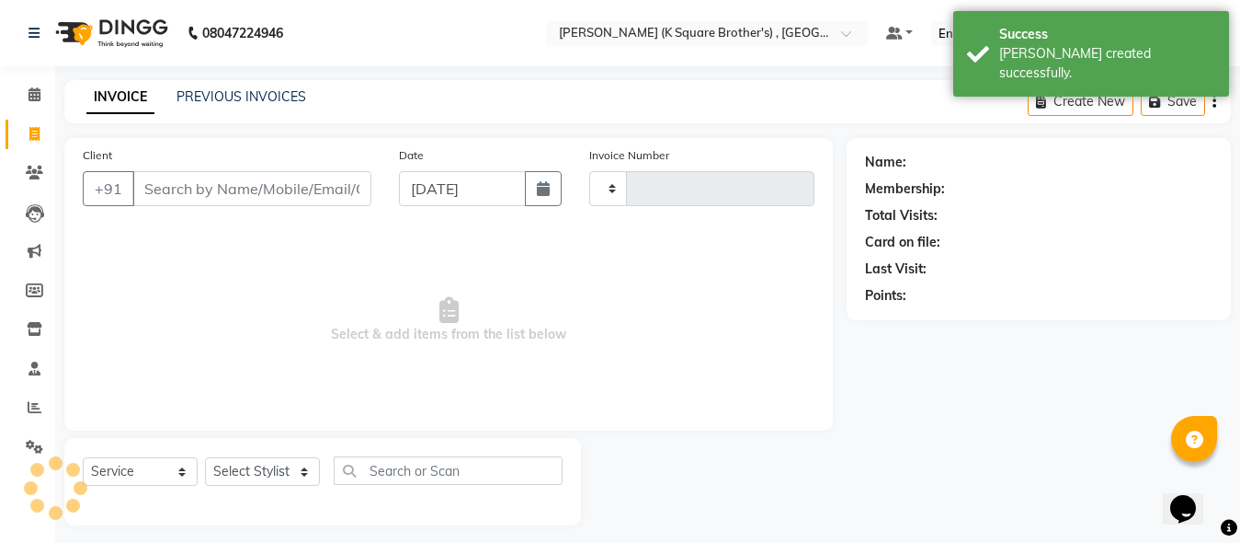
scroll to position [10, 0]
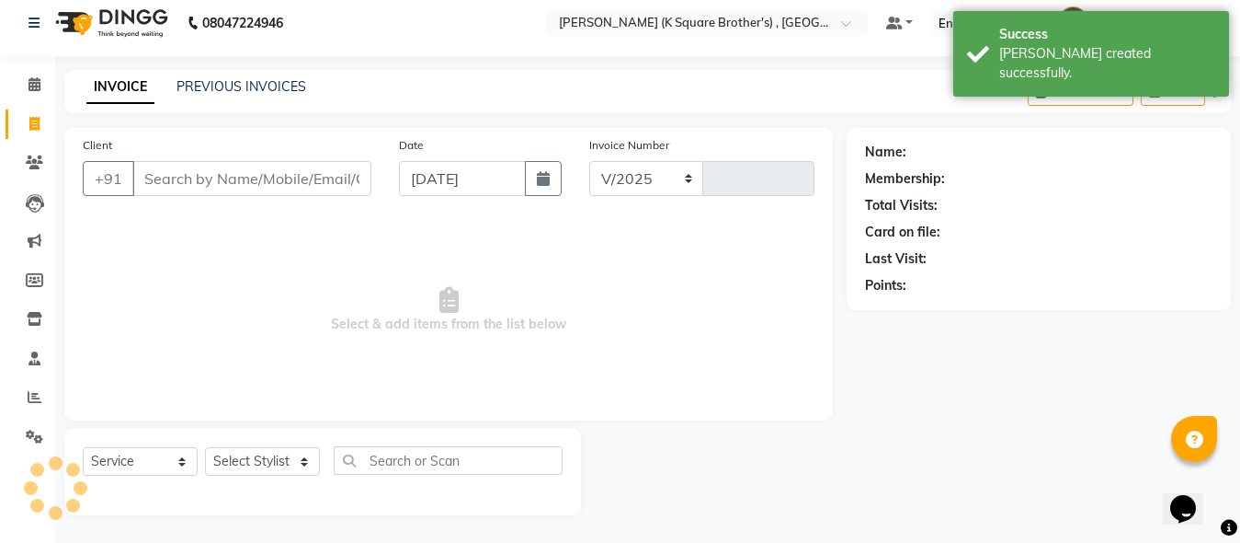
select select "8195"
type input "4064"
type input "8940657501"
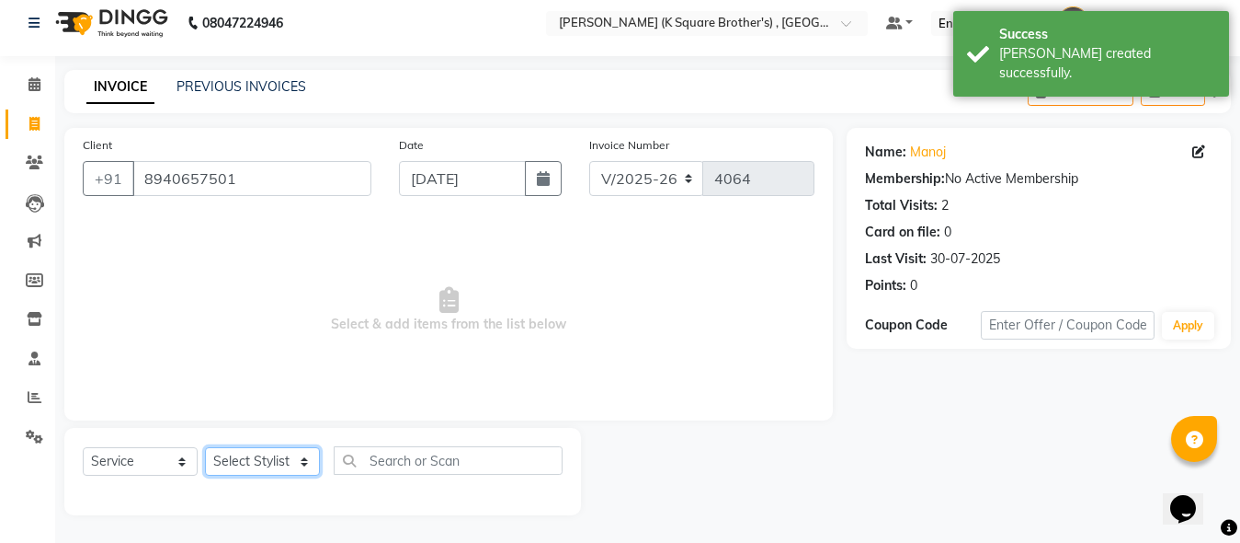
click at [303, 461] on select "Select Stylist [PERSON_NAME] [PERSON_NAME] [PERSON_NAME]" at bounding box center [262, 461] width 115 height 29
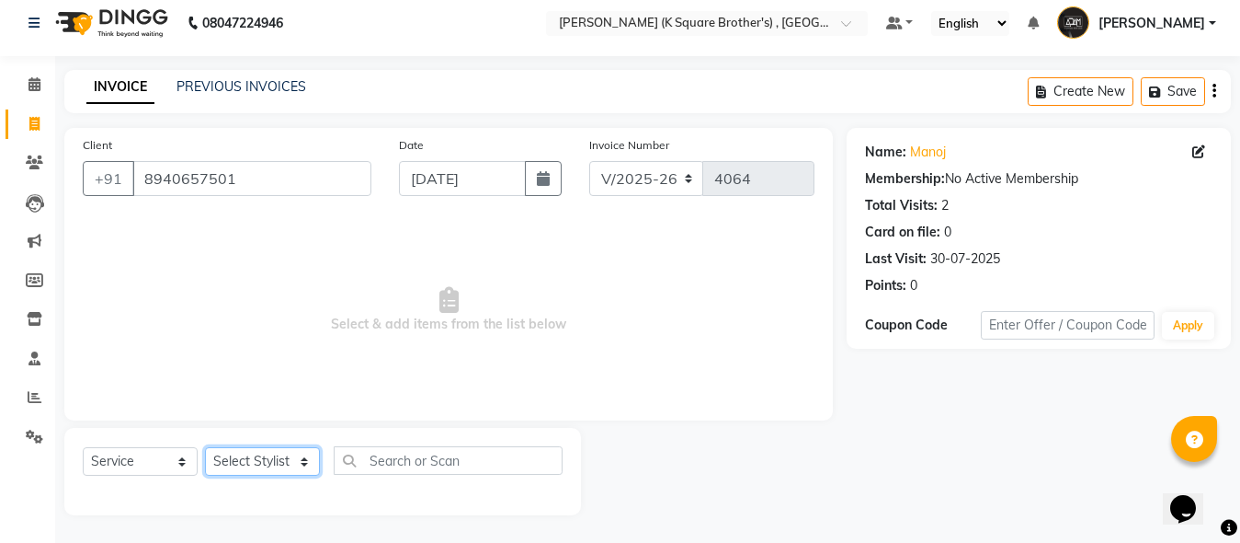
select select "78097"
click at [205, 447] on select "Select Stylist [PERSON_NAME] [PERSON_NAME] [PERSON_NAME]" at bounding box center [262, 461] width 115 height 29
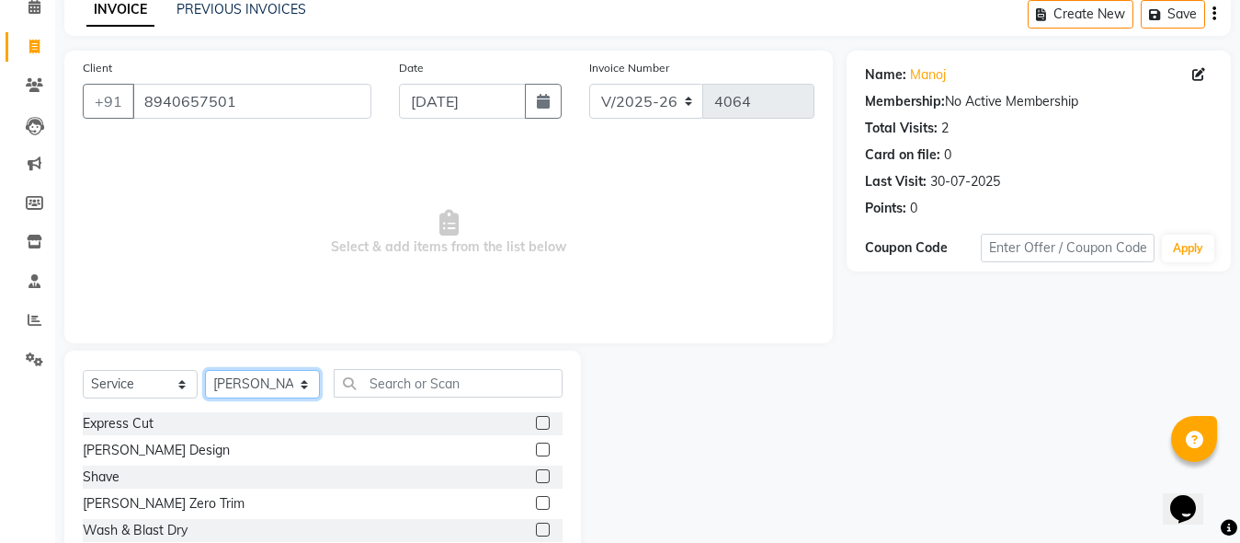
scroll to position [194, 0]
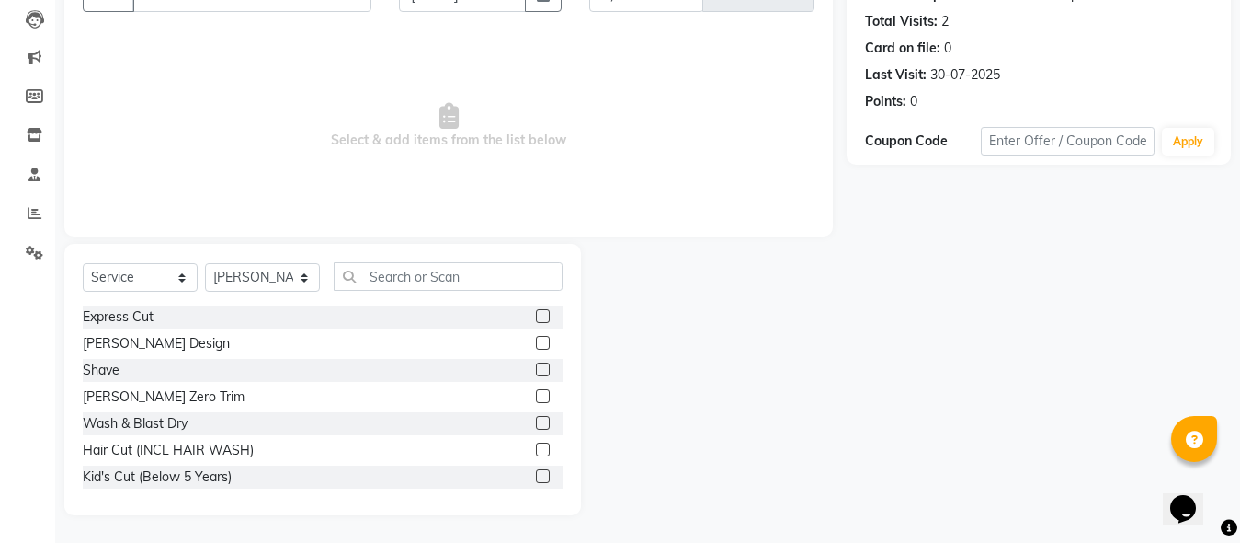
click at [536, 323] on div at bounding box center [542, 318] width 12 height 19
click at [536, 316] on label at bounding box center [543, 316] width 14 height 14
click at [536, 316] on input "checkbox" at bounding box center [542, 317] width 12 height 12
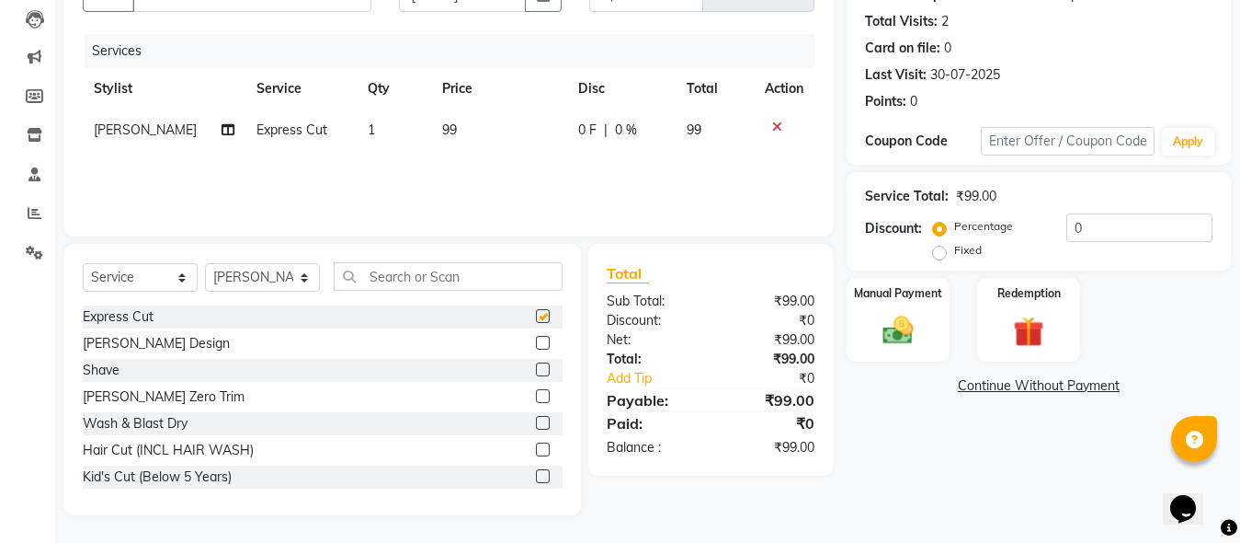
checkbox input "false"
click at [536, 343] on label at bounding box center [543, 343] width 14 height 14
click at [536, 343] on input "checkbox" at bounding box center [542, 343] width 12 height 12
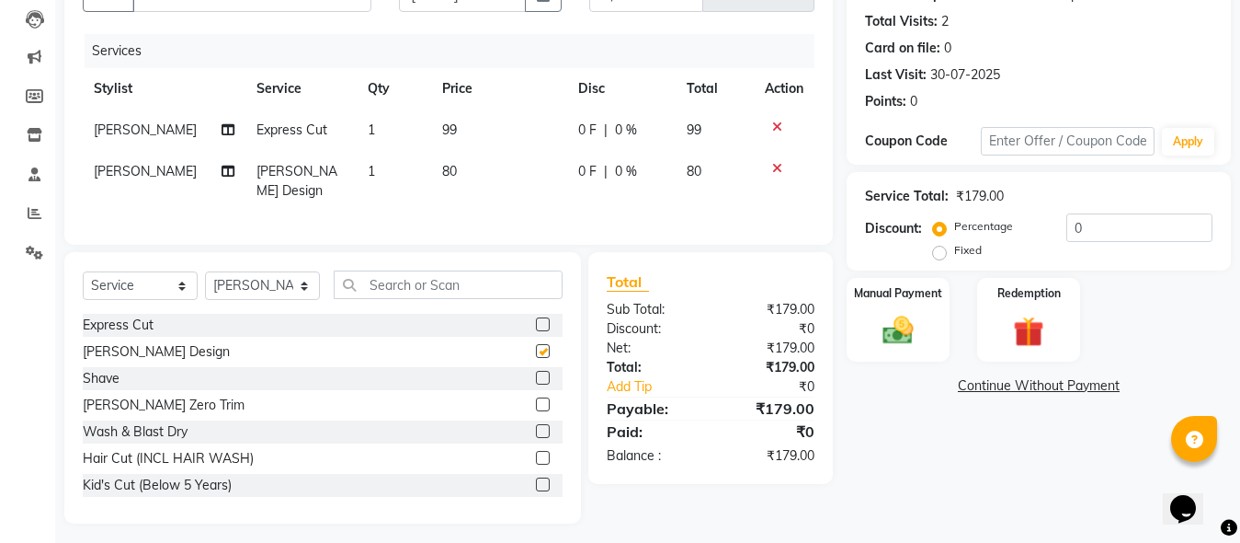
checkbox input "false"
click at [931, 361] on div "Name: Manoj Membership: No Active Membership Total Visits: 2 Card on file: 0 La…" at bounding box center [1046, 233] width 398 height 579
click at [920, 337] on img at bounding box center [898, 330] width 51 height 37
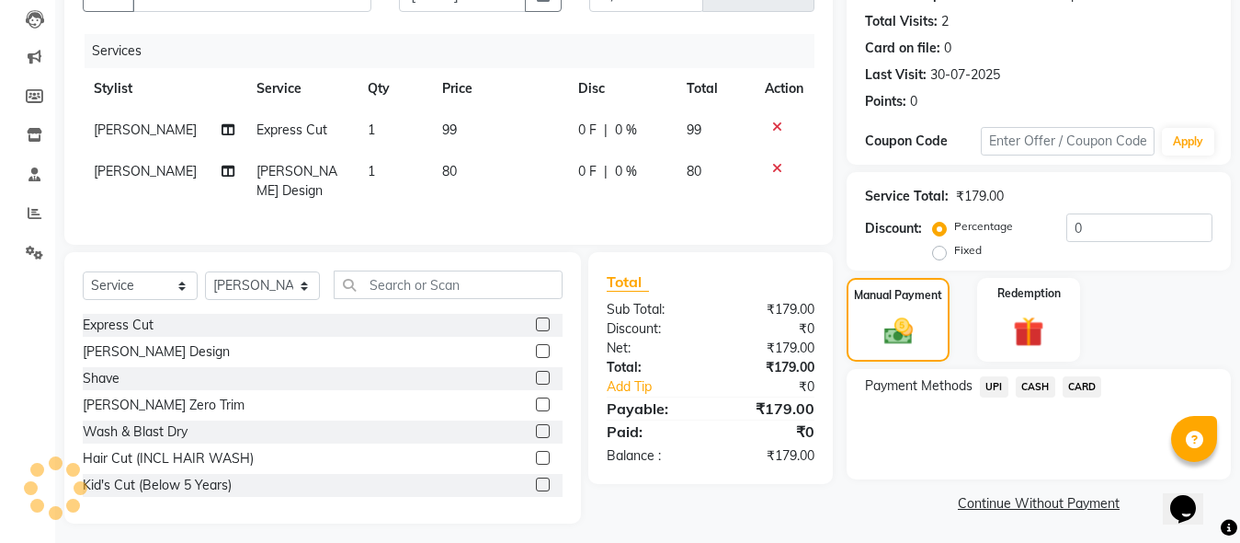
click at [992, 391] on span "UPI" at bounding box center [994, 386] width 29 height 21
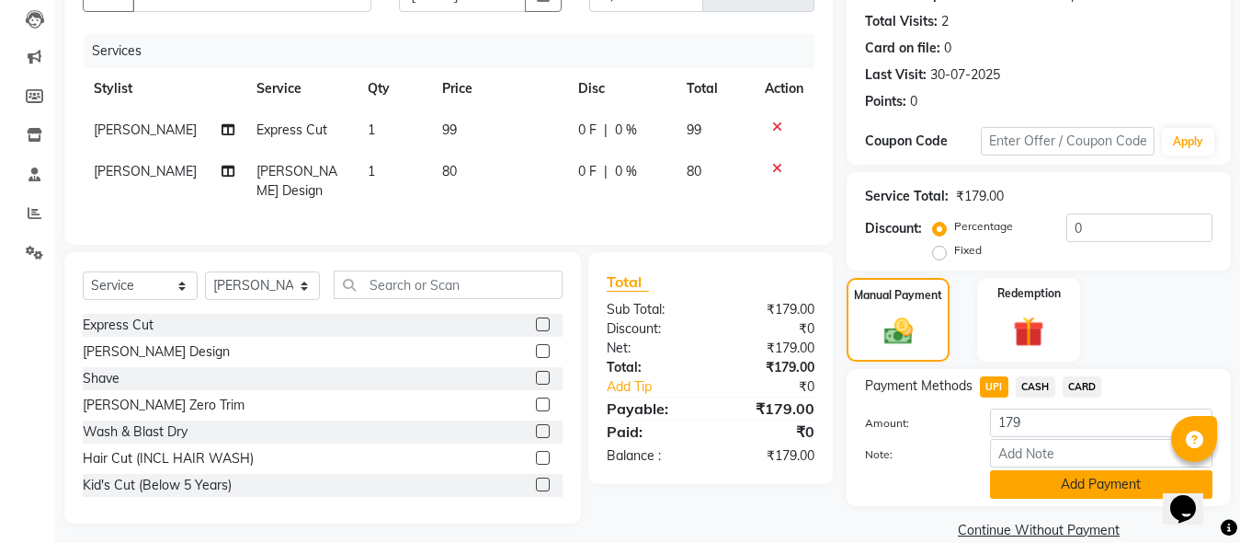
click at [1012, 484] on button "Add Payment" at bounding box center [1101, 484] width 223 height 29
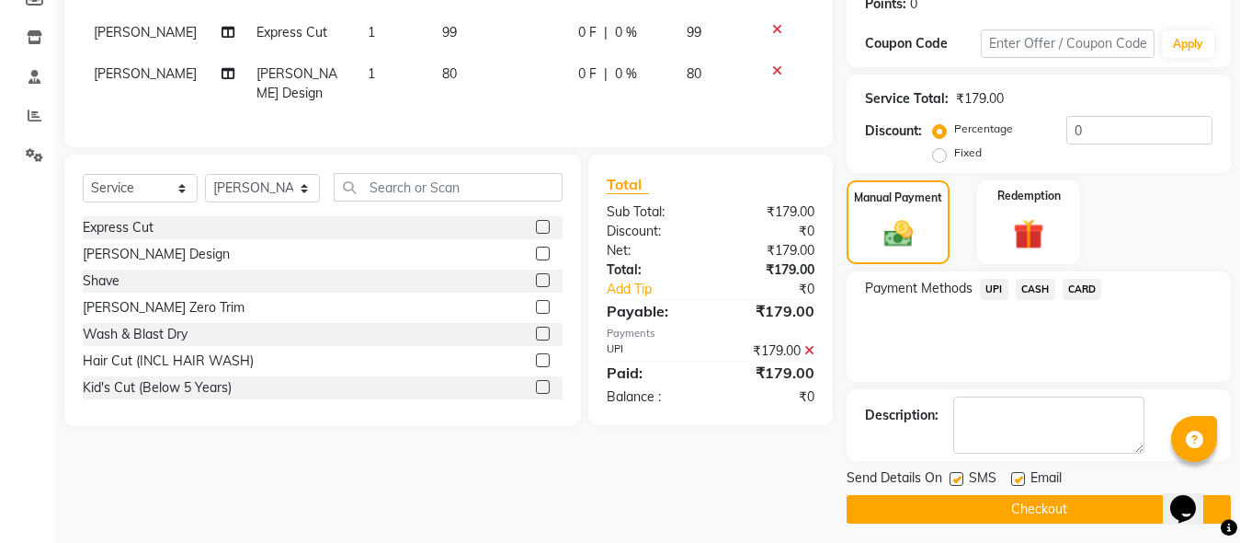
scroll to position [300, 0]
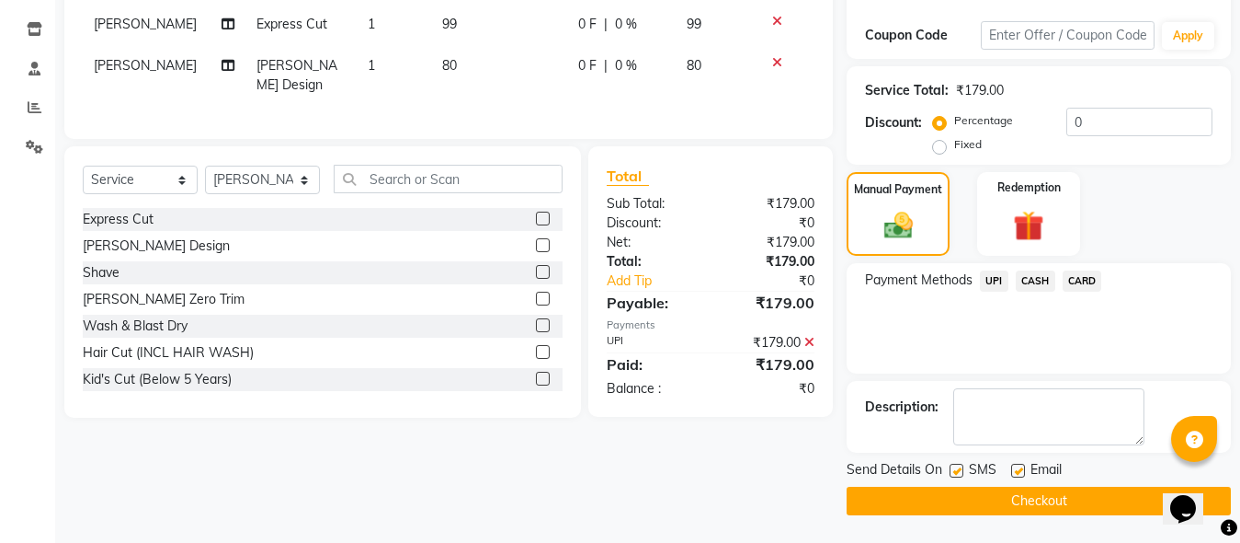
click at [1014, 516] on main "INVOICE PREVIOUS INVOICES Create New Save Client [PHONE_NUMBER] Date [DATE] Inv…" at bounding box center [647, 161] width 1185 height 762
click at [1010, 500] on button "Checkout" at bounding box center [1039, 500] width 384 height 29
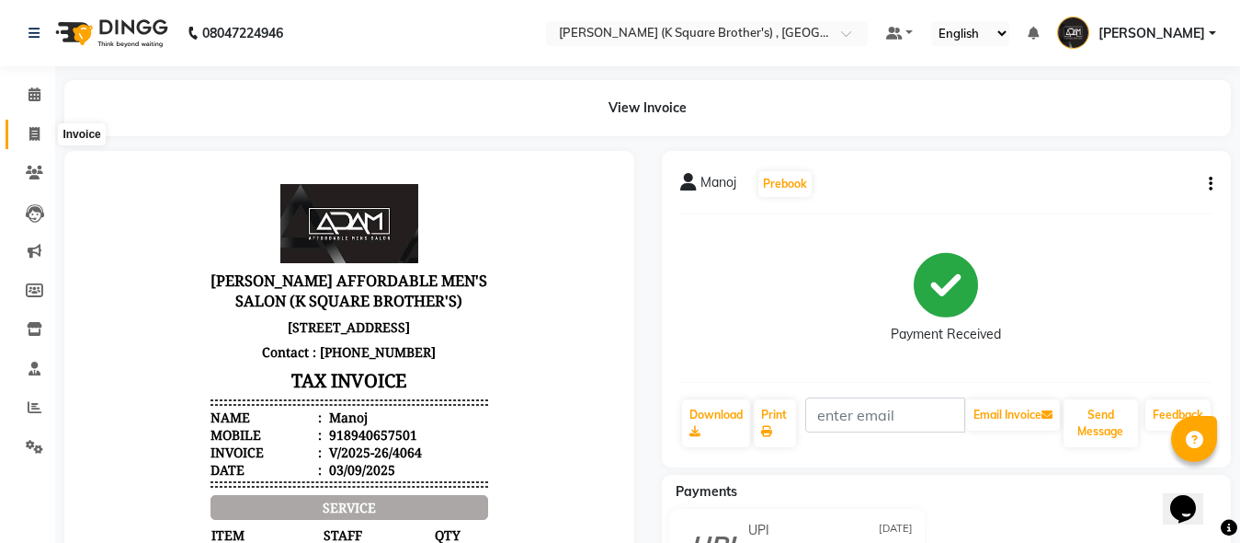
click at [39, 141] on span at bounding box center [34, 134] width 32 height 21
select select "service"
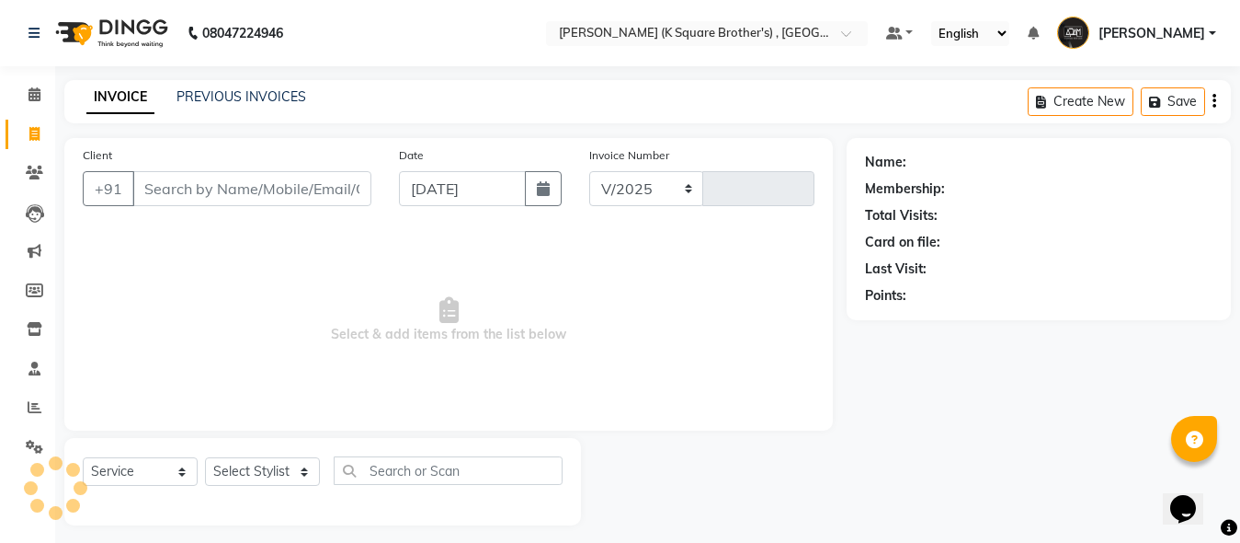
select select "8195"
type input "4065"
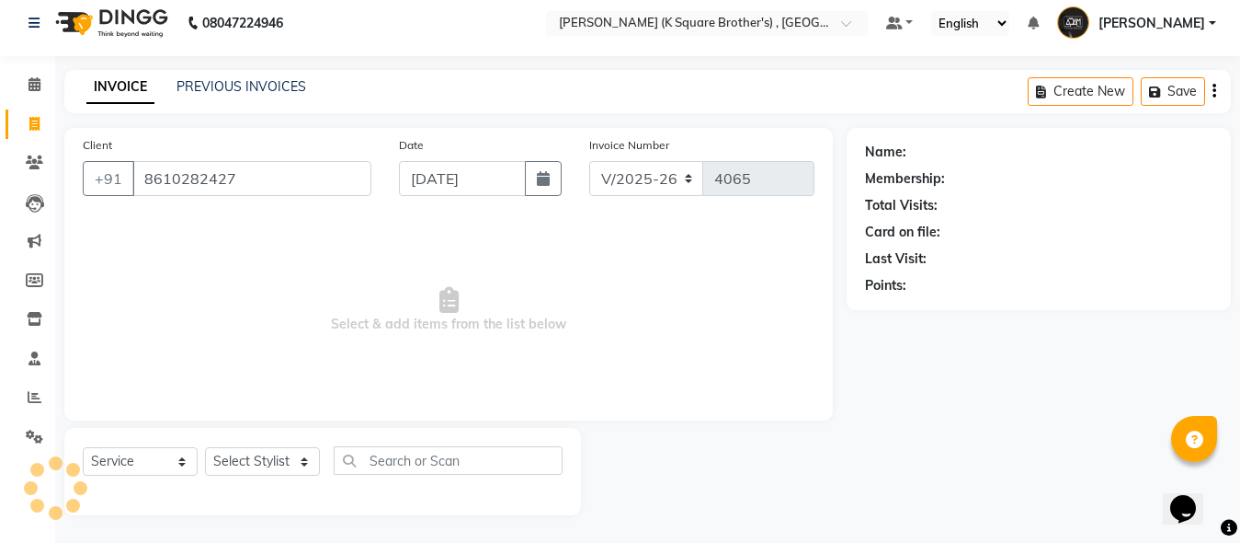
type input "8610282427"
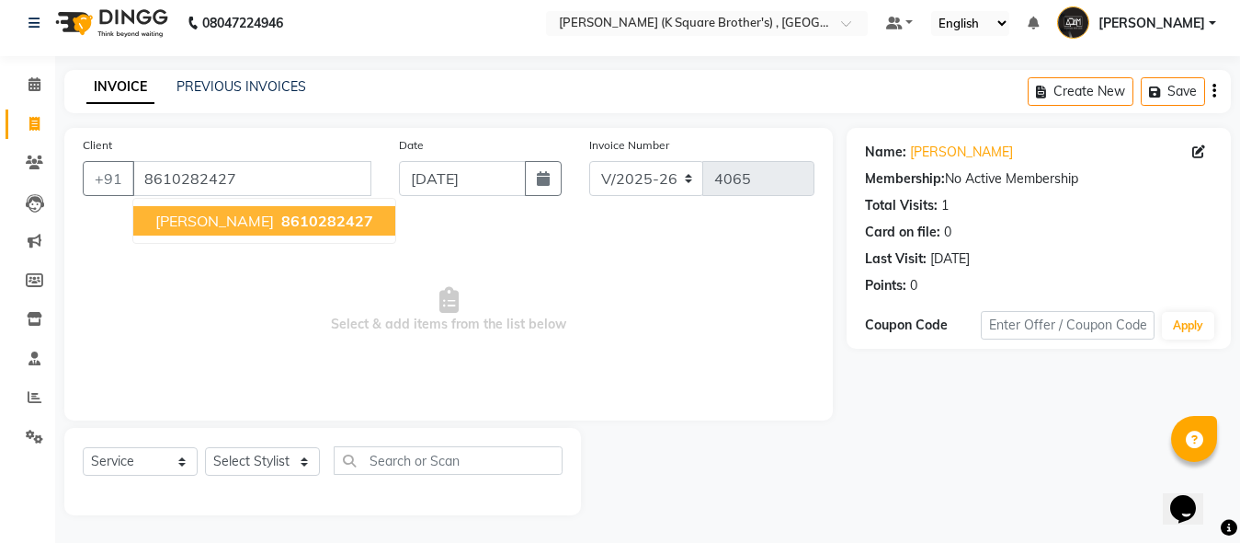
click at [274, 226] on span "[PERSON_NAME]" at bounding box center [214, 221] width 119 height 18
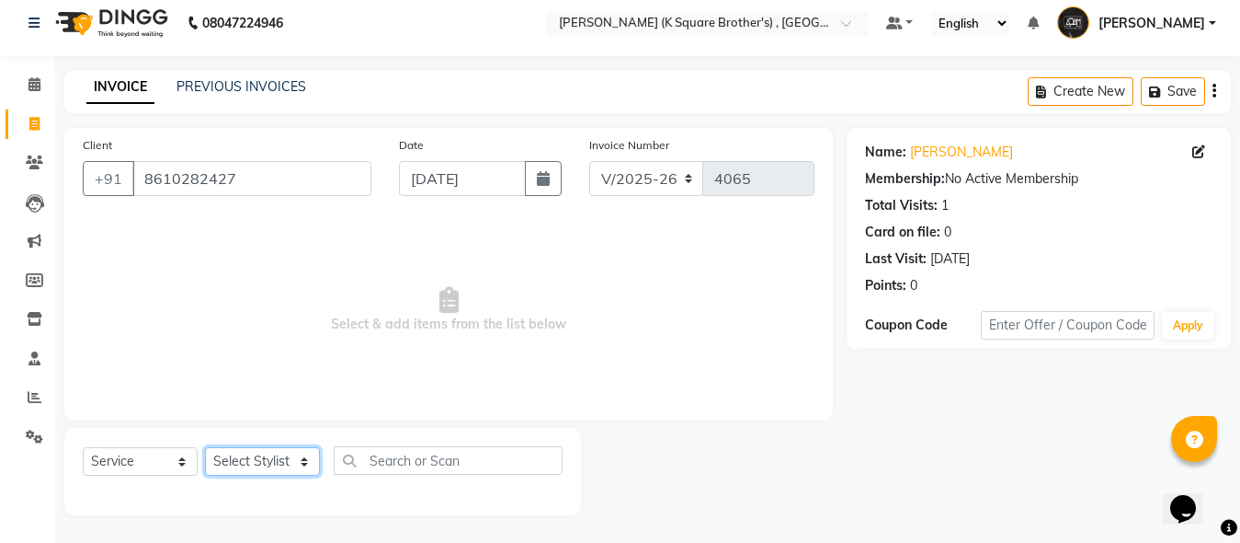
click at [269, 460] on select "Select Stylist [PERSON_NAME] [PERSON_NAME] [PERSON_NAME]" at bounding box center [262, 461] width 115 height 29
select select "78096"
click at [205, 447] on select "Select Stylist [PERSON_NAME] [PERSON_NAME] [PERSON_NAME]" at bounding box center [262, 461] width 115 height 29
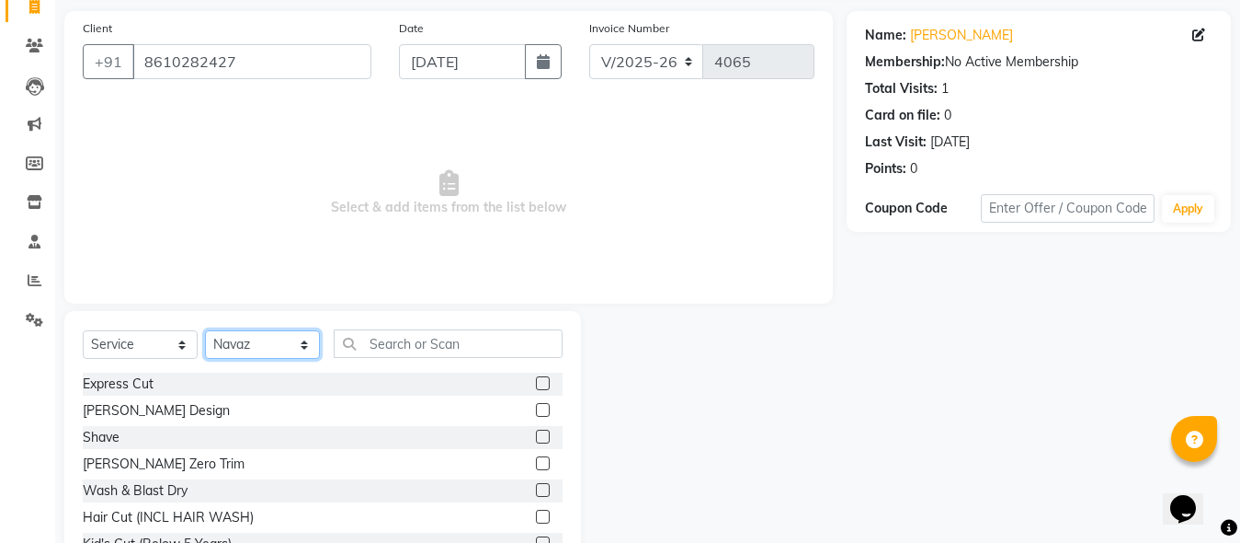
scroll to position [194, 0]
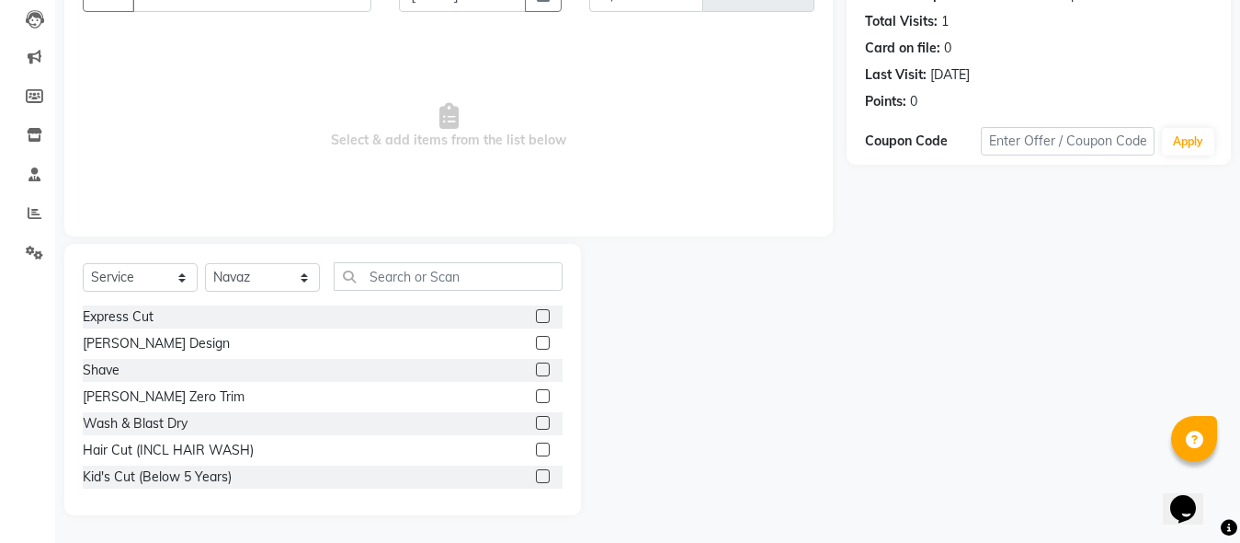
click at [536, 317] on label at bounding box center [543, 316] width 14 height 14
click at [536, 317] on input "checkbox" at bounding box center [542, 317] width 12 height 12
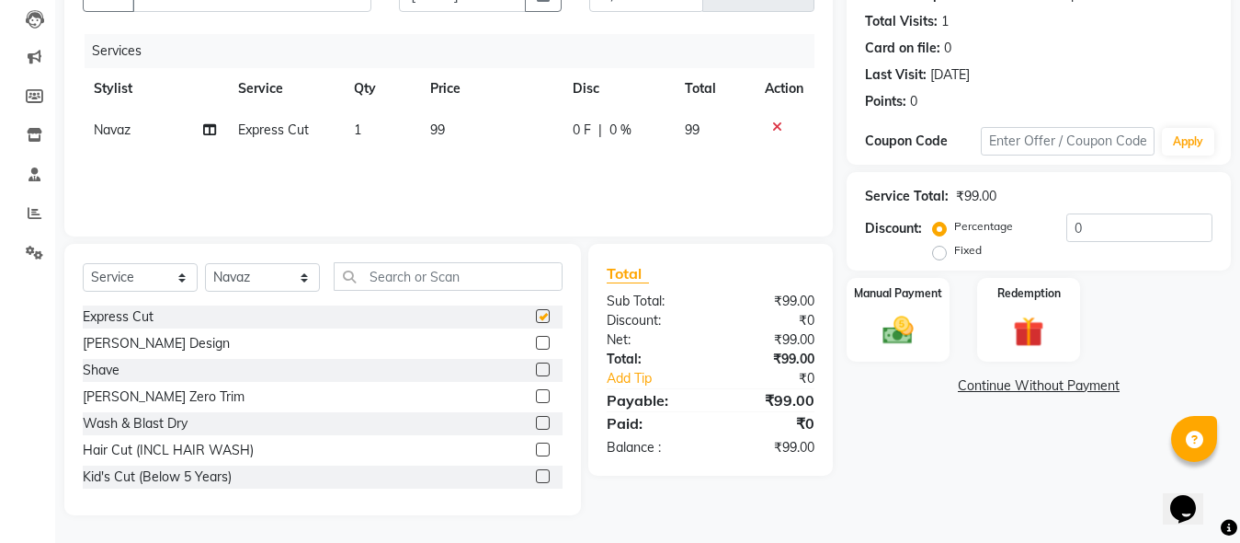
checkbox input "false"
click at [536, 336] on label at bounding box center [543, 343] width 14 height 14
click at [536, 337] on input "checkbox" at bounding box center [542, 343] width 12 height 12
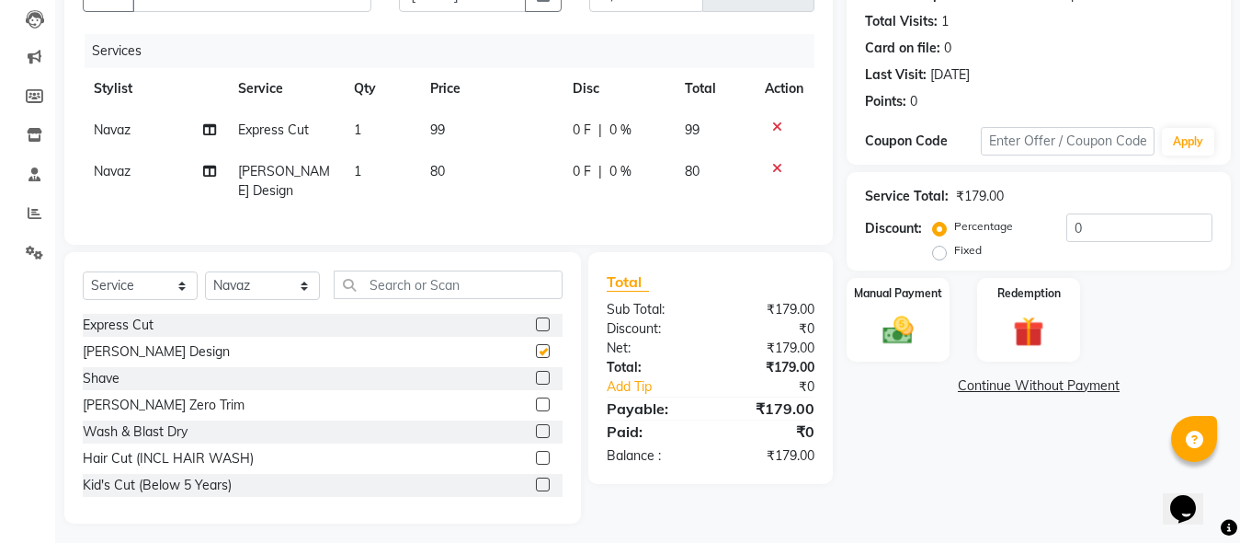
checkbox input "false"
click at [906, 342] on img at bounding box center [898, 330] width 51 height 37
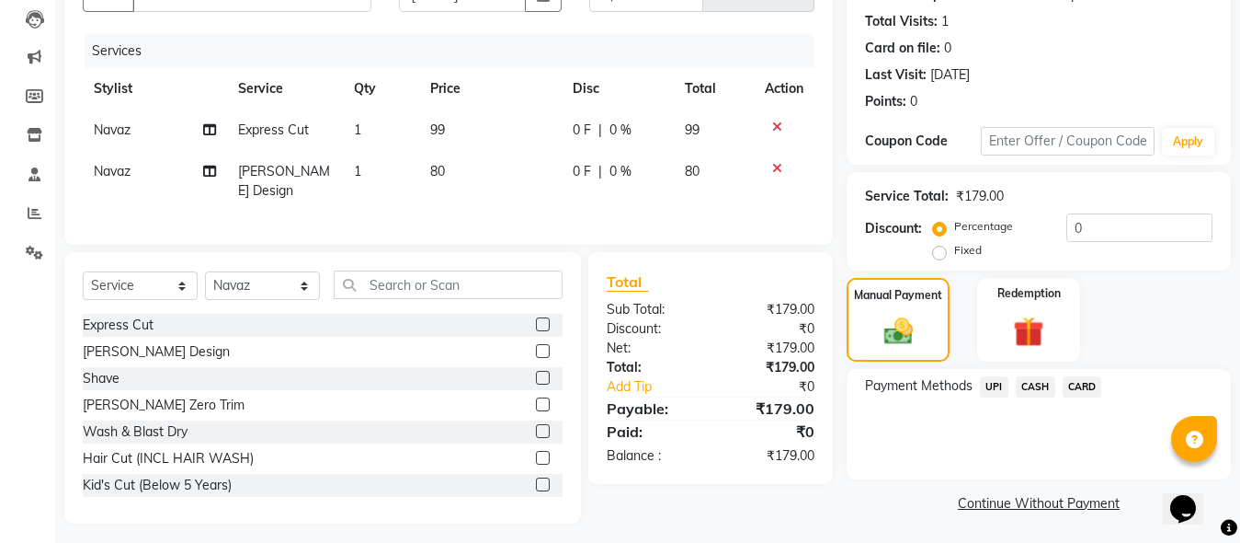
click at [1023, 383] on span "CASH" at bounding box center [1036, 386] width 40 height 21
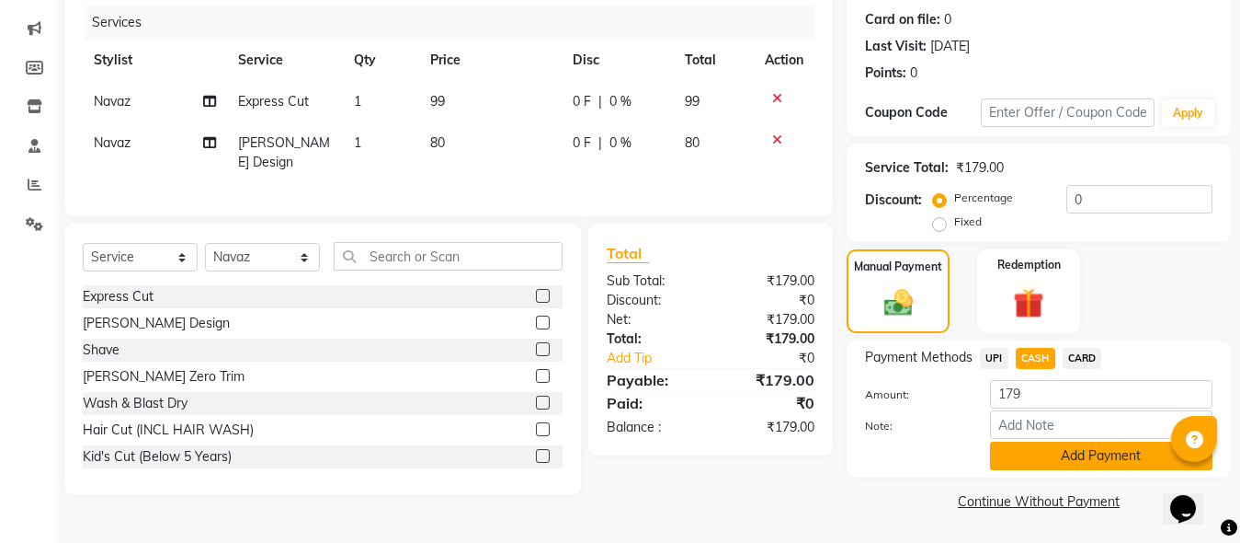
click at [1053, 466] on button "Add Payment" at bounding box center [1101, 455] width 223 height 29
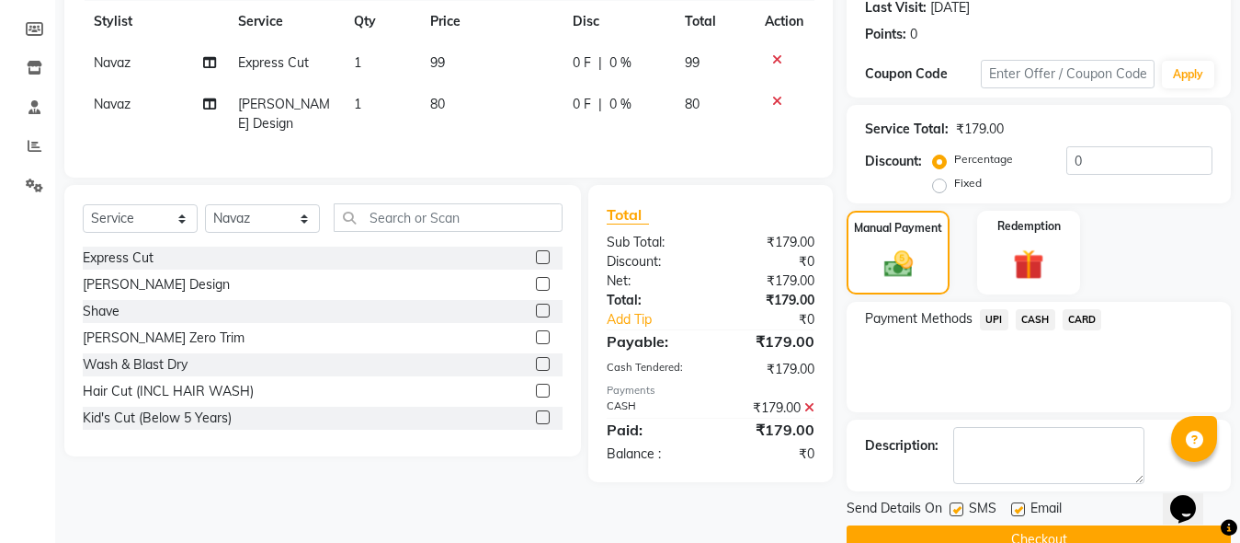
scroll to position [300, 0]
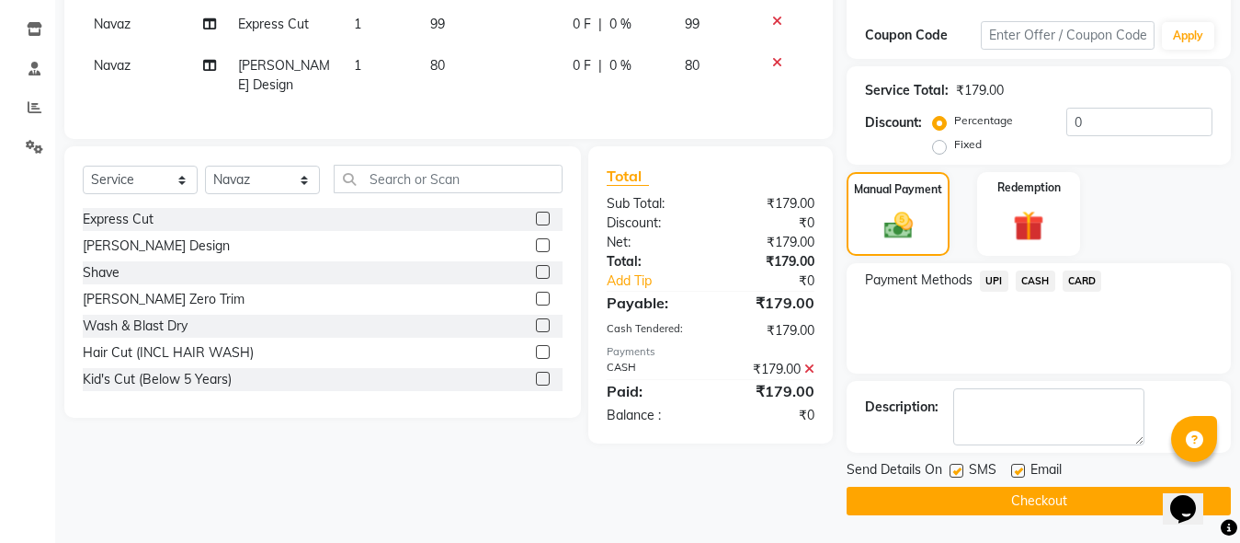
click at [1053, 506] on button "Checkout" at bounding box center [1039, 500] width 384 height 29
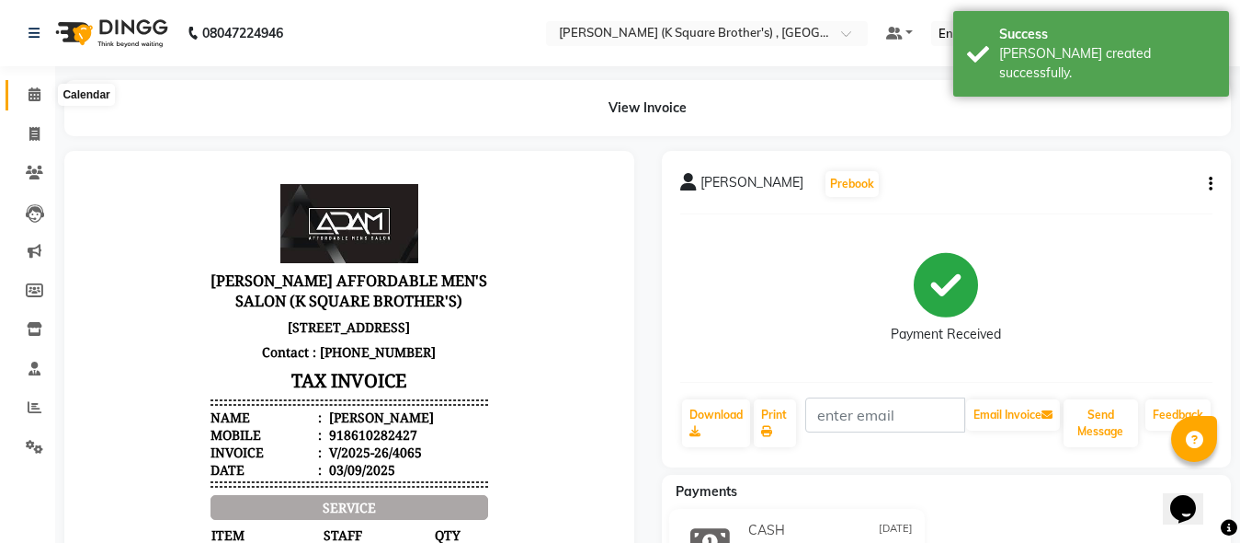
click at [40, 96] on icon at bounding box center [35, 94] width 12 height 14
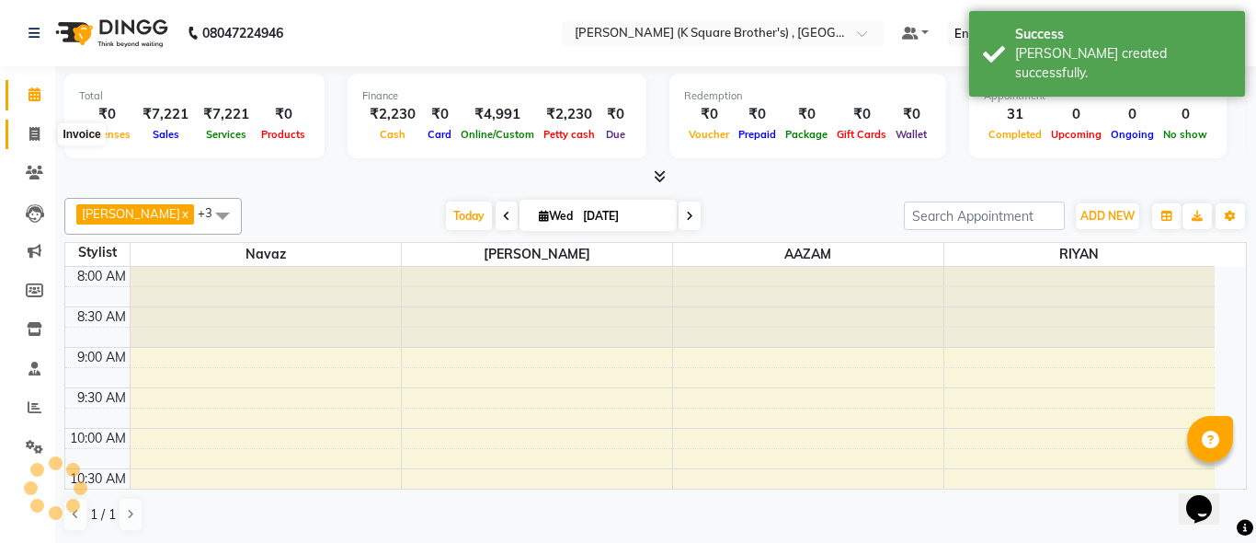
click at [40, 129] on icon at bounding box center [34, 134] width 10 height 14
select select "service"
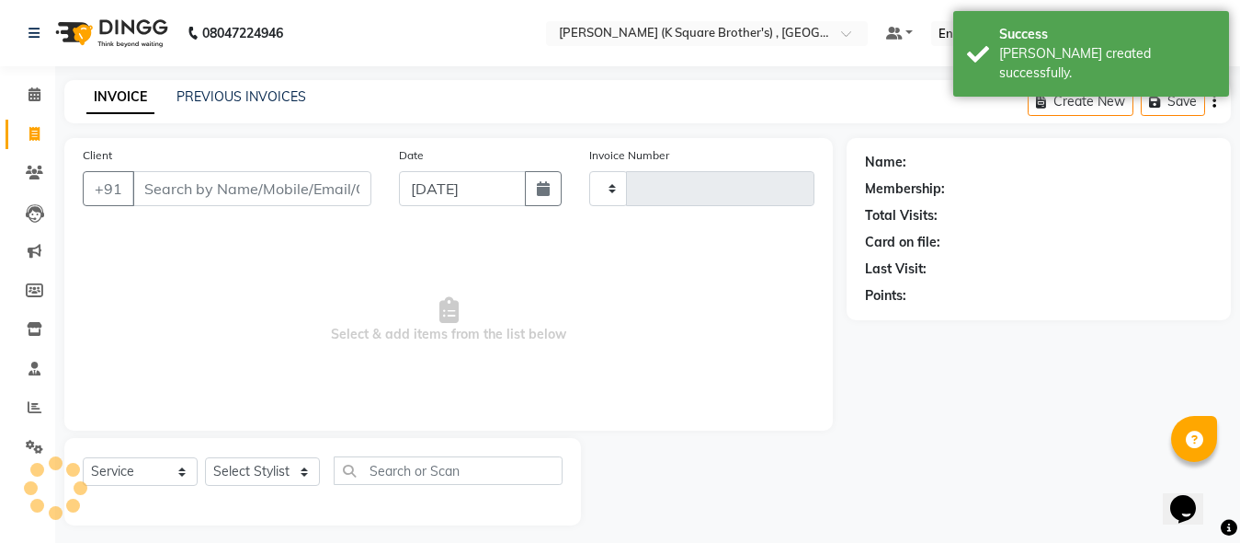
type input "4066"
select select "8195"
